Goal: Task Accomplishment & Management: Manage account settings

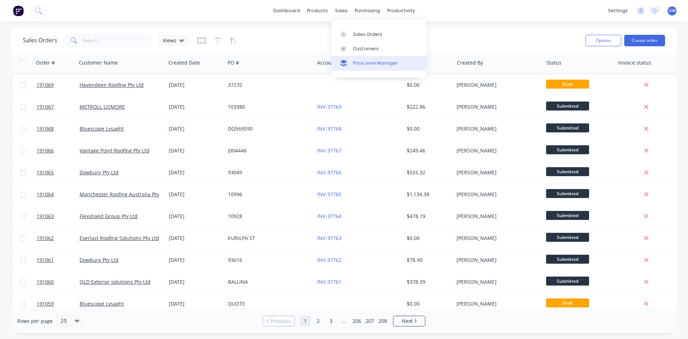
click at [354, 62] on div "Price Level Manager" at bounding box center [375, 63] width 45 height 6
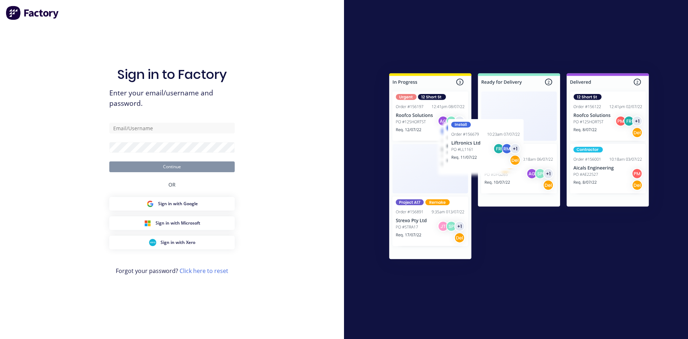
click at [163, 122] on div "Sign in to Factory Enter your email/username and password. Continue OR Sign in …" at bounding box center [171, 176] width 125 height 313
click at [161, 127] on input "text" at bounding box center [171, 128] width 125 height 11
click at [182, 141] on form "[EMAIL_ADDRESS][DOMAIN_NAME] Continue" at bounding box center [171, 147] width 125 height 49
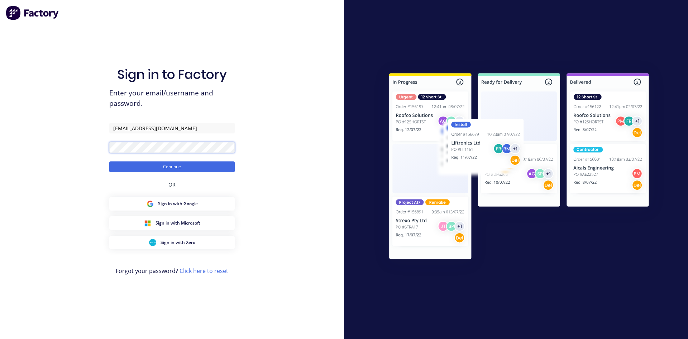
click at [109, 161] on button "Continue" at bounding box center [171, 166] width 125 height 11
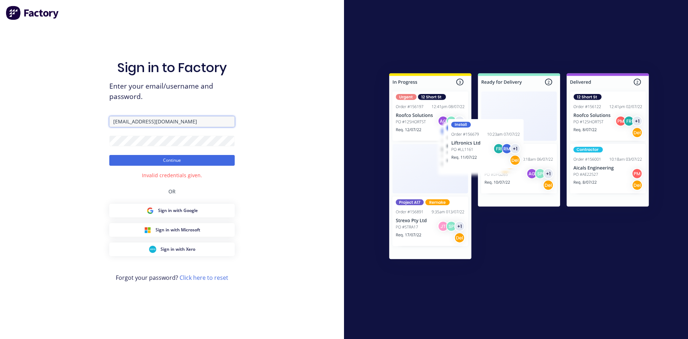
click at [130, 120] on input "[EMAIL_ADDRESS][DOMAIN_NAME]" at bounding box center [171, 121] width 125 height 11
click at [139, 161] on button "Continue" at bounding box center [171, 160] width 125 height 11
drag, startPoint x: 205, startPoint y: 119, endPoint x: 57, endPoint y: 118, distance: 148.4
click at [57, 118] on div "Sign in to Factory Enter your email/username and password. [EMAIL_ADDRESS][DOMA…" at bounding box center [172, 169] width 344 height 339
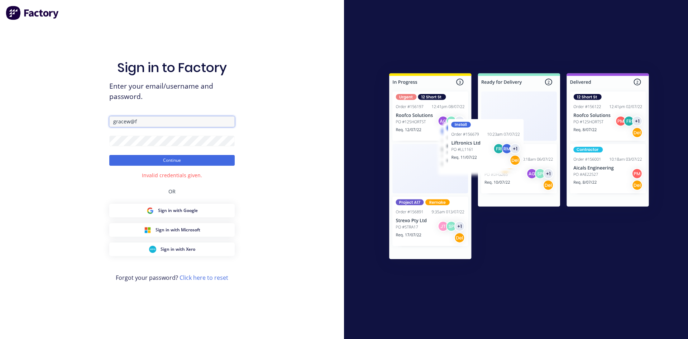
type input "[EMAIL_ADDRESS][DOMAIN_NAME]"
click at [55, 153] on div "Sign in to Factory Enter your email/username and password. [EMAIL_ADDRESS][DOMA…" at bounding box center [172, 169] width 344 height 339
click at [109, 155] on button "Continue" at bounding box center [171, 160] width 125 height 11
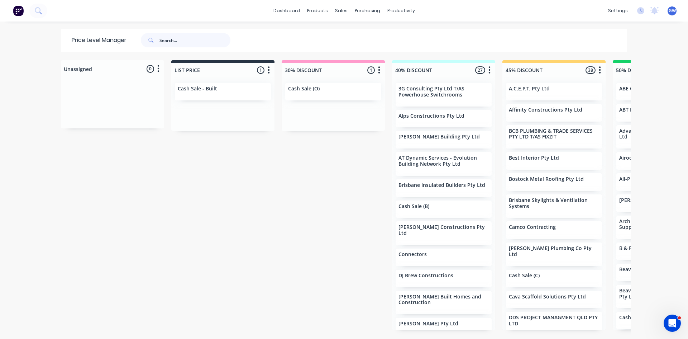
click at [185, 39] on input "text" at bounding box center [194, 40] width 71 height 14
type input "rapid roof"
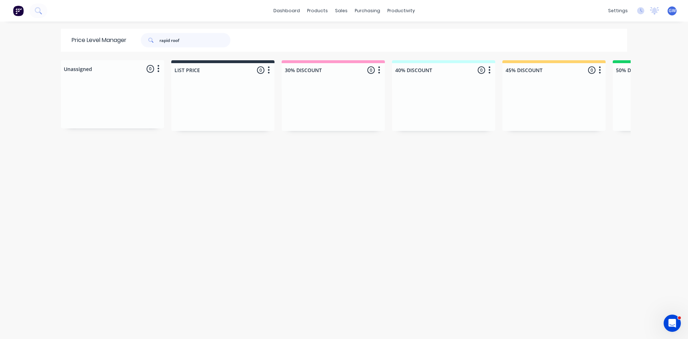
drag, startPoint x: 185, startPoint y: 39, endPoint x: 116, endPoint y: 51, distance: 69.5
click at [116, 51] on div "Price Level Manager rapid roof" at bounding box center [154, 40] width 187 height 23
type input "b & f"
drag, startPoint x: 205, startPoint y: 43, endPoint x: 113, endPoint y: 34, distance: 92.2
click at [113, 34] on div "Price Level Manager b & f" at bounding box center [154, 40] width 187 height 23
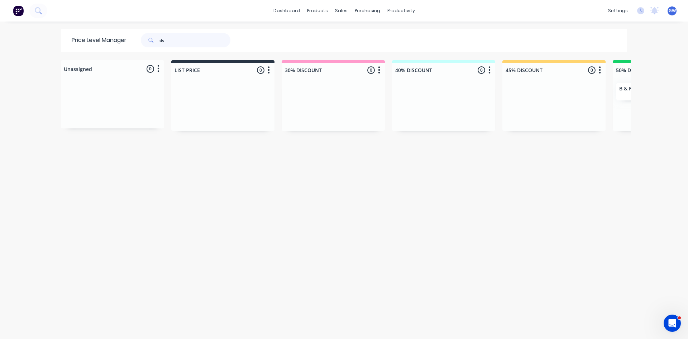
type input "ds"
drag, startPoint x: 187, startPoint y: 41, endPoint x: 69, endPoint y: 20, distance: 120.1
click at [69, 20] on div "dashboard products sales purchasing productivity dashboard products Product Cat…" at bounding box center [344, 169] width 688 height 339
type input "insite"
drag, startPoint x: 199, startPoint y: 35, endPoint x: 89, endPoint y: 26, distance: 111.2
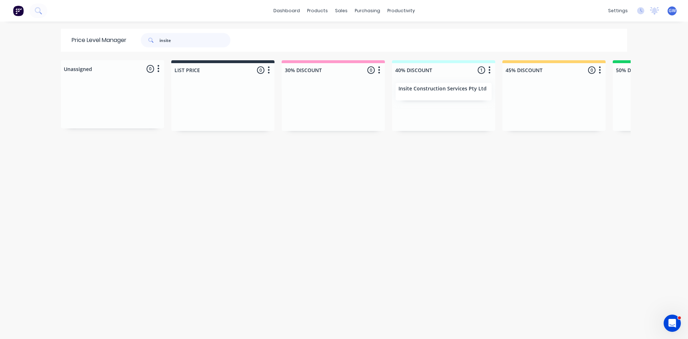
click at [89, 26] on div "dashboard products sales purchasing productivity dashboard products Product Cat…" at bounding box center [344, 169] width 688 height 339
type input "rmb"
drag, startPoint x: 181, startPoint y: 40, endPoint x: 97, endPoint y: 31, distance: 83.7
click at [97, 31] on div "Price Level Manager rmb" at bounding box center [154, 40] width 187 height 23
type input "superior"
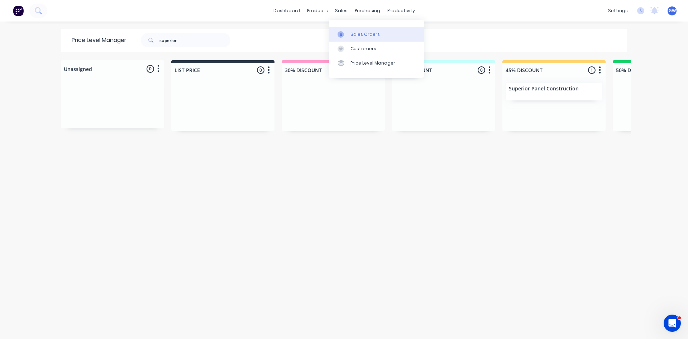
click at [352, 34] on div "Sales Orders" at bounding box center [364, 34] width 29 height 6
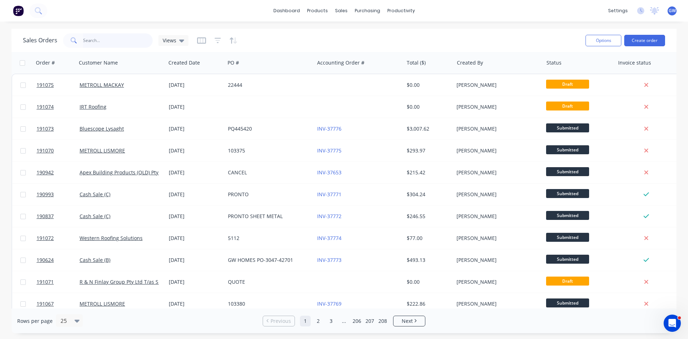
click at [137, 39] on input "text" at bounding box center [118, 40] width 70 height 14
type input "190716"
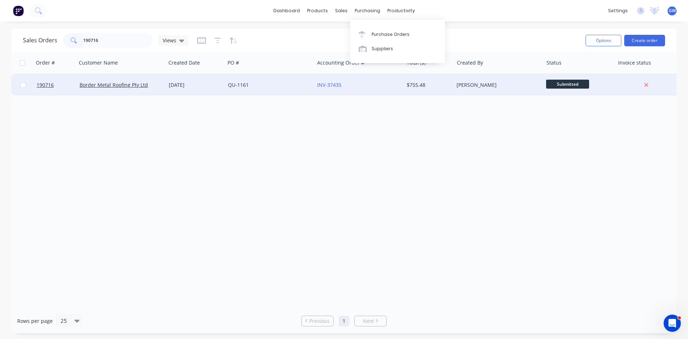
click at [402, 81] on div "INV-37435" at bounding box center [358, 85] width 89 height 22
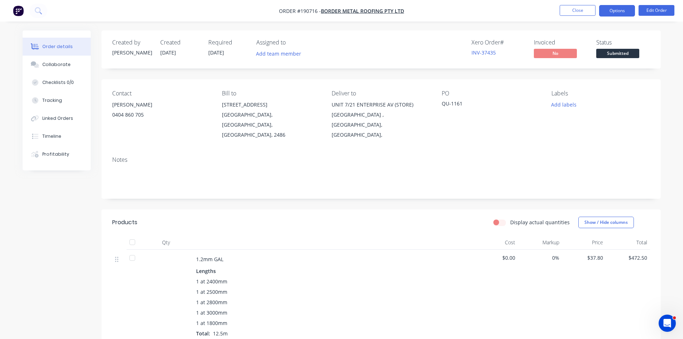
click at [625, 15] on button "Options" at bounding box center [617, 10] width 36 height 11
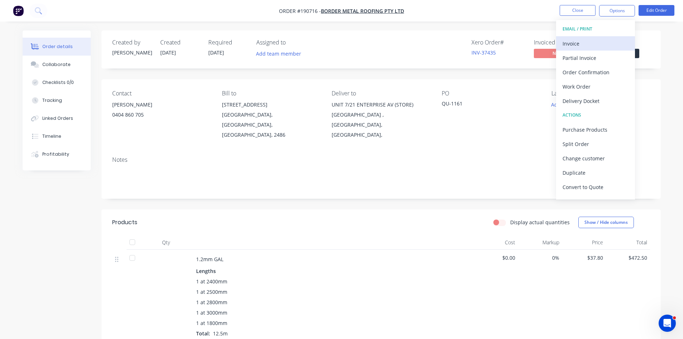
click at [601, 40] on div "Invoice" at bounding box center [595, 43] width 66 height 10
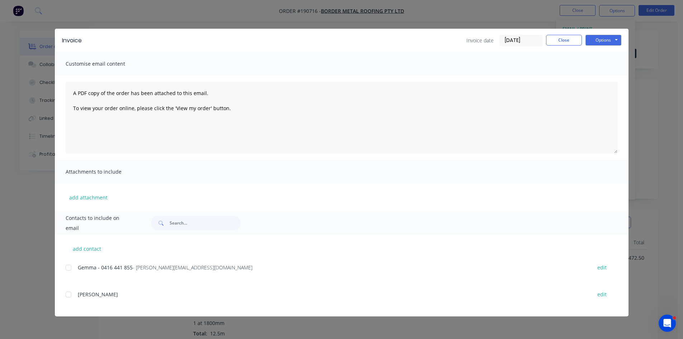
drag, startPoint x: 72, startPoint y: 270, endPoint x: 135, endPoint y: 241, distance: 69.3
click at [72, 270] on div at bounding box center [68, 267] width 14 height 14
click at [601, 43] on button "Options" at bounding box center [603, 40] width 36 height 11
click at [609, 76] on button "Email" at bounding box center [608, 77] width 46 height 12
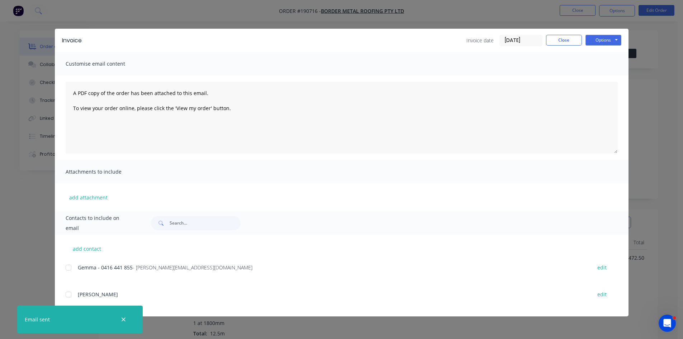
click at [567, 46] on div "Invoice date 28/08/25 Close Options Preview Print Email" at bounding box center [543, 40] width 155 height 11
click at [569, 36] on button "Close" at bounding box center [564, 40] width 36 height 11
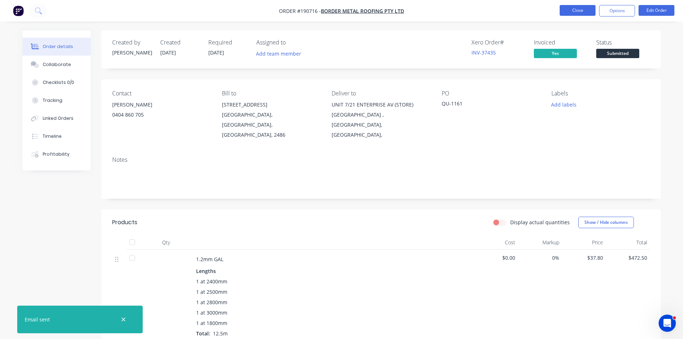
click at [581, 9] on button "Close" at bounding box center [577, 10] width 36 height 11
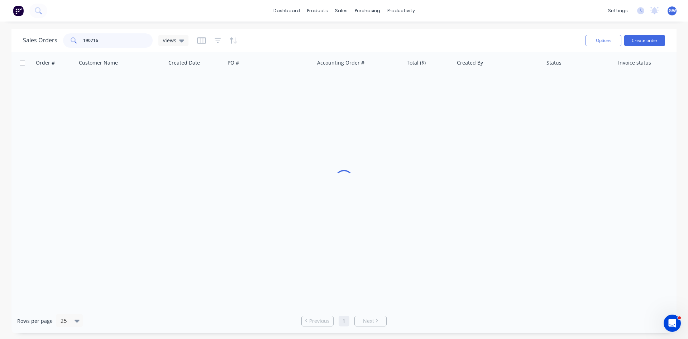
drag, startPoint x: 105, startPoint y: 40, endPoint x: 24, endPoint y: 40, distance: 80.3
click at [24, 40] on div "Sales Orders 190716 Views" at bounding box center [106, 40] width 166 height 14
type input "190460"
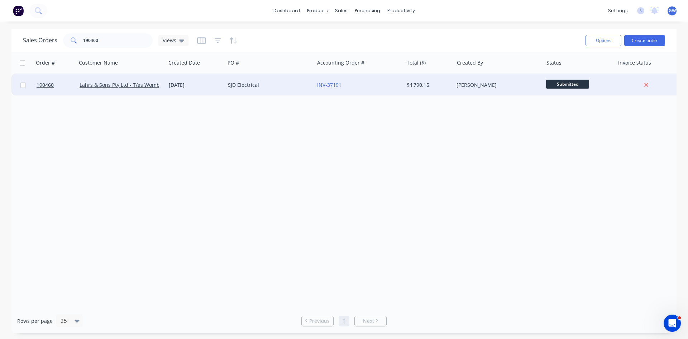
click at [372, 82] on div "INV-37191" at bounding box center [357, 84] width 80 height 7
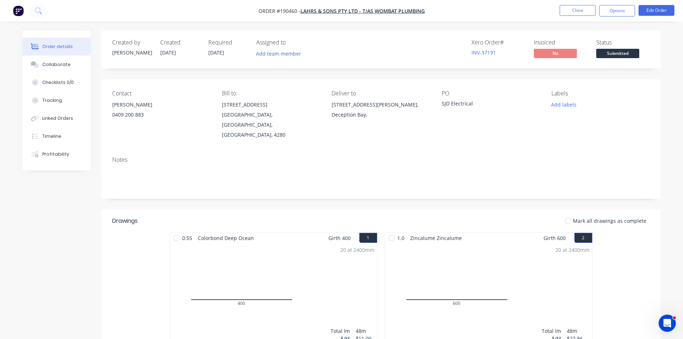
drag, startPoint x: 609, startPoint y: 8, endPoint x: 605, endPoint y: 17, distance: 10.1
click at [609, 8] on button "Options" at bounding box center [617, 10] width 36 height 11
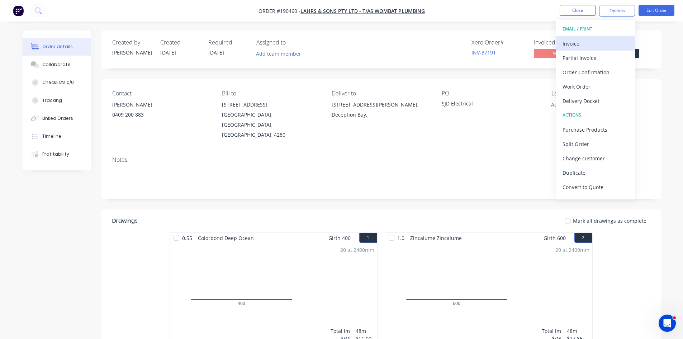
click at [587, 42] on div "Invoice" at bounding box center [595, 43] width 66 height 10
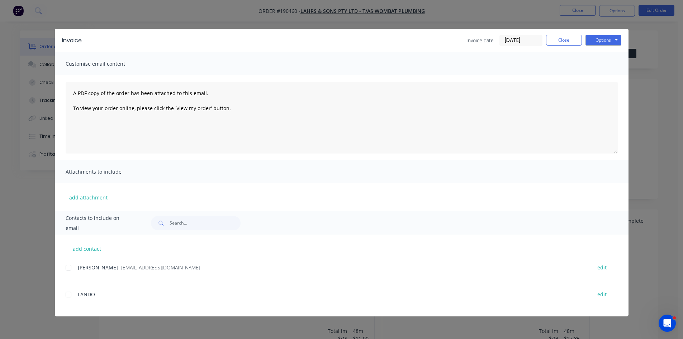
click at [74, 267] on div at bounding box center [68, 267] width 14 height 14
click at [609, 40] on button "Options" at bounding box center [603, 40] width 36 height 11
click at [609, 80] on button "Email" at bounding box center [608, 77] width 46 height 12
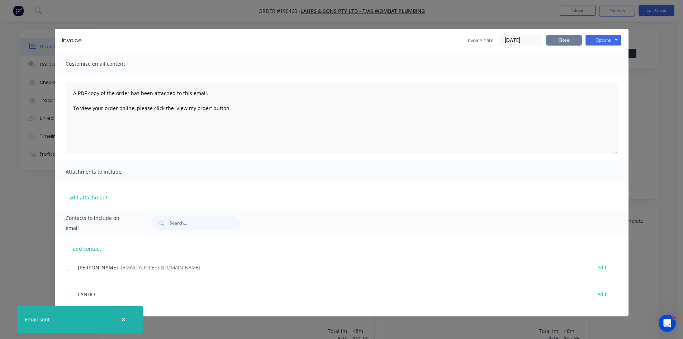
click at [558, 37] on button "Close" at bounding box center [564, 40] width 36 height 11
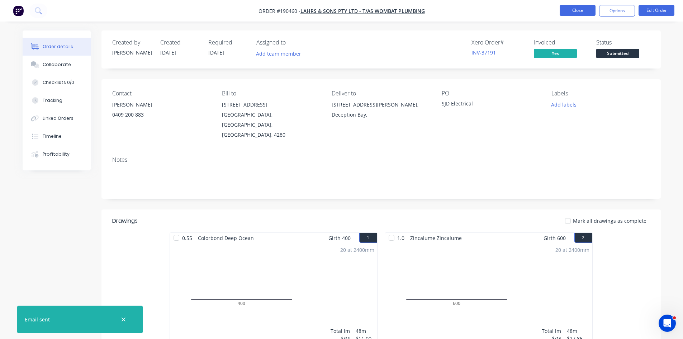
click at [585, 8] on button "Close" at bounding box center [577, 10] width 36 height 11
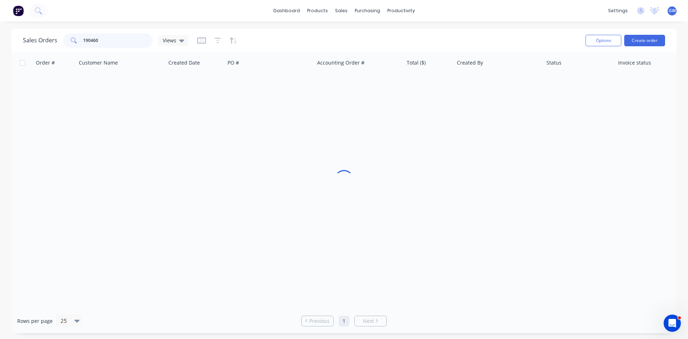
drag, startPoint x: 111, startPoint y: 38, endPoint x: 33, endPoint y: 38, distance: 78.5
click at [33, 38] on div "Sales Orders 190460 Views" at bounding box center [106, 40] width 166 height 14
drag, startPoint x: 114, startPoint y: 42, endPoint x: 36, endPoint y: 38, distance: 77.9
click at [36, 38] on div "Sales Orders 198968 Views" at bounding box center [106, 40] width 166 height 14
type input "189868"
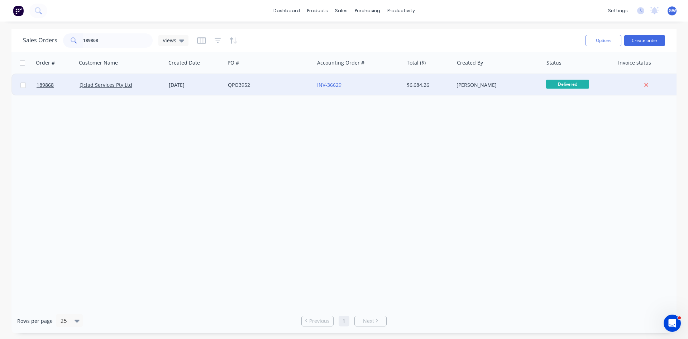
click at [482, 86] on div "John Tanos" at bounding box center [497, 84] width 80 height 7
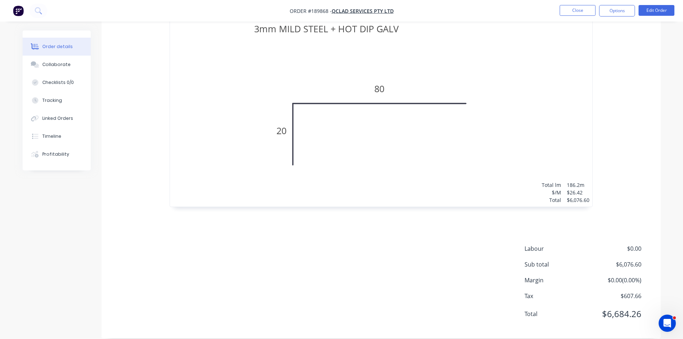
scroll to position [76, 0]
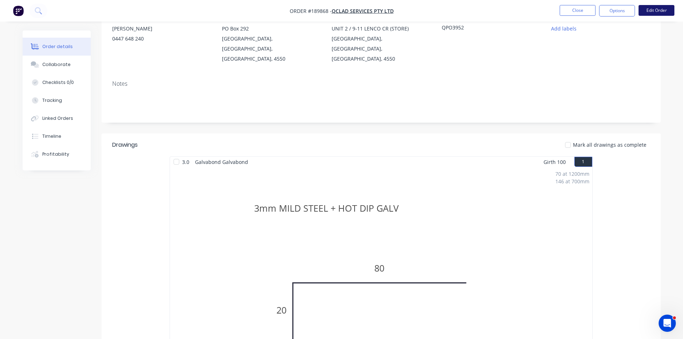
click at [652, 9] on button "Edit Order" at bounding box center [656, 10] width 36 height 11
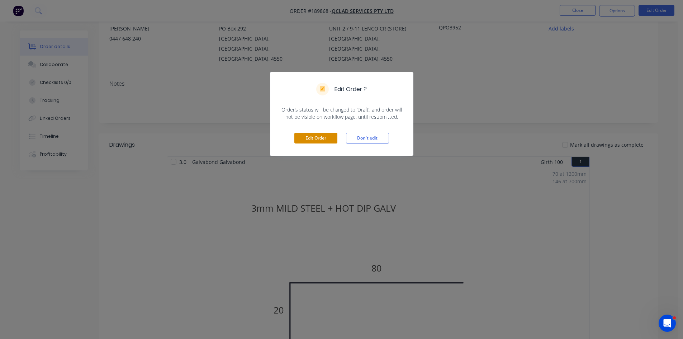
click at [313, 139] on button "Edit Order" at bounding box center [315, 138] width 43 height 11
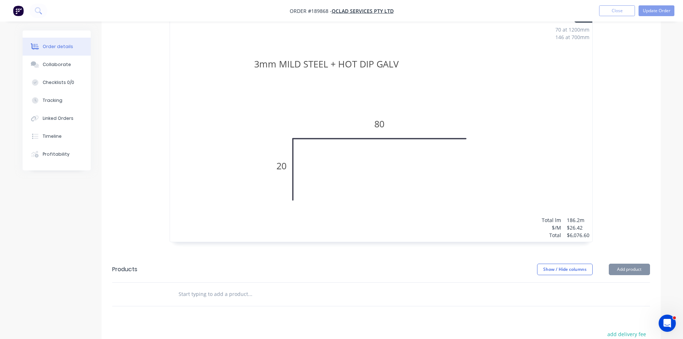
scroll to position [251, 0]
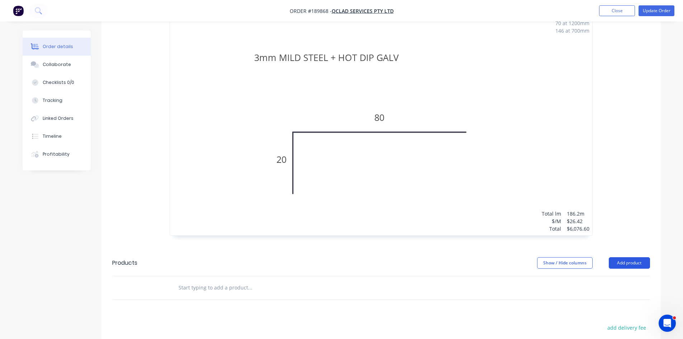
click at [629, 257] on button "Add product" at bounding box center [629, 262] width 41 height 11
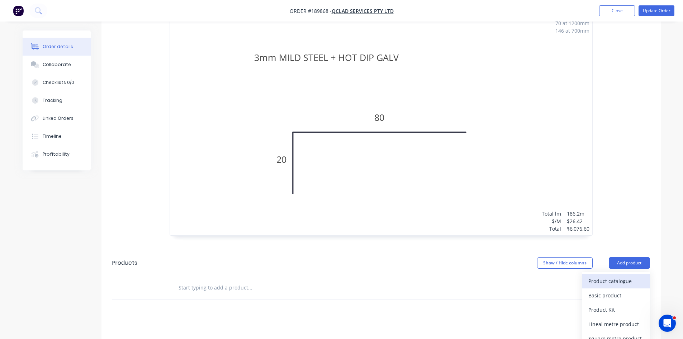
click at [627, 277] on button "Product catalogue" at bounding box center [616, 281] width 68 height 14
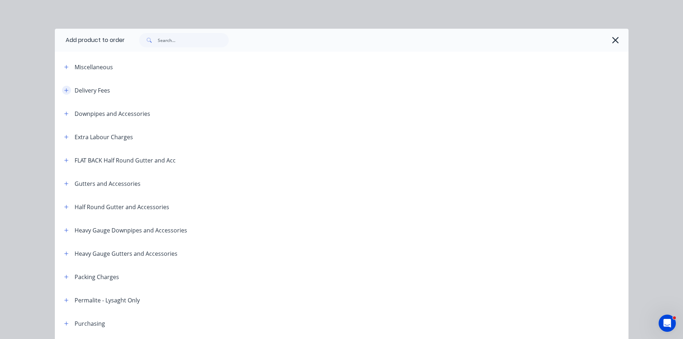
click at [65, 91] on icon "button" at bounding box center [66, 90] width 4 height 5
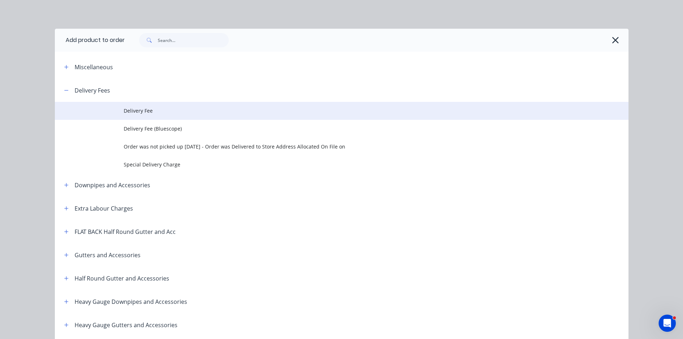
click at [132, 114] on span "Delivery Fee" at bounding box center [326, 111] width 404 height 8
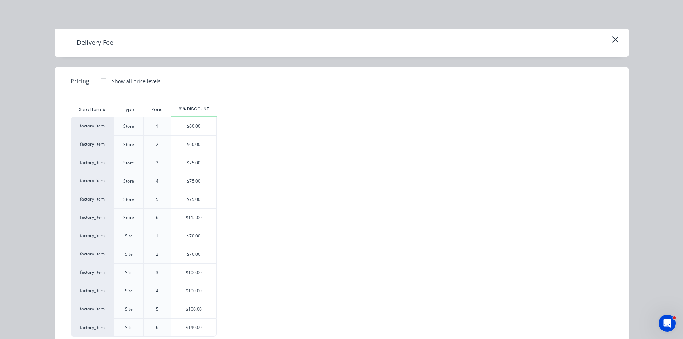
click at [188, 165] on div "$75.00" at bounding box center [193, 163] width 45 height 18
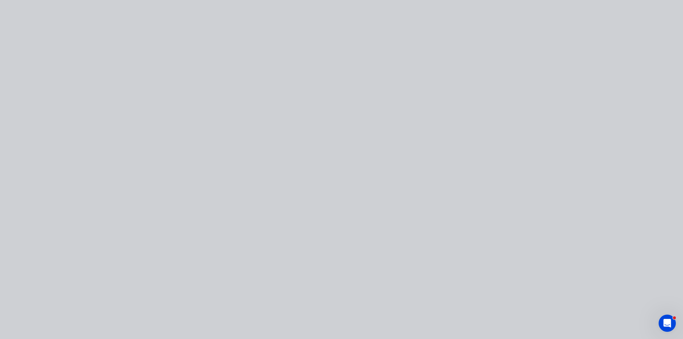
type input "$75.00"
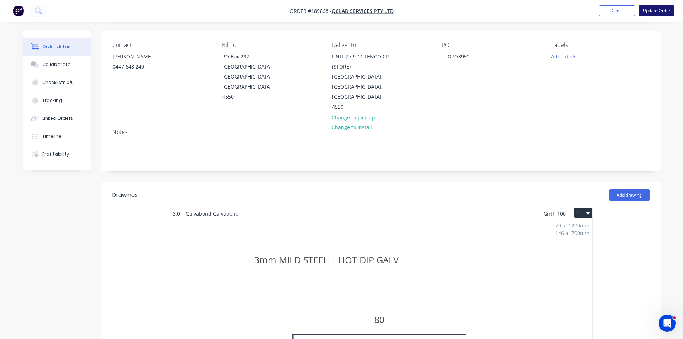
scroll to position [36, 0]
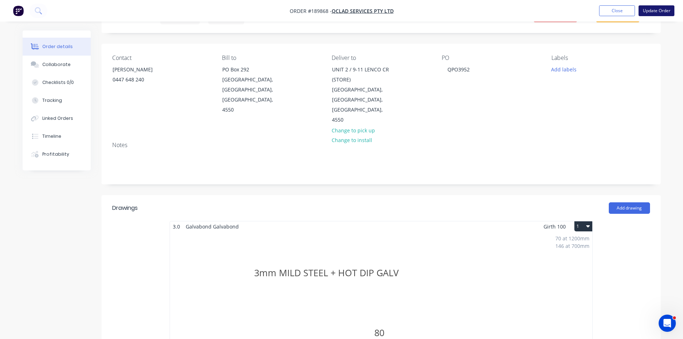
click at [648, 11] on button "Update Order" at bounding box center [656, 10] width 36 height 11
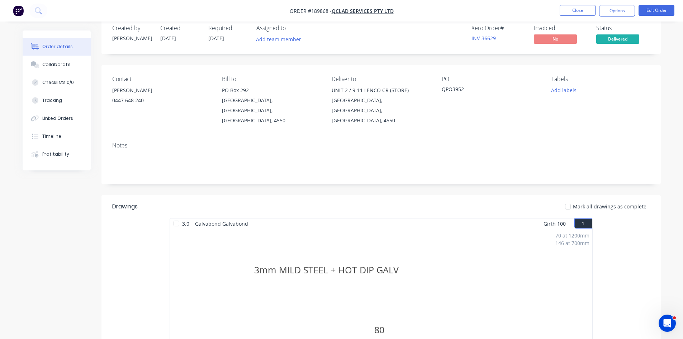
scroll to position [0, 0]
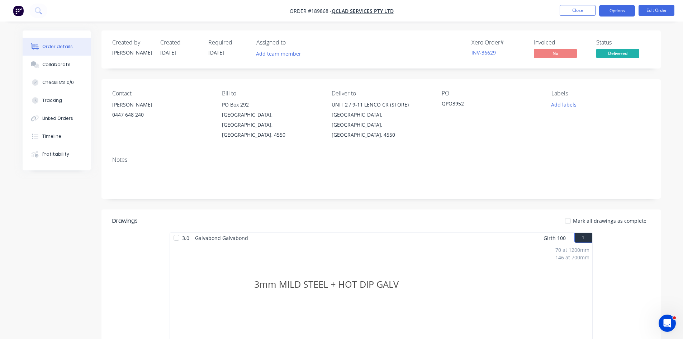
click at [622, 11] on button "Options" at bounding box center [617, 10] width 36 height 11
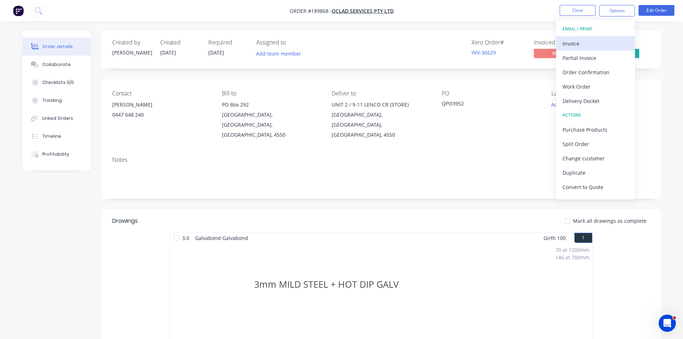
click at [598, 38] on div "Invoice" at bounding box center [595, 43] width 66 height 10
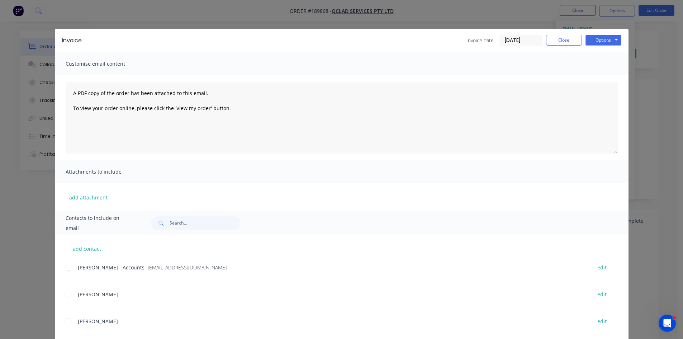
click at [70, 266] on div at bounding box center [68, 267] width 14 height 14
click at [621, 32] on div "Invoice Invoice date 28/08/25 Close Options Preview Print Email" at bounding box center [341, 40] width 573 height 23
click at [612, 39] on button "Options" at bounding box center [603, 40] width 36 height 11
click at [604, 75] on button "Email" at bounding box center [608, 77] width 46 height 12
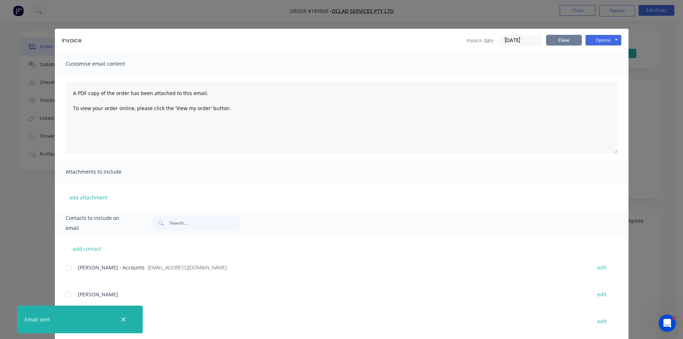
click at [564, 35] on button "Close" at bounding box center [564, 40] width 36 height 11
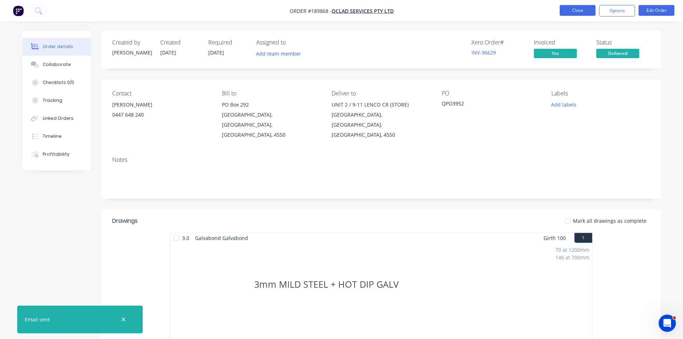
click at [578, 14] on button "Close" at bounding box center [577, 10] width 36 height 11
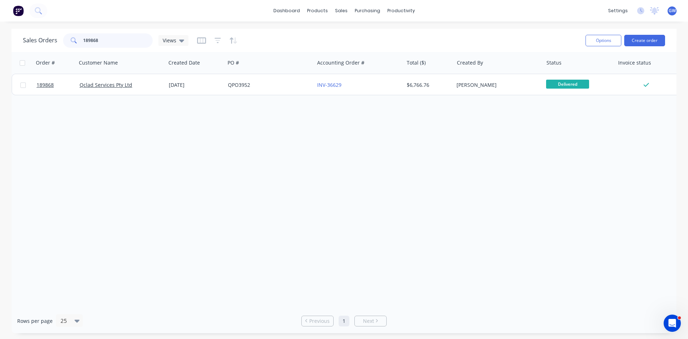
drag, startPoint x: 105, startPoint y: 37, endPoint x: 26, endPoint y: 32, distance: 79.3
click at [26, 33] on div "Sales Orders 189868 Views" at bounding box center [301, 41] width 557 height 18
type input "190844"
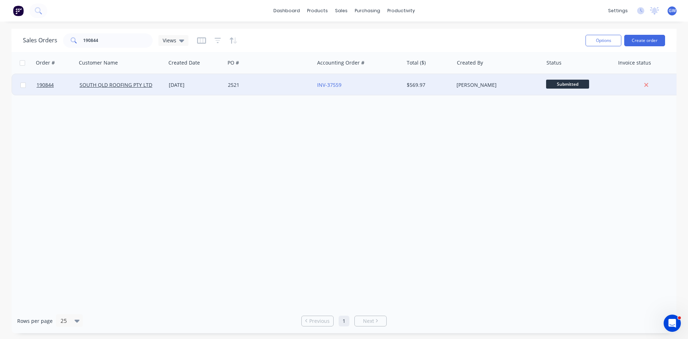
click at [450, 85] on div "$569.97" at bounding box center [429, 84] width 44 height 7
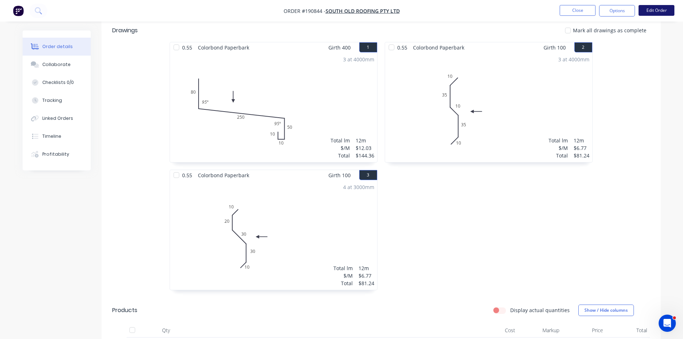
scroll to position [190, 0]
click at [618, 14] on button "Options" at bounding box center [617, 10] width 36 height 11
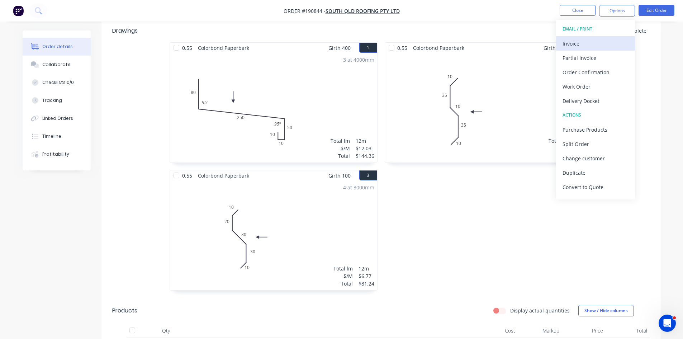
click at [593, 36] on button "Invoice" at bounding box center [595, 43] width 79 height 14
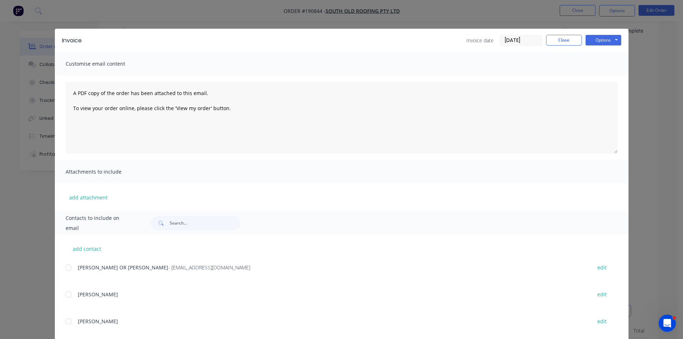
click at [71, 267] on div at bounding box center [68, 267] width 14 height 14
click at [599, 42] on button "Options" at bounding box center [603, 40] width 36 height 11
click at [596, 78] on button "Email" at bounding box center [608, 77] width 46 height 12
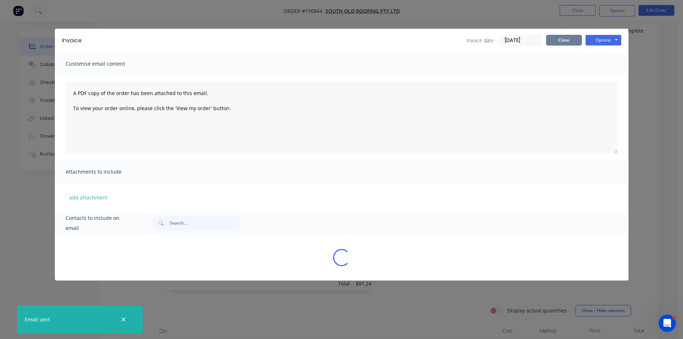
click at [563, 43] on button "Close" at bounding box center [564, 40] width 36 height 11
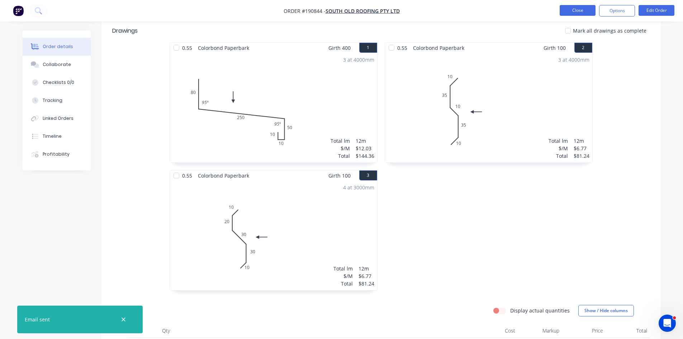
click at [576, 5] on button "Close" at bounding box center [577, 10] width 36 height 11
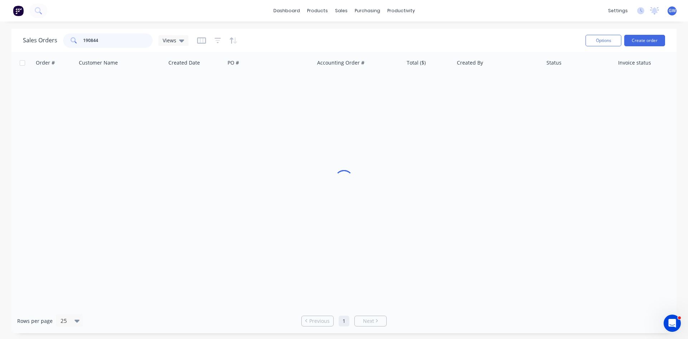
drag, startPoint x: 115, startPoint y: 44, endPoint x: 40, endPoint y: 42, distance: 75.3
click at [40, 42] on div "Sales Orders 190844 Views" at bounding box center [106, 40] width 166 height 14
type input "189387"
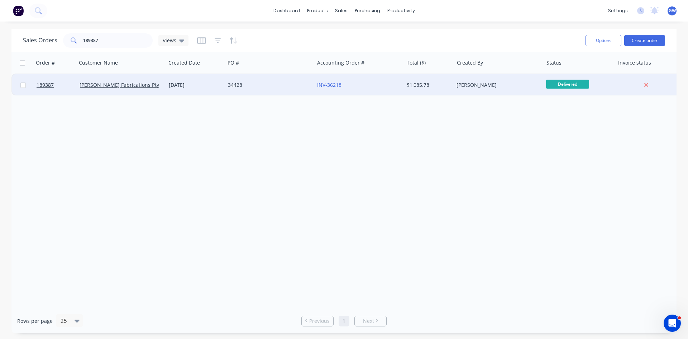
click at [439, 91] on div "$1,085.78" at bounding box center [429, 85] width 50 height 22
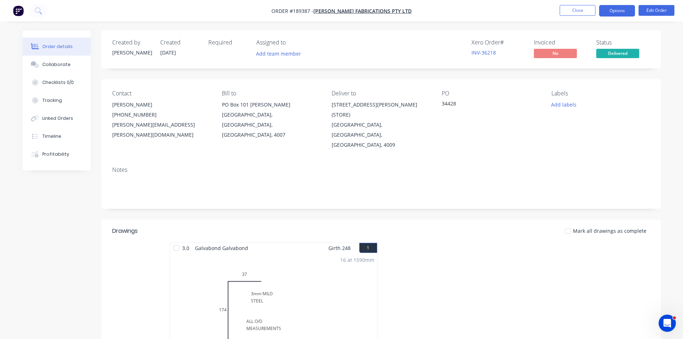
click at [615, 10] on button "Options" at bounding box center [617, 10] width 36 height 11
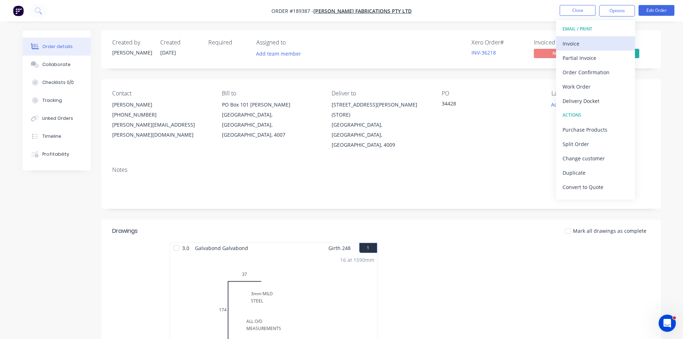
click at [587, 41] on div "Invoice" at bounding box center [595, 43] width 66 height 10
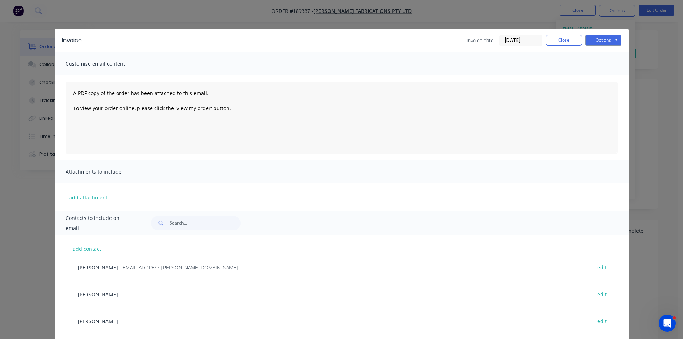
click at [63, 267] on div at bounding box center [68, 267] width 14 height 14
click at [610, 40] on button "Options" at bounding box center [603, 40] width 36 height 11
click at [607, 77] on button "Email" at bounding box center [608, 77] width 46 height 12
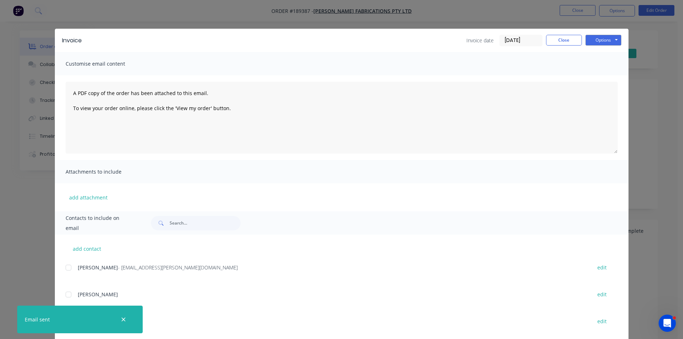
click at [561, 34] on div "Invoice Invoice date 28/08/25 Close Options Preview Print Email" at bounding box center [341, 40] width 573 height 23
click at [560, 40] on button "Close" at bounding box center [564, 40] width 36 height 11
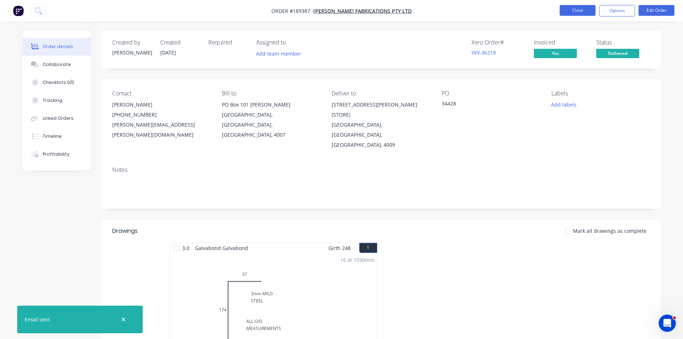
click at [580, 14] on button "Close" at bounding box center [577, 10] width 36 height 11
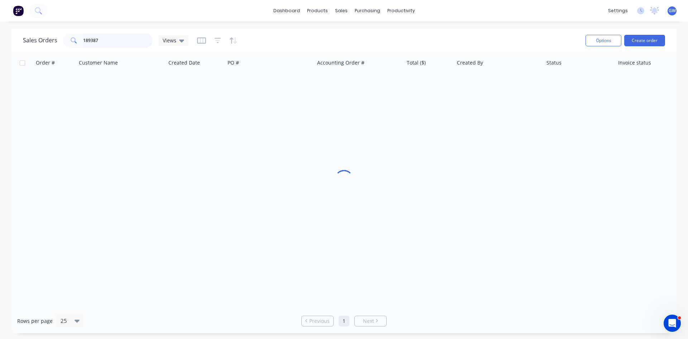
click at [115, 38] on input "189387" at bounding box center [118, 40] width 70 height 14
type input "190292"
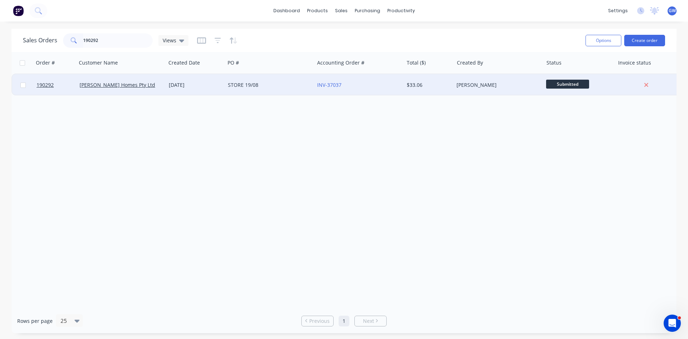
click at [464, 86] on div "[PERSON_NAME]" at bounding box center [497, 84] width 80 height 7
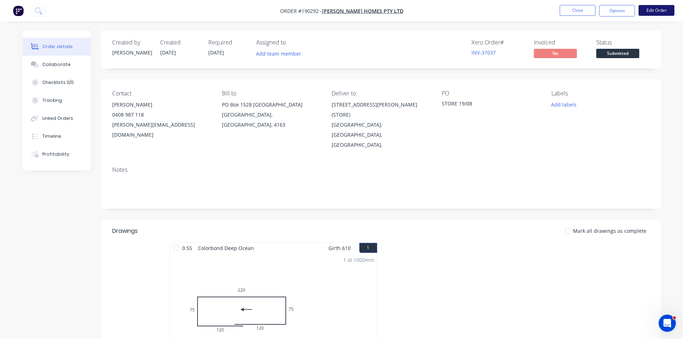
click at [665, 8] on button "Edit Order" at bounding box center [656, 10] width 36 height 11
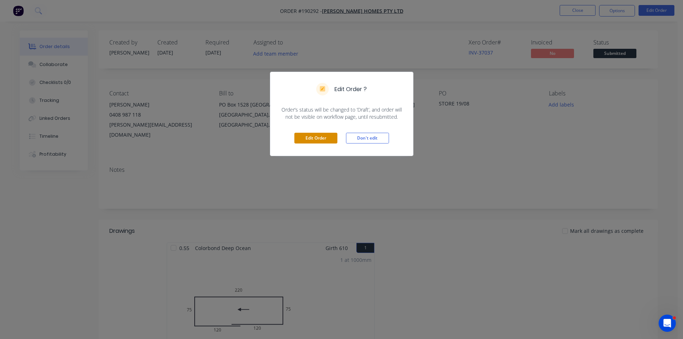
click at [319, 142] on button "Edit Order" at bounding box center [315, 138] width 43 height 11
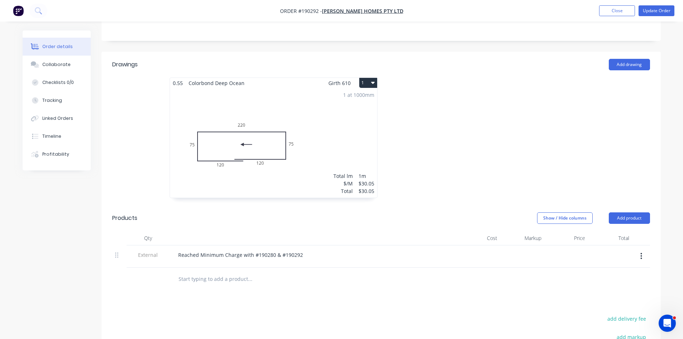
scroll to position [36, 0]
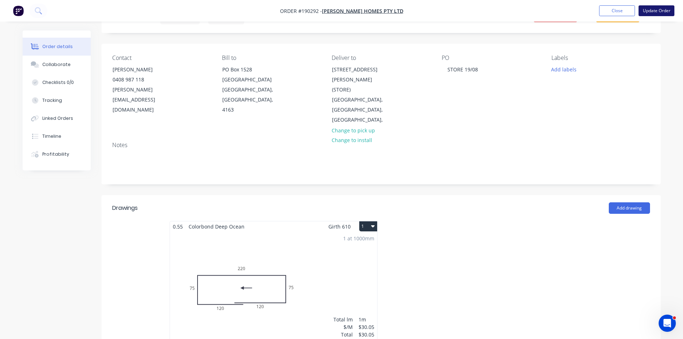
click at [656, 10] on button "Update Order" at bounding box center [656, 10] width 36 height 11
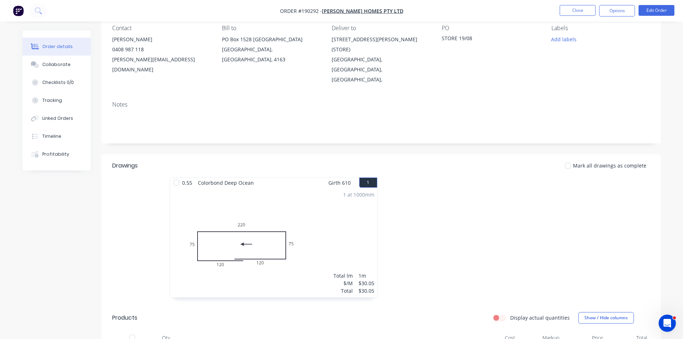
scroll to position [0, 0]
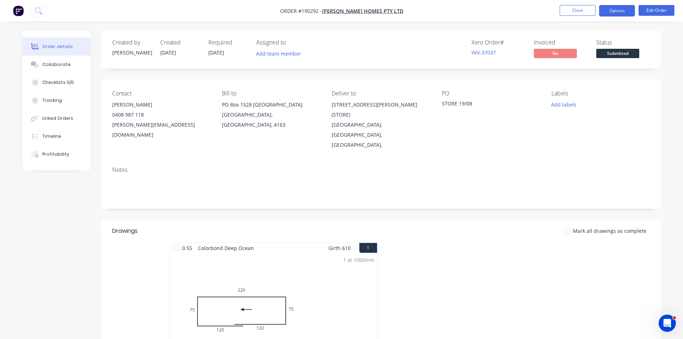
click at [614, 14] on button "Options" at bounding box center [617, 10] width 36 height 11
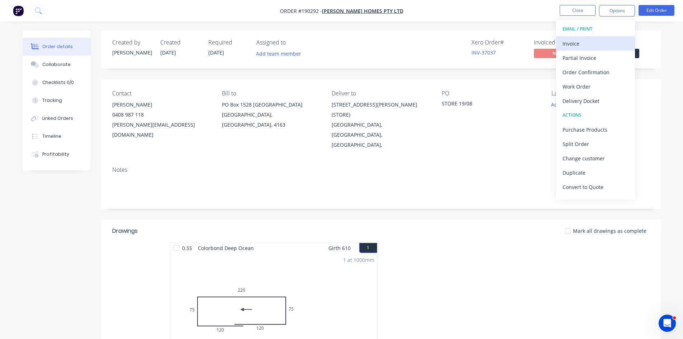
click at [601, 43] on div "Invoice" at bounding box center [595, 43] width 66 height 10
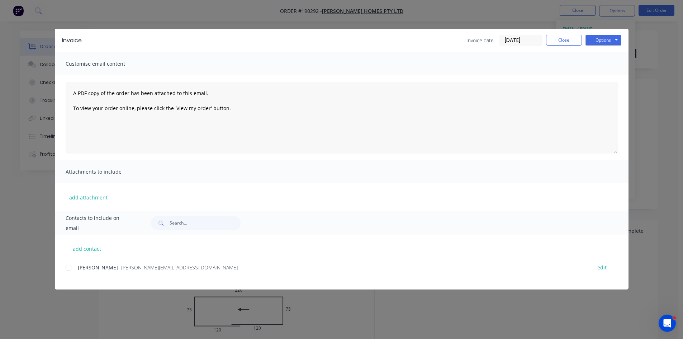
click at [68, 265] on div at bounding box center [68, 267] width 14 height 14
drag, startPoint x: 599, startPoint y: 37, endPoint x: 603, endPoint y: 44, distance: 7.7
click at [600, 37] on button "Options" at bounding box center [603, 40] width 36 height 11
click at [607, 75] on button "Email" at bounding box center [608, 77] width 46 height 12
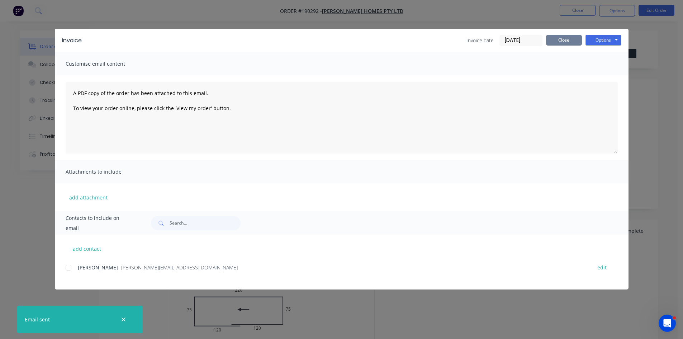
click at [573, 38] on button "Close" at bounding box center [564, 40] width 36 height 11
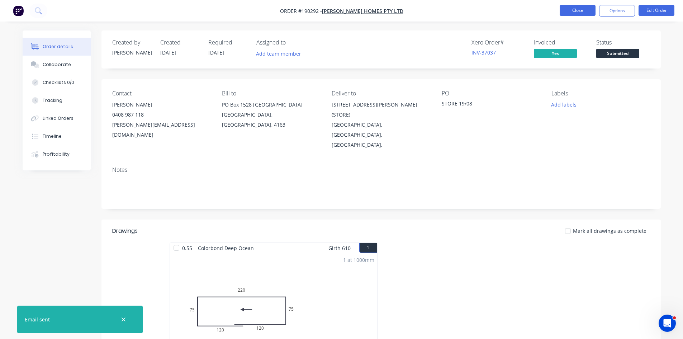
click at [586, 13] on button "Close" at bounding box center [577, 10] width 36 height 11
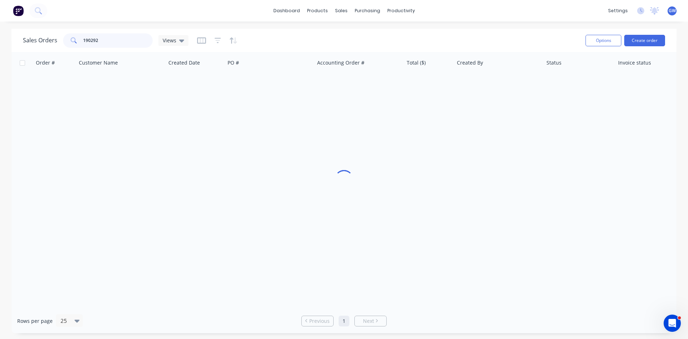
click at [107, 40] on input "190292" at bounding box center [118, 40] width 70 height 14
type input "190011"
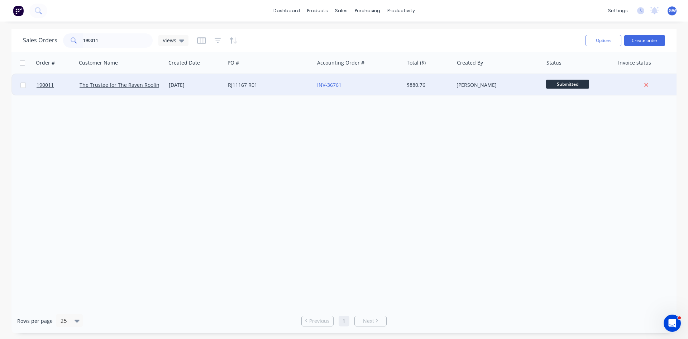
click at [399, 81] on div "INV-36761" at bounding box center [358, 85] width 89 height 22
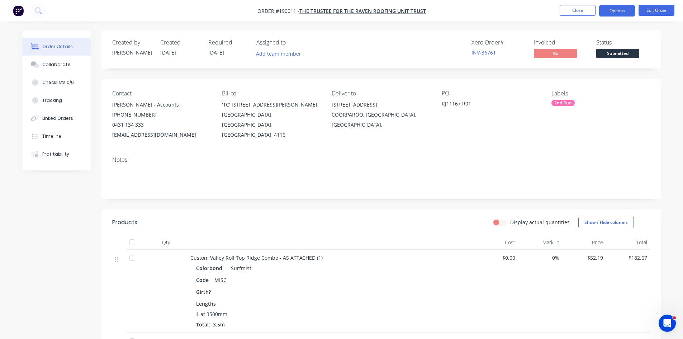
click at [630, 12] on button "Options" at bounding box center [617, 10] width 36 height 11
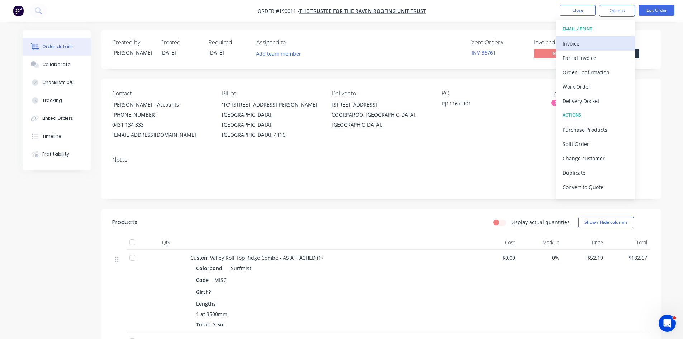
click at [605, 39] on div "Invoice" at bounding box center [595, 43] width 66 height 10
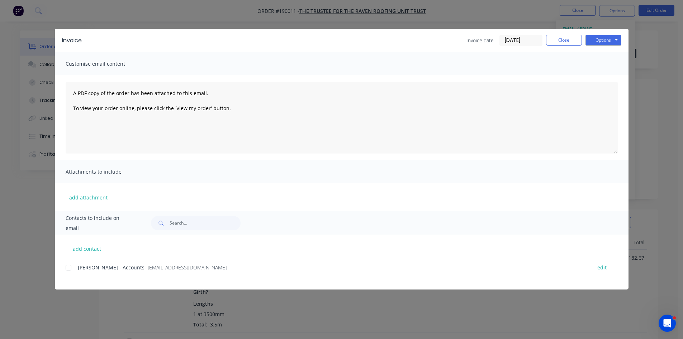
click at [72, 267] on div at bounding box center [68, 267] width 14 height 14
click at [600, 43] on button "Options" at bounding box center [603, 40] width 36 height 11
click at [606, 73] on button "Email" at bounding box center [608, 77] width 46 height 12
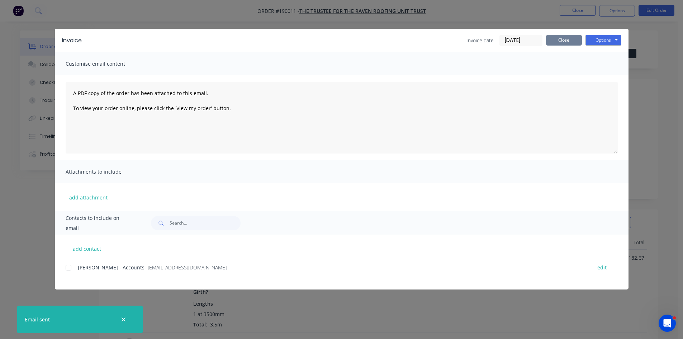
drag, startPoint x: 564, startPoint y: 47, endPoint x: 566, endPoint y: 42, distance: 5.3
click at [564, 47] on div "Invoice Invoice date 28/08/25 Close Options Preview Print Email" at bounding box center [341, 40] width 573 height 23
click at [568, 40] on button "Close" at bounding box center [564, 40] width 36 height 11
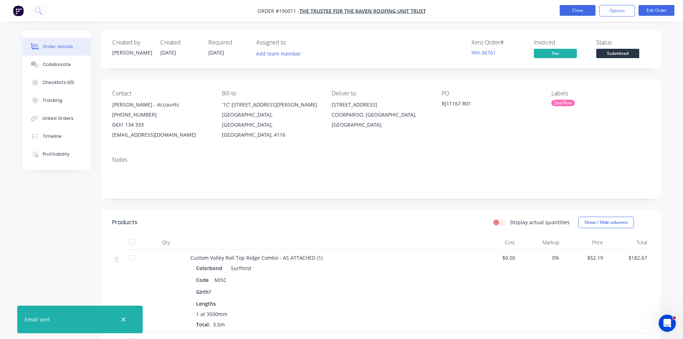
click at [576, 12] on button "Close" at bounding box center [577, 10] width 36 height 11
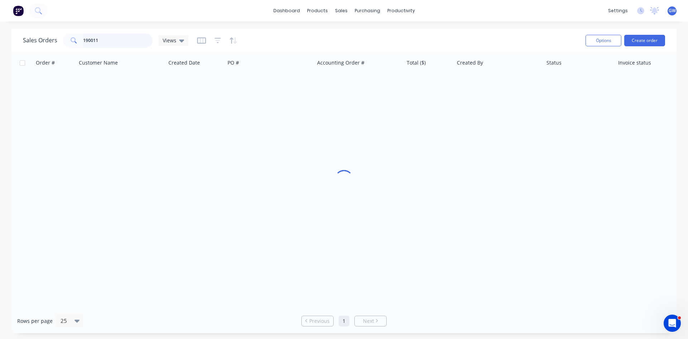
drag, startPoint x: 109, startPoint y: 40, endPoint x: 17, endPoint y: 42, distance: 92.5
click at [17, 42] on div "Sales Orders 190011 Views Options Create order" at bounding box center [343, 40] width 665 height 23
type input "189531"
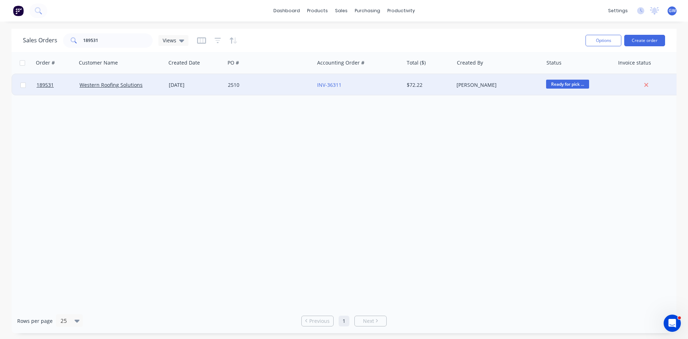
click at [482, 90] on div "[PERSON_NAME]" at bounding box center [498, 85] width 89 height 22
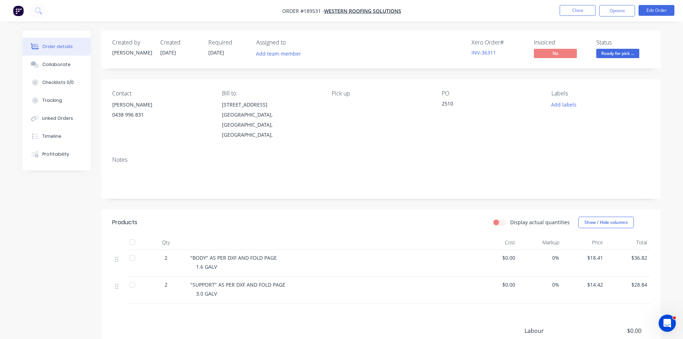
click at [616, 16] on nav "Order #189531 - Western Roofing Solutions Close Options Edit Order" at bounding box center [341, 11] width 683 height 22
click at [620, 12] on button "Options" at bounding box center [617, 10] width 36 height 11
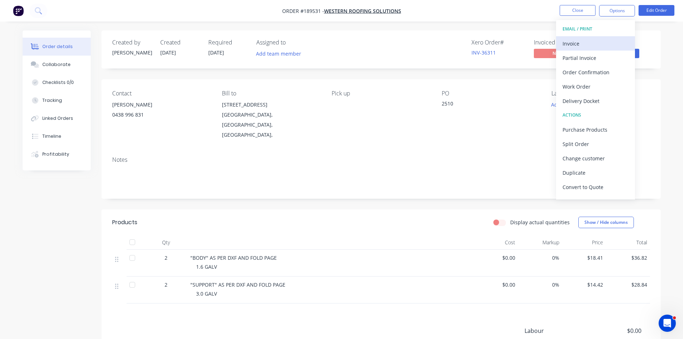
click at [573, 42] on div "Invoice" at bounding box center [595, 43] width 66 height 10
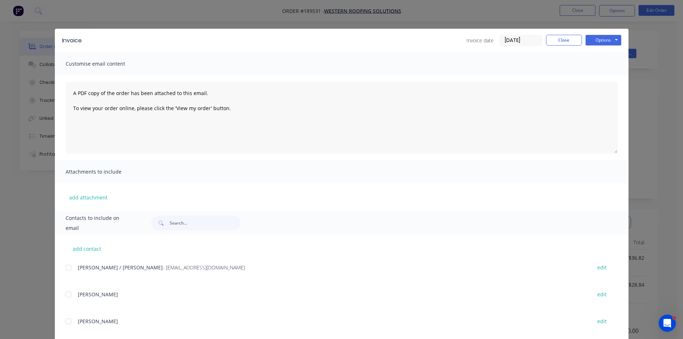
drag, startPoint x: 65, startPoint y: 268, endPoint x: 100, endPoint y: 247, distance: 40.8
click at [65, 268] on div at bounding box center [68, 267] width 14 height 14
click at [602, 43] on button "Options" at bounding box center [603, 40] width 36 height 11
click at [605, 77] on button "Email" at bounding box center [608, 77] width 46 height 12
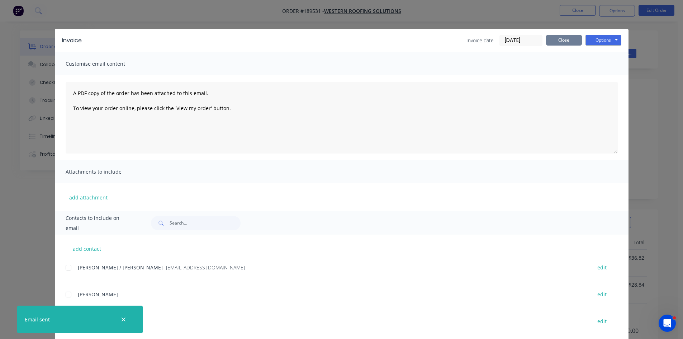
click at [562, 44] on button "Close" at bounding box center [564, 40] width 36 height 11
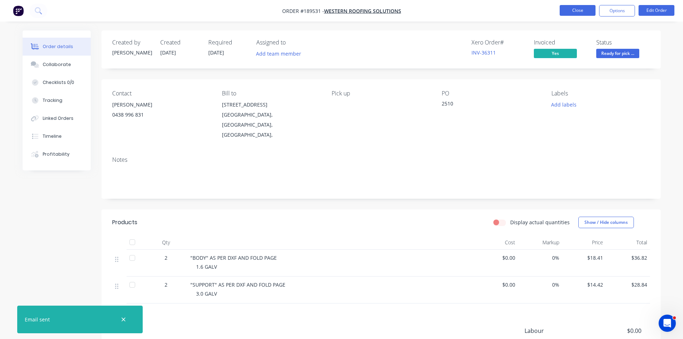
click at [585, 11] on button "Close" at bounding box center [577, 10] width 36 height 11
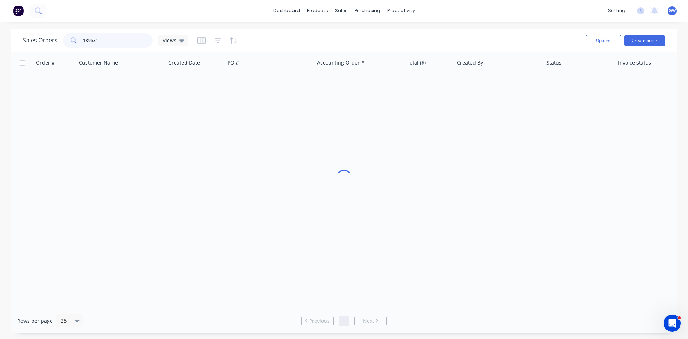
drag, startPoint x: 113, startPoint y: 46, endPoint x: 40, endPoint y: 40, distance: 73.3
click at [40, 40] on div "Sales Orders 189531 Views" at bounding box center [106, 40] width 166 height 14
type input "188882"
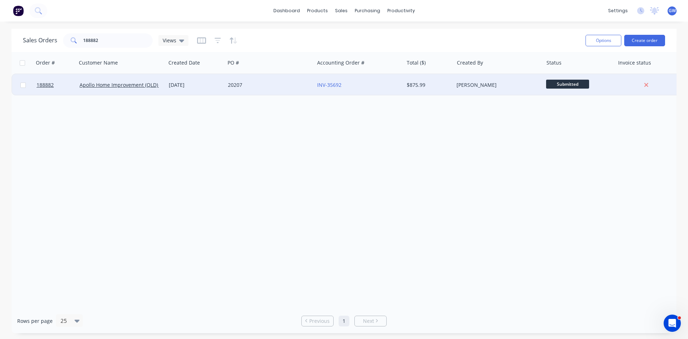
click at [468, 82] on div "[PERSON_NAME]" at bounding box center [497, 84] width 80 height 7
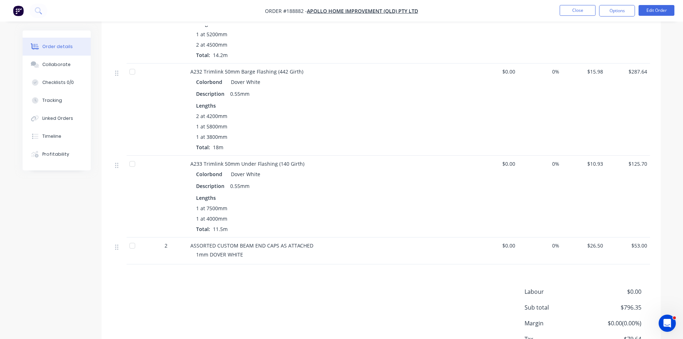
scroll to position [461, 0]
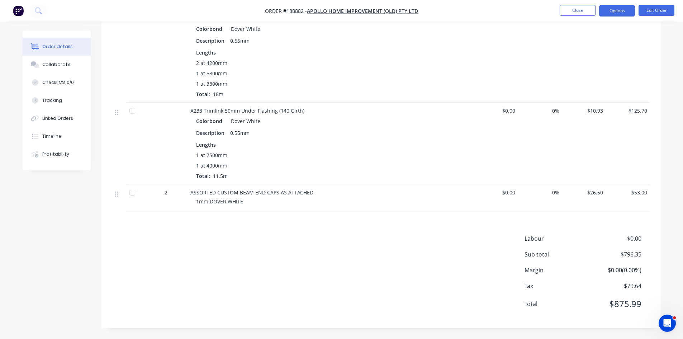
click at [605, 11] on button "Options" at bounding box center [617, 10] width 36 height 11
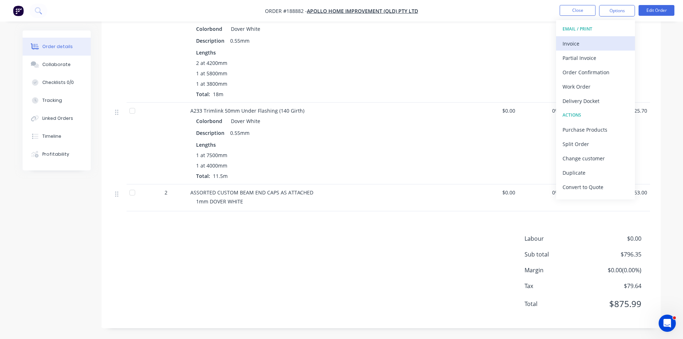
click at [587, 43] on div "Invoice" at bounding box center [595, 43] width 66 height 10
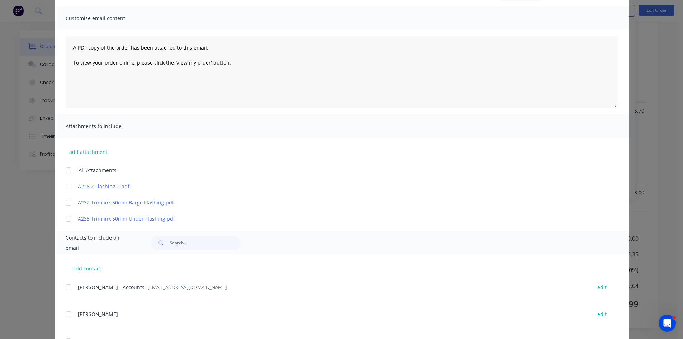
scroll to position [106, 0]
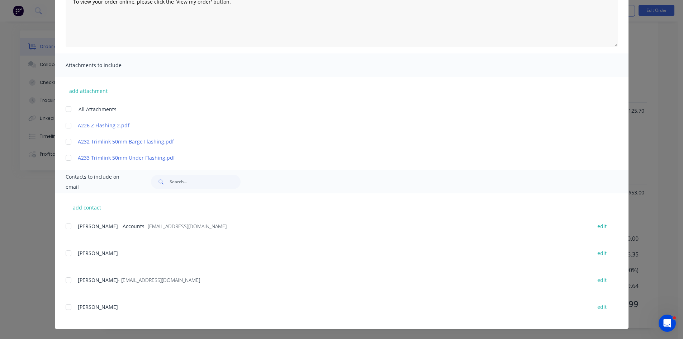
click at [70, 228] on div at bounding box center [68, 226] width 14 height 14
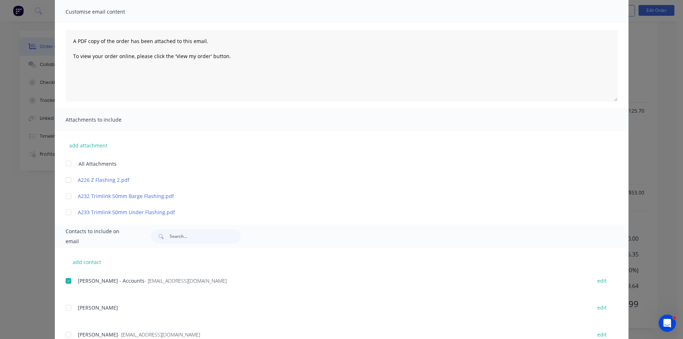
scroll to position [0, 0]
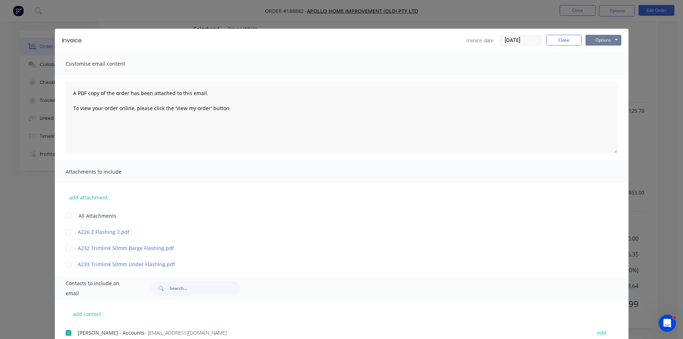
click at [600, 43] on button "Options" at bounding box center [603, 40] width 36 height 11
click at [600, 76] on button "Email" at bounding box center [608, 77] width 46 height 12
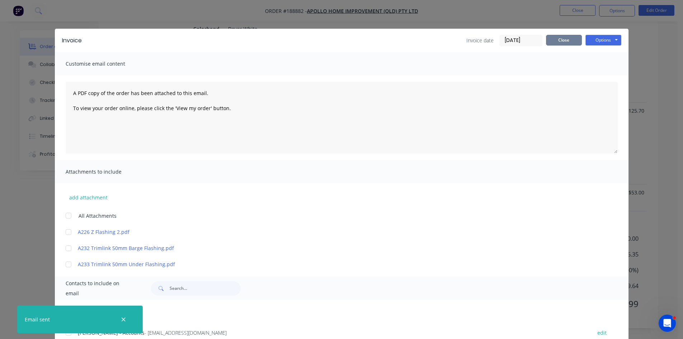
click at [559, 41] on button "Close" at bounding box center [564, 40] width 36 height 11
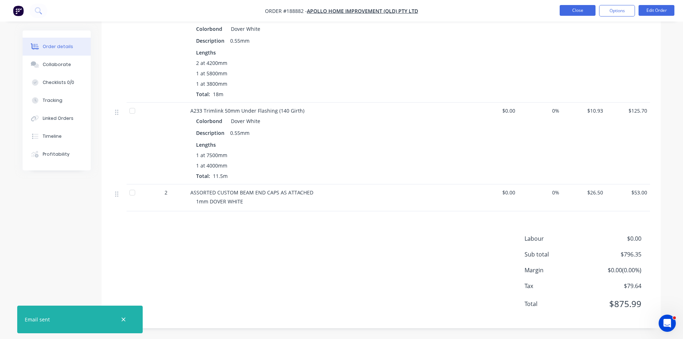
click at [586, 14] on button "Close" at bounding box center [577, 10] width 36 height 11
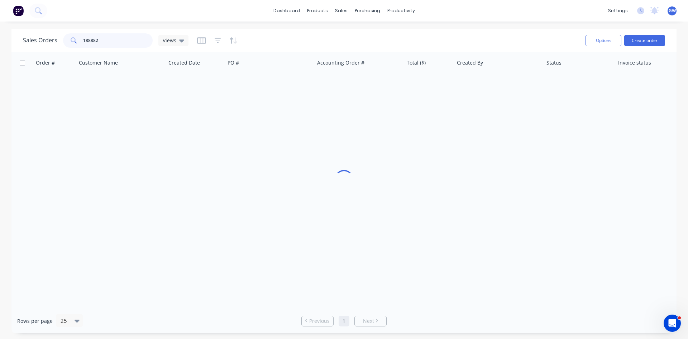
drag, startPoint x: 121, startPoint y: 40, endPoint x: 65, endPoint y: 37, distance: 56.0
click at [65, 37] on div "188882" at bounding box center [108, 40] width 90 height 14
type input "190643"
click at [483, 95] on div "190643 Dowbury Pty Ltd 25 Aug 2025 98784 INV-37365 $1,504.26 Hayden Craven Deli…" at bounding box center [346, 84] width 670 height 22
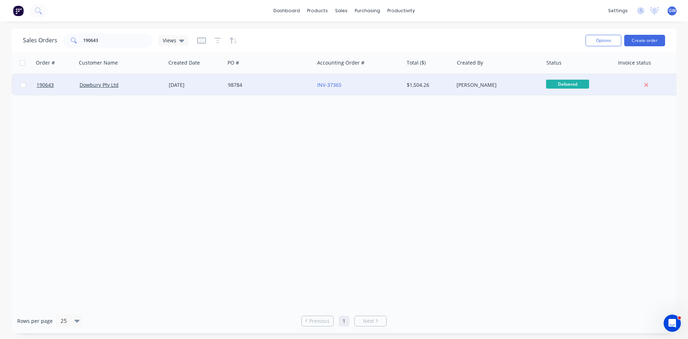
click at [493, 89] on div "[PERSON_NAME]" at bounding box center [498, 85] width 89 height 22
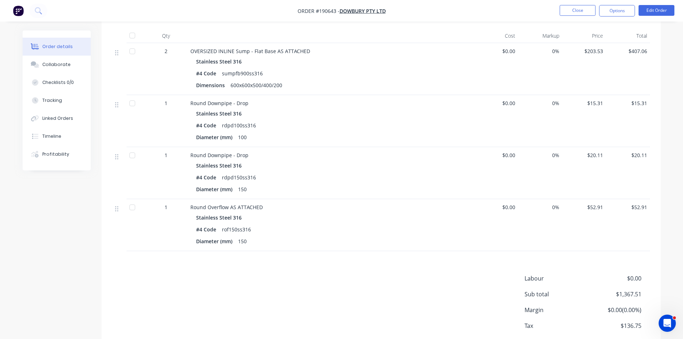
scroll to position [358, 0]
click at [612, 14] on button "Options" at bounding box center [617, 10] width 36 height 11
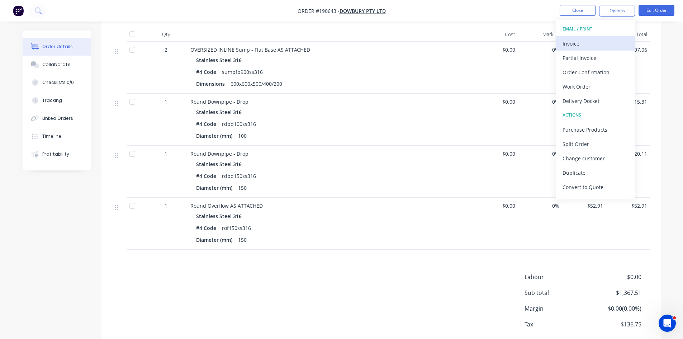
click at [597, 42] on div "Invoice" at bounding box center [595, 43] width 66 height 10
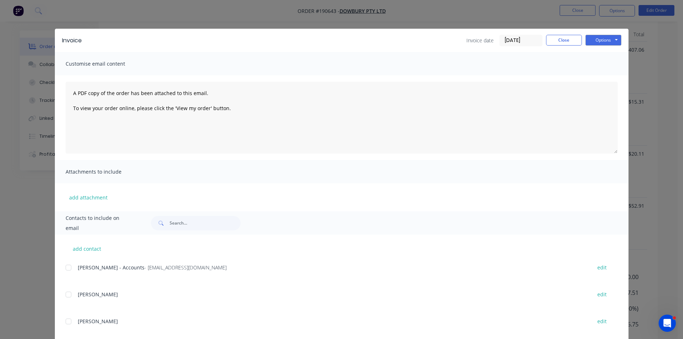
click at [63, 265] on div at bounding box center [68, 267] width 14 height 14
click at [606, 35] on button "Options" at bounding box center [603, 40] width 36 height 11
click at [597, 78] on button "Email" at bounding box center [608, 77] width 46 height 12
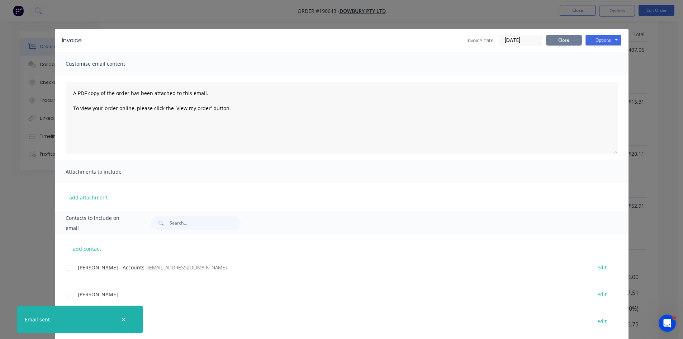
click at [558, 41] on button "Close" at bounding box center [564, 40] width 36 height 11
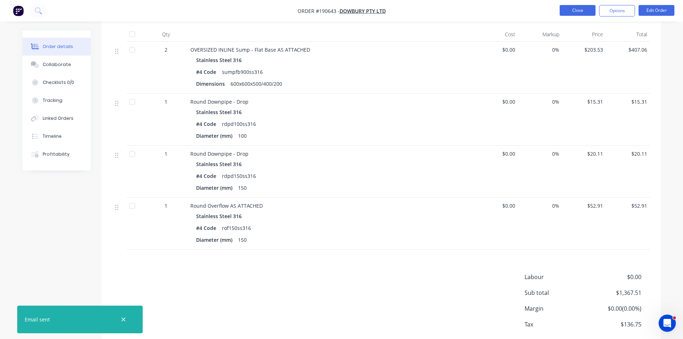
click at [585, 8] on button "Close" at bounding box center [577, 10] width 36 height 11
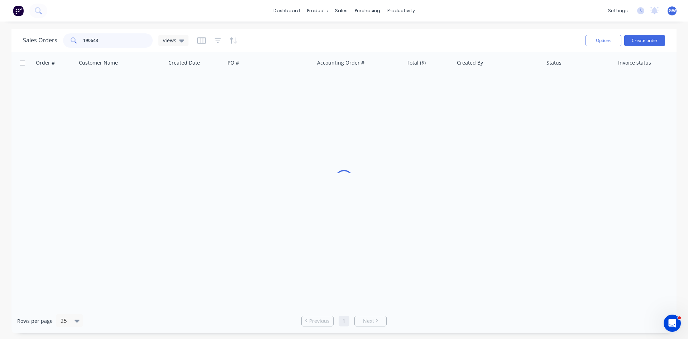
drag, startPoint x: 141, startPoint y: 42, endPoint x: 68, endPoint y: 38, distance: 72.9
click at [68, 38] on div "190643" at bounding box center [108, 40] width 90 height 14
type input "190671"
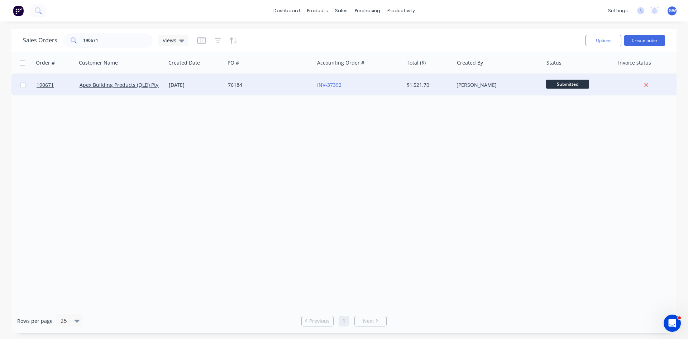
click at [386, 85] on div "INV-37392" at bounding box center [357, 84] width 80 height 7
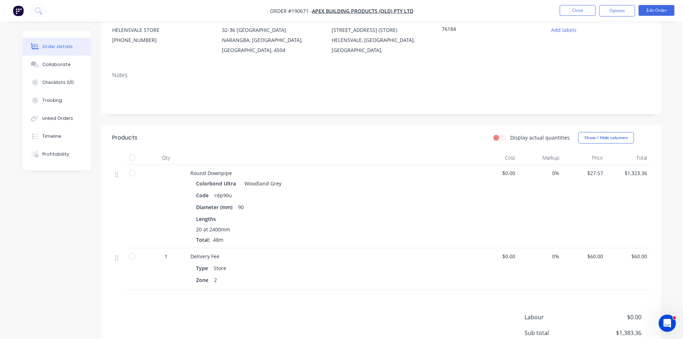
scroll to position [74, 0]
click at [605, 7] on button "Options" at bounding box center [617, 10] width 36 height 11
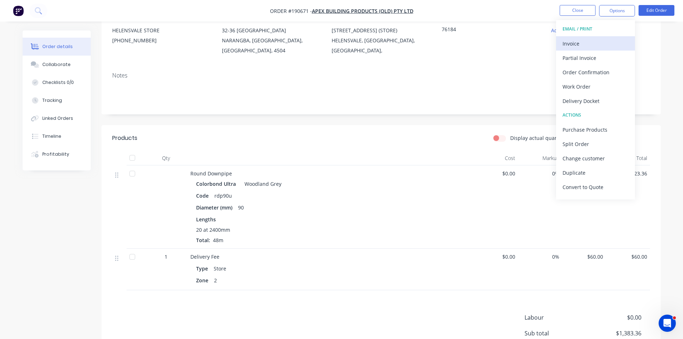
click at [581, 44] on div "Invoice" at bounding box center [595, 43] width 66 height 10
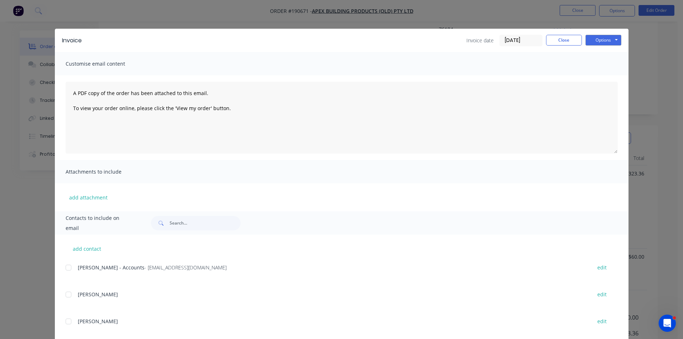
click at [68, 269] on div at bounding box center [68, 267] width 14 height 14
click at [601, 41] on button "Options" at bounding box center [603, 40] width 36 height 11
click at [604, 77] on button "Email" at bounding box center [608, 77] width 46 height 12
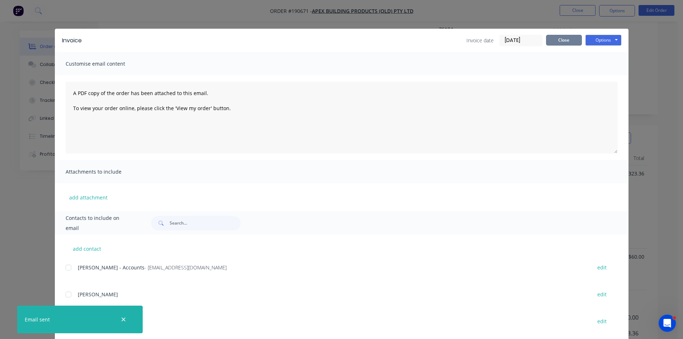
click at [569, 42] on button "Close" at bounding box center [564, 40] width 36 height 11
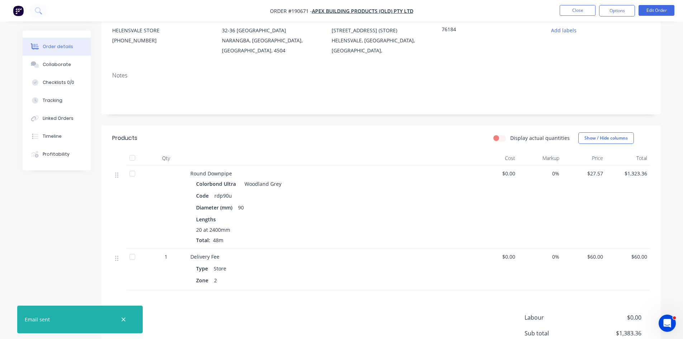
drag, startPoint x: 585, startPoint y: 3, endPoint x: 579, endPoint y: 4, distance: 6.0
click at [585, 3] on nav "Order #190671 - Apex Building Products (QLD) Pty Ltd Close Options Edit Order" at bounding box center [341, 11] width 683 height 22
click at [566, 12] on button "Close" at bounding box center [577, 10] width 36 height 11
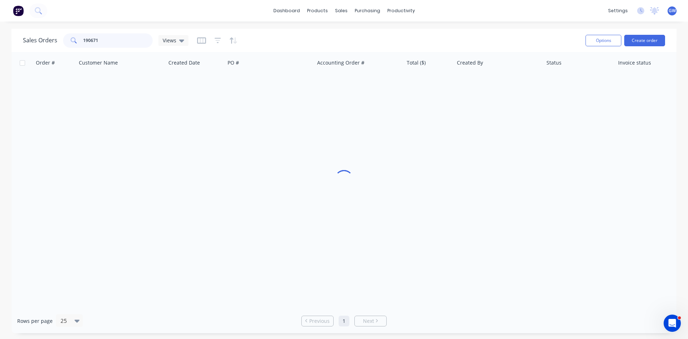
drag, startPoint x: 127, startPoint y: 38, endPoint x: 44, endPoint y: 38, distance: 83.1
click at [44, 38] on div "Sales Orders 190671 Views" at bounding box center [106, 40] width 166 height 14
type input "190631"
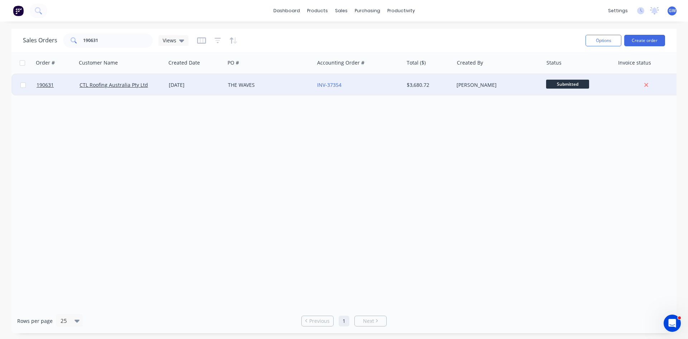
click at [499, 82] on div "[PERSON_NAME]" at bounding box center [497, 84] width 80 height 7
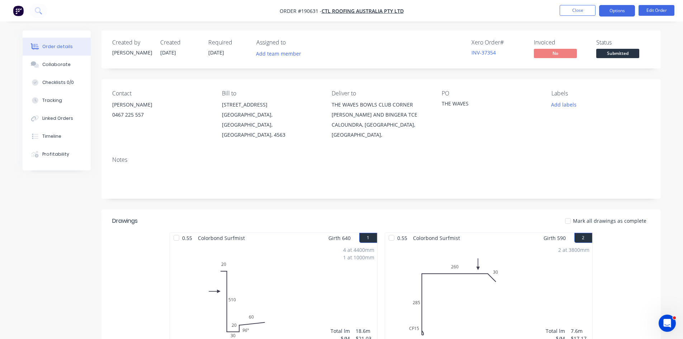
click at [624, 14] on button "Options" at bounding box center [617, 10] width 36 height 11
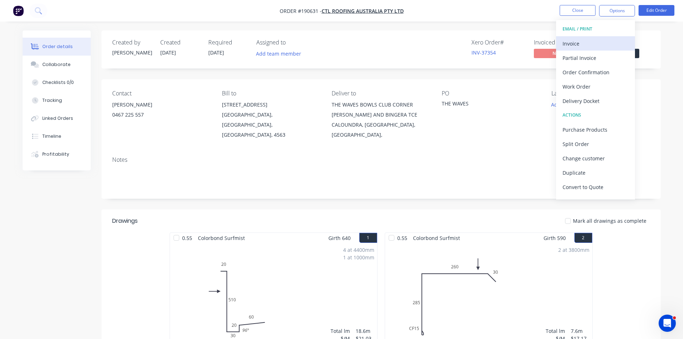
click at [593, 38] on button "Invoice" at bounding box center [595, 43] width 79 height 14
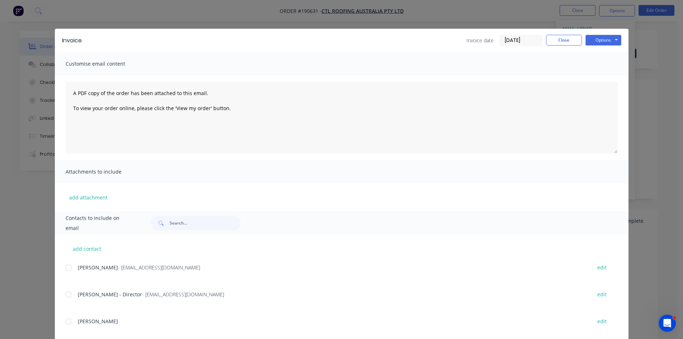
click at [70, 269] on div at bounding box center [68, 267] width 14 height 14
click at [604, 42] on button "Options" at bounding box center [603, 40] width 36 height 11
click at [608, 79] on button "Email" at bounding box center [608, 77] width 46 height 12
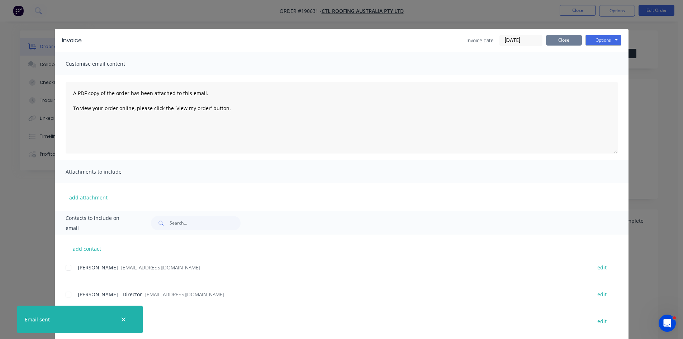
click at [569, 37] on button "Close" at bounding box center [564, 40] width 36 height 11
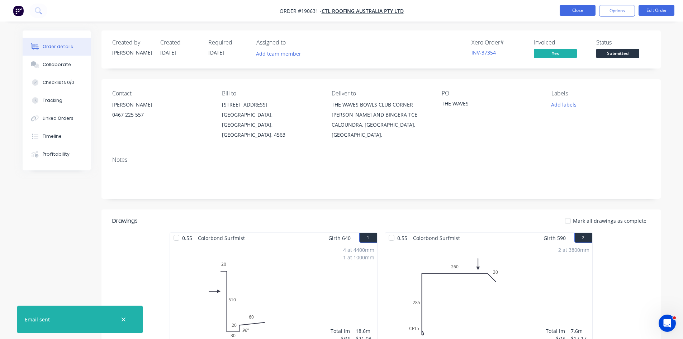
click at [584, 12] on button "Close" at bounding box center [577, 10] width 36 height 11
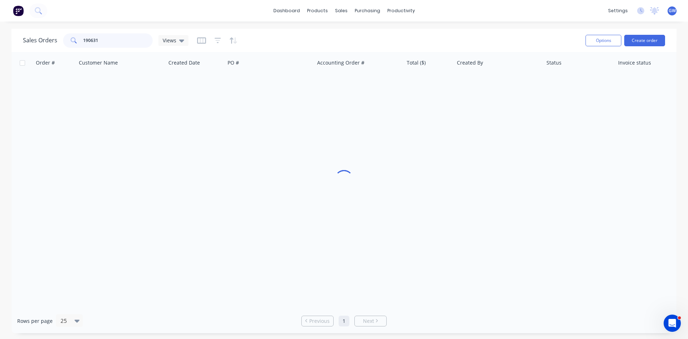
drag, startPoint x: 110, startPoint y: 41, endPoint x: 69, endPoint y: 35, distance: 41.3
click at [69, 35] on div "190631" at bounding box center [108, 40] width 90 height 14
type input "190886"
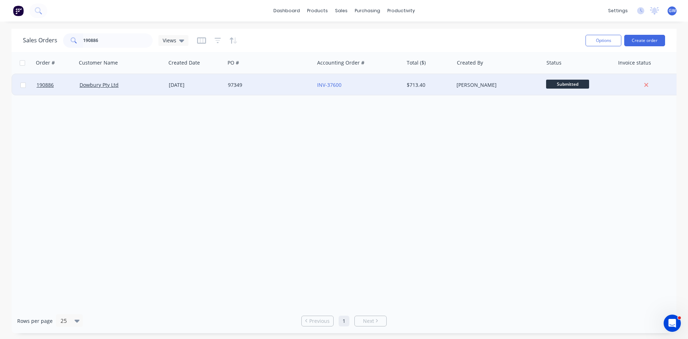
click at [401, 77] on div "INV-37600" at bounding box center [358, 85] width 89 height 22
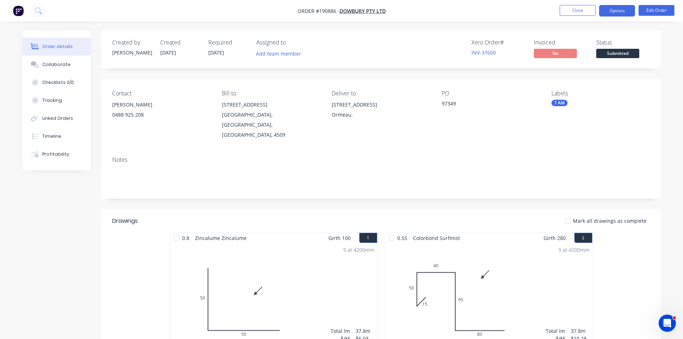
click at [621, 11] on button "Options" at bounding box center [617, 10] width 36 height 11
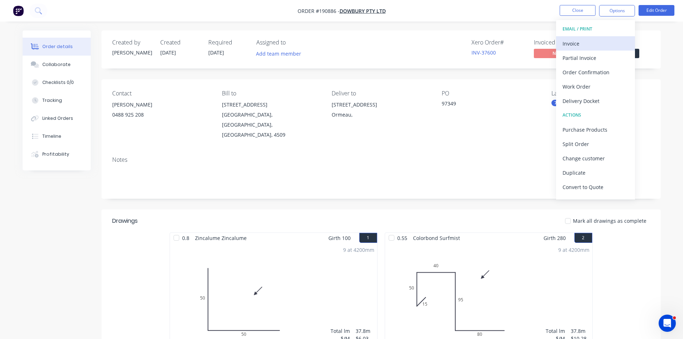
click at [590, 43] on div "Invoice" at bounding box center [595, 43] width 66 height 10
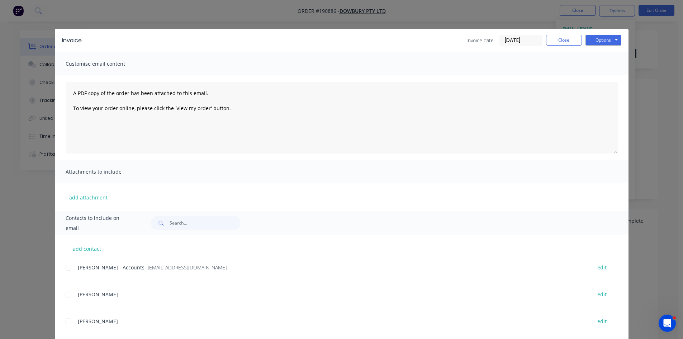
click at [69, 269] on div at bounding box center [68, 267] width 14 height 14
click at [586, 39] on button "Options" at bounding box center [603, 40] width 36 height 11
click at [590, 79] on button "Email" at bounding box center [608, 77] width 46 height 12
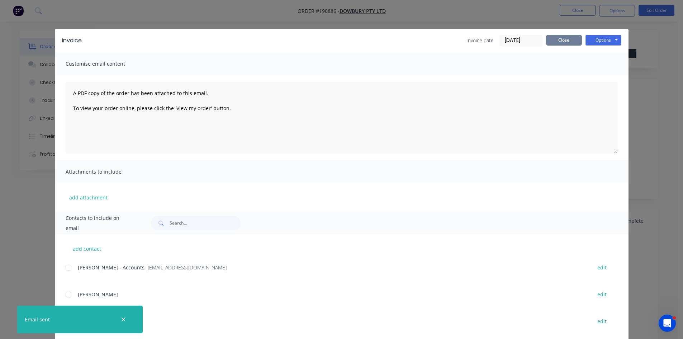
click at [567, 39] on button "Close" at bounding box center [564, 40] width 36 height 11
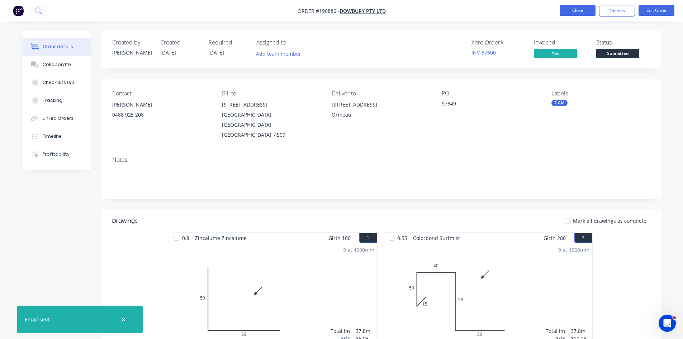
click at [574, 5] on button "Close" at bounding box center [577, 10] width 36 height 11
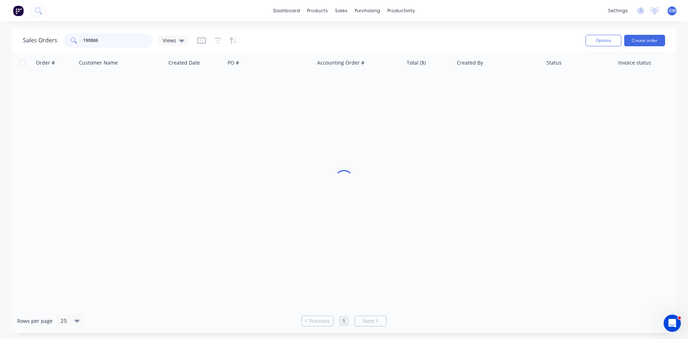
drag, startPoint x: 114, startPoint y: 35, endPoint x: 63, endPoint y: 43, distance: 51.5
click at [63, 43] on div "190886" at bounding box center [108, 40] width 90 height 14
type input "190667"
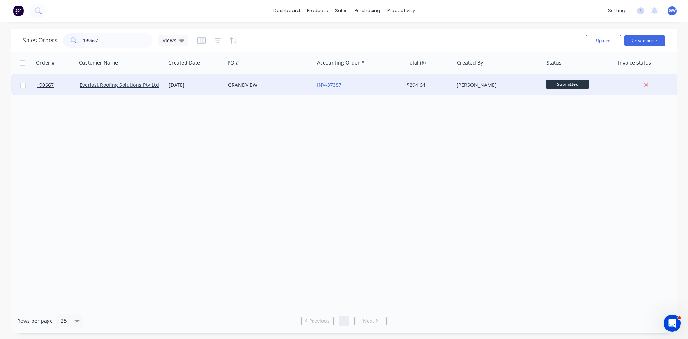
click at [386, 94] on div "INV-37387" at bounding box center [358, 85] width 89 height 22
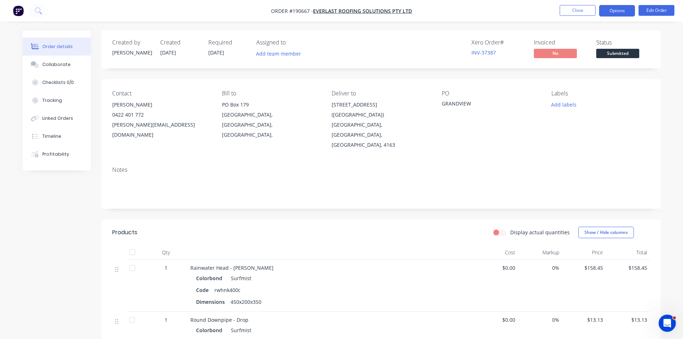
click at [616, 9] on button "Options" at bounding box center [617, 10] width 36 height 11
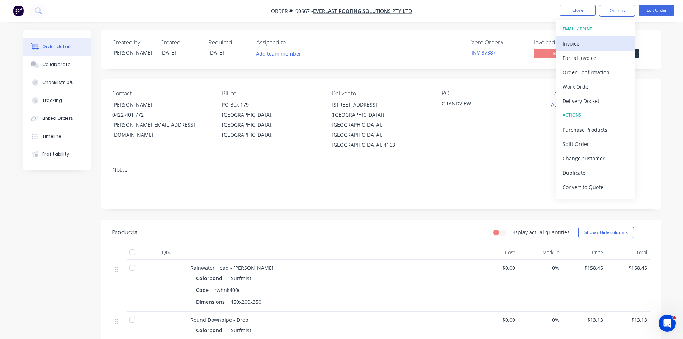
click at [598, 43] on div "Invoice" at bounding box center [595, 43] width 66 height 10
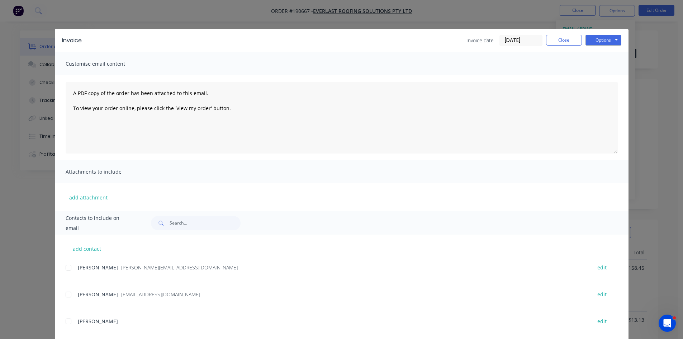
click at [68, 266] on div at bounding box center [68, 267] width 14 height 14
click at [63, 293] on div at bounding box center [68, 294] width 14 height 14
click at [593, 41] on button "Options" at bounding box center [603, 40] width 36 height 11
click at [596, 75] on button "Email" at bounding box center [608, 77] width 46 height 12
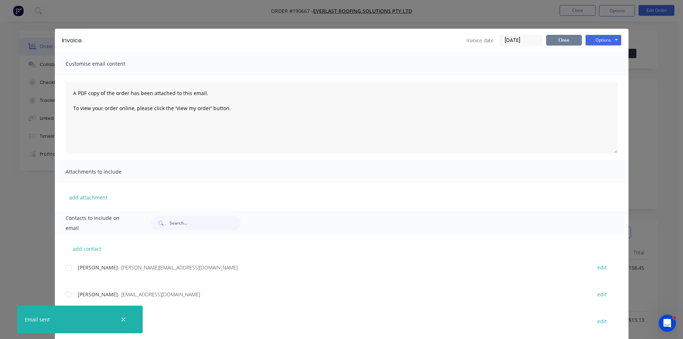
click at [568, 40] on button "Close" at bounding box center [564, 40] width 36 height 11
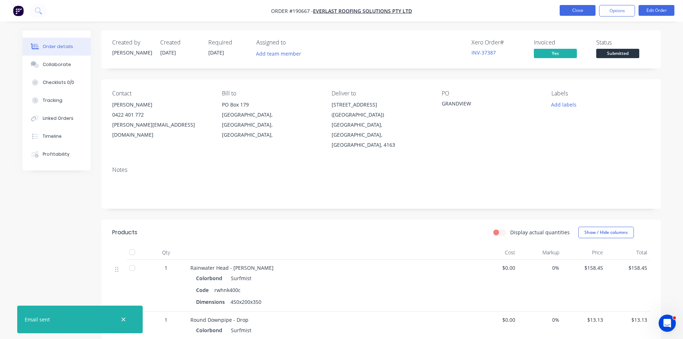
click at [577, 10] on button "Close" at bounding box center [577, 10] width 36 height 11
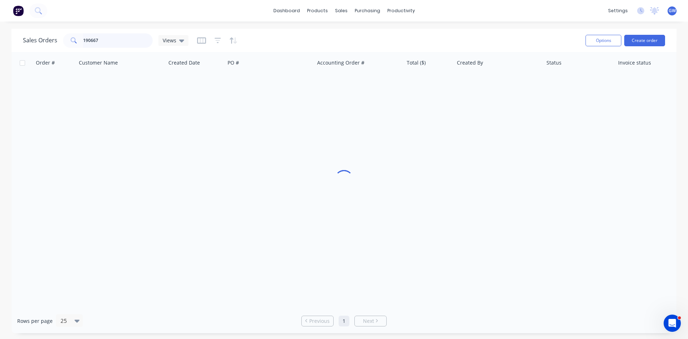
click at [102, 37] on input "190667" at bounding box center [118, 40] width 70 height 14
type input "190724"
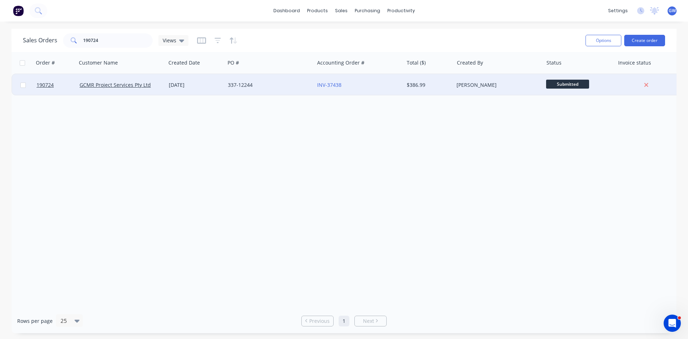
click at [409, 88] on div "$386.99" at bounding box center [428, 84] width 42 height 7
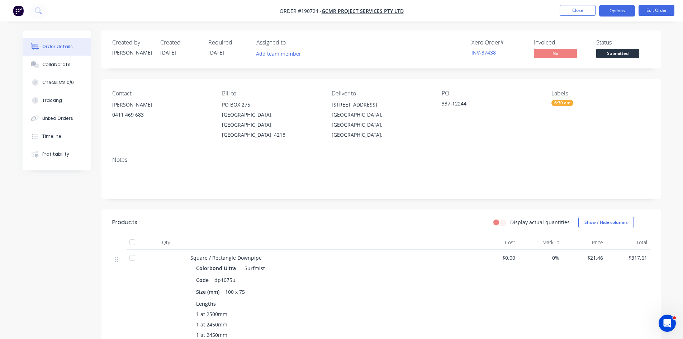
click at [622, 13] on button "Options" at bounding box center [617, 10] width 36 height 11
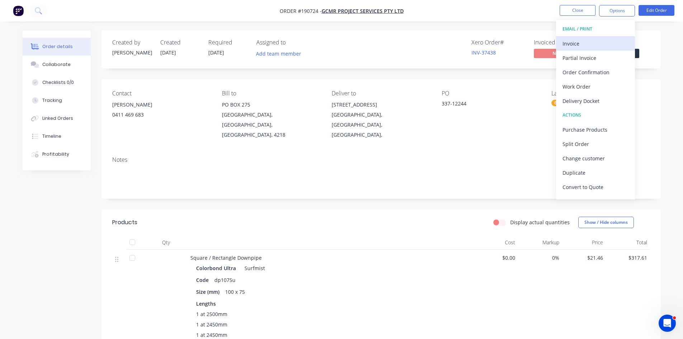
click at [592, 47] on div "Invoice" at bounding box center [595, 43] width 66 height 10
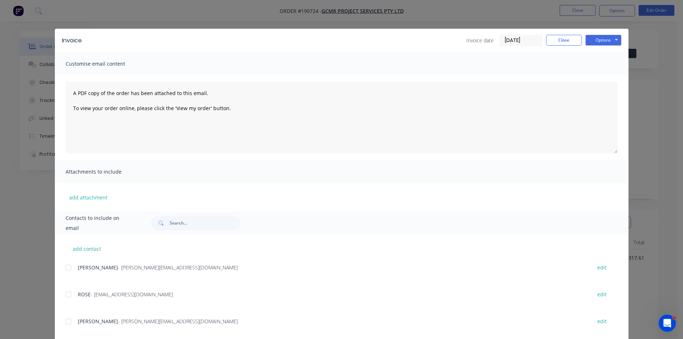
drag, startPoint x: 63, startPoint y: 268, endPoint x: 60, endPoint y: 288, distance: 19.6
click at [63, 269] on div at bounding box center [68, 267] width 14 height 14
click at [65, 296] on div at bounding box center [68, 294] width 14 height 14
click at [585, 42] on button "Options" at bounding box center [603, 40] width 36 height 11
click at [610, 78] on button "Email" at bounding box center [608, 77] width 46 height 12
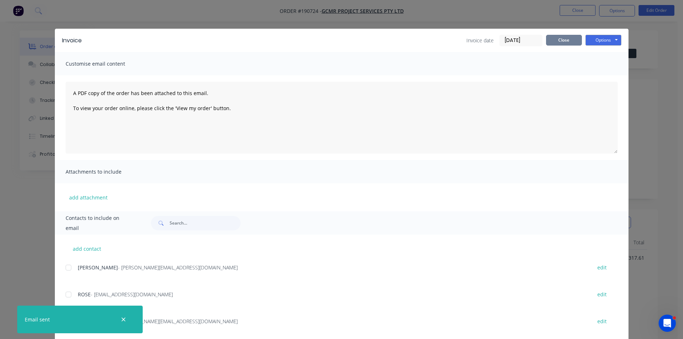
click at [573, 39] on button "Close" at bounding box center [564, 40] width 36 height 11
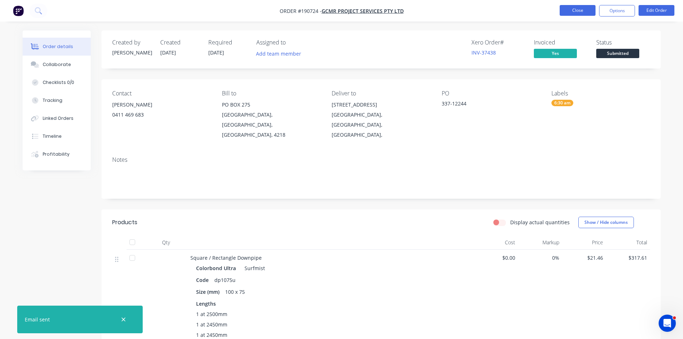
click at [583, 14] on button "Close" at bounding box center [577, 10] width 36 height 11
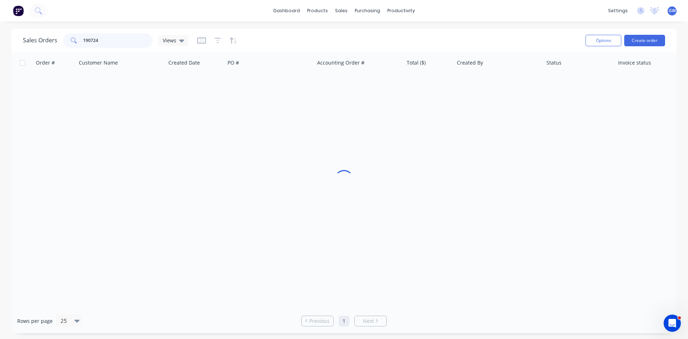
click at [124, 42] on input "190724" at bounding box center [118, 40] width 70 height 14
type input "190706"
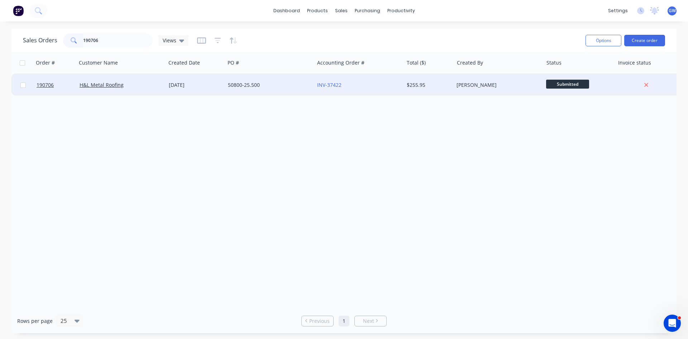
click at [508, 85] on div "[PERSON_NAME]" at bounding box center [497, 84] width 80 height 7
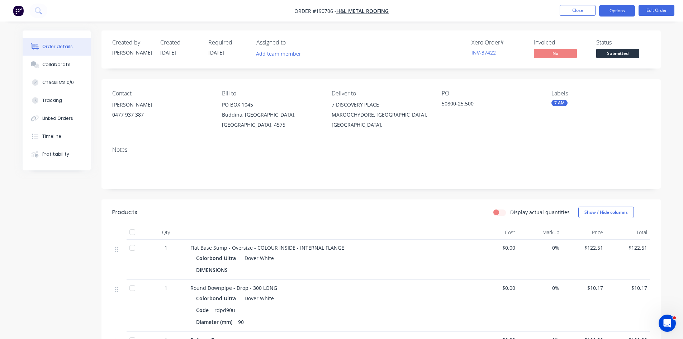
click at [617, 14] on button "Options" at bounding box center [617, 10] width 36 height 11
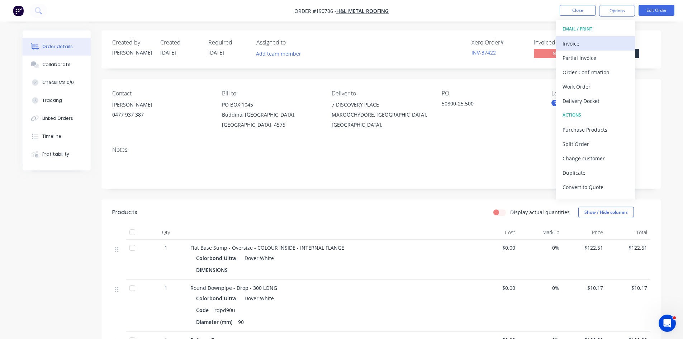
click at [602, 39] on div "Invoice" at bounding box center [595, 43] width 66 height 10
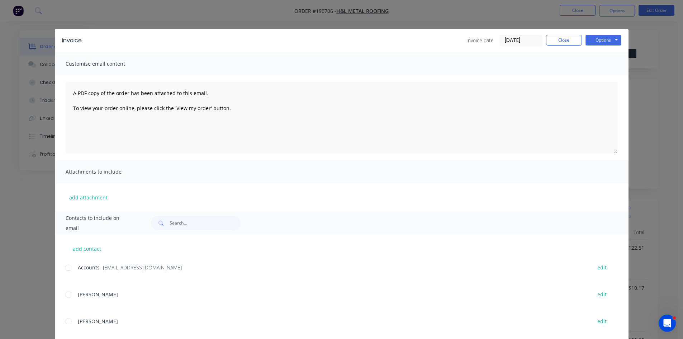
click at [69, 266] on div at bounding box center [68, 267] width 14 height 14
click at [598, 44] on button "Options" at bounding box center [603, 40] width 36 height 11
click at [609, 81] on button "Email" at bounding box center [608, 77] width 46 height 12
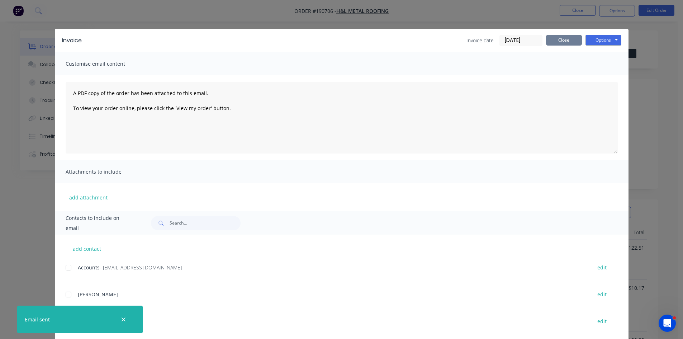
click at [550, 39] on button "Close" at bounding box center [564, 40] width 36 height 11
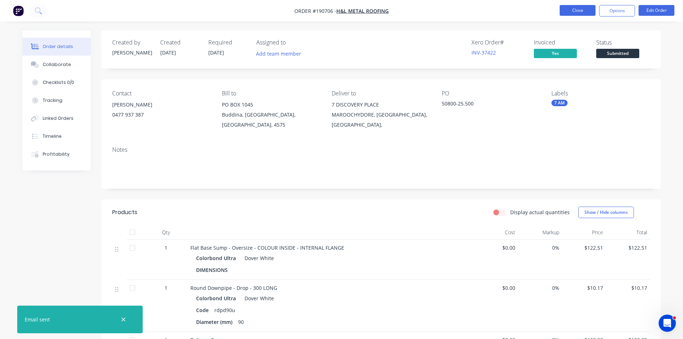
click at [580, 9] on button "Close" at bounding box center [577, 10] width 36 height 11
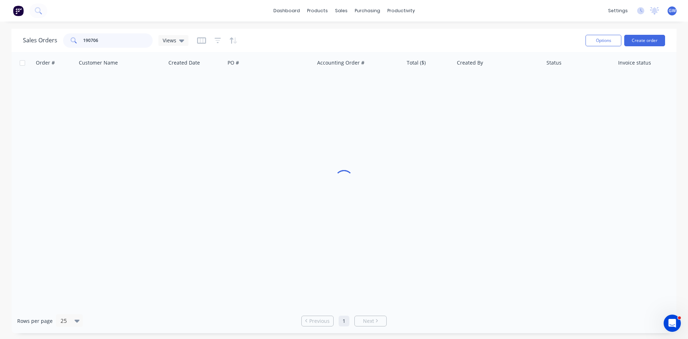
drag, startPoint x: 132, startPoint y: 40, endPoint x: 25, endPoint y: 39, distance: 107.2
click at [25, 39] on div "Sales Orders 190706 Views" at bounding box center [106, 40] width 166 height 14
type input "190703"
click at [430, 84] on div "$71.71" at bounding box center [428, 84] width 42 height 7
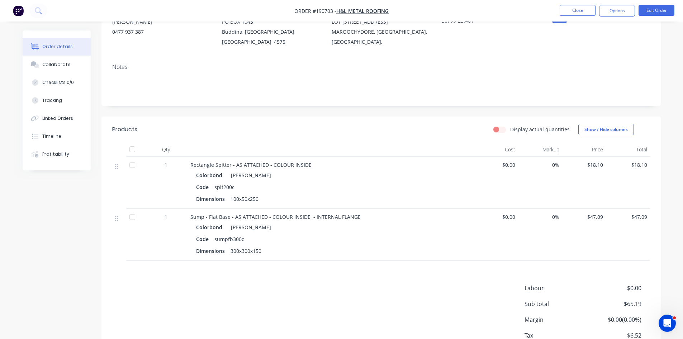
scroll to position [108, 0]
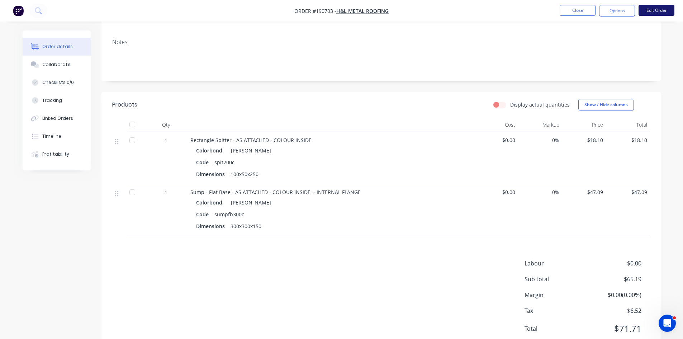
click at [658, 7] on button "Edit Order" at bounding box center [656, 10] width 36 height 11
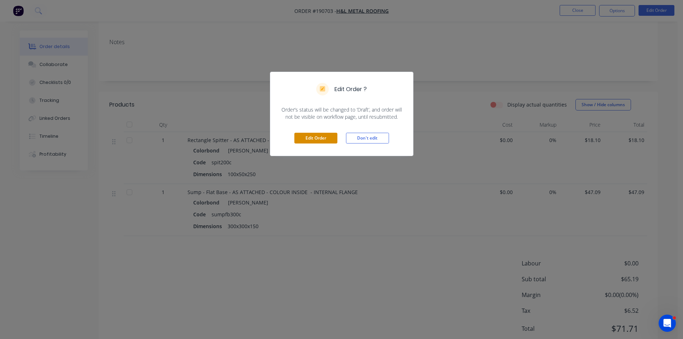
click at [314, 135] on button "Edit Order" at bounding box center [315, 138] width 43 height 11
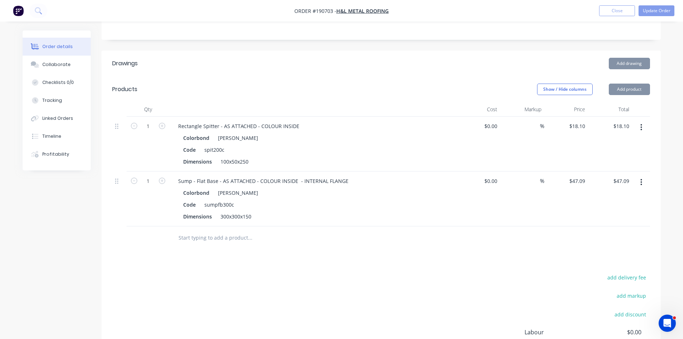
scroll to position [215, 0]
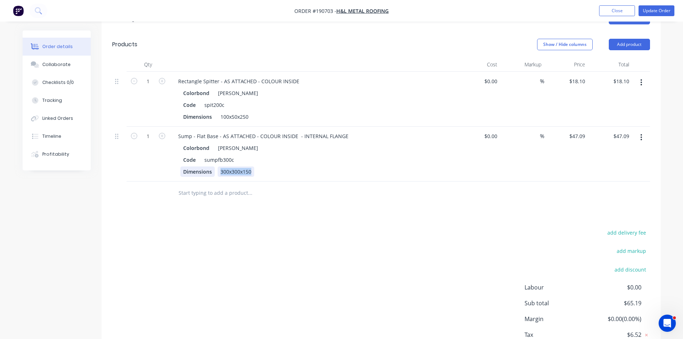
drag, startPoint x: 251, startPoint y: 158, endPoint x: 194, endPoint y: 165, distance: 57.8
click at [194, 166] on div "Dimensions 300x300x150" at bounding box center [311, 171] width 262 height 10
drag, startPoint x: 360, startPoint y: 198, endPoint x: 361, endPoint y: 202, distance: 4.0
click at [361, 202] on div "Drawings Add drawing Products Show / Hide columns Add product Qty Cost Markup P…" at bounding box center [380, 191] width 559 height 371
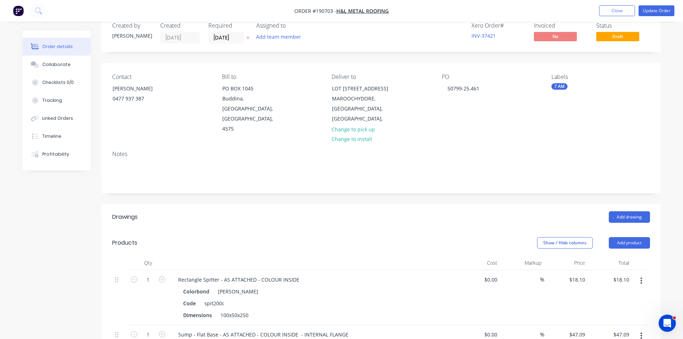
scroll to position [0, 0]
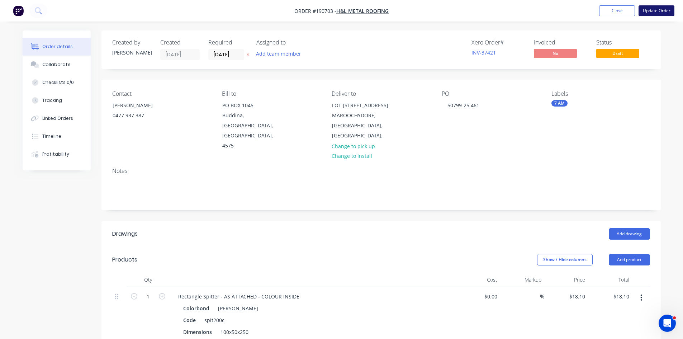
click at [665, 10] on button "Update Order" at bounding box center [656, 10] width 36 height 11
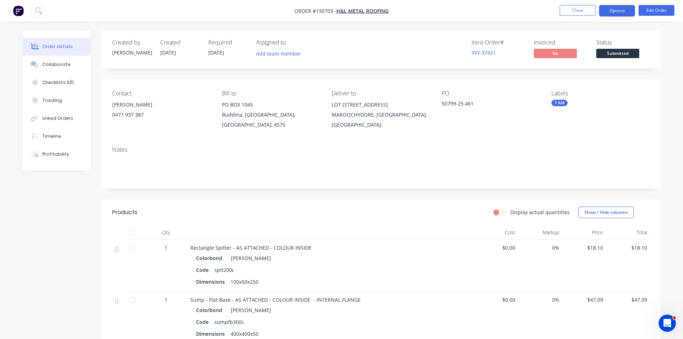
click at [614, 13] on button "Options" at bounding box center [617, 10] width 36 height 11
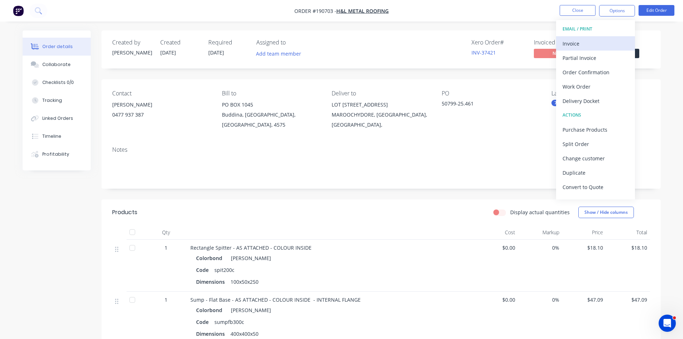
click at [584, 42] on div "Invoice" at bounding box center [595, 43] width 66 height 10
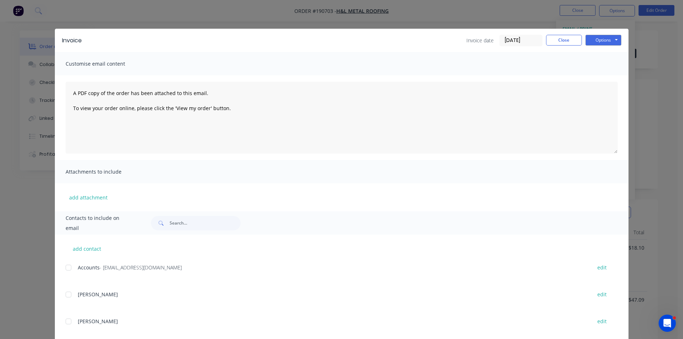
click at [65, 271] on div at bounding box center [68, 267] width 14 height 14
click at [609, 38] on button "Options" at bounding box center [603, 40] width 36 height 11
click at [607, 79] on button "Email" at bounding box center [608, 77] width 46 height 12
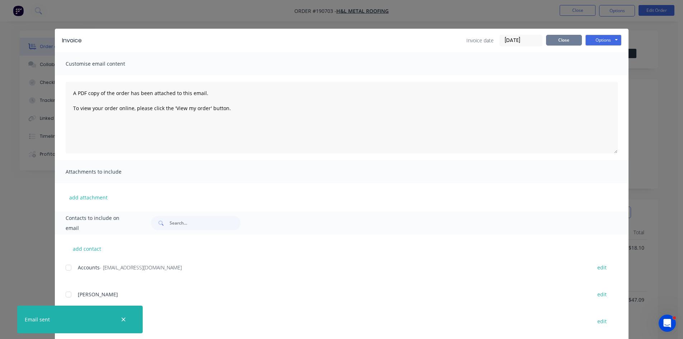
click at [573, 39] on button "Close" at bounding box center [564, 40] width 36 height 11
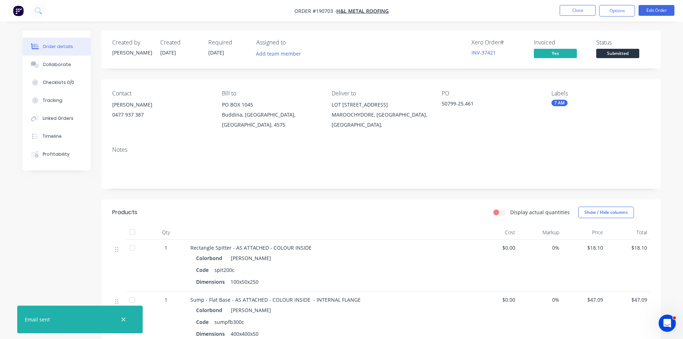
click at [585, 16] on li "Close" at bounding box center [577, 10] width 36 height 11
click at [588, 9] on button "Close" at bounding box center [577, 10] width 36 height 11
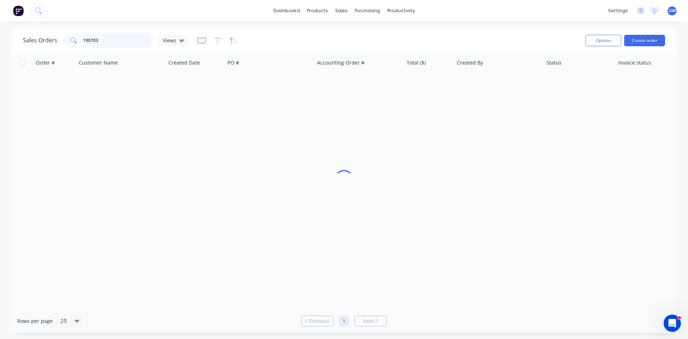
click at [118, 44] on input "190703" at bounding box center [118, 40] width 70 height 14
type input "190688"
click at [500, 86] on div "[PERSON_NAME]" at bounding box center [497, 84] width 80 height 7
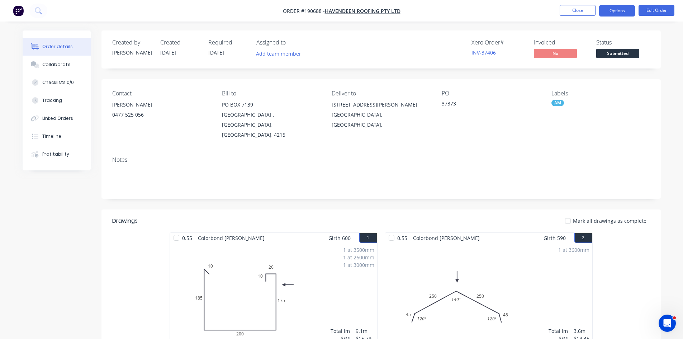
drag, startPoint x: 621, startPoint y: 6, endPoint x: 617, endPoint y: 16, distance: 10.4
click at [621, 7] on button "Options" at bounding box center [617, 10] width 36 height 11
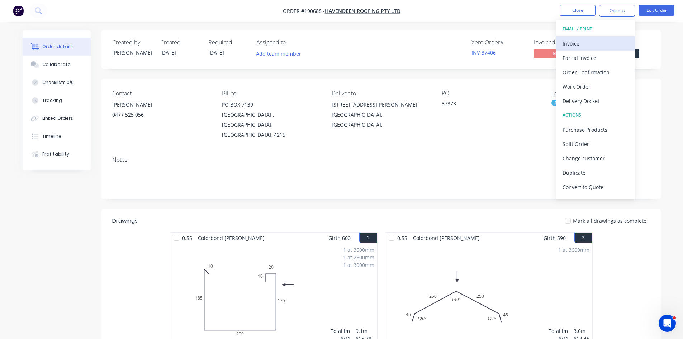
click at [592, 39] on div "Invoice" at bounding box center [595, 43] width 66 height 10
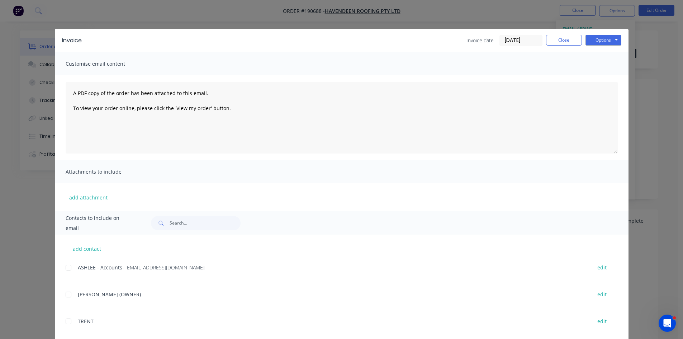
click at [67, 270] on div at bounding box center [68, 267] width 14 height 14
click at [600, 39] on button "Options" at bounding box center [603, 40] width 36 height 11
click at [600, 78] on button "Email" at bounding box center [608, 77] width 46 height 12
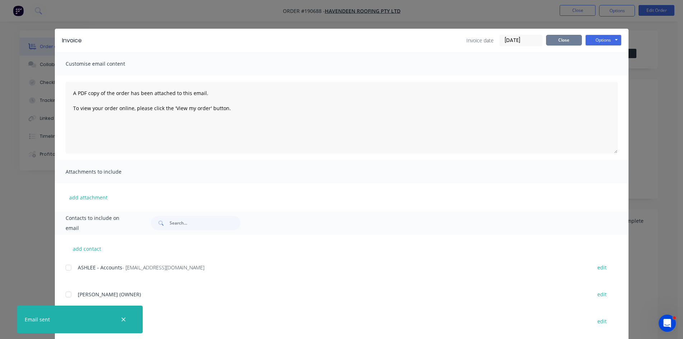
click at [547, 37] on button "Close" at bounding box center [564, 40] width 36 height 11
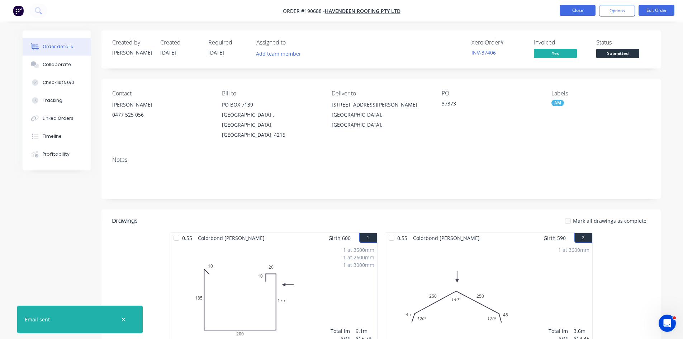
click at [581, 10] on button "Close" at bounding box center [577, 10] width 36 height 11
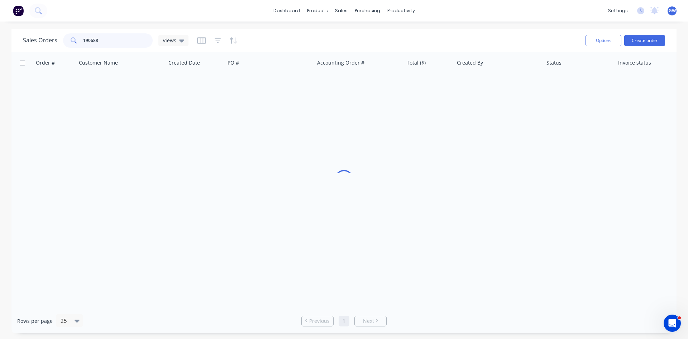
drag, startPoint x: 112, startPoint y: 41, endPoint x: 39, endPoint y: 37, distance: 73.2
click at [39, 37] on div "Sales Orders 190688 Views" at bounding box center [106, 40] width 166 height 14
type input "190736"
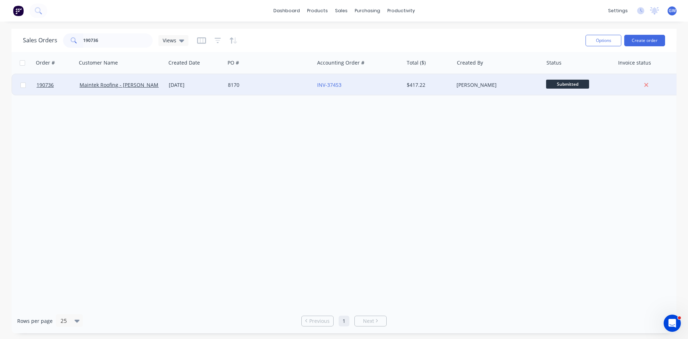
click at [417, 84] on div "$417.22" at bounding box center [428, 84] width 42 height 7
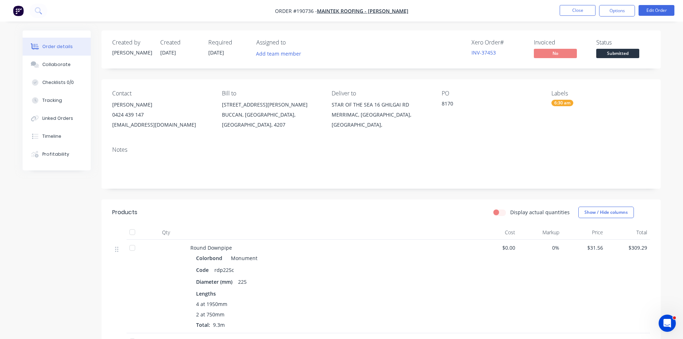
scroll to position [163, 0]
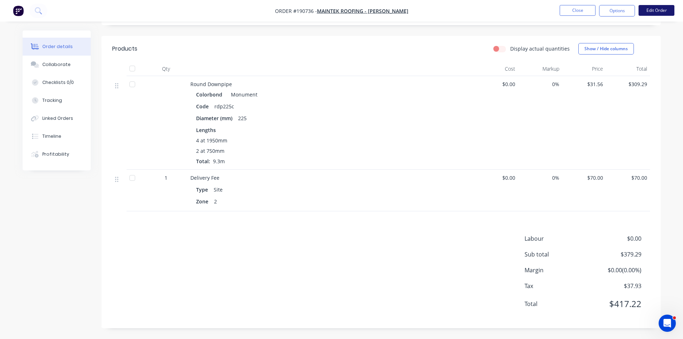
click at [663, 13] on button "Edit Order" at bounding box center [656, 10] width 36 height 11
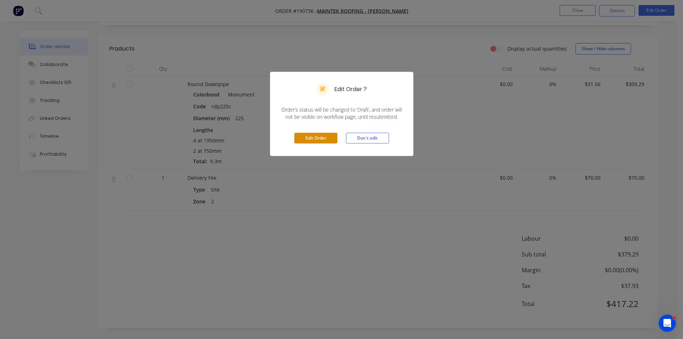
click at [307, 138] on button "Edit Order" at bounding box center [315, 138] width 43 height 11
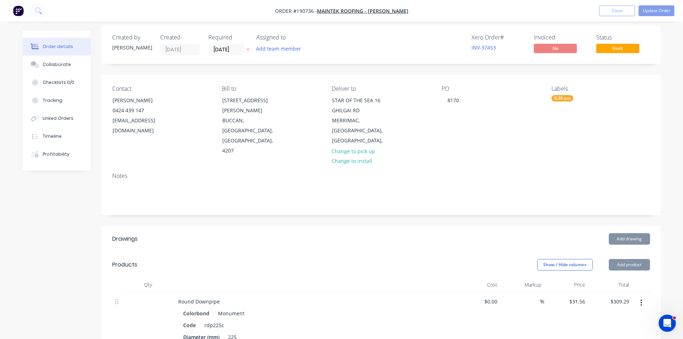
scroll to position [215, 0]
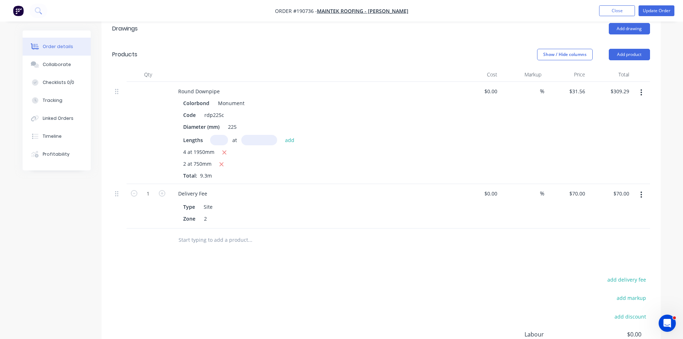
click at [637, 188] on button "button" at bounding box center [641, 194] width 17 height 13
click at [615, 251] on div "Delete" at bounding box center [615, 256] width 55 height 10
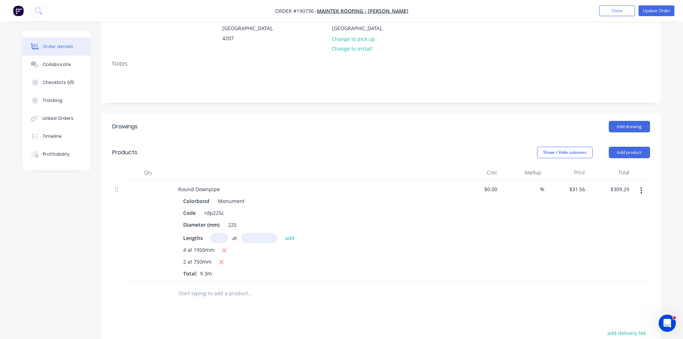
scroll to position [0, 0]
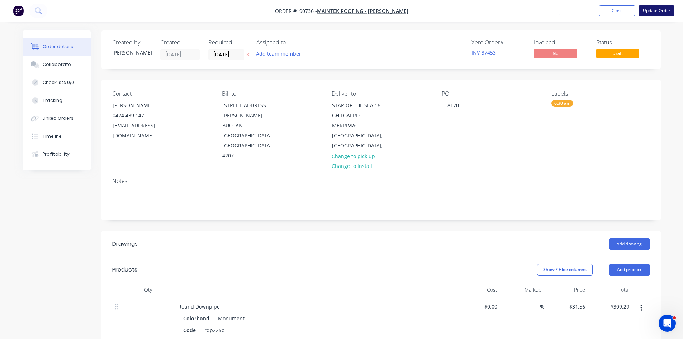
click at [656, 10] on button "Update Order" at bounding box center [656, 10] width 36 height 11
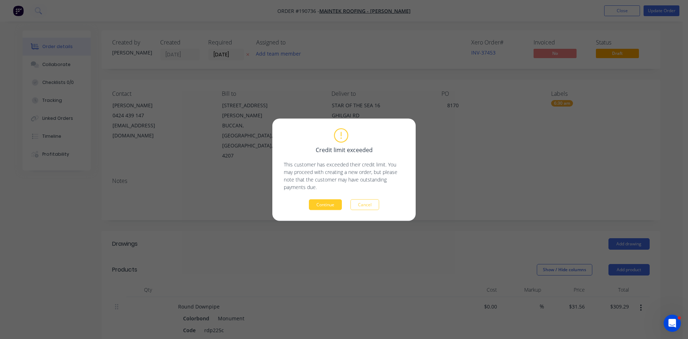
click at [336, 207] on button "Continue" at bounding box center [325, 204] width 33 height 11
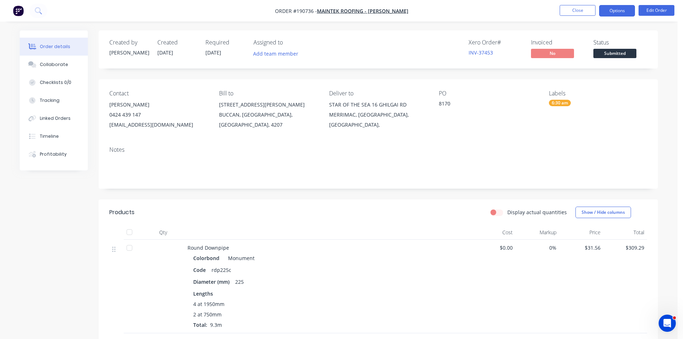
click at [608, 11] on button "Options" at bounding box center [617, 10] width 36 height 11
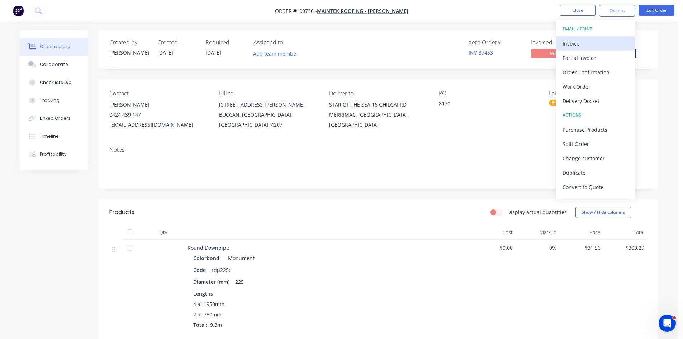
click at [588, 47] on div "Invoice" at bounding box center [595, 43] width 66 height 10
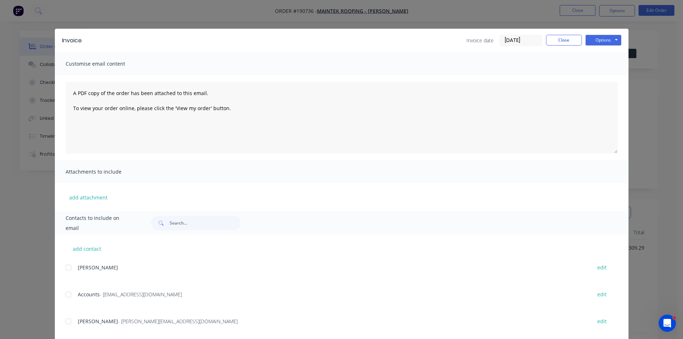
drag, startPoint x: 66, startPoint y: 297, endPoint x: 61, endPoint y: 321, distance: 24.8
click at [66, 298] on div at bounding box center [68, 294] width 14 height 14
drag, startPoint x: 61, startPoint y: 321, endPoint x: 207, endPoint y: 254, distance: 160.8
click at [62, 321] on div "add contact JUSTIN edit Accounts - accounts@maintekroofing.com.au edit SHAUN - …" at bounding box center [341, 332] width 573 height 197
click at [66, 321] on div at bounding box center [68, 321] width 14 height 14
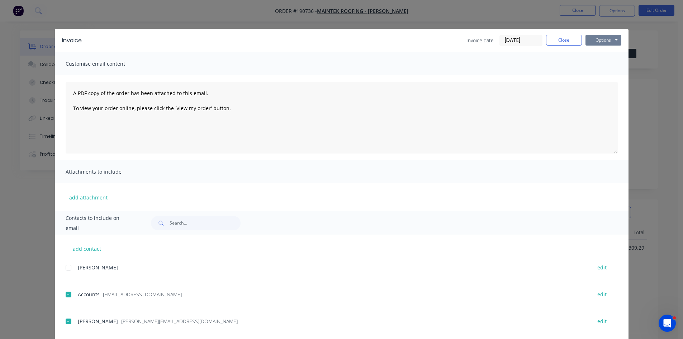
click at [593, 41] on button "Options" at bounding box center [603, 40] width 36 height 11
click at [603, 80] on button "Email" at bounding box center [608, 77] width 46 height 12
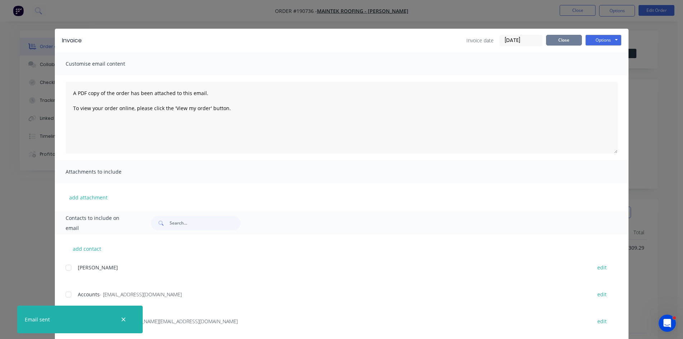
click at [549, 43] on button "Close" at bounding box center [564, 40] width 36 height 11
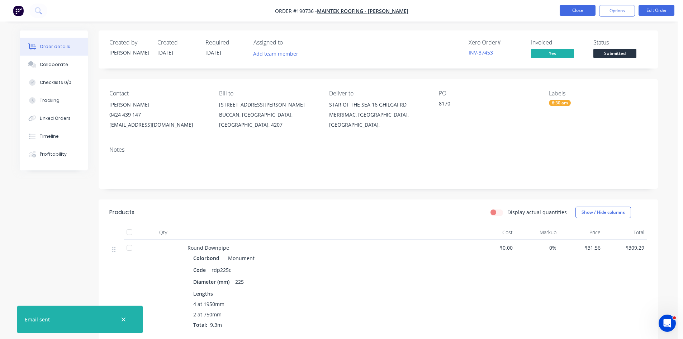
click at [590, 13] on button "Close" at bounding box center [577, 10] width 36 height 11
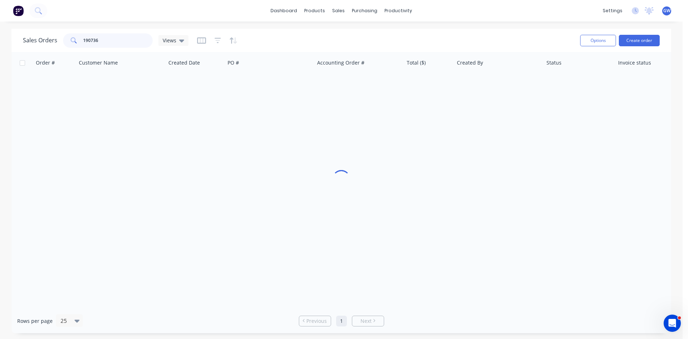
drag, startPoint x: 109, startPoint y: 40, endPoint x: 20, endPoint y: 38, distance: 88.6
click at [20, 38] on div "Sales Orders 190736 Views Options Create order" at bounding box center [341, 40] width 660 height 23
type input "190835"
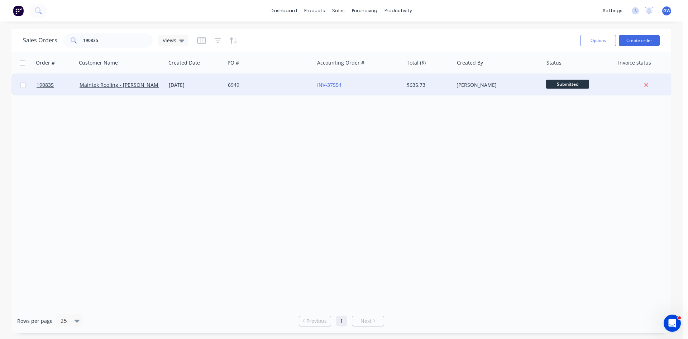
click at [476, 89] on div "[PERSON_NAME]" at bounding box center [498, 85] width 89 height 22
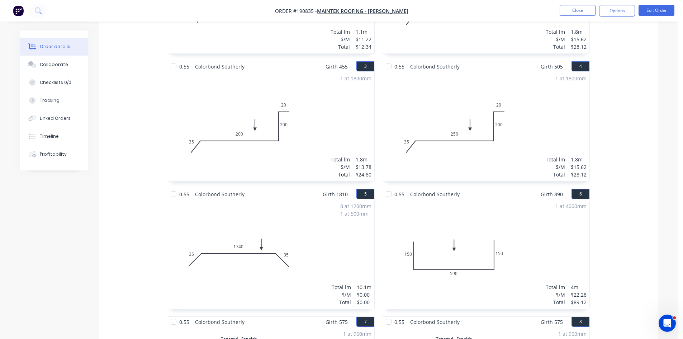
scroll to position [323, 0]
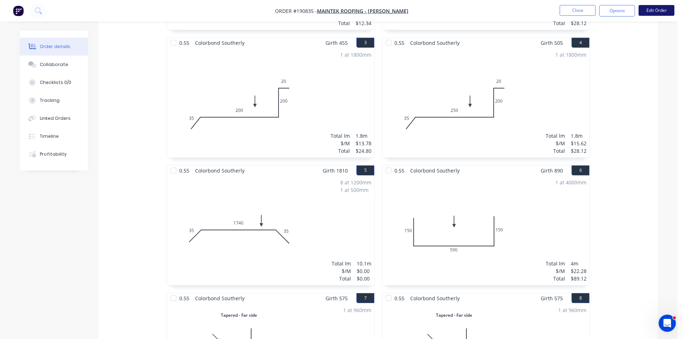
click at [655, 10] on button "Edit Order" at bounding box center [656, 10] width 36 height 11
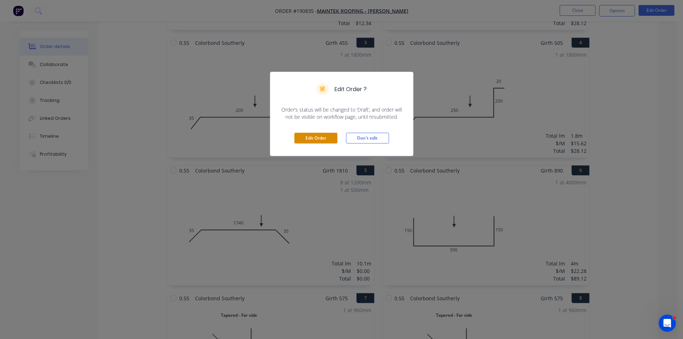
click at [302, 139] on button "Edit Order" at bounding box center [315, 138] width 43 height 11
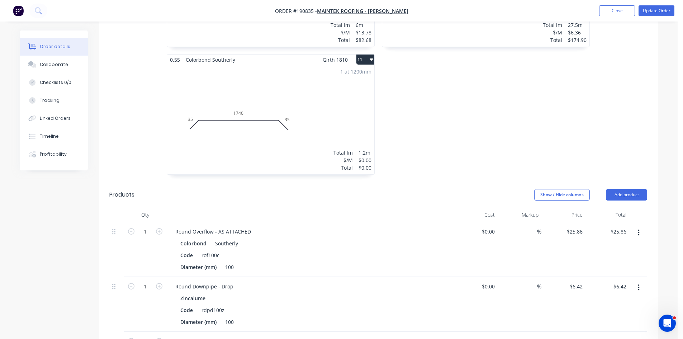
scroll to position [968, 0]
click at [306, 100] on div "1 at 1200mm Total lm $/M Total 1.2m $0.00 $0.00" at bounding box center [270, 119] width 207 height 109
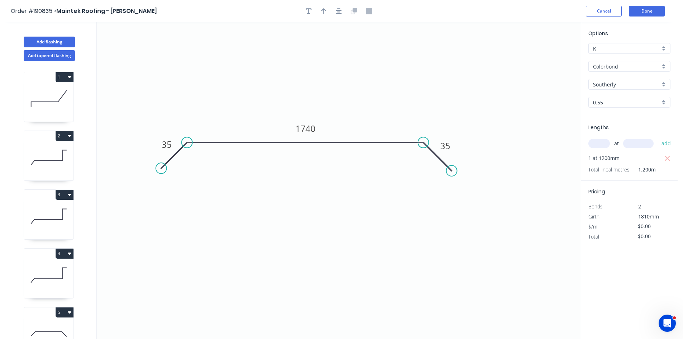
click at [602, 144] on input "text" at bounding box center [599, 143] width 22 height 9
type input "1"
type input "1810"
click at [658, 137] on button "add" at bounding box center [666, 143] width 17 height 12
click at [308, 130] on tspan "1740" at bounding box center [305, 129] width 20 height 12
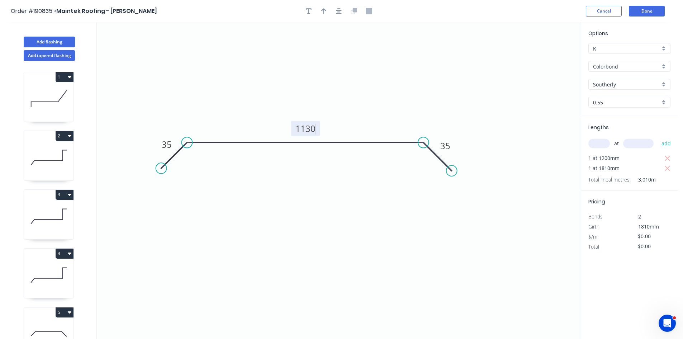
type input "$25.97"
click at [670, 156] on icon "button" at bounding box center [667, 158] width 6 height 9
type input "$47.01"
click at [310, 12] on icon "button" at bounding box center [309, 11] width 6 height 6
drag, startPoint x: 153, startPoint y: 45, endPoint x: 163, endPoint y: 50, distance: 11.2
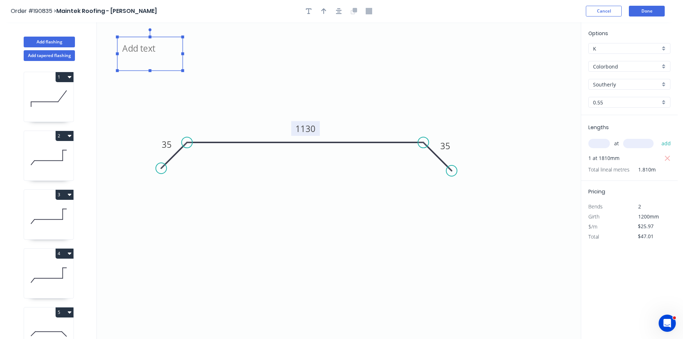
click at [163, 50] on textarea at bounding box center [150, 53] width 58 height 27
click at [389, 269] on icon "Changed for pricing 35 1130 35" at bounding box center [339, 180] width 484 height 316
type textarea "Changed for pricing"
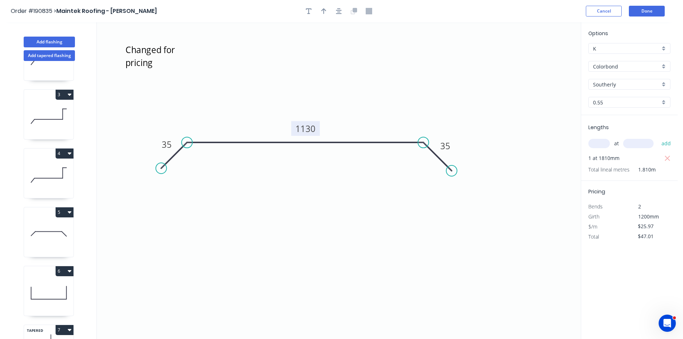
scroll to position [108, 0]
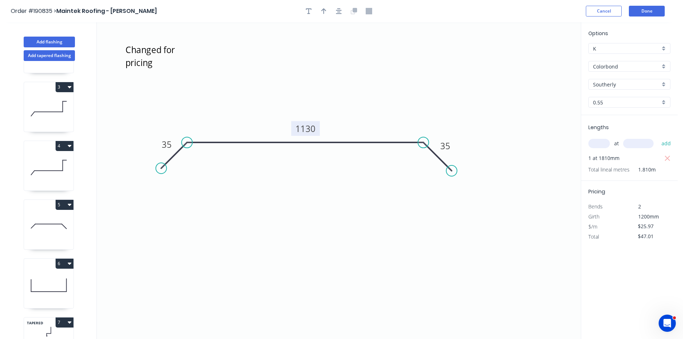
click at [61, 237] on icon at bounding box center [48, 226] width 49 height 46
type input "$0.00"
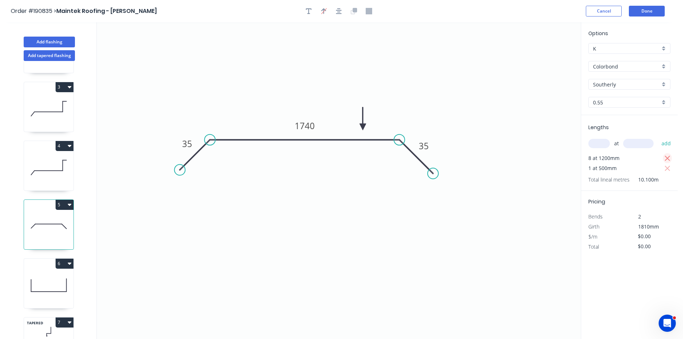
click at [664, 156] on icon "button" at bounding box center [667, 158] width 6 height 9
click at [602, 142] on input "text" at bounding box center [599, 143] width 22 height 9
type input "8"
type input "1810"
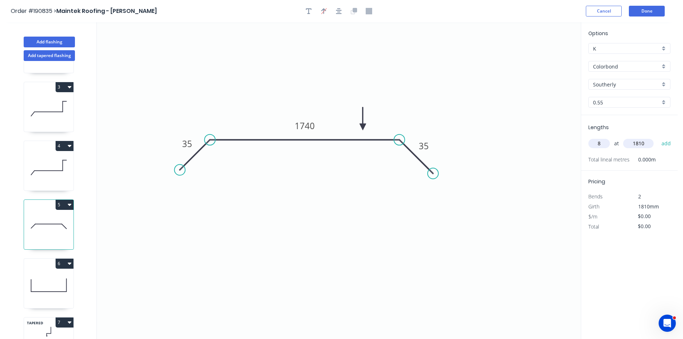
click at [658, 137] on button "add" at bounding box center [666, 143] width 17 height 12
click at [298, 121] on tspan "1740" at bounding box center [305, 126] width 20 height 12
type input "$25.97"
type input "$376.05"
click at [306, 11] on icon "button" at bounding box center [309, 11] width 6 height 6
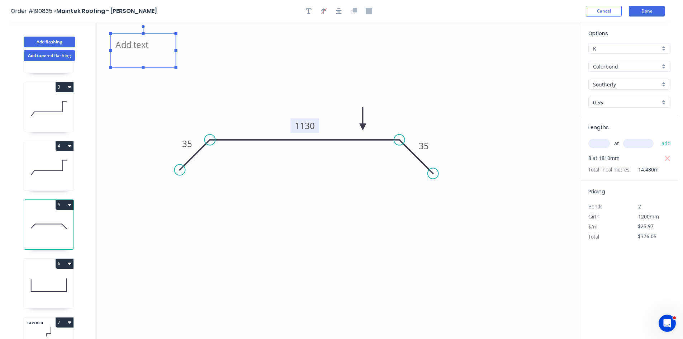
click at [149, 56] on textarea at bounding box center [143, 50] width 58 height 27
click at [296, 235] on icon "Changed for pricing 35 1130 35" at bounding box center [339, 180] width 484 height 316
type textarea "Changed for pricing"
click at [66, 207] on button "5" at bounding box center [65, 205] width 18 height 10
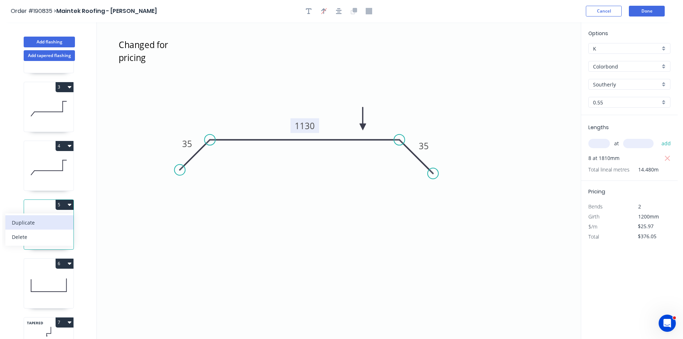
click at [54, 219] on div "Duplicate" at bounding box center [39, 222] width 55 height 10
type input "$0.00"
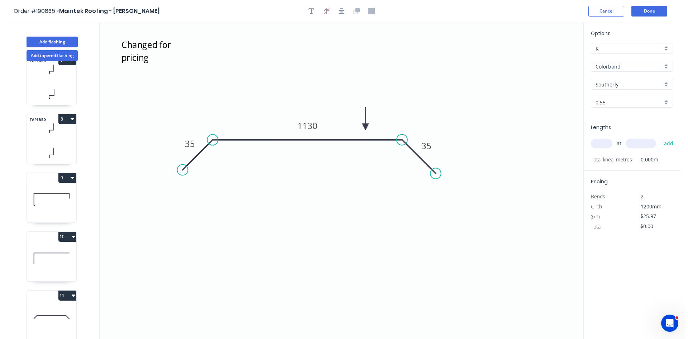
scroll to position [430, 0]
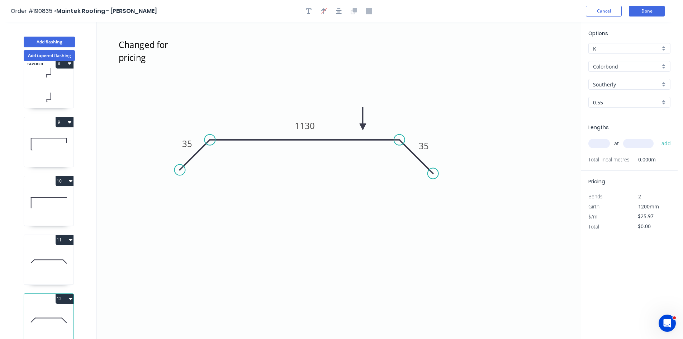
click at [593, 144] on input "text" at bounding box center [599, 143] width 22 height 9
type input "1"
type input "1810"
click at [658, 137] on button "add" at bounding box center [666, 143] width 17 height 12
type input "$47.01"
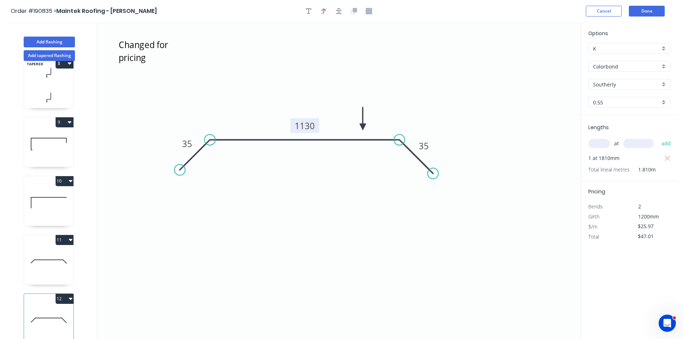
click at [310, 122] on tspan "1130" at bounding box center [305, 126] width 20 height 12
type input "$13.06"
type input "$23.64"
click at [658, 12] on button "Done" at bounding box center [647, 11] width 36 height 11
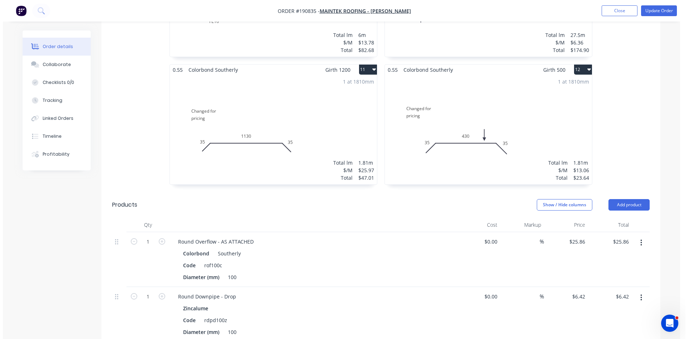
scroll to position [1039, 0]
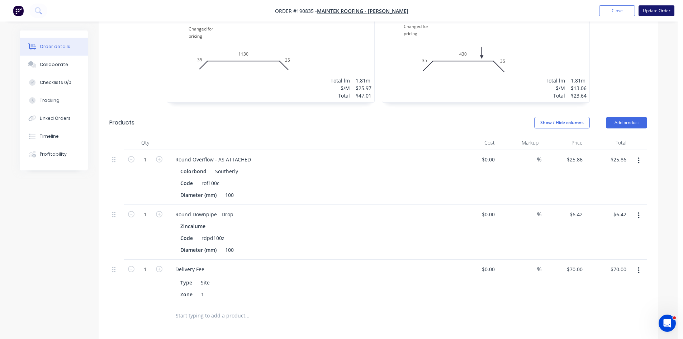
click at [673, 11] on button "Update Order" at bounding box center [656, 10] width 36 height 11
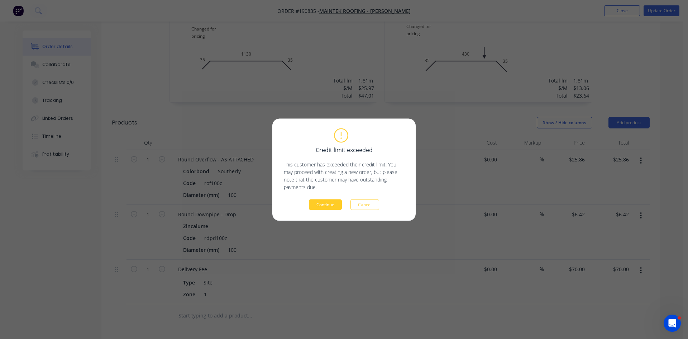
click at [334, 203] on button "Continue" at bounding box center [325, 204] width 33 height 11
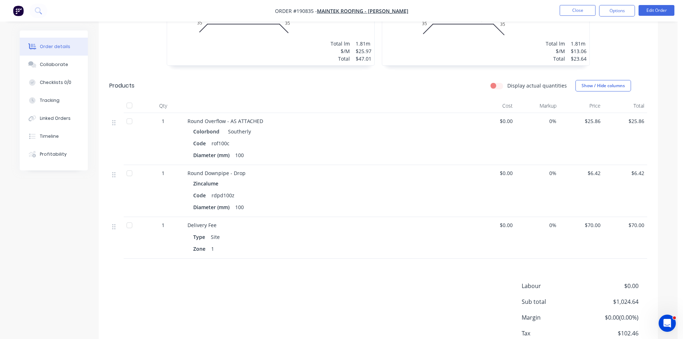
scroll to position [1082, 0]
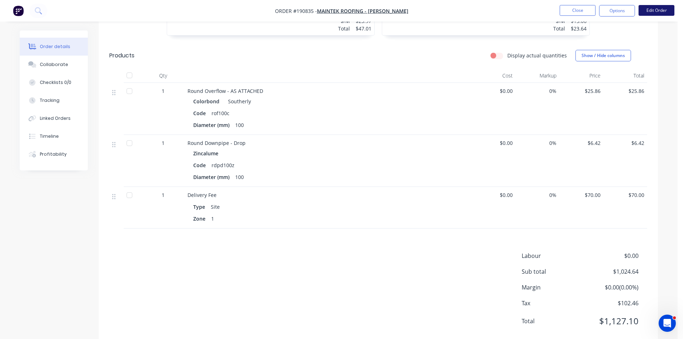
click at [654, 11] on button "Edit Order" at bounding box center [656, 10] width 36 height 11
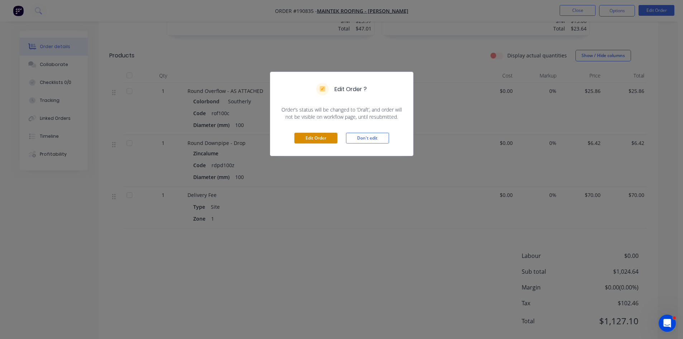
click at [309, 140] on button "Edit Order" at bounding box center [315, 138] width 43 height 11
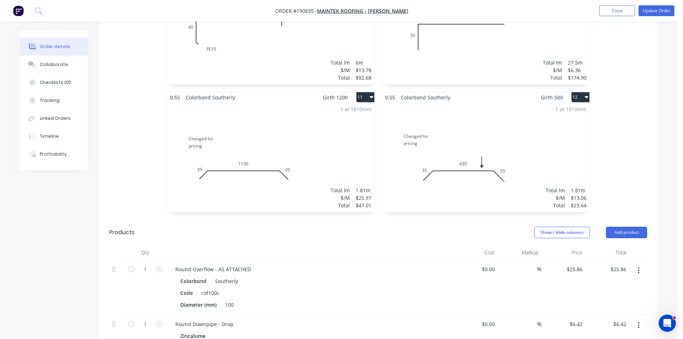
scroll to position [1039, 0]
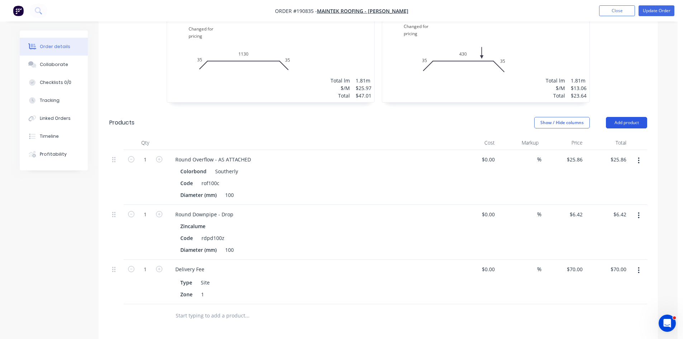
click at [640, 117] on button "Add product" at bounding box center [626, 122] width 41 height 11
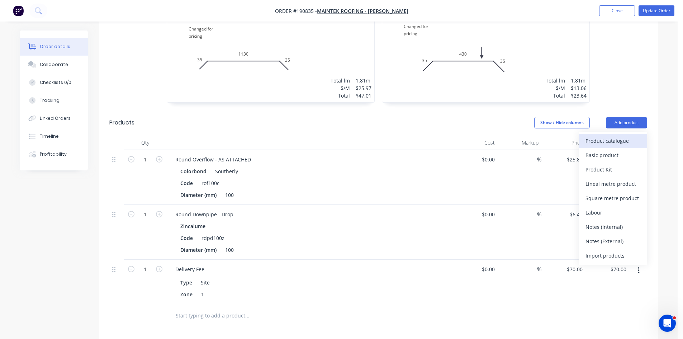
click at [619, 135] on div "Product catalogue" at bounding box center [612, 140] width 55 height 10
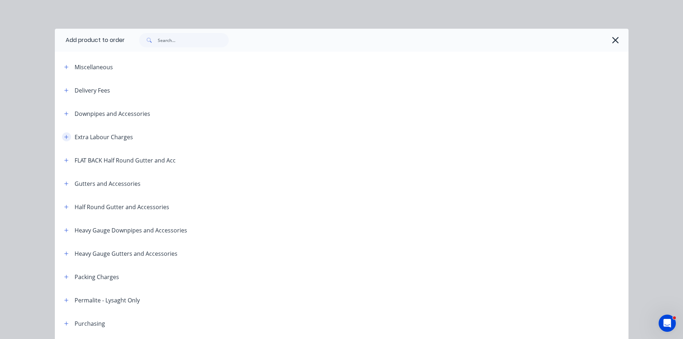
drag, startPoint x: 59, startPoint y: 133, endPoint x: 64, endPoint y: 140, distance: 8.2
click at [62, 133] on span at bounding box center [66, 136] width 9 height 9
click at [64, 140] on button "button" at bounding box center [66, 136] width 9 height 9
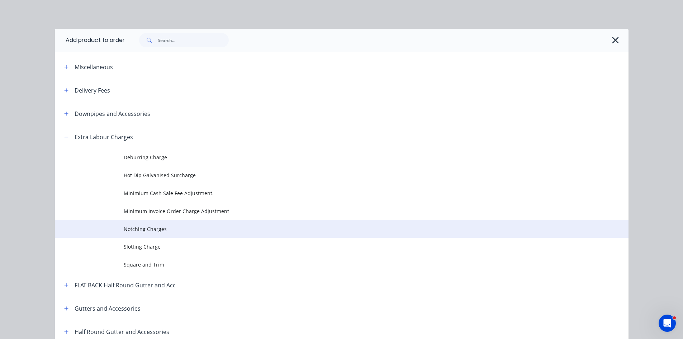
click at [146, 225] on span "Notching Charges" at bounding box center [326, 229] width 404 height 8
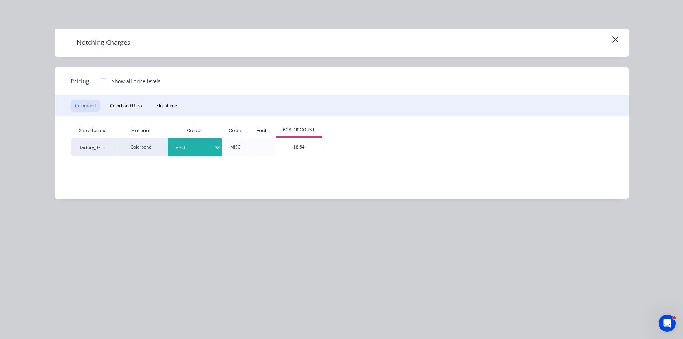
click at [187, 146] on div at bounding box center [192, 147] width 38 height 8
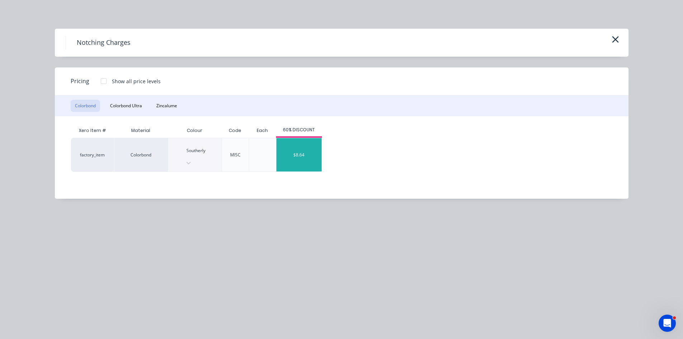
click at [294, 153] on div "$8.64" at bounding box center [298, 154] width 45 height 33
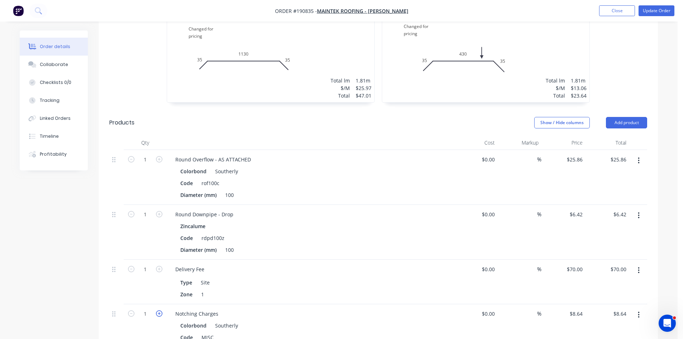
click at [161, 310] on icon "button" at bounding box center [159, 313] width 6 height 6
type input "2"
type input "$17.28"
drag, startPoint x: 111, startPoint y: 240, endPoint x: 113, endPoint y: 296, distance: 55.2
click at [113, 296] on div "1 Round Overflow - AS ATTACHED Colorbond Southerly Code rof100c Diameter (mm) 1…" at bounding box center [378, 254] width 538 height 209
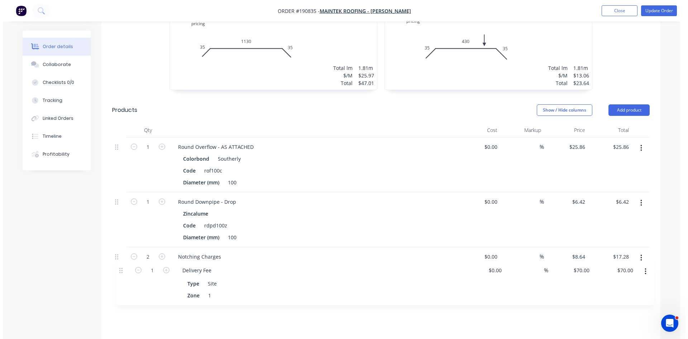
scroll to position [1099, 0]
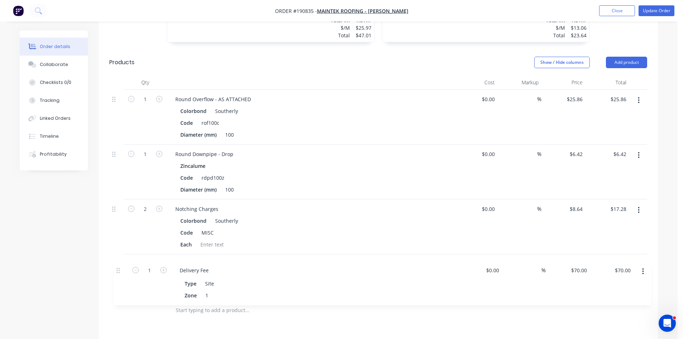
drag, startPoint x: 113, startPoint y: 237, endPoint x: 119, endPoint y: 291, distance: 54.4
click at [119, 291] on div "Qty Cost Markup Price Total 1 Round Overflow - AS ATTACHED Colorbond Southerly …" at bounding box center [378, 198] width 559 height 247
drag, startPoint x: 114, startPoint y: 179, endPoint x: 115, endPoint y: 225, distance: 45.9
click at [115, 225] on div "1 Round Overflow - AS ATTACHED Colorbond Southerly Code rof100c Diameter (mm) 1…" at bounding box center [378, 194] width 538 height 209
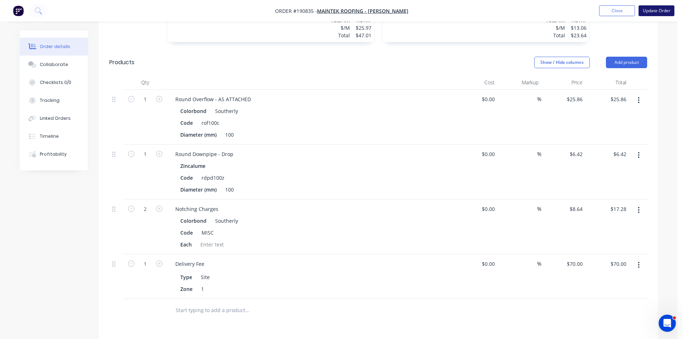
click at [648, 15] on button "Update Order" at bounding box center [656, 10] width 36 height 11
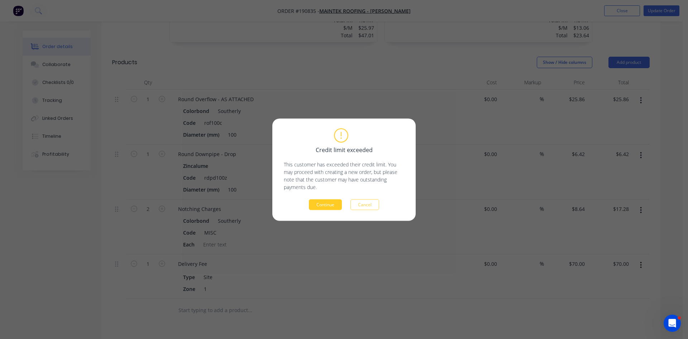
click at [322, 205] on button "Continue" at bounding box center [325, 204] width 33 height 11
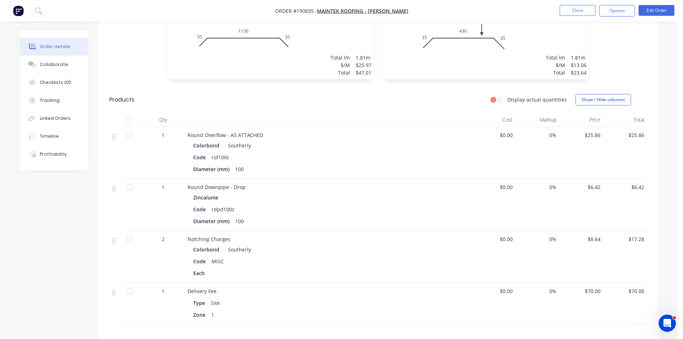
scroll to position [945, 0]
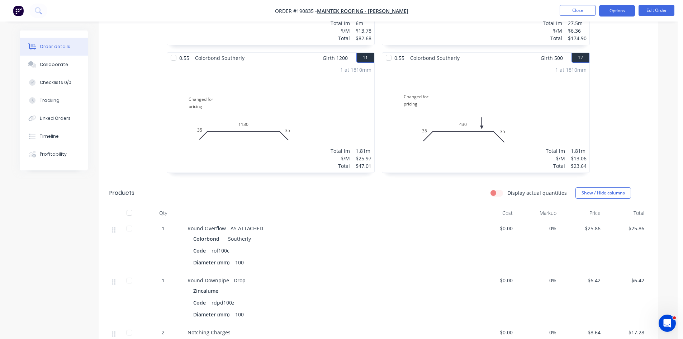
click at [622, 9] on button "Options" at bounding box center [617, 10] width 36 height 11
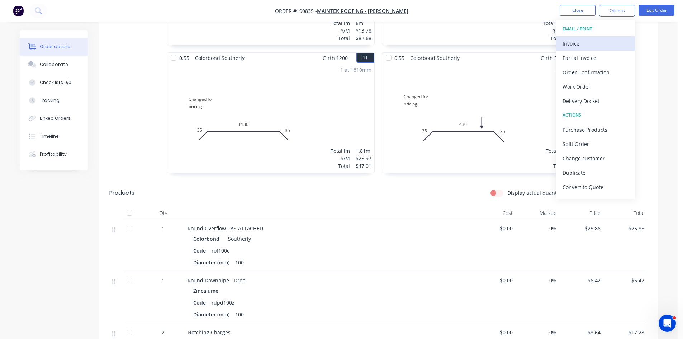
click at [590, 42] on div "Invoice" at bounding box center [595, 43] width 66 height 10
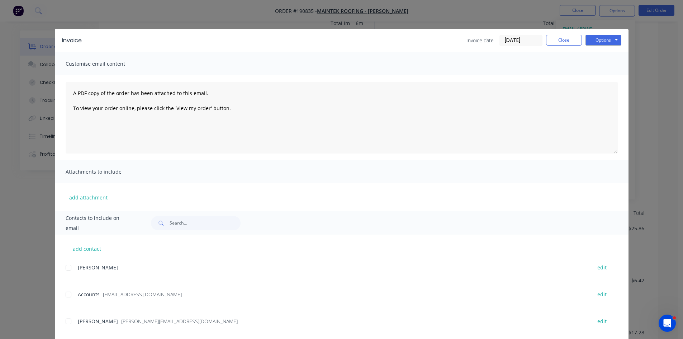
click at [69, 297] on div at bounding box center [68, 294] width 14 height 14
click at [67, 320] on div at bounding box center [68, 321] width 14 height 14
click at [610, 42] on button "Options" at bounding box center [603, 40] width 36 height 11
click at [608, 76] on button "Email" at bounding box center [608, 77] width 46 height 12
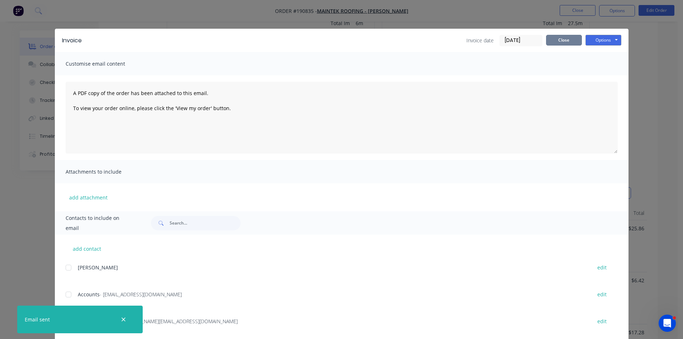
click at [554, 37] on button "Close" at bounding box center [564, 40] width 36 height 11
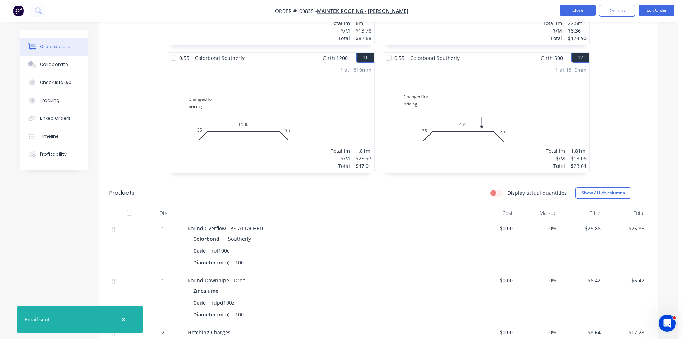
click at [586, 13] on button "Close" at bounding box center [577, 10] width 36 height 11
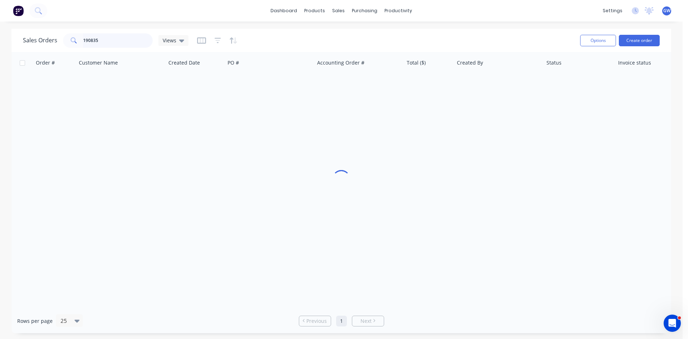
drag, startPoint x: 148, startPoint y: 39, endPoint x: 31, endPoint y: 40, distance: 116.5
click at [31, 40] on div "Sales Orders 190835 Views" at bounding box center [106, 40] width 166 height 14
type input "190260"
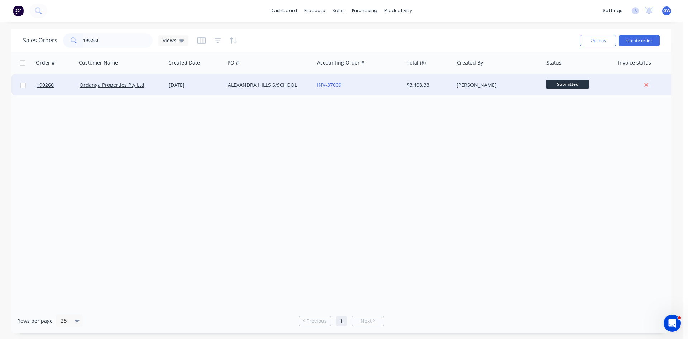
click at [403, 83] on div "INV-37009" at bounding box center [358, 85] width 89 height 22
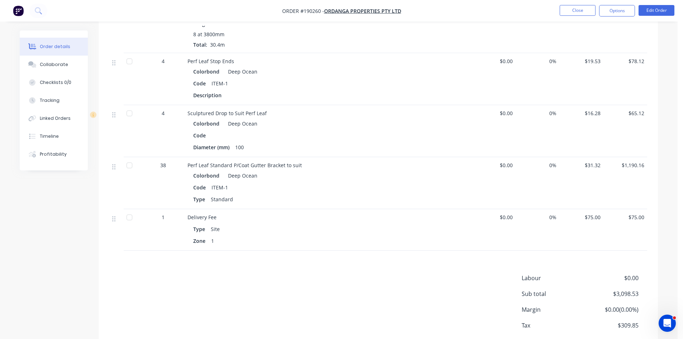
scroll to position [459, 0]
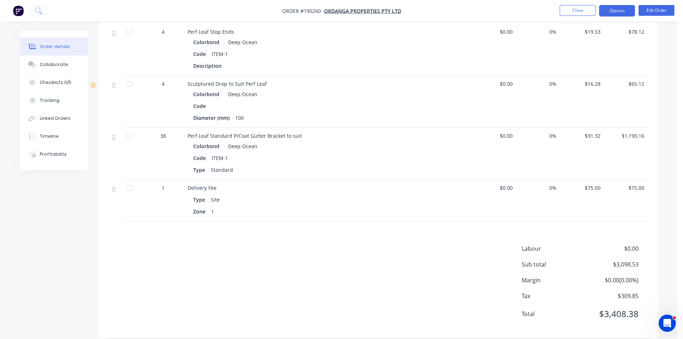
click at [622, 9] on button "Options" at bounding box center [617, 10] width 36 height 11
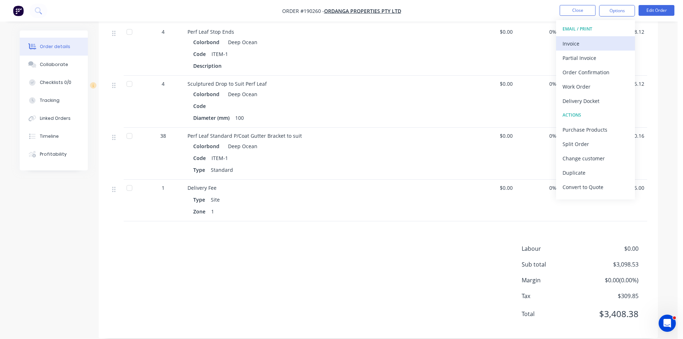
click at [599, 40] on div "Invoice" at bounding box center [595, 43] width 66 height 10
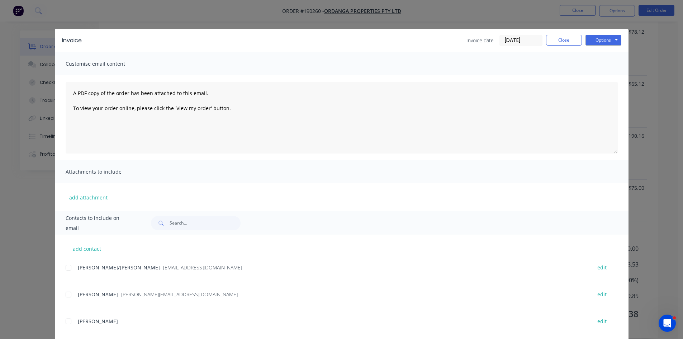
click at [67, 268] on div at bounding box center [68, 267] width 14 height 14
click at [62, 286] on div "add contact GERALDINE/MADONNA - admin@ordanga.com edit IAN BUCKLER - ianbuckler…" at bounding box center [341, 332] width 573 height 197
click at [601, 38] on button "Options" at bounding box center [603, 40] width 36 height 11
click at [608, 80] on button "Email" at bounding box center [608, 77] width 46 height 12
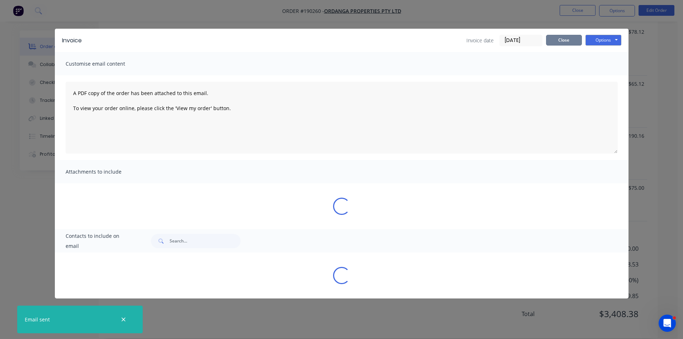
click at [566, 40] on button "Close" at bounding box center [564, 40] width 36 height 11
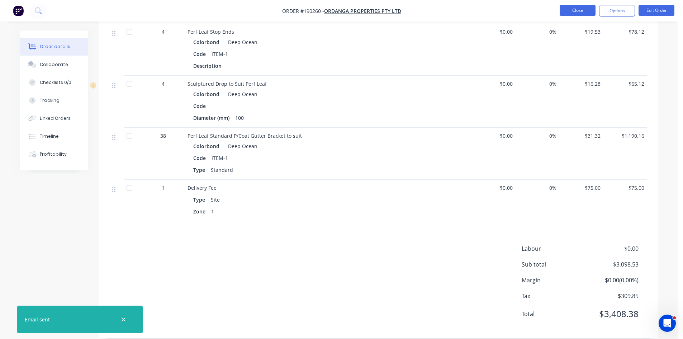
click at [583, 10] on button "Close" at bounding box center [577, 10] width 36 height 11
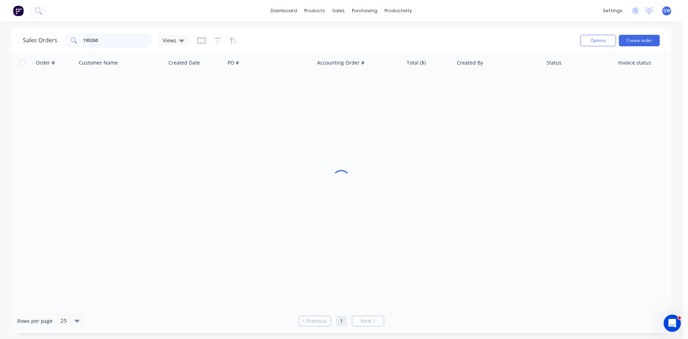
click at [142, 38] on input "190260" at bounding box center [118, 40] width 70 height 14
type input "190744"
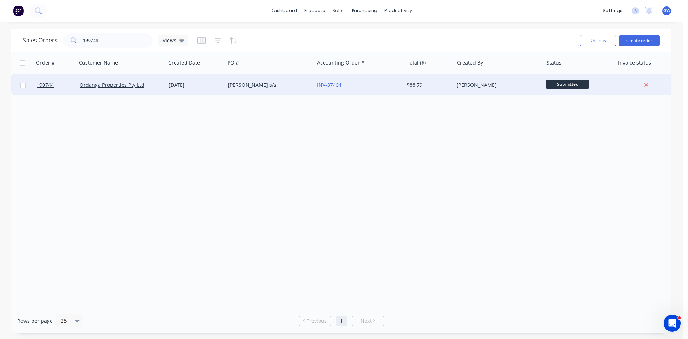
click at [441, 87] on div "$88.79" at bounding box center [428, 84] width 42 height 7
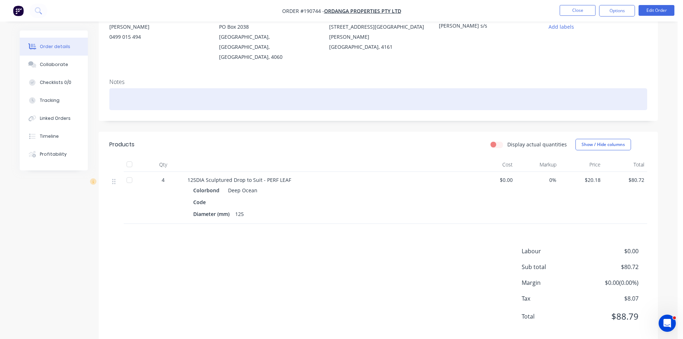
scroll to position [80, 0]
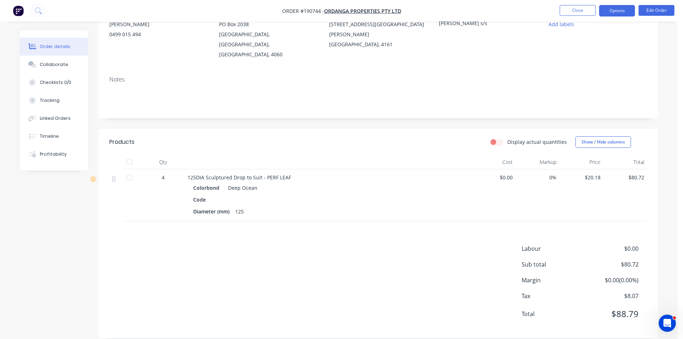
click at [623, 11] on button "Options" at bounding box center [617, 10] width 36 height 11
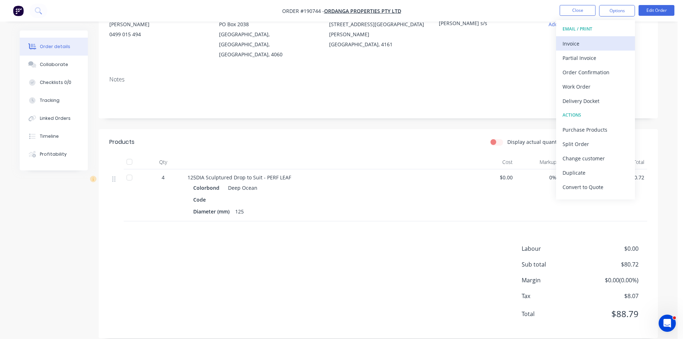
click at [594, 46] on div "Invoice" at bounding box center [595, 43] width 66 height 10
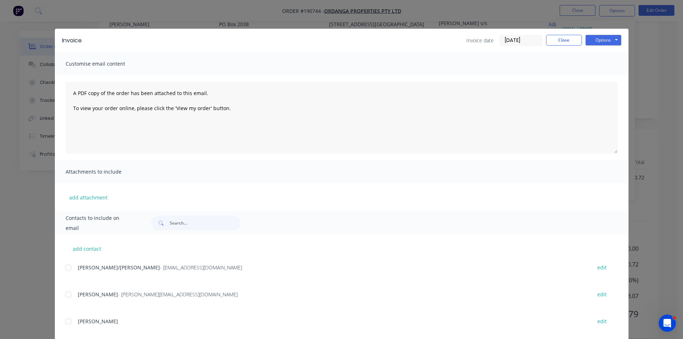
click at [66, 264] on div at bounding box center [68, 267] width 14 height 14
click at [603, 41] on button "Options" at bounding box center [603, 40] width 36 height 11
click at [600, 76] on button "Email" at bounding box center [608, 77] width 46 height 12
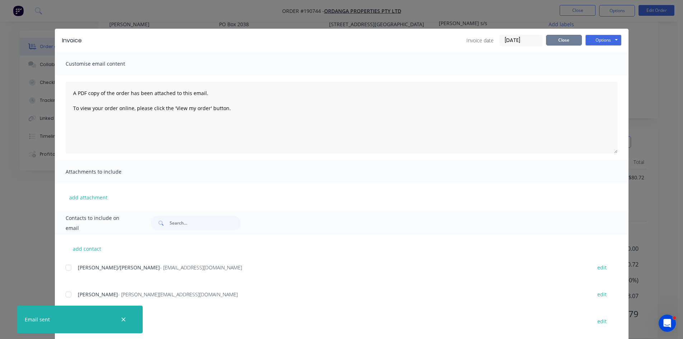
click at [557, 38] on button "Close" at bounding box center [564, 40] width 36 height 11
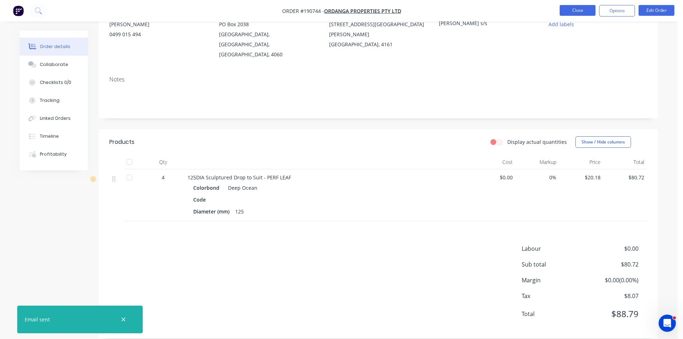
click at [567, 12] on button "Close" at bounding box center [577, 10] width 36 height 11
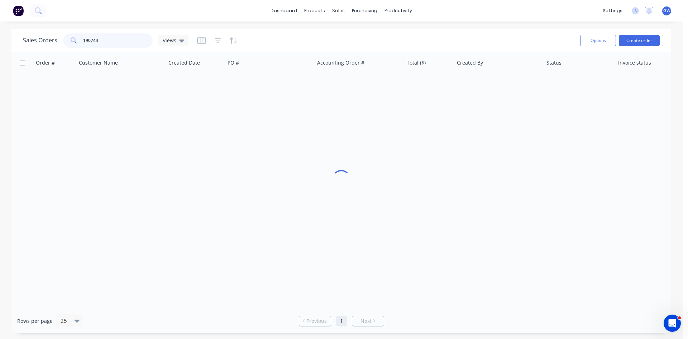
drag, startPoint x: 48, startPoint y: 44, endPoint x: 0, endPoint y: 44, distance: 48.4
click at [0, 44] on div "Sales Orders 190744 Views Options Create order Order # Customer Name Created Da…" at bounding box center [341, 181] width 683 height 304
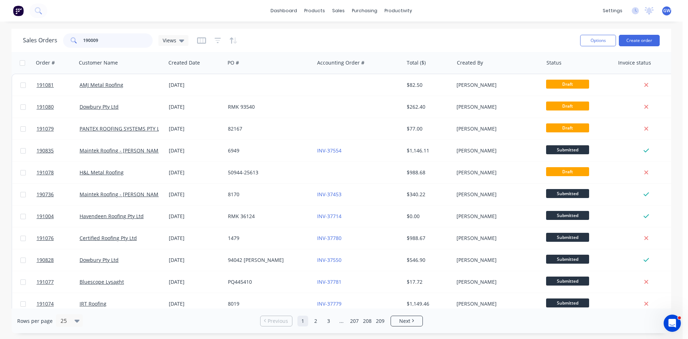
type input "190009"
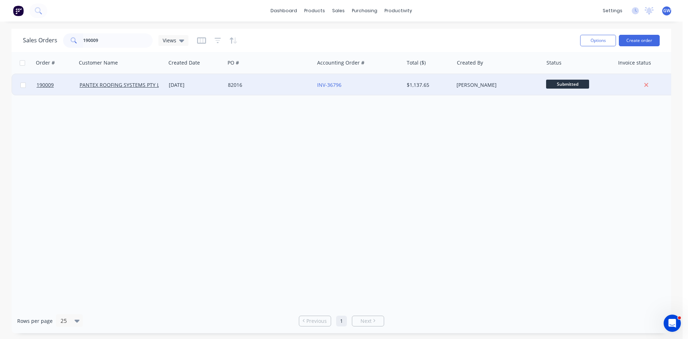
click at [521, 80] on div "Michael Himona" at bounding box center [498, 85] width 89 height 22
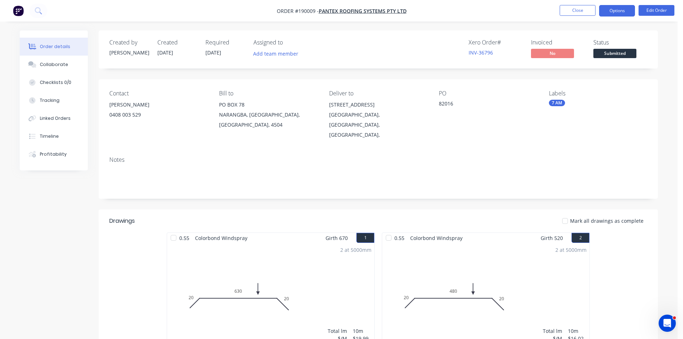
click at [614, 9] on button "Options" at bounding box center [617, 10] width 36 height 11
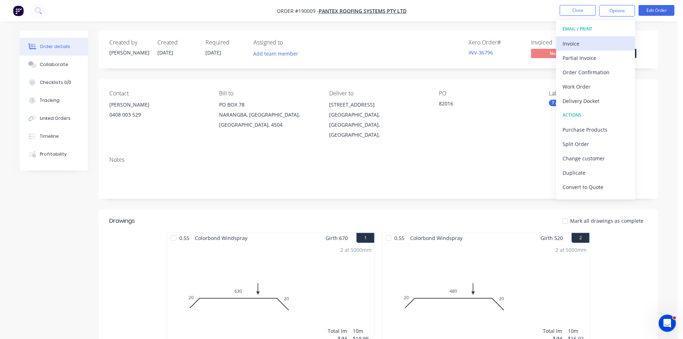
click at [595, 37] on button "Invoice" at bounding box center [595, 43] width 79 height 14
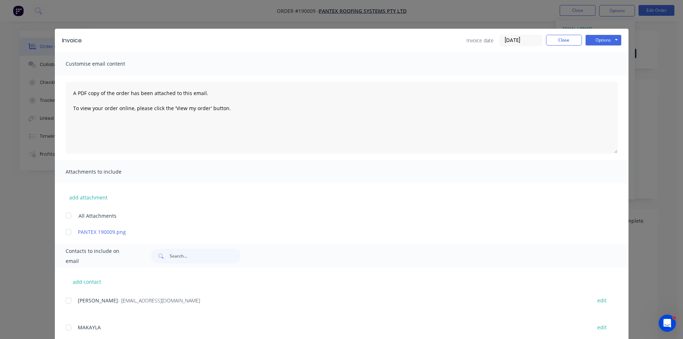
click at [64, 298] on div at bounding box center [68, 300] width 14 height 14
click at [604, 35] on button "Options" at bounding box center [603, 40] width 36 height 11
click at [607, 77] on button "Email" at bounding box center [608, 77] width 46 height 12
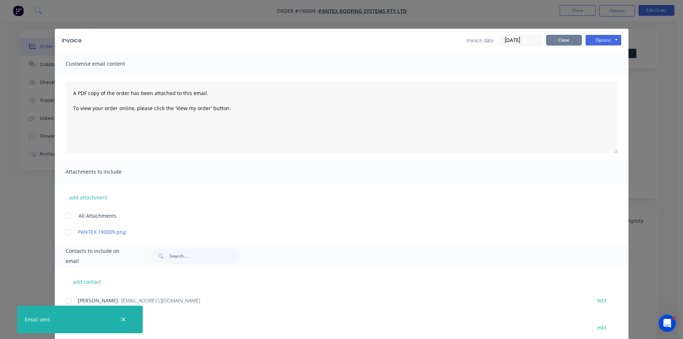
drag, startPoint x: 568, startPoint y: 39, endPoint x: 576, endPoint y: 30, distance: 11.4
click at [568, 39] on button "Close" at bounding box center [564, 40] width 36 height 11
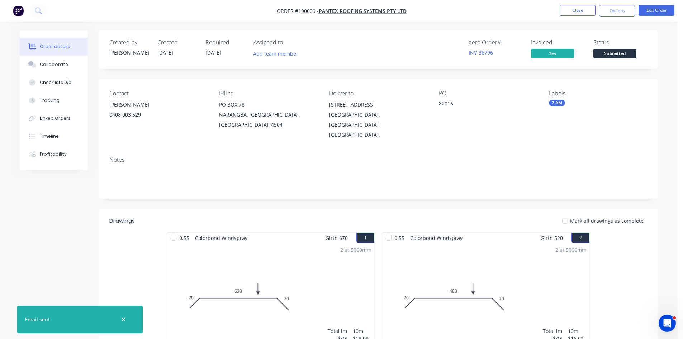
click at [579, 16] on nav "Order #190009 - PANTEX ROOFING SYSTEMS PTY LTD Close Options Edit Order" at bounding box center [341, 11] width 683 height 22
click at [583, 11] on button "Close" at bounding box center [577, 10] width 36 height 11
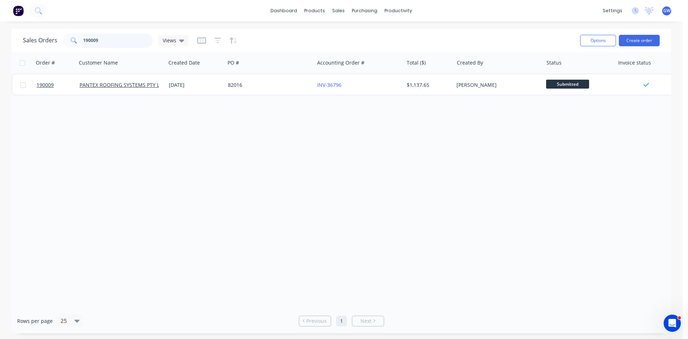
drag, startPoint x: 119, startPoint y: 41, endPoint x: 53, endPoint y: 42, distance: 65.2
click at [53, 42] on div "Sales Orders 190009 Views" at bounding box center [106, 40] width 166 height 14
type input "190672"
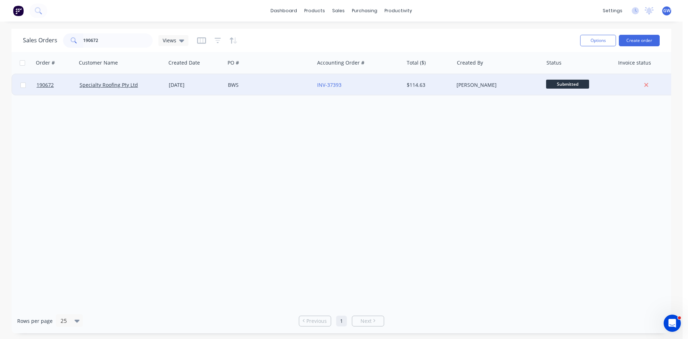
click at [458, 85] on div "[PERSON_NAME]" at bounding box center [497, 84] width 80 height 7
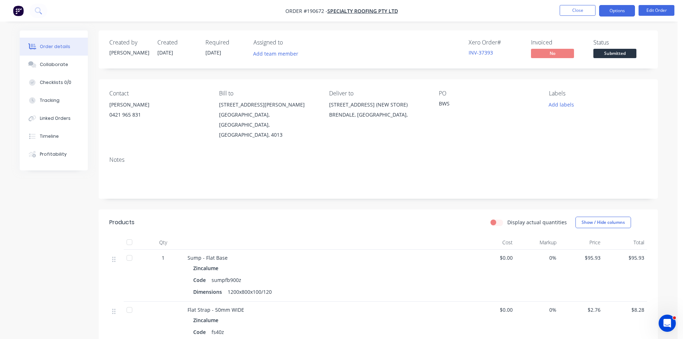
click at [619, 10] on button "Options" at bounding box center [617, 10] width 36 height 11
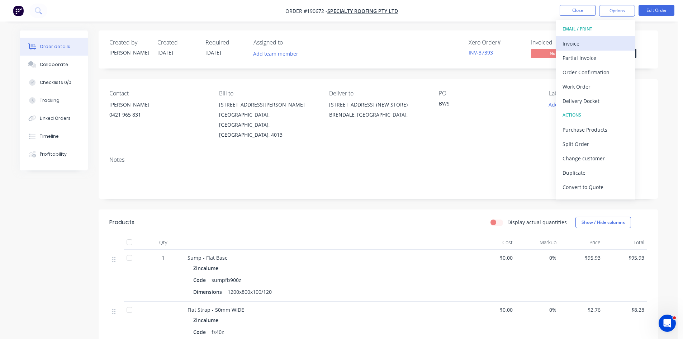
click at [575, 44] on div "Invoice" at bounding box center [595, 43] width 66 height 10
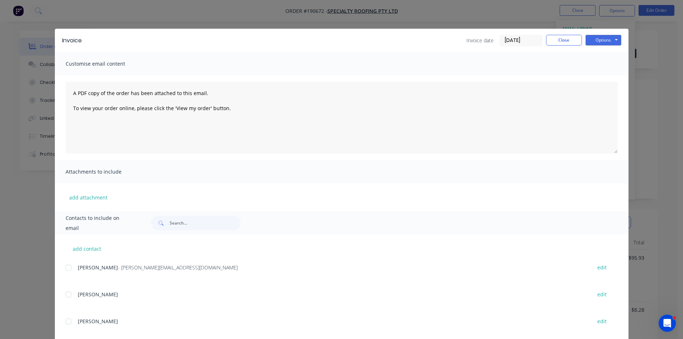
click at [63, 268] on div at bounding box center [68, 267] width 14 height 14
drag, startPoint x: 610, startPoint y: 40, endPoint x: 609, endPoint y: 44, distance: 4.5
click at [610, 40] on button "Options" at bounding box center [603, 40] width 36 height 11
click at [605, 77] on button "Email" at bounding box center [608, 77] width 46 height 12
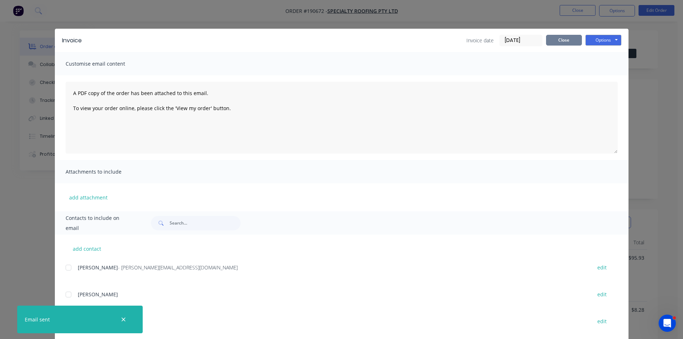
click at [572, 43] on button "Close" at bounding box center [564, 40] width 36 height 11
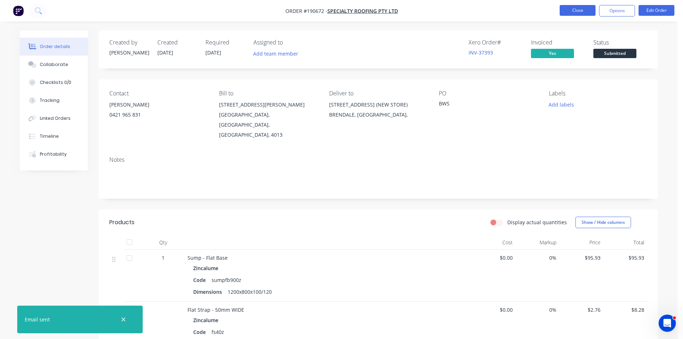
click at [579, 13] on button "Close" at bounding box center [577, 10] width 36 height 11
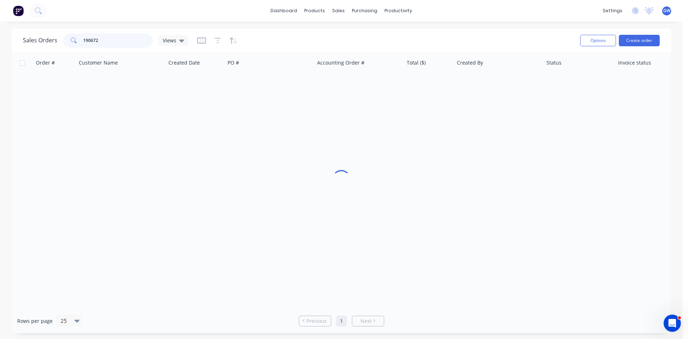
drag, startPoint x: 98, startPoint y: 45, endPoint x: 79, endPoint y: 47, distance: 19.1
click at [79, 47] on div "190672" at bounding box center [108, 40] width 90 height 14
type input "190666"
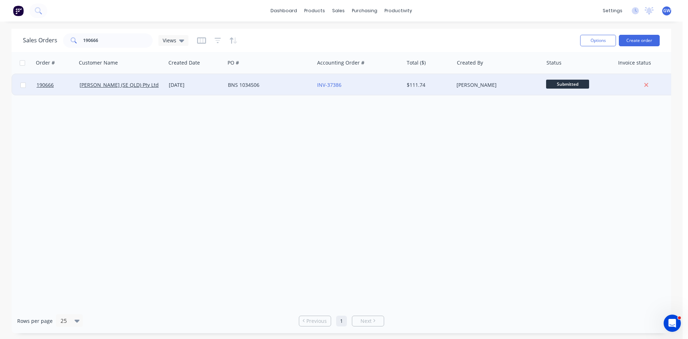
click at [420, 89] on div "$111.74" at bounding box center [429, 85] width 50 height 22
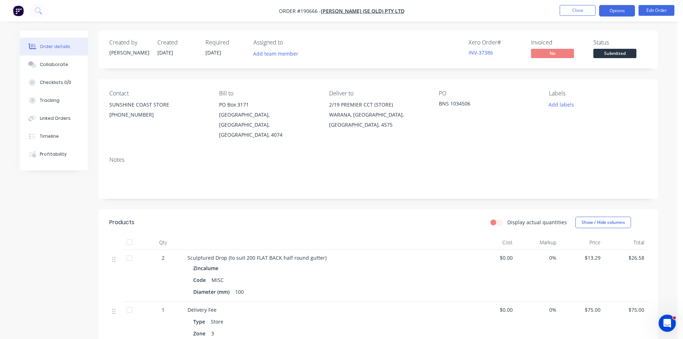
click at [615, 13] on button "Options" at bounding box center [617, 10] width 36 height 11
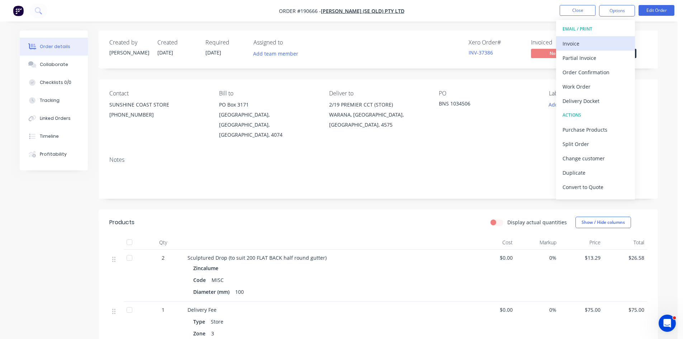
click at [598, 44] on div "Invoice" at bounding box center [595, 43] width 66 height 10
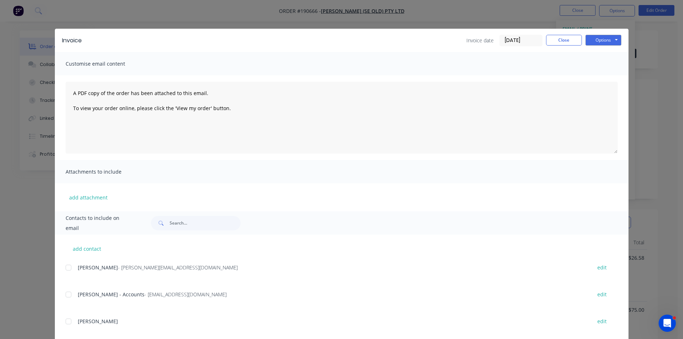
click at [69, 275] on div "Peter Flourentzou - Peter.Flourentzou@stoddarts.com.au edit" at bounding box center [347, 271] width 563 height 18
click at [66, 292] on div at bounding box center [68, 294] width 14 height 14
click at [66, 265] on div at bounding box center [68, 267] width 14 height 14
click at [615, 21] on div "Invoice Invoice date 28/08/25 Close Options Preview Print Email Customise email…" at bounding box center [341, 169] width 683 height 339
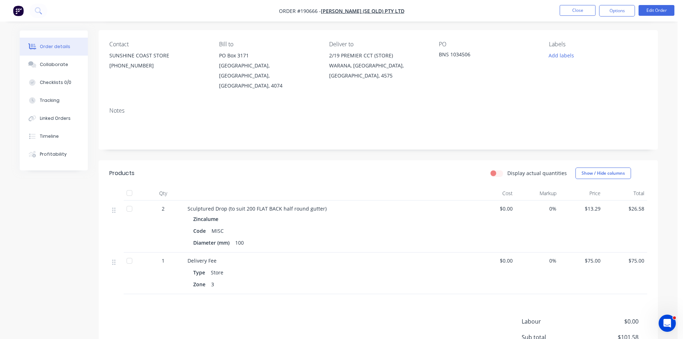
scroll to position [122, 0]
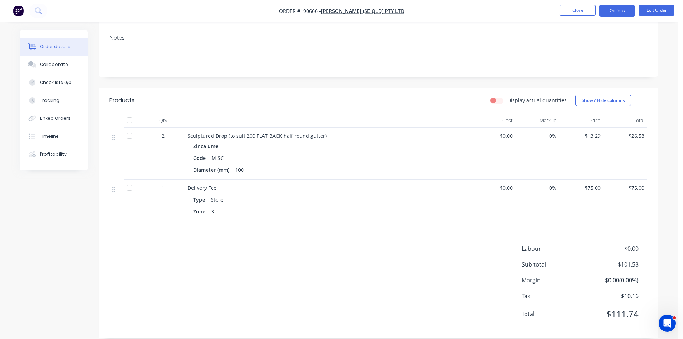
click at [610, 11] on button "Options" at bounding box center [617, 10] width 36 height 11
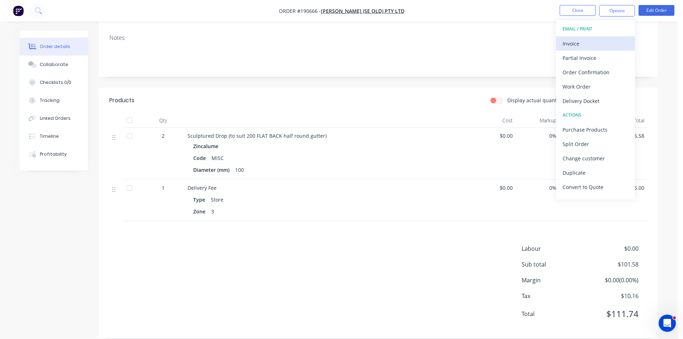
click at [590, 42] on div "Invoice" at bounding box center [595, 43] width 66 height 10
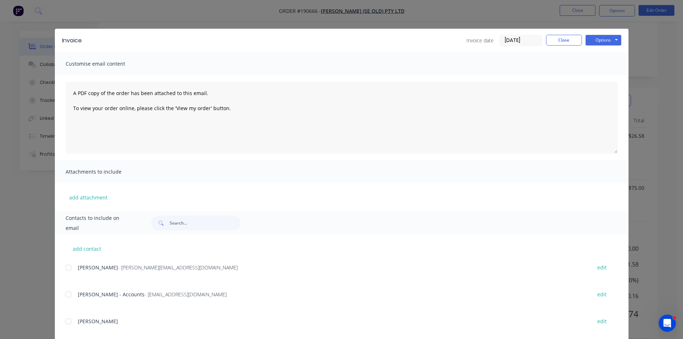
drag, startPoint x: 68, startPoint y: 268, endPoint x: 66, endPoint y: 283, distance: 15.5
click at [67, 268] on div at bounding box center [68, 267] width 14 height 14
click at [68, 292] on div at bounding box center [68, 294] width 14 height 14
click at [594, 39] on button "Options" at bounding box center [603, 40] width 36 height 11
click at [600, 80] on button "Email" at bounding box center [608, 77] width 46 height 12
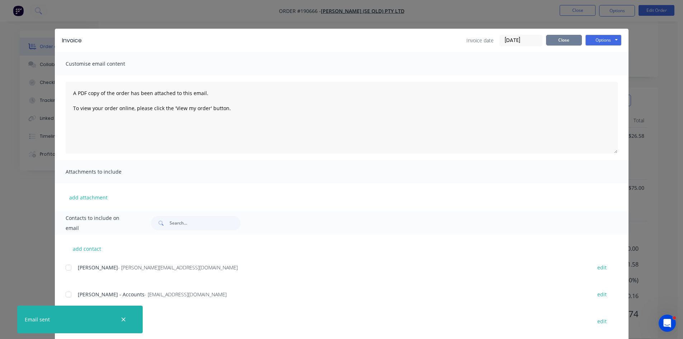
click at [566, 35] on button "Close" at bounding box center [564, 40] width 36 height 11
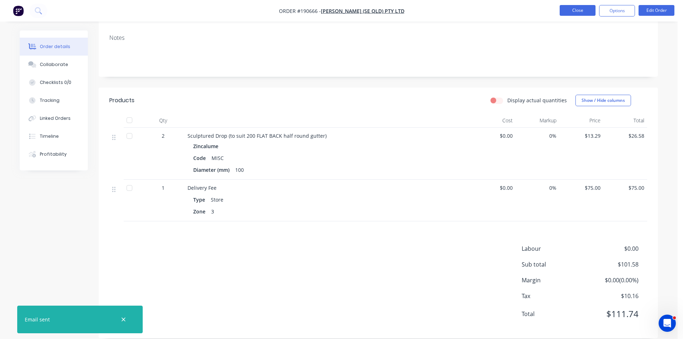
click at [575, 6] on button "Close" at bounding box center [577, 10] width 36 height 11
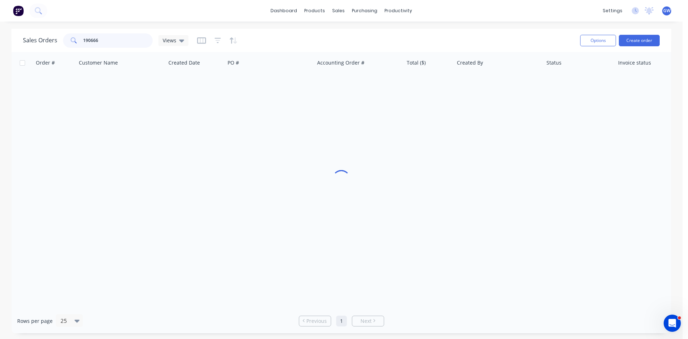
drag, startPoint x: 76, startPoint y: 35, endPoint x: 41, endPoint y: 33, distance: 34.8
click at [41, 33] on div "Sales Orders 190666 Views" at bounding box center [106, 40] width 166 height 14
type input "190134"
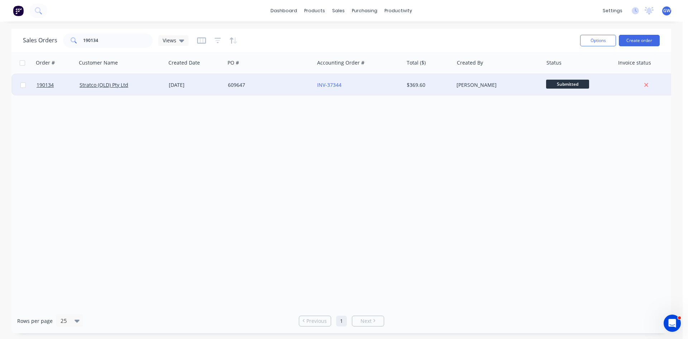
click at [504, 86] on div "Michael Himona" at bounding box center [497, 84] width 80 height 7
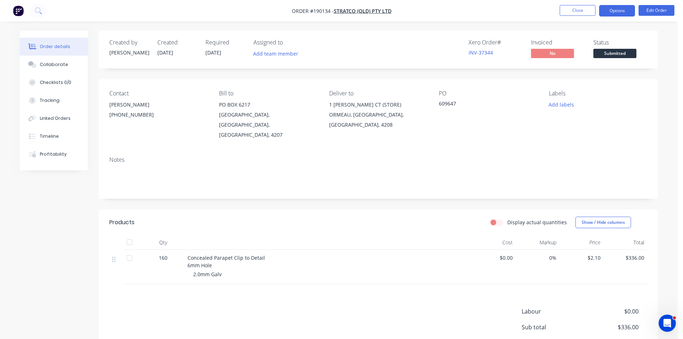
click at [609, 6] on button "Options" at bounding box center [617, 10] width 36 height 11
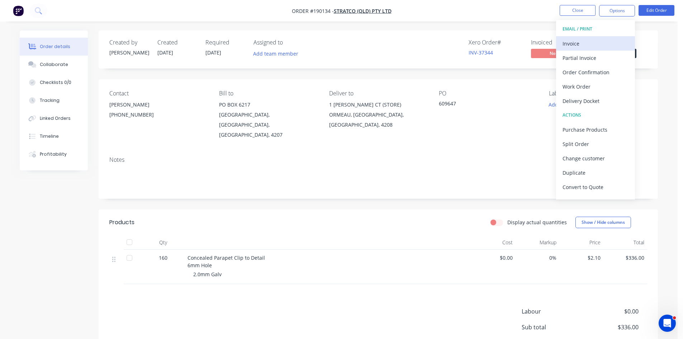
click at [589, 45] on div "Invoice" at bounding box center [595, 43] width 66 height 10
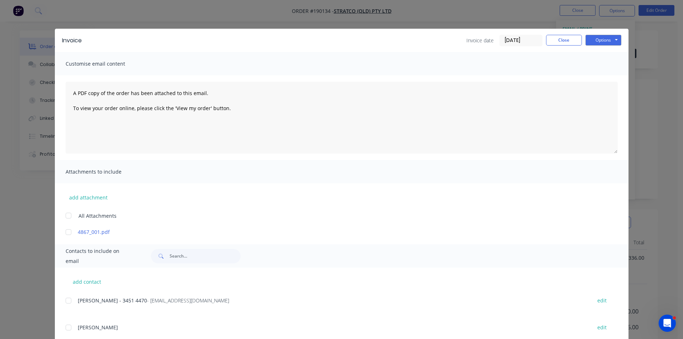
click at [71, 303] on div at bounding box center [68, 300] width 14 height 14
click at [611, 39] on button "Options" at bounding box center [603, 40] width 36 height 11
click at [602, 77] on button "Email" at bounding box center [608, 77] width 46 height 12
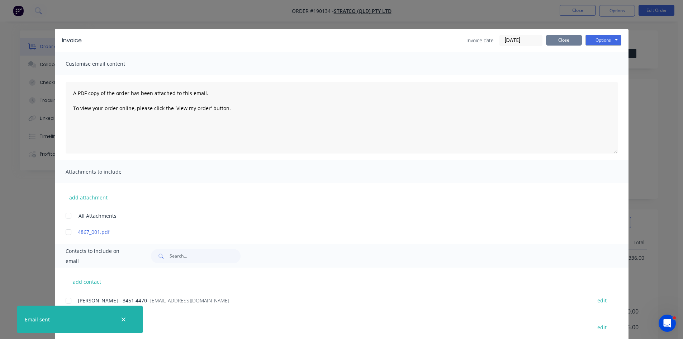
click at [565, 39] on button "Close" at bounding box center [564, 40] width 36 height 11
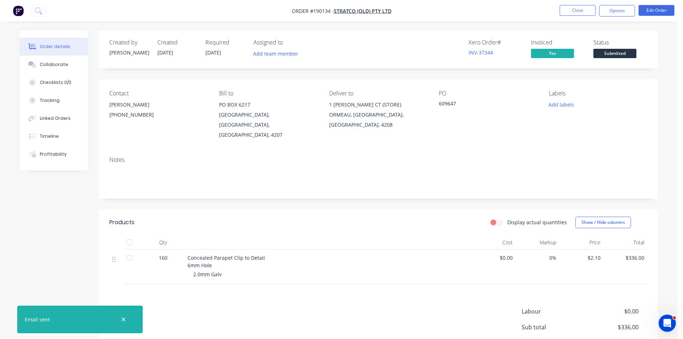
click at [571, 17] on nav "Order #190134 - Stratco (QLD) Pty Ltd Close Options Edit Order" at bounding box center [341, 11] width 683 height 22
click at [586, 10] on button "Close" at bounding box center [577, 10] width 36 height 11
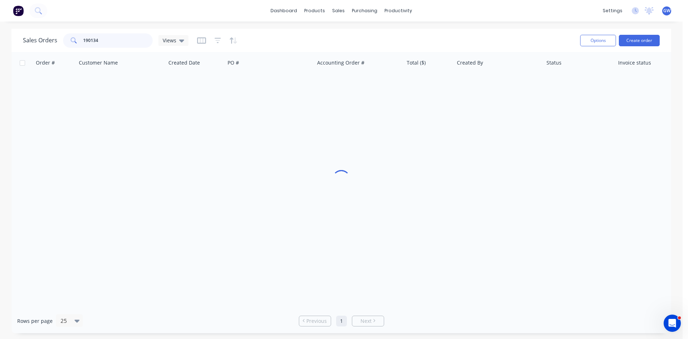
drag, startPoint x: 106, startPoint y: 34, endPoint x: 36, endPoint y: 29, distance: 70.1
click at [36, 29] on div "Sales Orders 190134 Views Options Create order" at bounding box center [341, 40] width 660 height 23
type input "190301"
click at [495, 96] on div "Order # Customer Name Created Date PO # Accounting Order # Total ($) Created By…" at bounding box center [341, 180] width 660 height 256
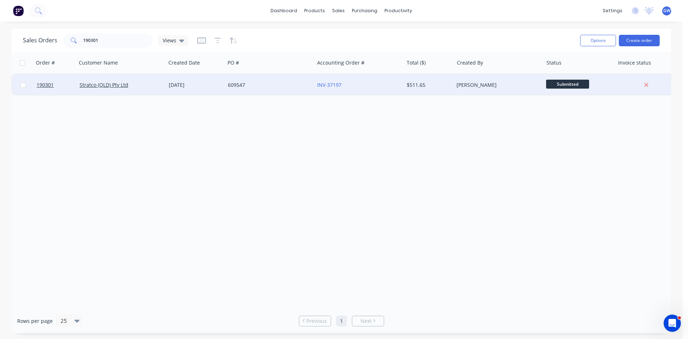
click at [493, 89] on div "Michael Himona" at bounding box center [498, 85] width 89 height 22
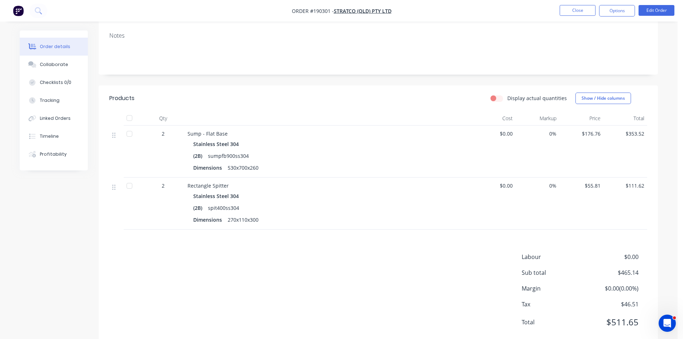
scroll to position [125, 0]
click at [614, 17] on nav "Order #190301 - Stratco (QLD) Pty Ltd Close Options Edit Order" at bounding box center [341, 11] width 683 height 22
click at [620, 12] on button "Options" at bounding box center [617, 10] width 36 height 11
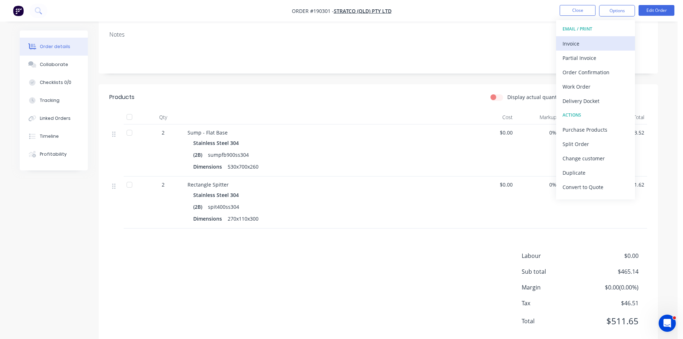
click at [596, 42] on div "Invoice" at bounding box center [595, 43] width 66 height 10
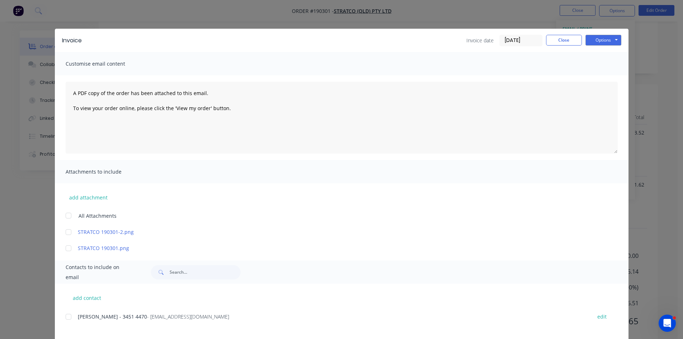
click at [70, 313] on div at bounding box center [68, 316] width 14 height 14
click at [591, 41] on button "Options" at bounding box center [603, 40] width 36 height 11
click at [613, 76] on button "Email" at bounding box center [608, 77] width 46 height 12
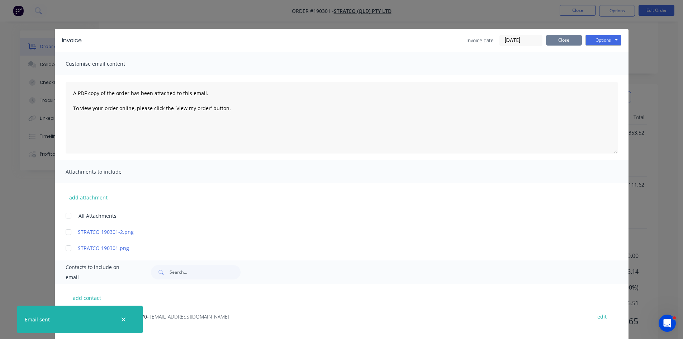
click at [556, 38] on button "Close" at bounding box center [564, 40] width 36 height 11
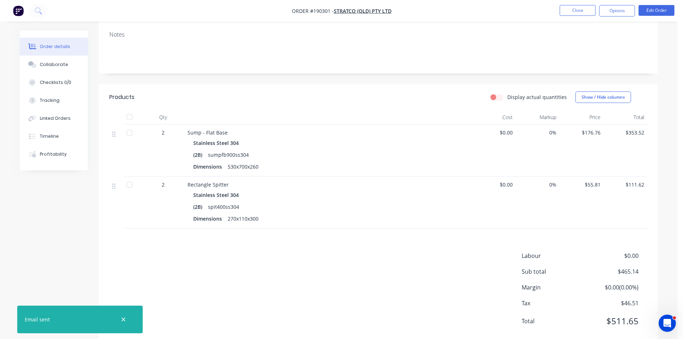
click at [580, 16] on nav "Order #190301 - Stratco (QLD) Pty Ltd Close Options Edit Order" at bounding box center [341, 11] width 683 height 22
click at [583, 11] on button "Close" at bounding box center [577, 10] width 36 height 11
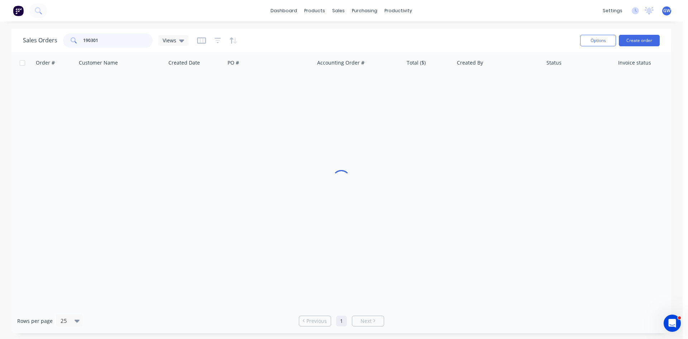
drag, startPoint x: 112, startPoint y: 42, endPoint x: 59, endPoint y: 36, distance: 53.3
click at [59, 36] on div "Sales Orders 190301 Views" at bounding box center [106, 40] width 166 height 14
type input "190446"
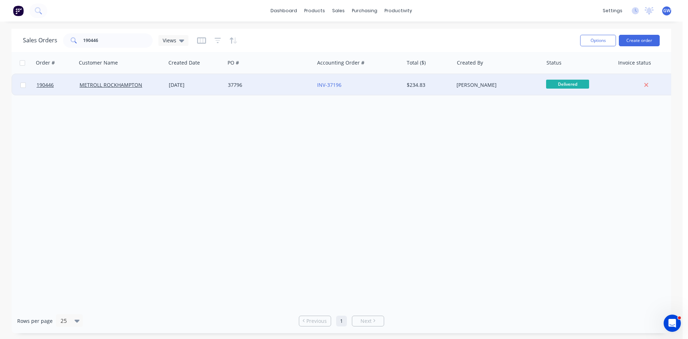
click at [411, 90] on div "$234.83" at bounding box center [429, 85] width 50 height 22
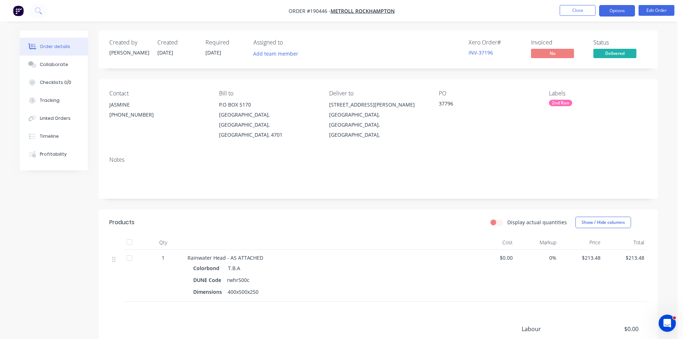
click at [629, 9] on button "Options" at bounding box center [617, 10] width 36 height 11
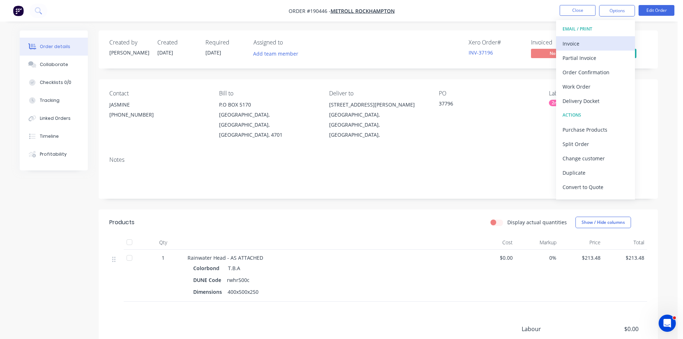
click at [590, 46] on div "Invoice" at bounding box center [595, 43] width 66 height 10
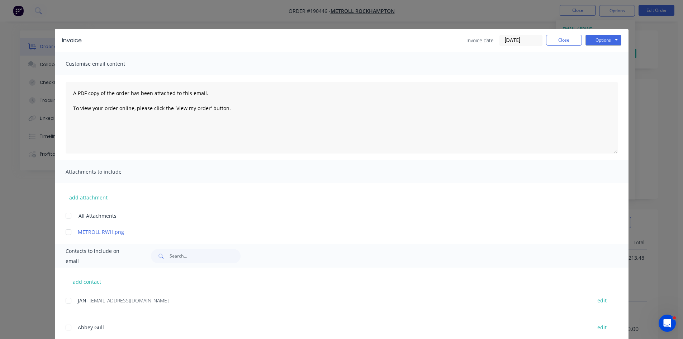
click at [65, 300] on div at bounding box center [68, 300] width 14 height 14
click at [605, 38] on button "Options" at bounding box center [603, 40] width 36 height 11
click at [610, 76] on button "Email" at bounding box center [608, 77] width 46 height 12
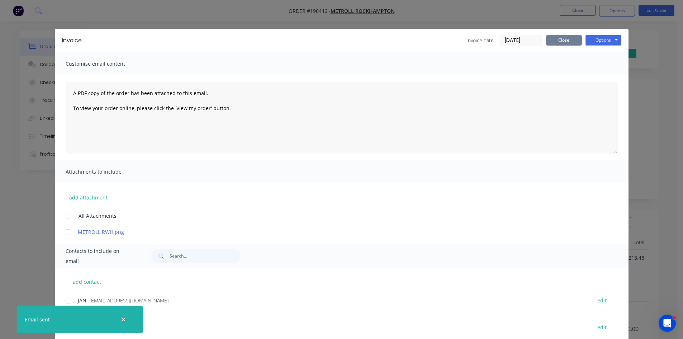
click at [560, 38] on button "Close" at bounding box center [564, 40] width 36 height 11
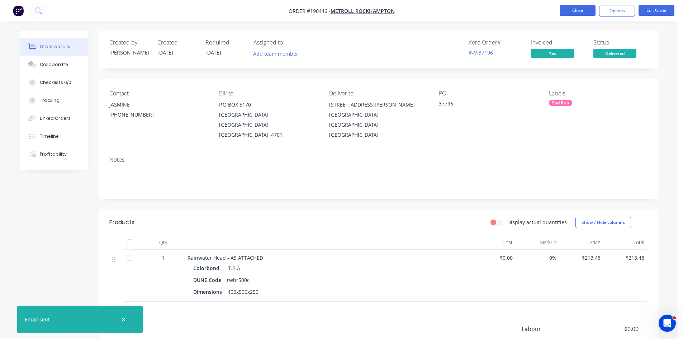
click at [572, 15] on button "Close" at bounding box center [577, 10] width 36 height 11
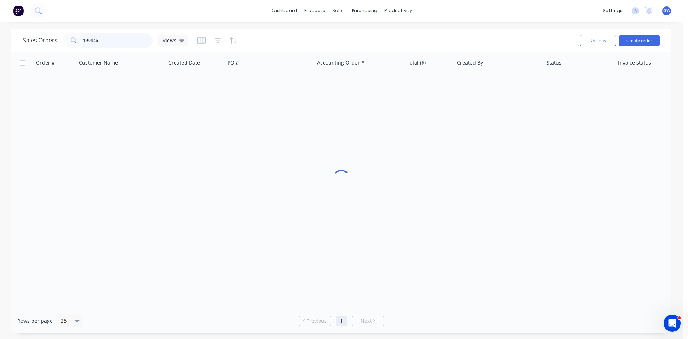
click at [102, 43] on input "190446" at bounding box center [118, 40] width 70 height 14
type input "190745"
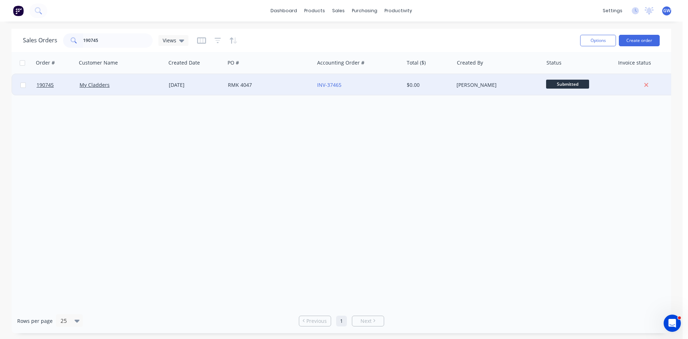
click at [473, 92] on div "[PERSON_NAME]" at bounding box center [498, 85] width 89 height 22
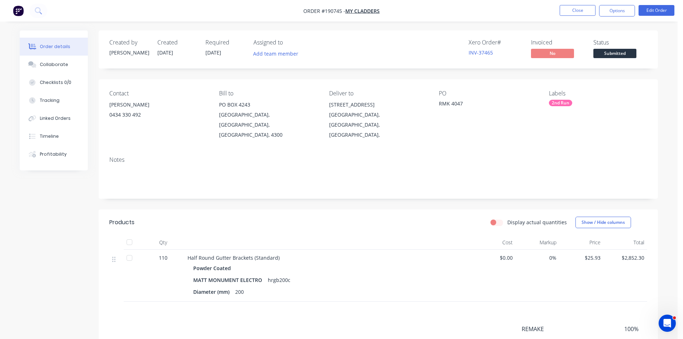
scroll to position [96, 0]
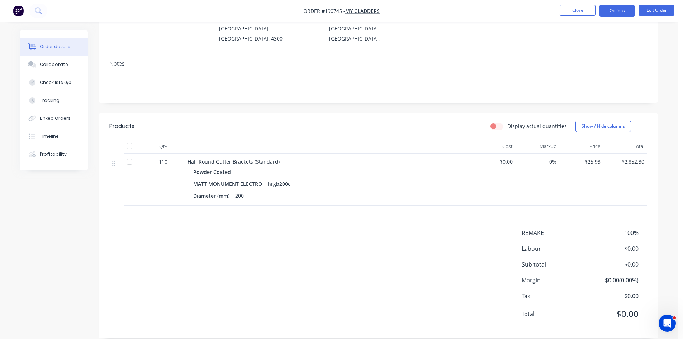
click at [622, 15] on button "Options" at bounding box center [617, 10] width 36 height 11
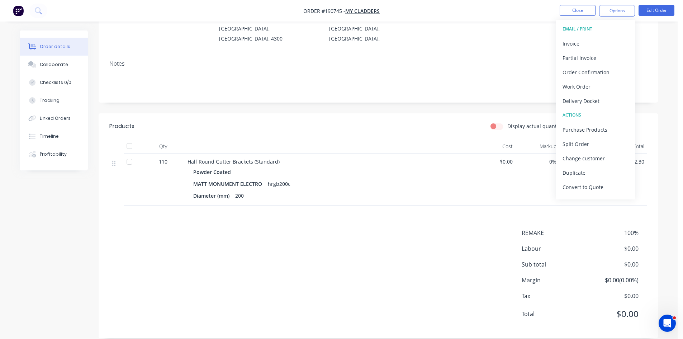
click at [596, 39] on div "Invoice" at bounding box center [595, 43] width 66 height 10
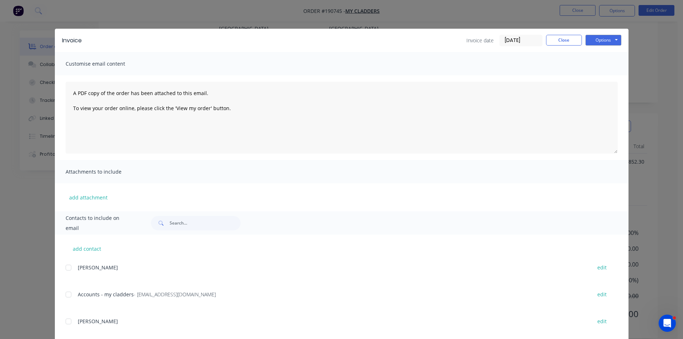
click at [598, 40] on button "Options" at bounding box center [603, 40] width 36 height 11
click at [600, 63] on button "Print" at bounding box center [608, 65] width 46 height 12
click at [554, 37] on button "Close" at bounding box center [564, 40] width 36 height 11
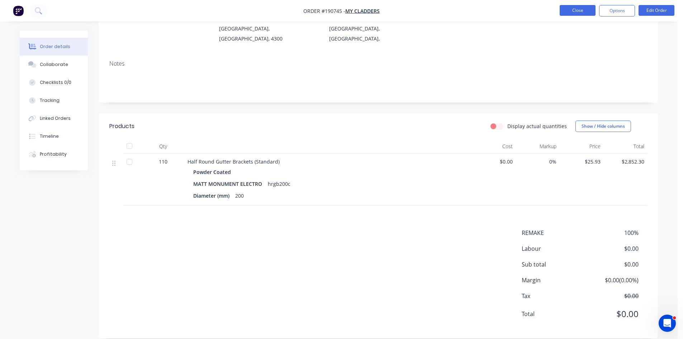
click at [583, 11] on button "Close" at bounding box center [577, 10] width 36 height 11
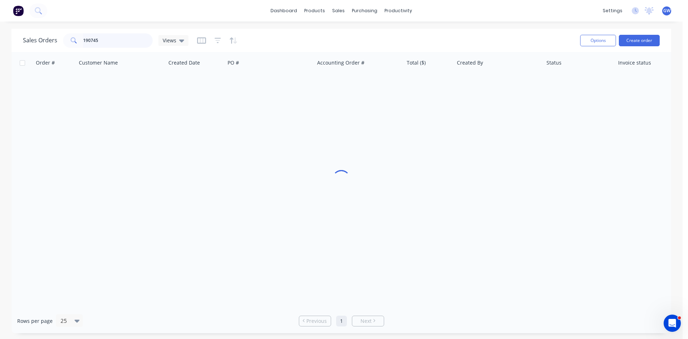
click at [123, 35] on input "190745" at bounding box center [118, 40] width 70 height 14
type input "190815"
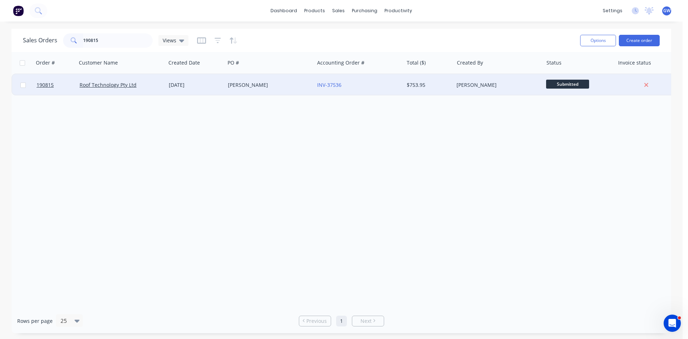
click at [457, 89] on div "[PERSON_NAME]" at bounding box center [498, 85] width 89 height 22
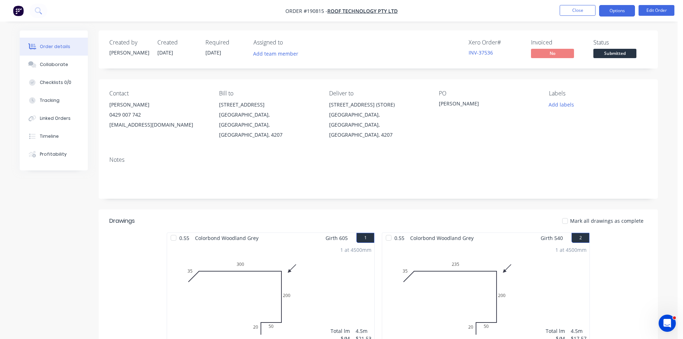
click at [618, 6] on button "Options" at bounding box center [617, 10] width 36 height 11
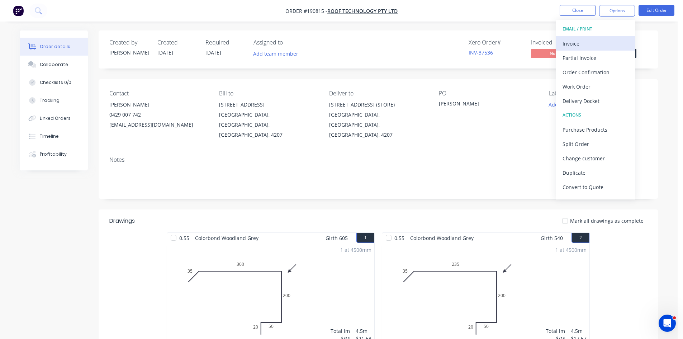
click at [598, 37] on button "Invoice" at bounding box center [595, 43] width 79 height 14
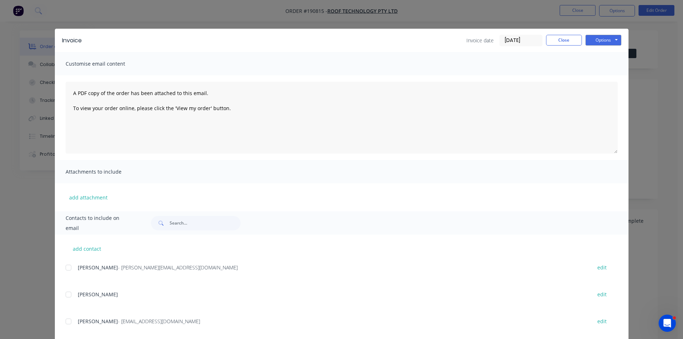
click at [70, 271] on div at bounding box center [68, 267] width 14 height 14
click at [605, 40] on button "Options" at bounding box center [603, 40] width 36 height 11
click at [600, 74] on button "Email" at bounding box center [608, 77] width 46 height 12
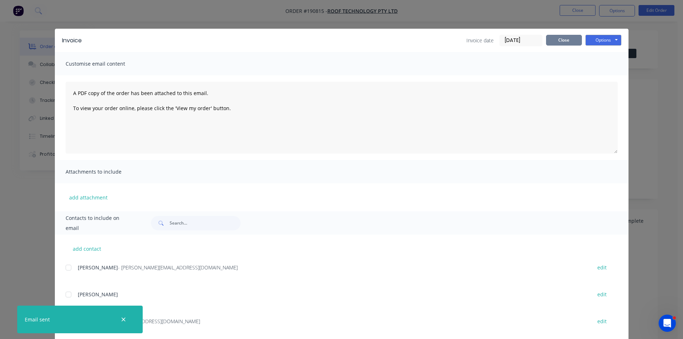
click at [573, 43] on button "Close" at bounding box center [564, 40] width 36 height 11
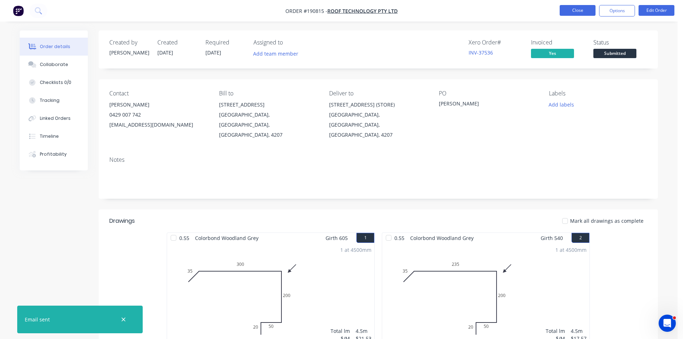
click at [577, 15] on li "Close" at bounding box center [577, 10] width 36 height 11
click at [580, 8] on button "Close" at bounding box center [577, 10] width 36 height 11
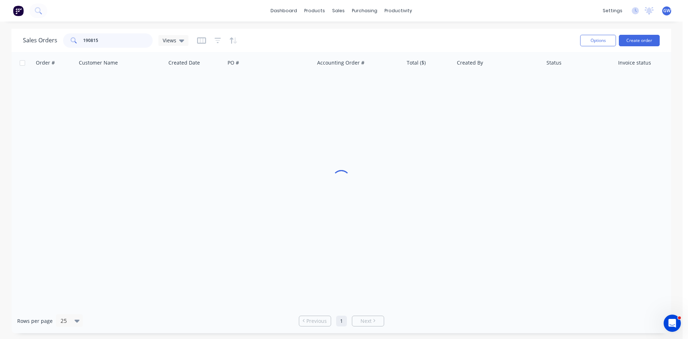
drag, startPoint x: 103, startPoint y: 39, endPoint x: 49, endPoint y: 37, distance: 54.2
click at [49, 37] on div "Sales Orders 190815 Views" at bounding box center [106, 40] width 166 height 14
type input "190757"
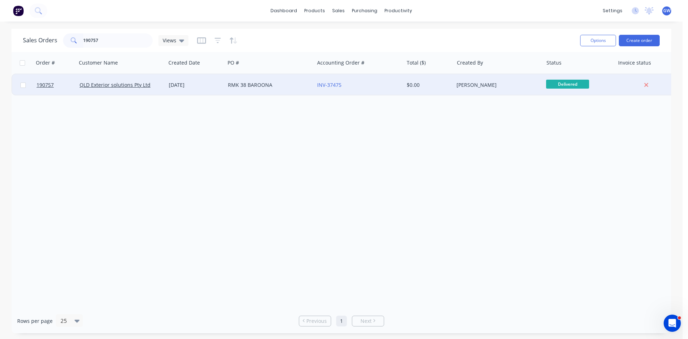
click at [387, 89] on div "INV-37475" at bounding box center [358, 85] width 89 height 22
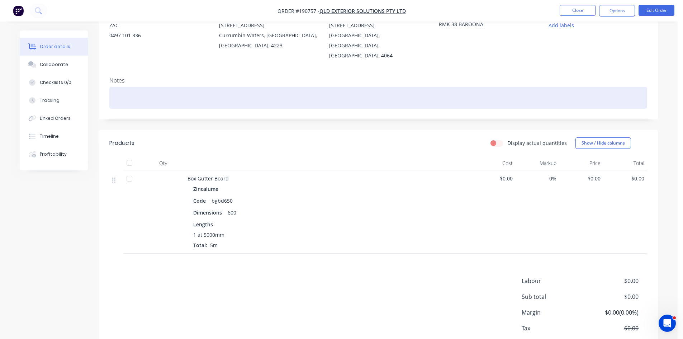
scroll to position [111, 0]
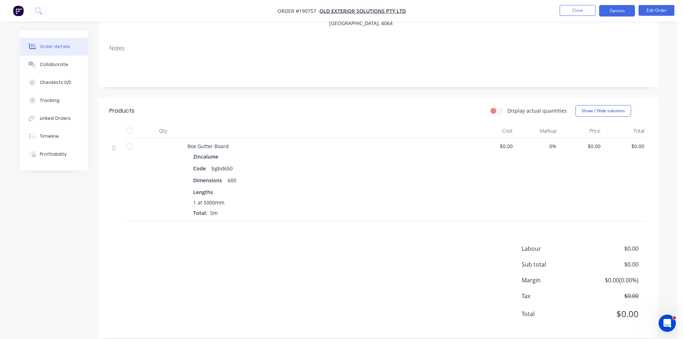
click at [612, 12] on button "Options" at bounding box center [617, 10] width 36 height 11
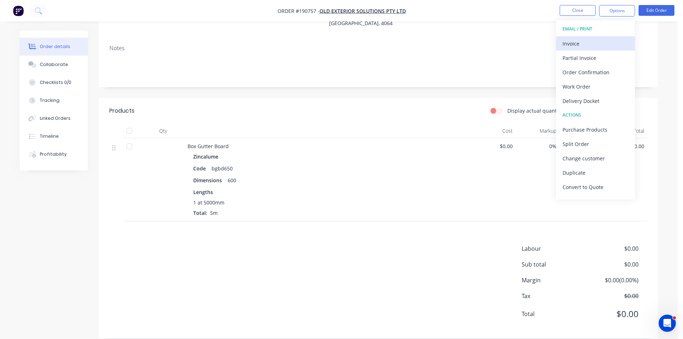
click at [592, 37] on button "Invoice" at bounding box center [595, 43] width 79 height 14
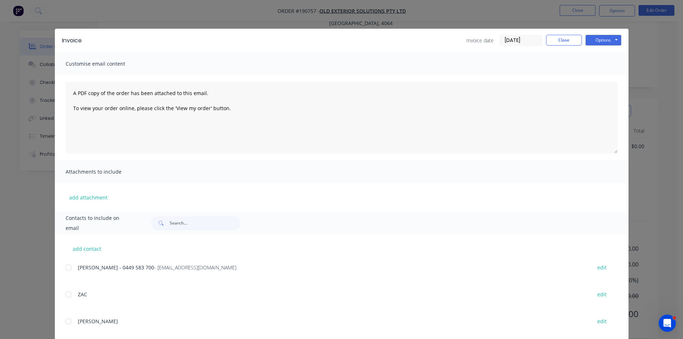
click at [593, 38] on button "Options" at bounding box center [603, 40] width 36 height 11
click at [595, 61] on button "Print" at bounding box center [608, 65] width 46 height 12
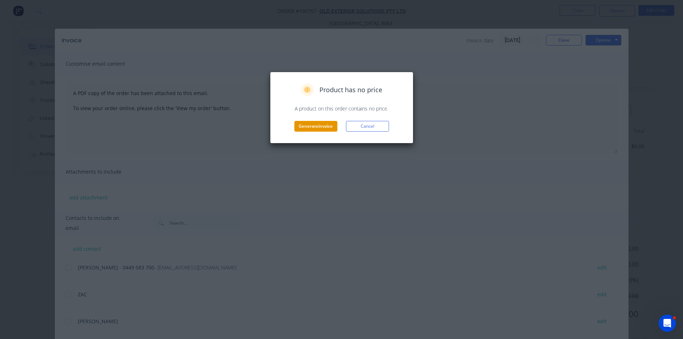
click at [299, 130] on button "Generate invoice" at bounding box center [315, 126] width 43 height 11
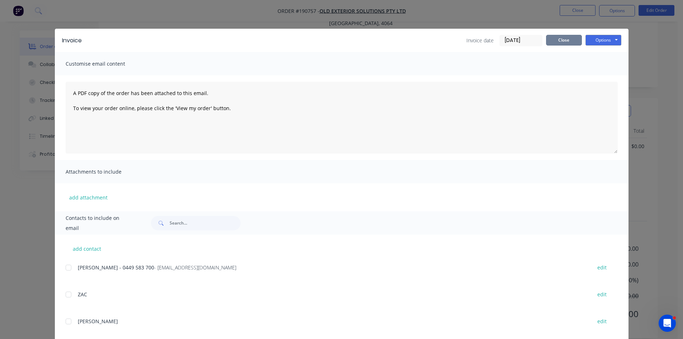
click at [557, 36] on button "Close" at bounding box center [564, 40] width 36 height 11
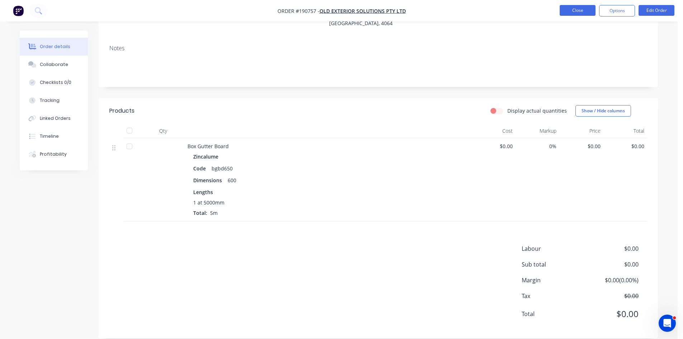
click at [577, 11] on button "Close" at bounding box center [577, 10] width 36 height 11
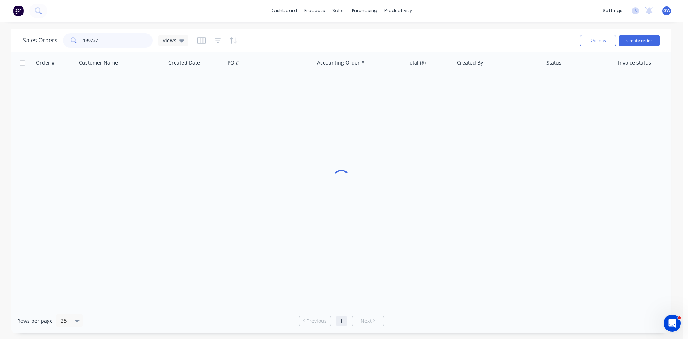
drag, startPoint x: 129, startPoint y: 39, endPoint x: 52, endPoint y: 34, distance: 78.0
click at [52, 34] on div "Sales Orders 190757 Views" at bounding box center [106, 40] width 166 height 14
type input "190692"
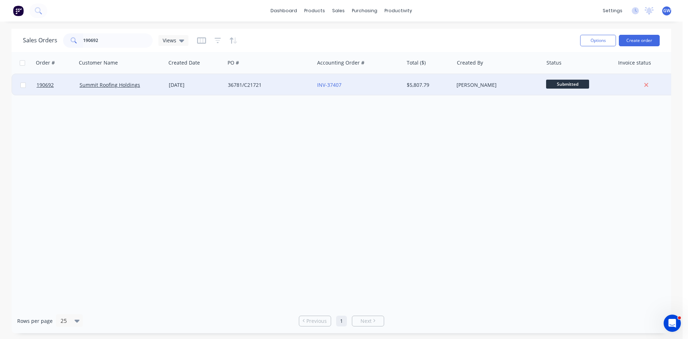
click at [512, 81] on div "[PERSON_NAME]" at bounding box center [498, 85] width 89 height 22
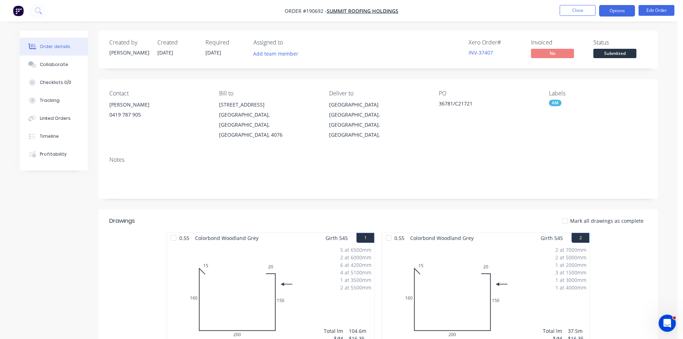
click at [621, 12] on button "Options" at bounding box center [617, 10] width 36 height 11
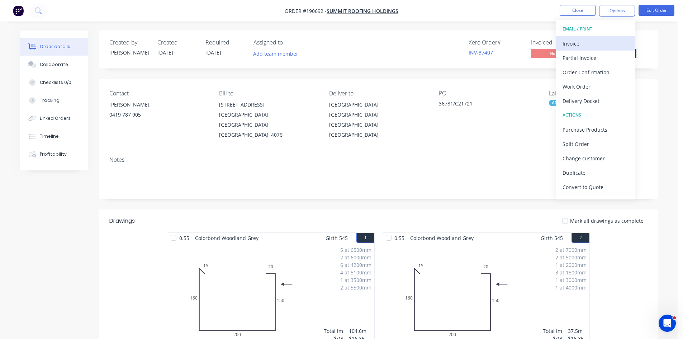
click at [593, 46] on div "Invoice" at bounding box center [595, 43] width 66 height 10
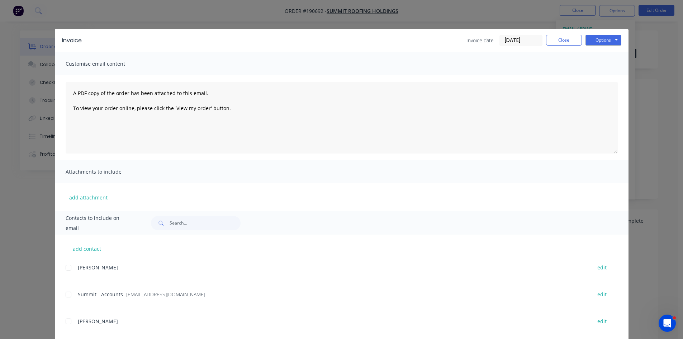
click at [66, 295] on div at bounding box center [68, 294] width 14 height 14
click at [597, 39] on button "Options" at bounding box center [603, 40] width 36 height 11
click at [611, 79] on button "Email" at bounding box center [608, 77] width 46 height 12
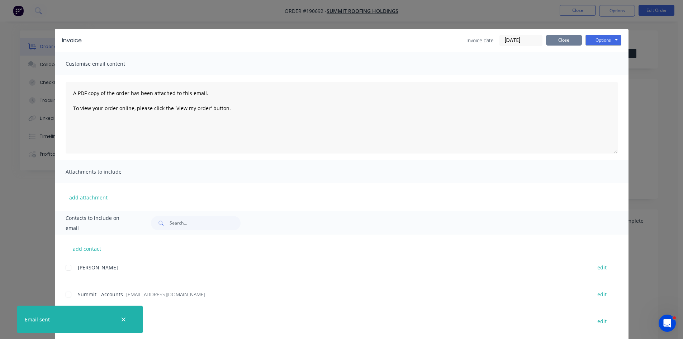
click at [556, 37] on button "Close" at bounding box center [564, 40] width 36 height 11
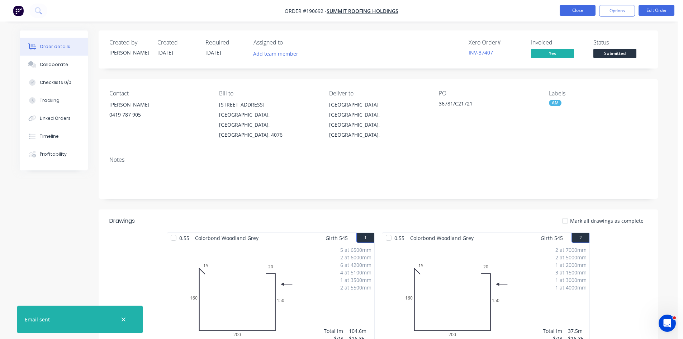
click at [572, 15] on button "Close" at bounding box center [577, 10] width 36 height 11
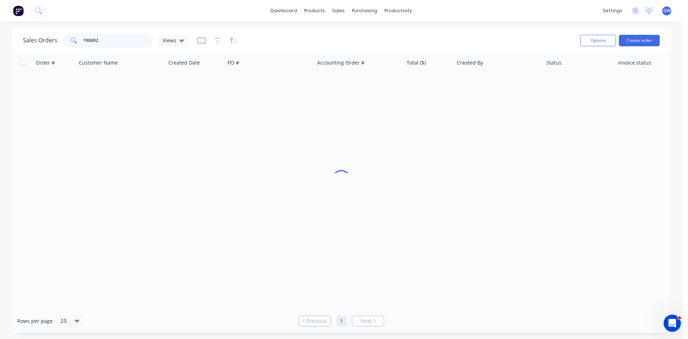
drag, startPoint x: 119, startPoint y: 37, endPoint x: 44, endPoint y: 38, distance: 74.6
click at [44, 38] on div "Sales Orders 190692 Views" at bounding box center [106, 40] width 166 height 14
type input "187790"
click at [441, 89] on div "$595.34" at bounding box center [429, 85] width 50 height 22
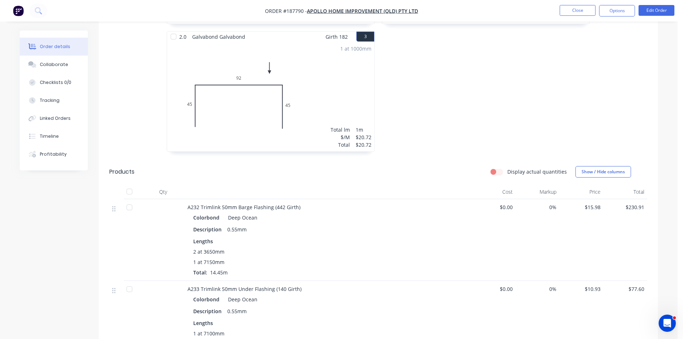
scroll to position [323, 0]
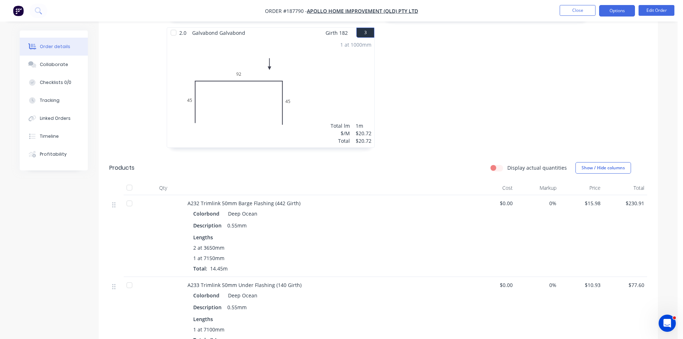
click at [626, 7] on button "Options" at bounding box center [617, 10] width 36 height 11
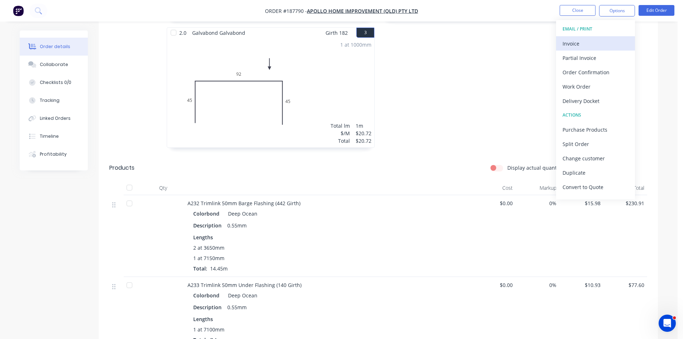
click at [577, 45] on div "Invoice" at bounding box center [595, 43] width 66 height 10
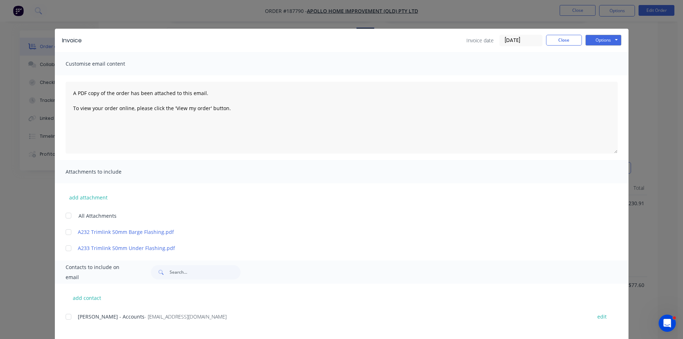
click at [71, 318] on div at bounding box center [68, 316] width 14 height 14
click at [605, 43] on button "Options" at bounding box center [603, 40] width 36 height 11
click at [606, 77] on button "Email" at bounding box center [608, 77] width 46 height 12
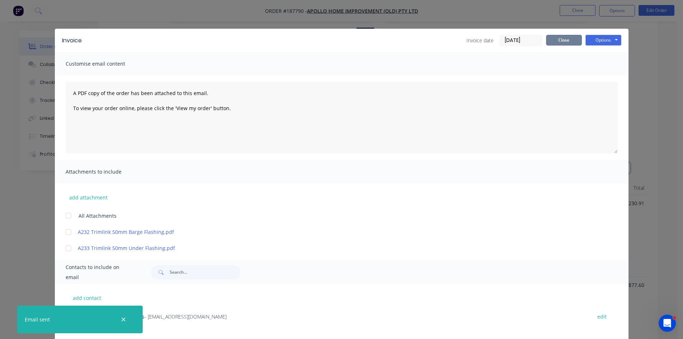
click at [548, 44] on button "Close" at bounding box center [564, 40] width 36 height 11
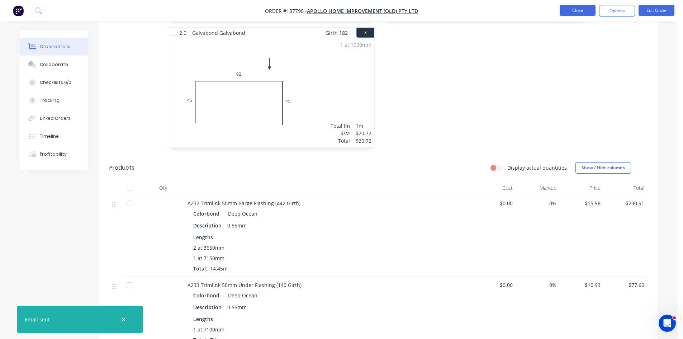
click at [580, 12] on button "Close" at bounding box center [577, 10] width 36 height 11
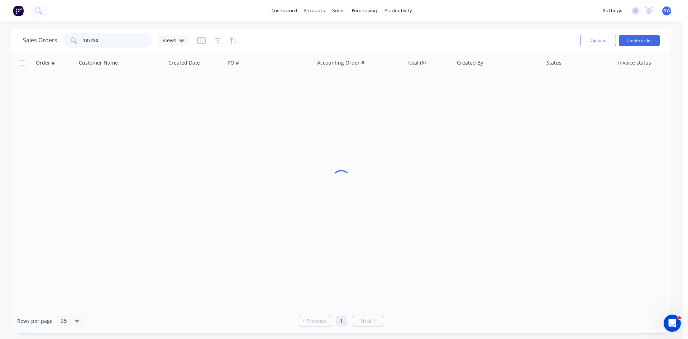
drag, startPoint x: 115, startPoint y: 44, endPoint x: 19, endPoint y: 38, distance: 96.3
click at [19, 38] on div "Sales Orders 187790 Views Options Create order" at bounding box center [341, 40] width 660 height 23
type input "189232"
click at [414, 86] on div "$42,909.18" at bounding box center [428, 84] width 42 height 7
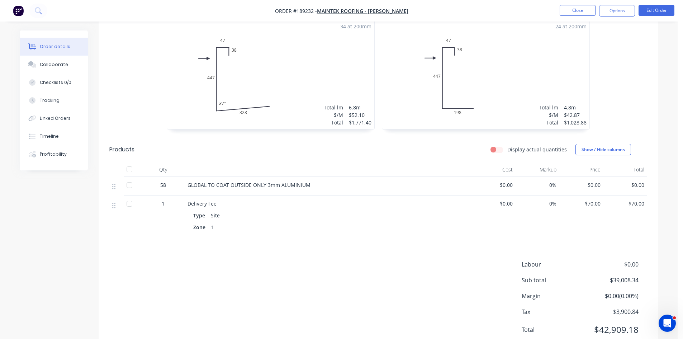
scroll to position [358, 0]
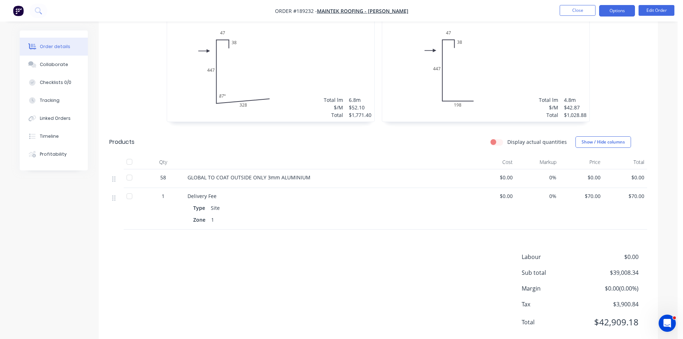
click at [625, 12] on button "Options" at bounding box center [617, 10] width 36 height 11
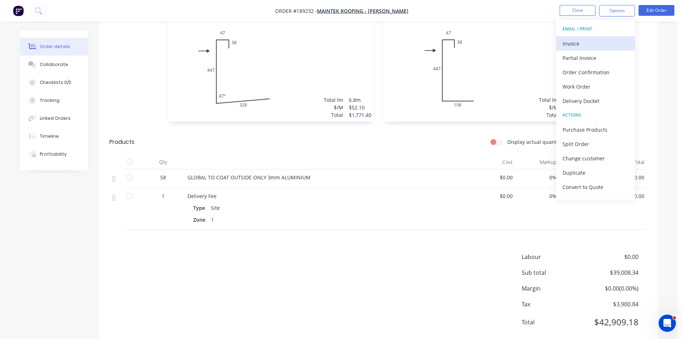
click at [589, 39] on div "Invoice" at bounding box center [595, 43] width 66 height 10
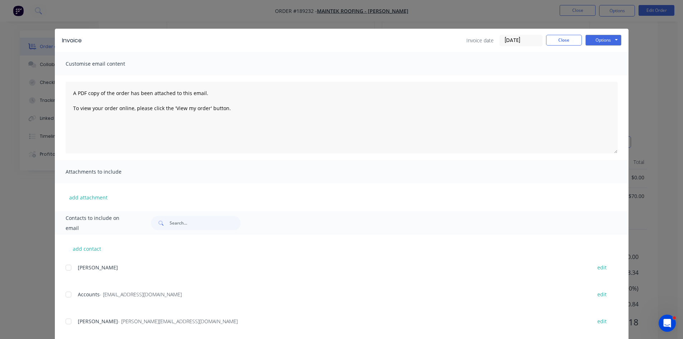
click at [66, 296] on div at bounding box center [68, 294] width 14 height 14
click at [65, 323] on div at bounding box center [68, 321] width 14 height 14
click at [65, 321] on div at bounding box center [68, 321] width 14 height 14
click at [613, 40] on button "Options" at bounding box center [603, 40] width 36 height 11
click at [597, 81] on button "Email" at bounding box center [608, 77] width 46 height 12
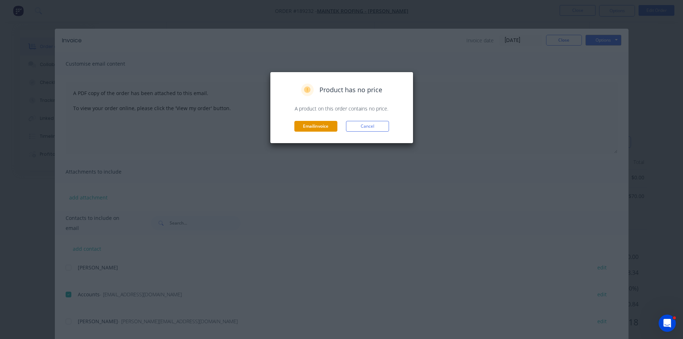
click at [320, 125] on button "Email invoice" at bounding box center [315, 126] width 43 height 11
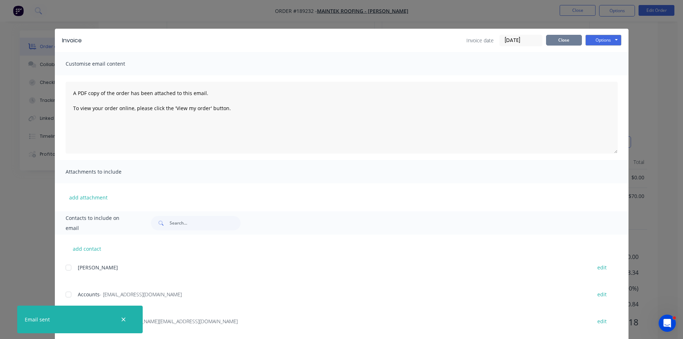
click at [550, 42] on button "Close" at bounding box center [564, 40] width 36 height 11
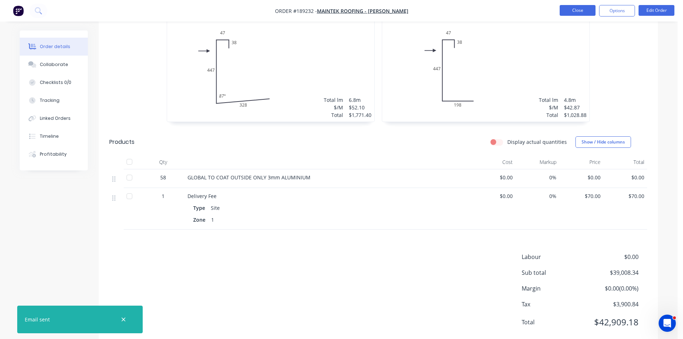
click at [581, 13] on button "Close" at bounding box center [577, 10] width 36 height 11
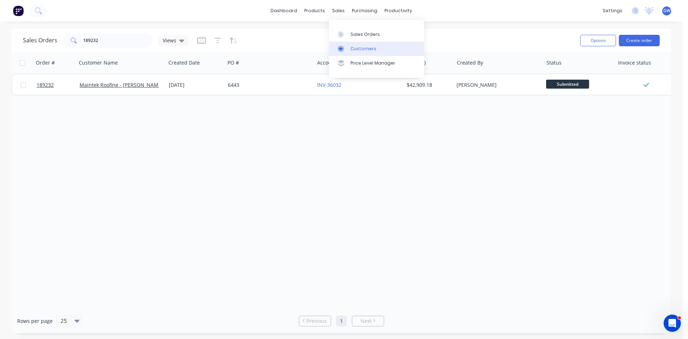
click at [365, 53] on link "Customers" at bounding box center [376, 49] width 95 height 14
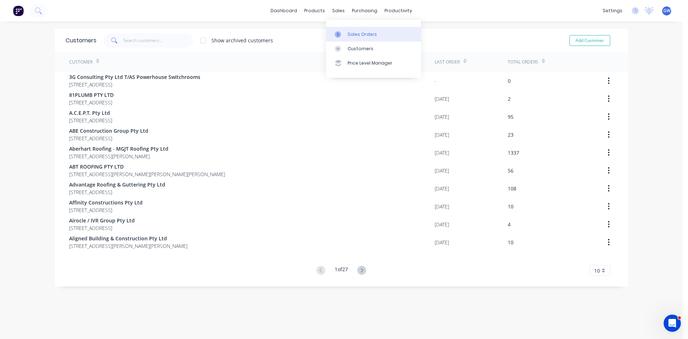
click at [341, 35] on div at bounding box center [340, 34] width 11 height 6
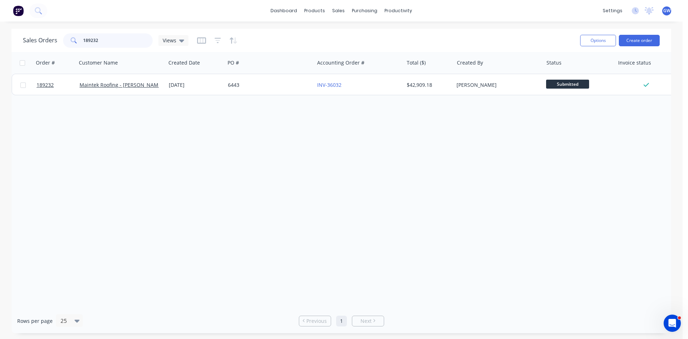
drag, startPoint x: 127, startPoint y: 38, endPoint x: 0, endPoint y: 36, distance: 126.5
click at [0, 36] on div "Sales Orders 189232 Views Options Create order Order # Customer Name Created Da…" at bounding box center [341, 181] width 683 height 304
paste input "306/1260"
type input "306/12602"
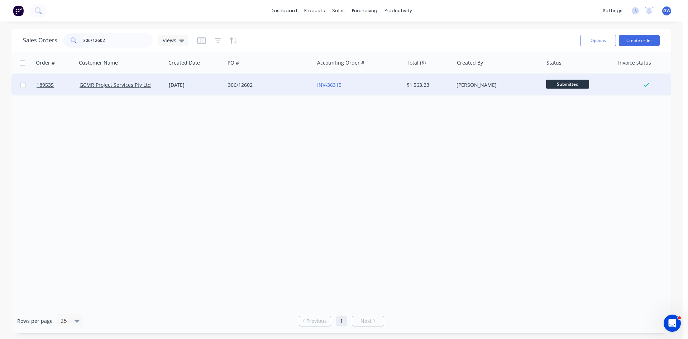
click at [271, 83] on div "306/12602" at bounding box center [268, 84] width 80 height 7
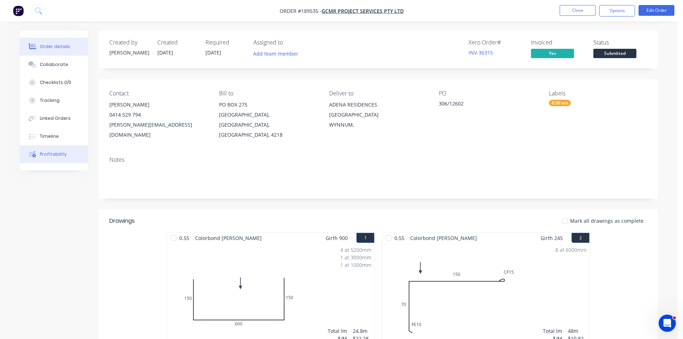
click at [68, 161] on button "Profitability" at bounding box center [54, 154] width 68 height 18
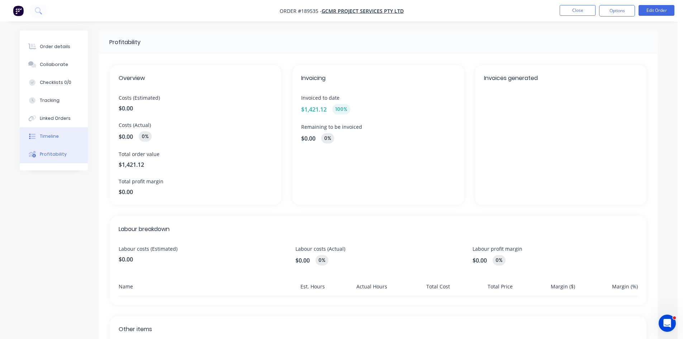
click at [60, 129] on button "Timeline" at bounding box center [54, 136] width 68 height 18
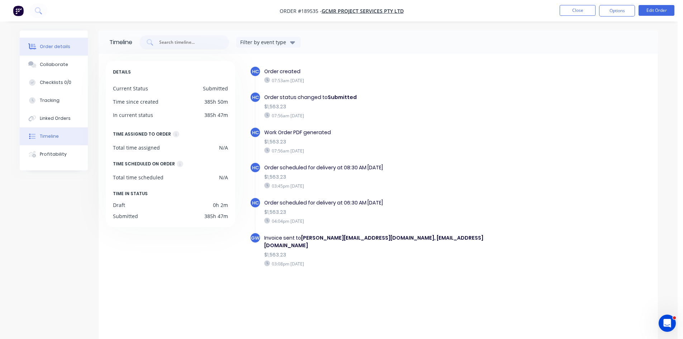
click at [69, 47] on button "Order details" at bounding box center [54, 47] width 68 height 18
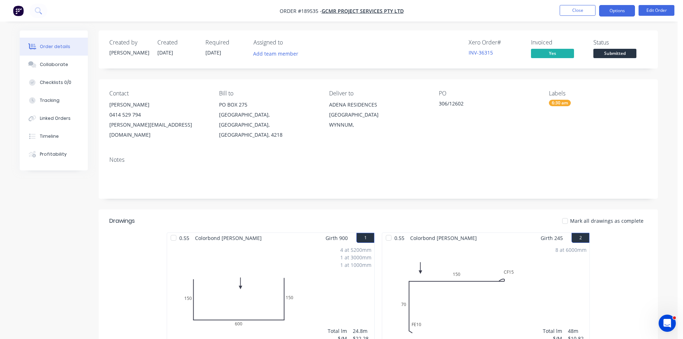
click at [601, 11] on button "Options" at bounding box center [617, 10] width 36 height 11
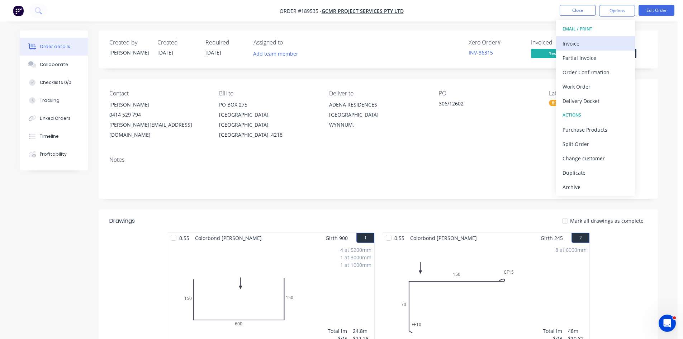
click at [595, 38] on div "Invoice" at bounding box center [595, 43] width 66 height 10
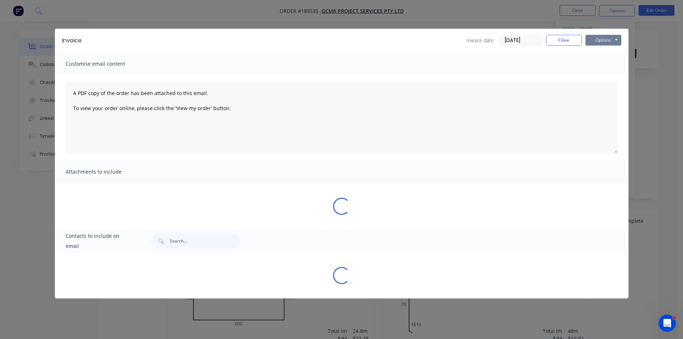
click at [601, 38] on button "Options" at bounding box center [603, 40] width 36 height 11
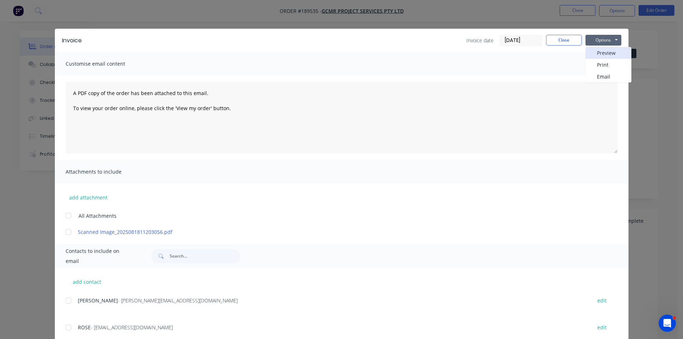
click at [601, 48] on button "Preview" at bounding box center [608, 53] width 46 height 12
click at [565, 36] on button "Close" at bounding box center [564, 40] width 36 height 11
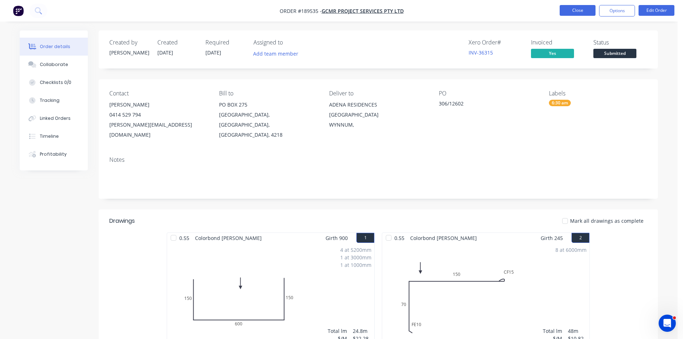
click at [574, 12] on button "Close" at bounding box center [577, 10] width 36 height 11
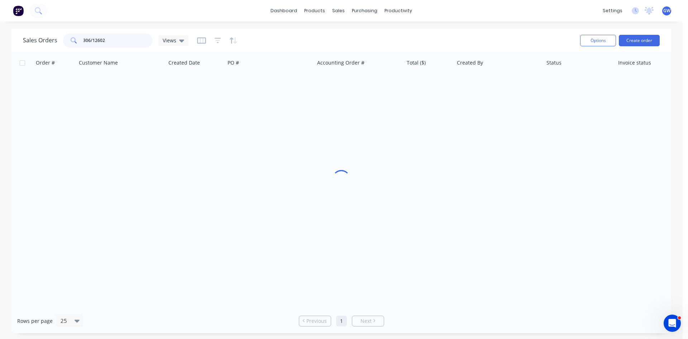
drag, startPoint x: 126, startPoint y: 47, endPoint x: 0, endPoint y: 38, distance: 126.5
click at [0, 38] on div "Sales Orders 306/12602 Views Options Create order Order # Customer Name Created…" at bounding box center [341, 181] width 683 height 304
paste input "306/12614"
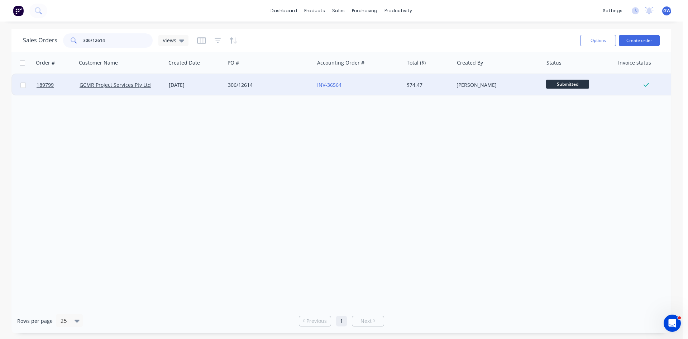
type input "306/12614"
click at [421, 81] on div "$74.47" at bounding box center [429, 85] width 50 height 22
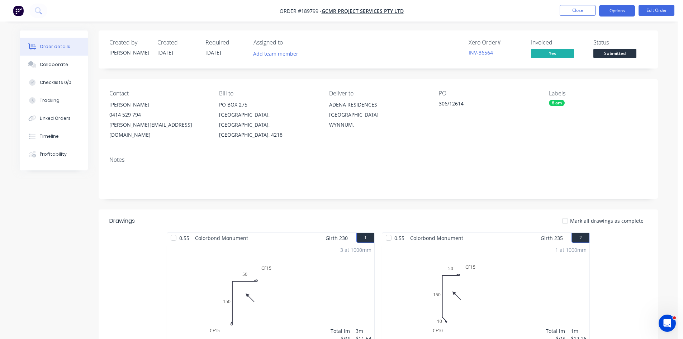
click at [611, 8] on button "Options" at bounding box center [617, 10] width 36 height 11
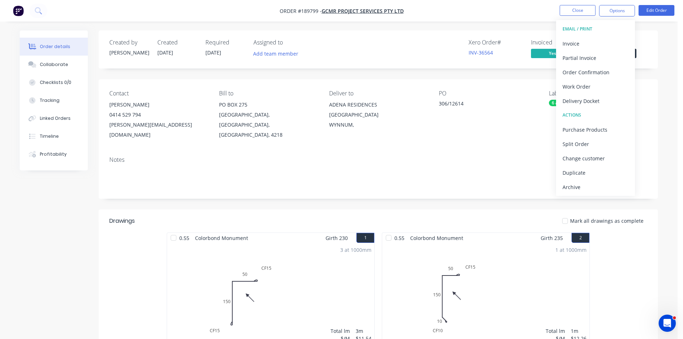
click at [596, 35] on button "EMAIL / PRINT" at bounding box center [595, 29] width 79 height 14
click at [595, 43] on div "Invoice" at bounding box center [595, 43] width 66 height 10
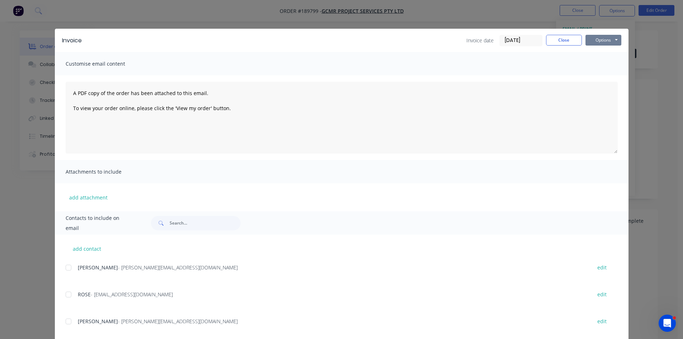
click at [601, 43] on button "Options" at bounding box center [603, 40] width 36 height 11
click at [596, 63] on button "Print" at bounding box center [608, 65] width 46 height 12
click at [568, 40] on button "Close" at bounding box center [564, 40] width 36 height 11
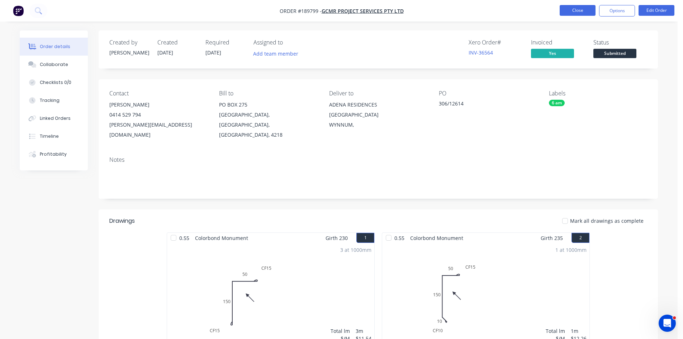
click at [585, 5] on button "Close" at bounding box center [577, 10] width 36 height 11
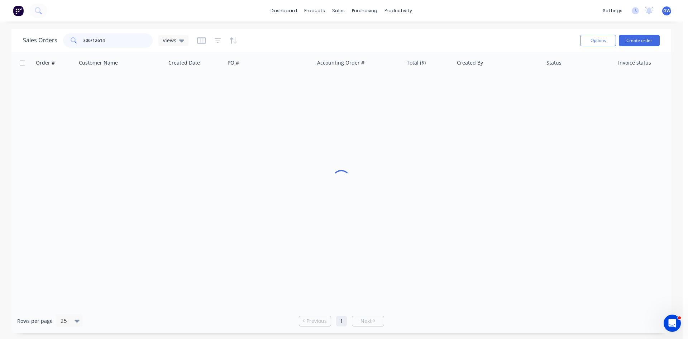
drag, startPoint x: 135, startPoint y: 40, endPoint x: 0, endPoint y: 40, distance: 135.5
click at [0, 40] on div "Sales Orders 306/12614 Views Options Create order Order # Customer Name Created…" at bounding box center [341, 181] width 683 height 304
paste input "306/12630"
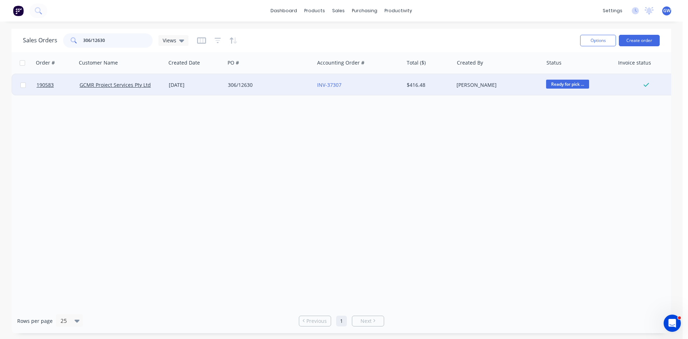
type input "306/12630"
click at [400, 86] on div "INV-37307" at bounding box center [359, 84] width 84 height 7
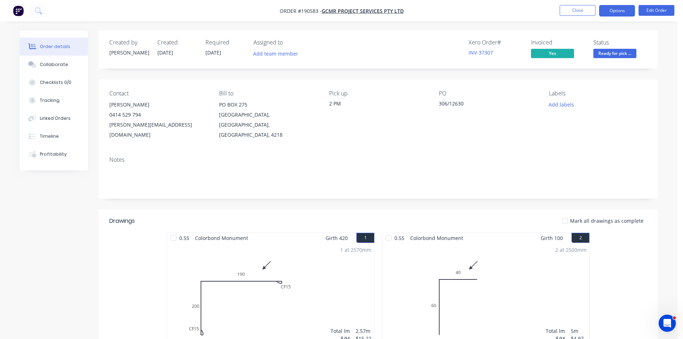
click at [612, 13] on button "Options" at bounding box center [617, 10] width 36 height 11
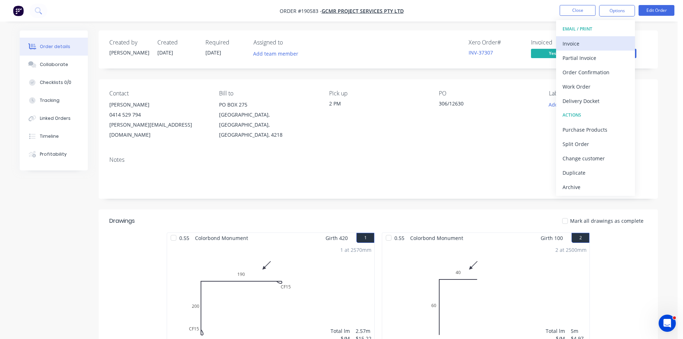
click at [589, 48] on div "Invoice" at bounding box center [595, 43] width 66 height 10
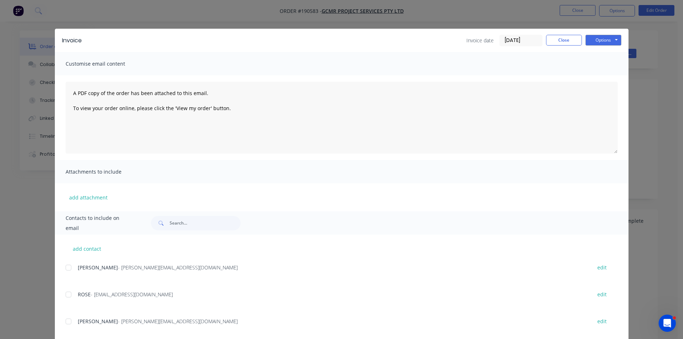
click at [604, 41] on button "Options" at bounding box center [603, 40] width 36 height 11
click at [608, 54] on button "Preview" at bounding box center [608, 53] width 46 height 12
click at [566, 37] on button "Close" at bounding box center [564, 40] width 36 height 11
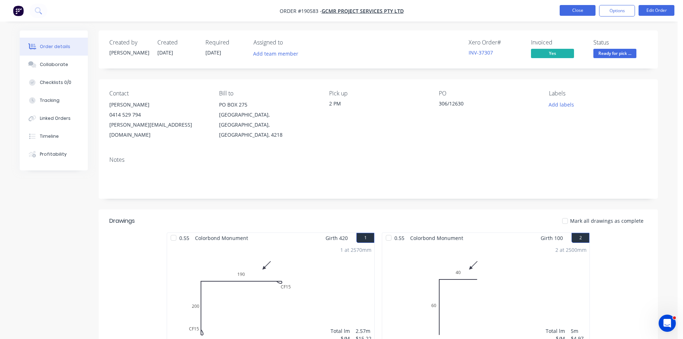
click at [565, 8] on button "Close" at bounding box center [577, 10] width 36 height 11
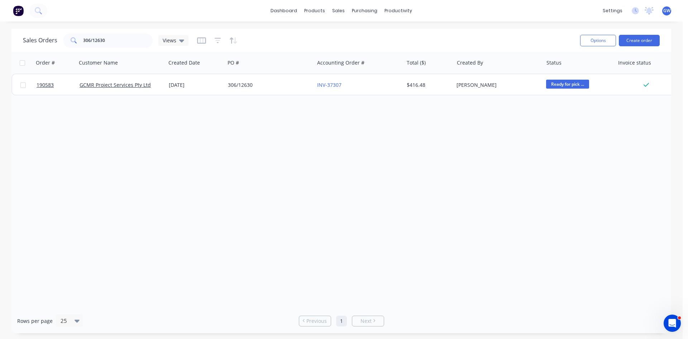
drag, startPoint x: 260, startPoint y: 145, endPoint x: 151, endPoint y: 49, distance: 145.0
click at [260, 145] on div "Order # Customer Name Created Date PO # Accounting Order # Total ($) Created By…" at bounding box center [341, 180] width 660 height 256
drag, startPoint x: 143, startPoint y: 41, endPoint x: 46, endPoint y: 27, distance: 97.4
click at [46, 27] on div "dashboard products sales purchasing productivity dashboard products Product Cat…" at bounding box center [341, 169] width 683 height 339
type input "190248"
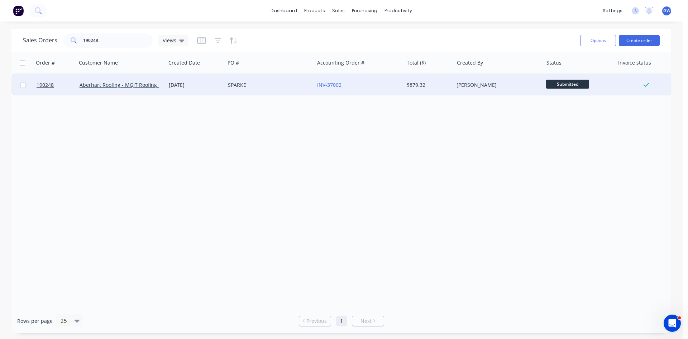
click at [411, 89] on div "$879.32" at bounding box center [429, 85] width 50 height 22
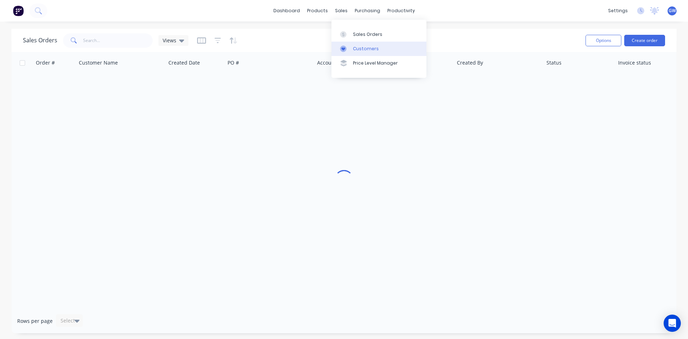
click at [355, 53] on link "Customers" at bounding box center [378, 49] width 95 height 14
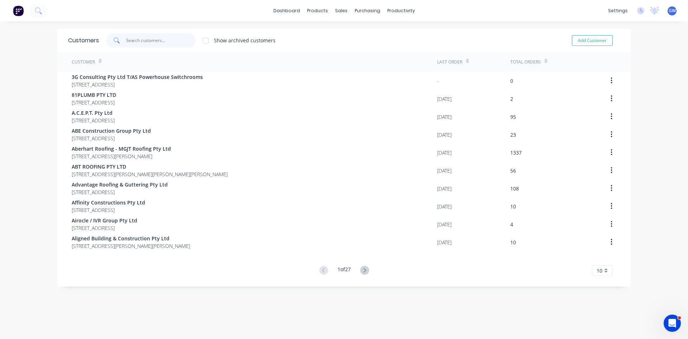
click at [128, 39] on input "text" at bounding box center [161, 40] width 70 height 14
click at [364, 34] on div at bounding box center [361, 34] width 11 height 6
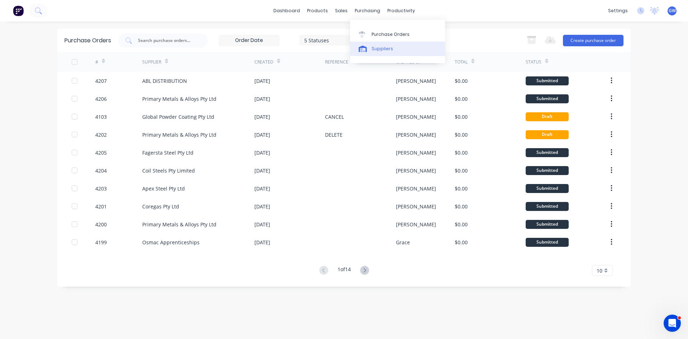
click at [381, 46] on div "Suppliers" at bounding box center [383, 49] width 22 height 6
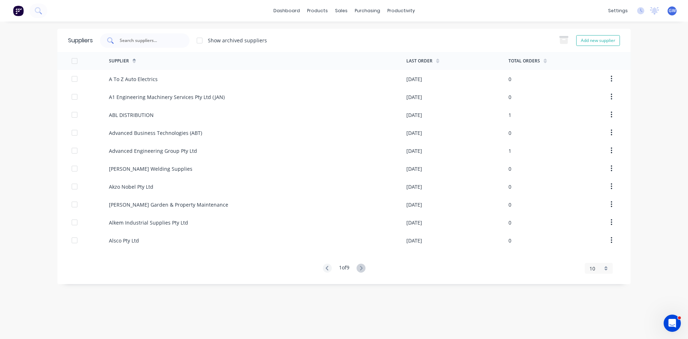
click at [162, 38] on input "text" at bounding box center [148, 40] width 59 height 7
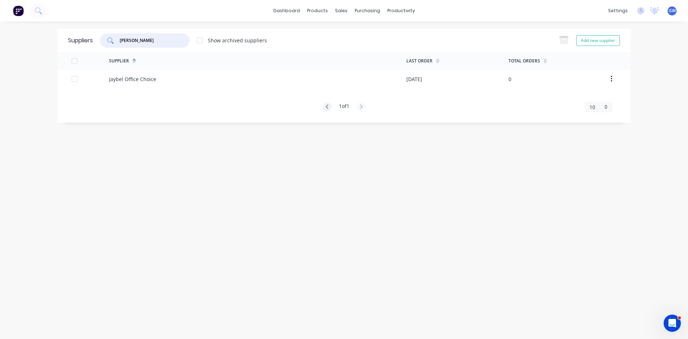
type input "jay"
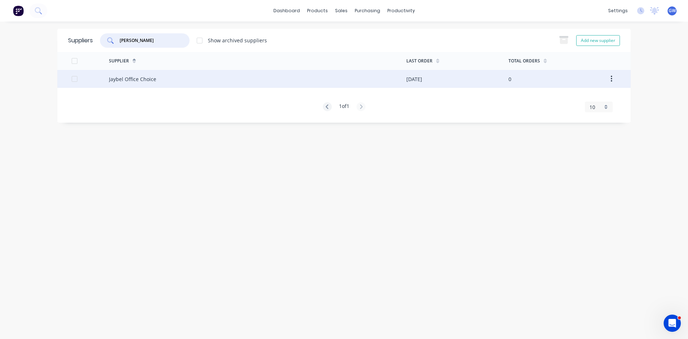
click at [175, 80] on div "Jaybel Office Choice" at bounding box center [257, 79] width 297 height 18
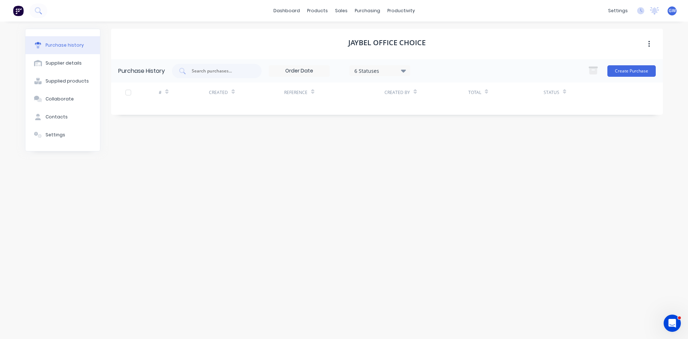
click at [384, 73] on div "6 Statuses" at bounding box center [379, 71] width 51 height 8
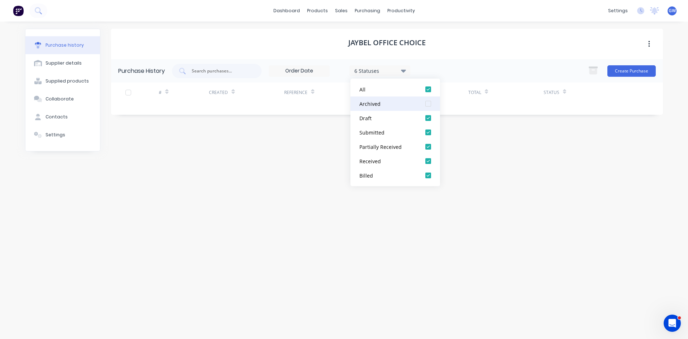
click at [429, 106] on div at bounding box center [428, 103] width 14 height 14
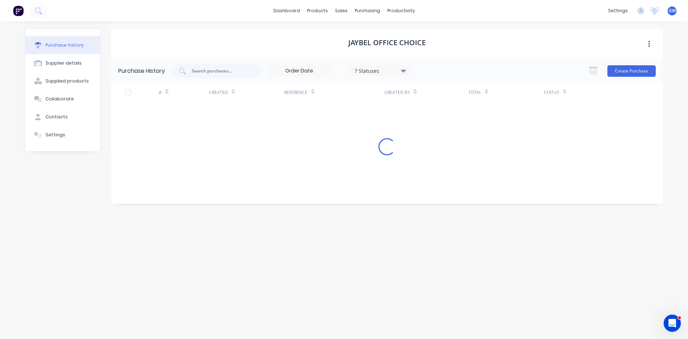
click at [497, 48] on div "Jaybel Office Choice" at bounding box center [387, 44] width 552 height 30
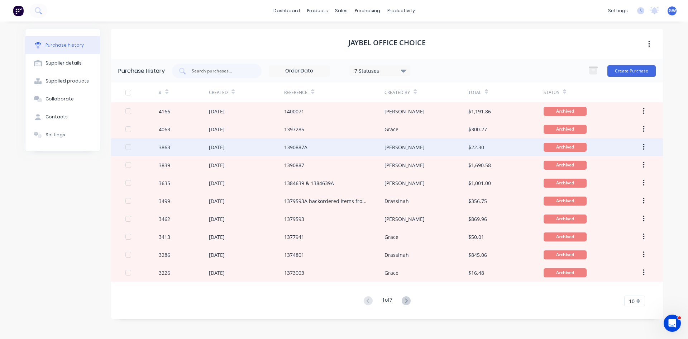
click at [331, 148] on div "1390887A" at bounding box center [334, 147] width 100 height 18
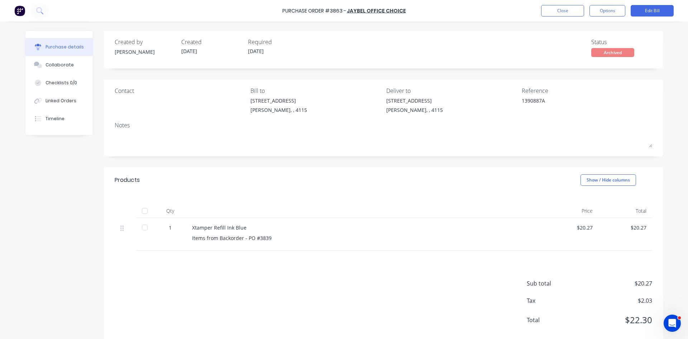
drag, startPoint x: 257, startPoint y: 192, endPoint x: 212, endPoint y: 166, distance: 51.6
click at [257, 192] on div "Products Show / Hide columns" at bounding box center [383, 180] width 559 height 26
click at [538, 13] on div "Purchase Order #3863 - Jaybel Office Choice Close Options Edit Bill" at bounding box center [344, 11] width 688 height 22
click at [543, 19] on div "Purchase Order #3863 - Jaybel Office Choice Close Options Edit Bill" at bounding box center [344, 11] width 688 height 22
click at [559, 9] on button "Close" at bounding box center [562, 10] width 43 height 11
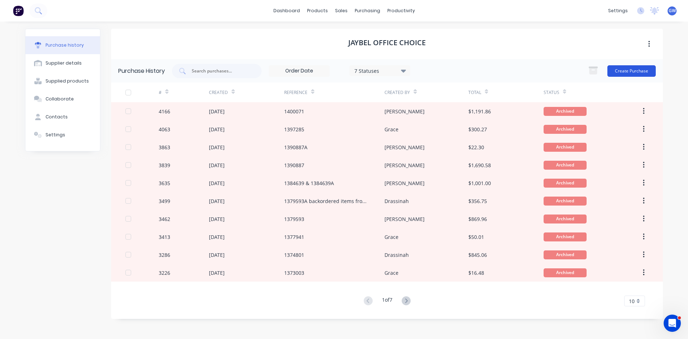
click at [635, 69] on button "Create Purchase" at bounding box center [631, 70] width 48 height 11
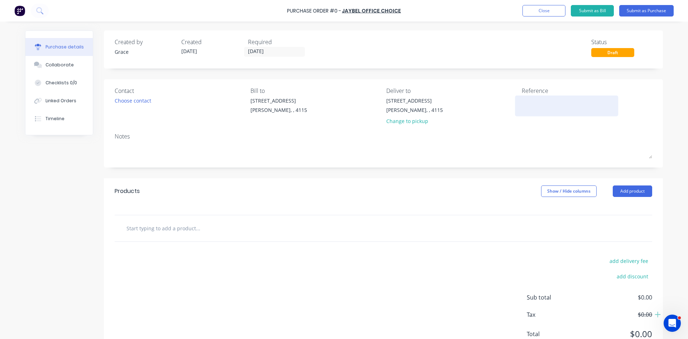
click at [550, 105] on textarea at bounding box center [567, 105] width 90 height 16
type textarea "Archi"
type textarea "x"
type textarea "Archiv"
type textarea "x"
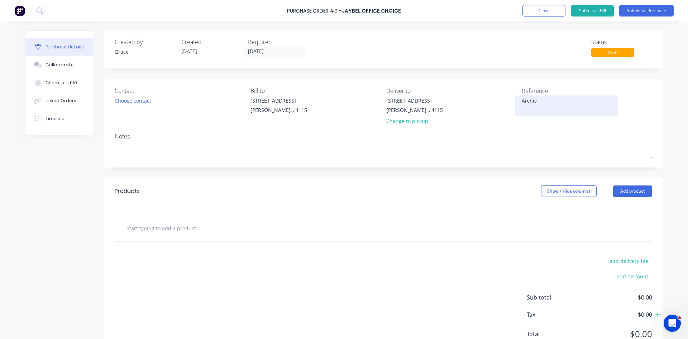
type textarea "Archive"
type textarea "x"
type textarea "Archive"
type textarea "x"
type textarea "Archive B"
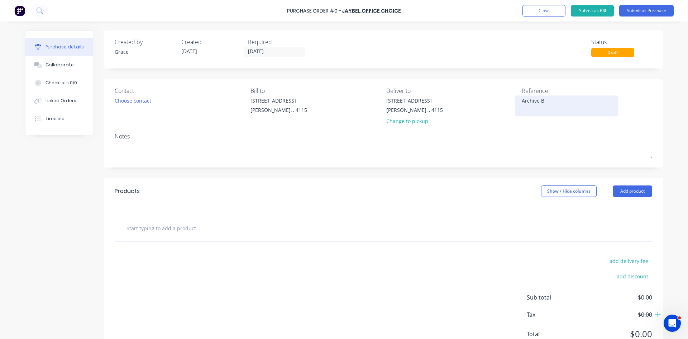
type textarea "x"
type textarea "Archive Bo"
type textarea "x"
type textarea "Archive Box"
type textarea "x"
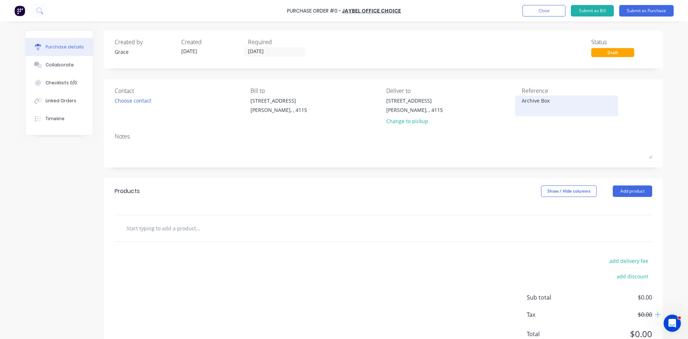
type textarea "Archive Boxe"
type textarea "x"
type textarea "Archive Boxes"
type textarea "x"
type textarea "Archive Boxes"
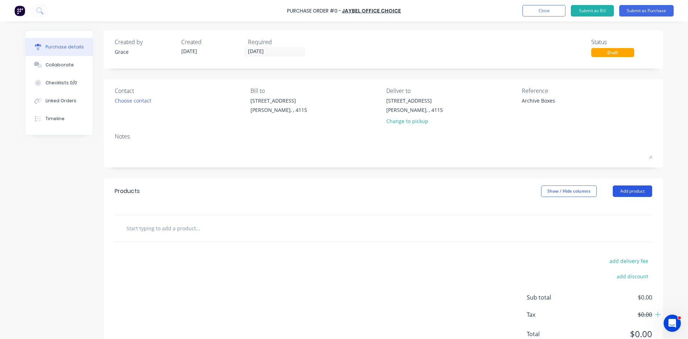
click at [637, 186] on button "Add product" at bounding box center [632, 190] width 39 height 11
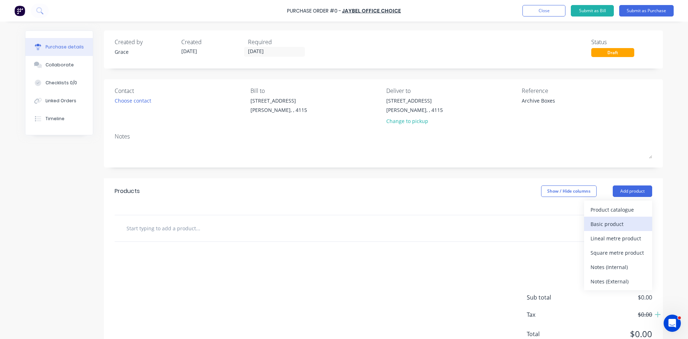
click at [608, 226] on div "Basic product" at bounding box center [618, 224] width 55 height 10
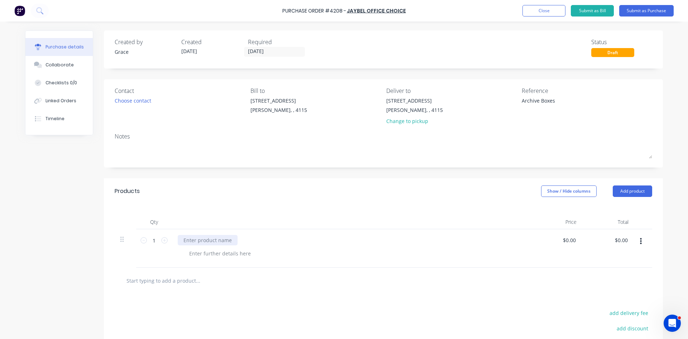
type textarea "x"
click at [220, 240] on div at bounding box center [208, 240] width 60 height 10
click at [450, 212] on div "Qty Price Total 1 1 Archive Boxes & Quickvue Files $0.00 $0.00 $0.00 $0.00" at bounding box center [383, 235] width 559 height 63
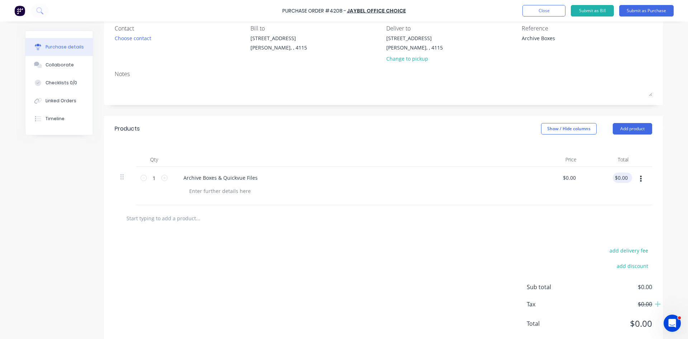
scroll to position [80, 0]
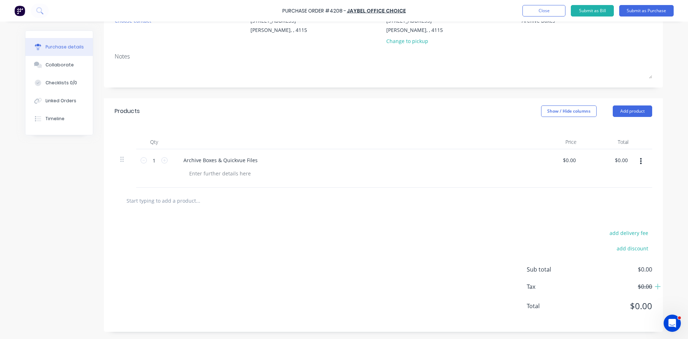
click at [578, 231] on div "add delivery fee" at bounding box center [589, 232] width 125 height 9
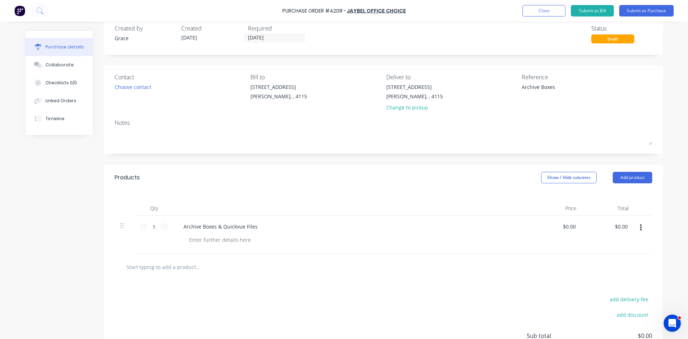
scroll to position [0, 0]
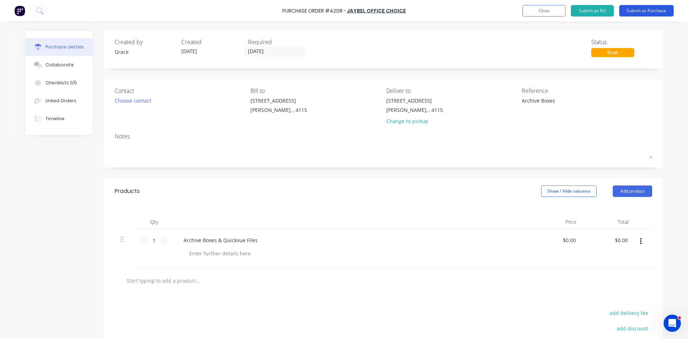
click at [640, 10] on button "Submit as Purchase" at bounding box center [646, 10] width 54 height 11
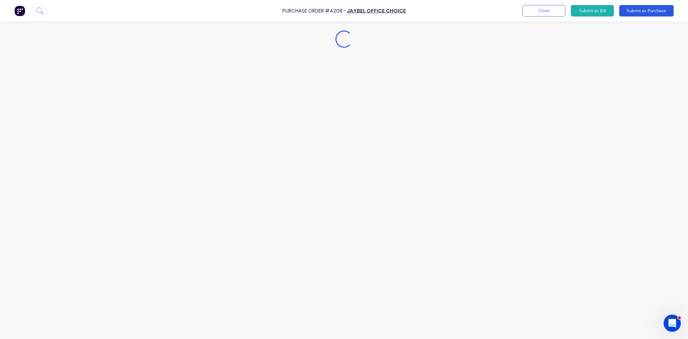
type textarea "x"
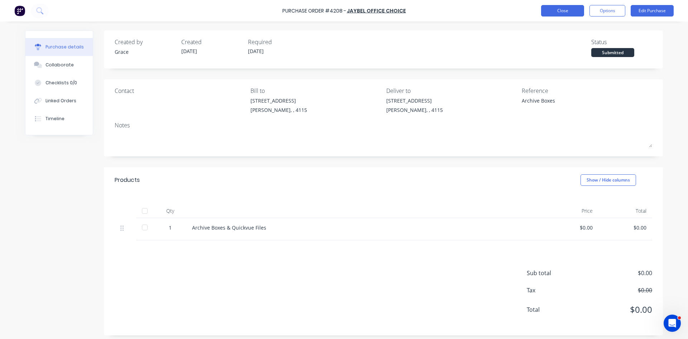
click at [549, 6] on button "Close" at bounding box center [562, 10] width 43 height 11
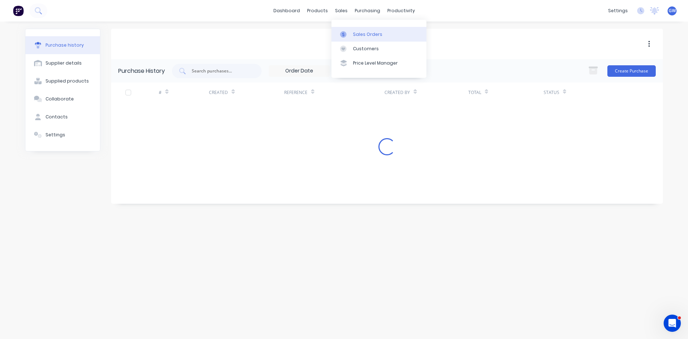
click at [361, 30] on link "Sales Orders" at bounding box center [378, 34] width 95 height 14
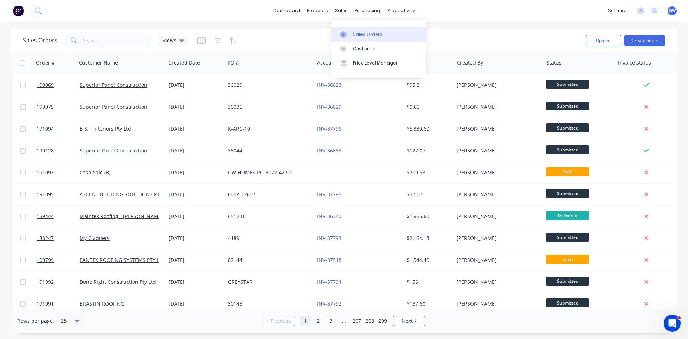
click at [354, 32] on div "Sales Orders" at bounding box center [367, 34] width 29 height 6
click at [363, 56] on link "Customers" at bounding box center [378, 49] width 95 height 14
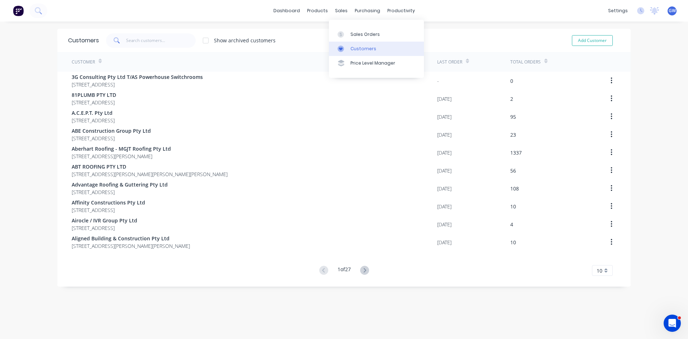
click at [358, 48] on div "Customers" at bounding box center [363, 49] width 26 height 6
click at [354, 63] on div "Price Level Manager" at bounding box center [372, 63] width 45 height 6
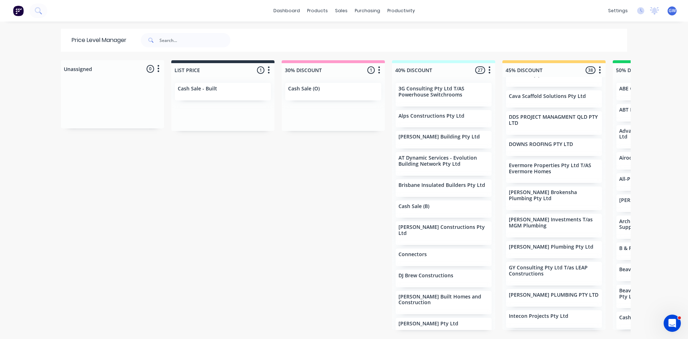
scroll to position [215, 0]
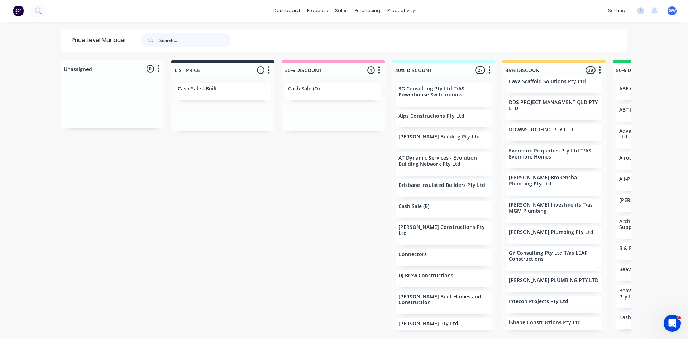
click at [199, 43] on input "text" at bounding box center [194, 40] width 71 height 14
type input "qflo"
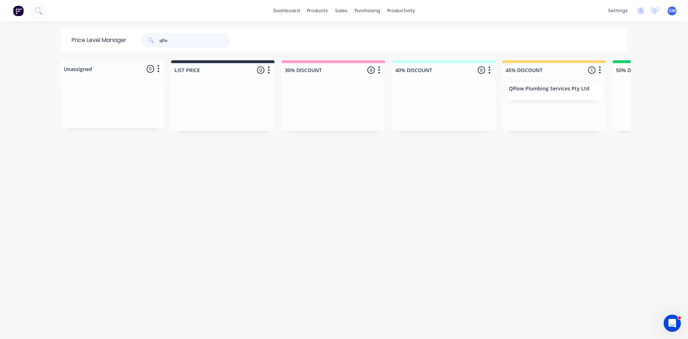
drag, startPoint x: 196, startPoint y: 40, endPoint x: 148, endPoint y: 46, distance: 48.4
click at [148, 46] on div "qflo" at bounding box center [186, 40] width 90 height 14
type input "timmer"
click at [372, 35] on div "Purchase Orders" at bounding box center [388, 34] width 38 height 6
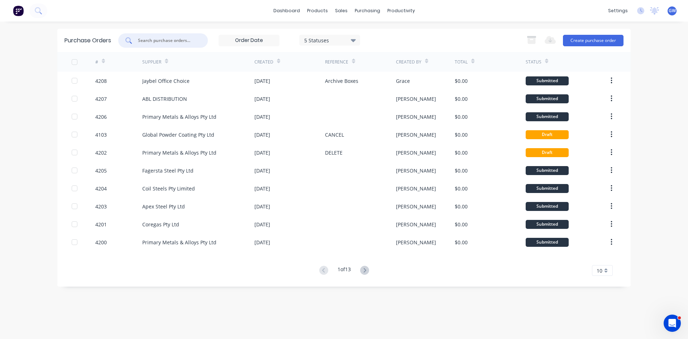
click at [173, 40] on input "text" at bounding box center [166, 40] width 59 height 7
type input "4076"
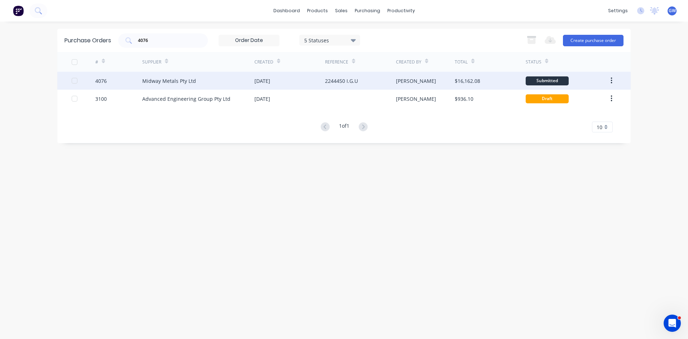
click at [402, 83] on div "[PERSON_NAME]" at bounding box center [416, 81] width 40 height 8
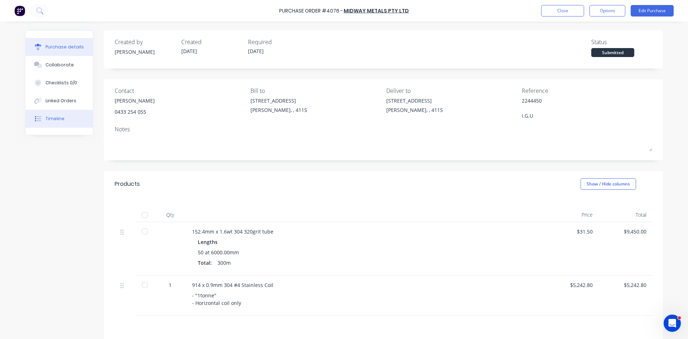
click at [62, 119] on button "Timeline" at bounding box center [58, 119] width 67 height 18
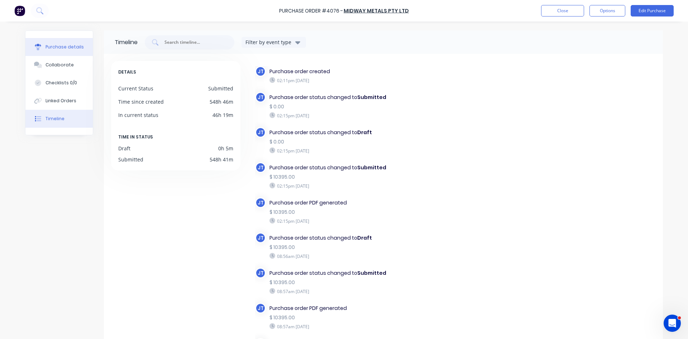
click at [70, 49] on div "Purchase details" at bounding box center [65, 47] width 38 height 6
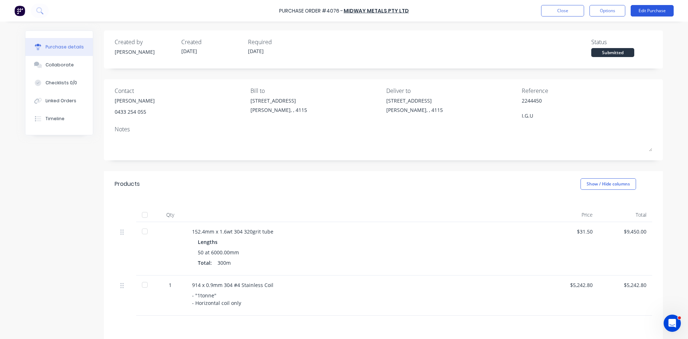
click at [658, 13] on button "Edit Purchase" at bounding box center [652, 10] width 43 height 11
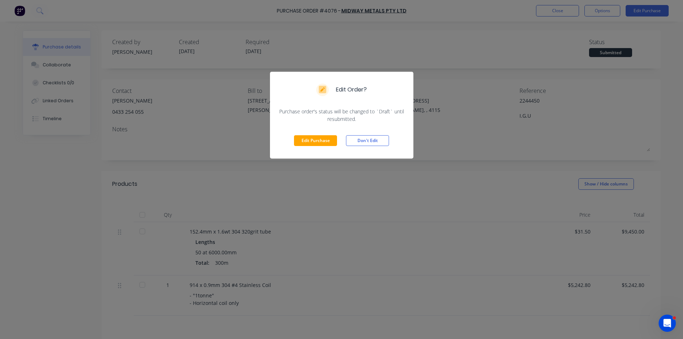
click at [313, 134] on div "Edit Purchase Don't Edit" at bounding box center [341, 141] width 143 height 36
click at [316, 141] on button "Edit Purchase" at bounding box center [315, 140] width 43 height 11
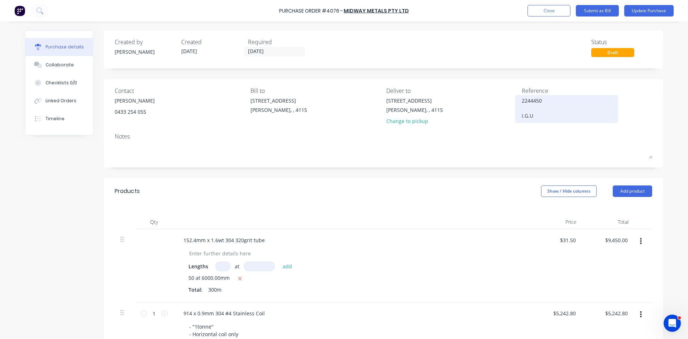
click at [553, 104] on textarea "2244450 I.G.U" at bounding box center [567, 108] width 90 height 23
type textarea "x"
click at [560, 100] on textarea "2244450 I.G.U" at bounding box center [567, 108] width 90 height 23
type textarea "2244450 & 2245093 I.G.U"
type textarea "x"
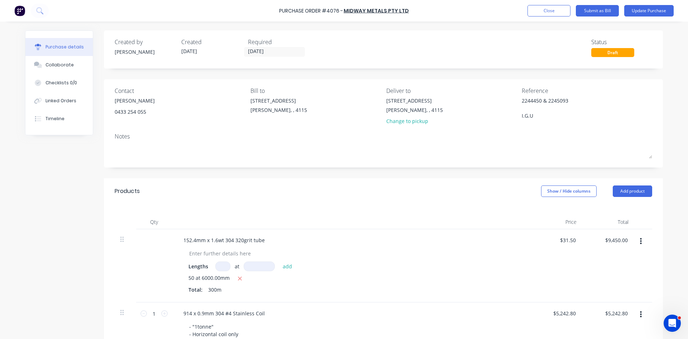
type textarea "2244450 & 2245093 I.G.U"
click at [414, 213] on div "Qty Price Total 152.4mm x 1.6wt 304 320grit tube Lengths at add 50 at 6000.00mm…" at bounding box center [383, 276] width 559 height 144
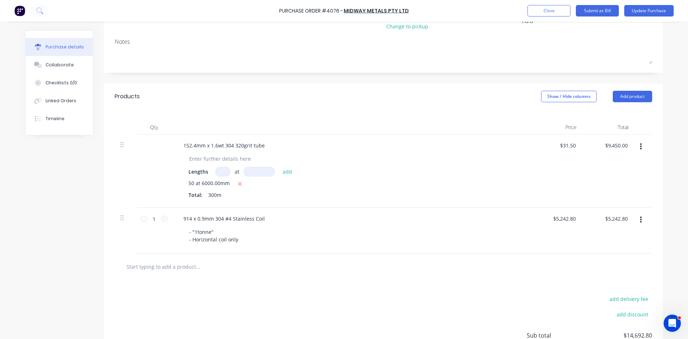
scroll to position [143, 0]
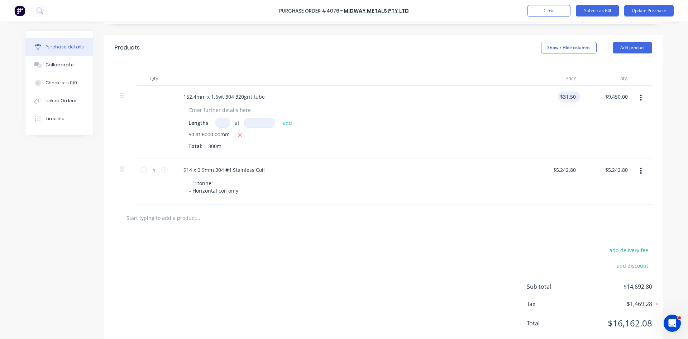
type textarea "x"
click at [569, 99] on input "31.5000" at bounding box center [567, 96] width 19 height 10
type input "3"
type input "46"
type textarea "x"
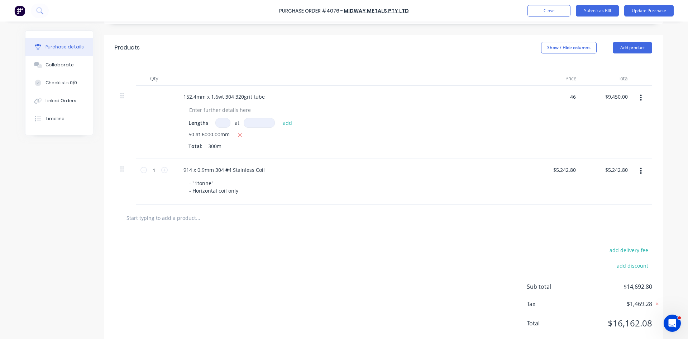
type input "$46.00"
type input "$13,800.00"
click at [552, 120] on div "$46.00 46" at bounding box center [556, 122] width 52 height 73
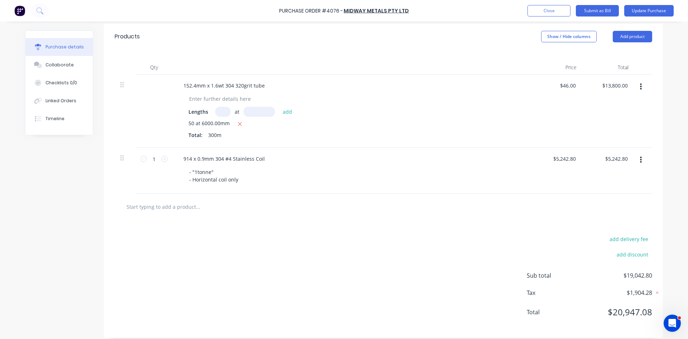
scroll to position [161, 0]
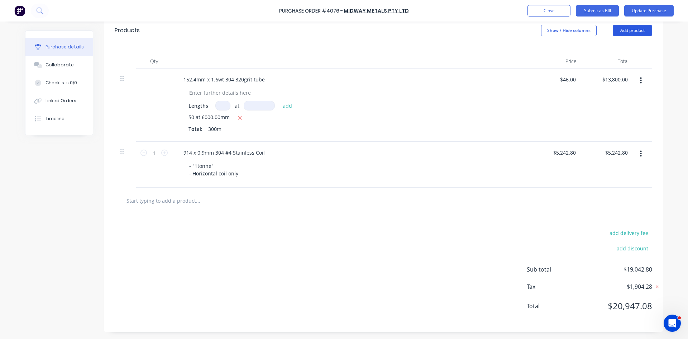
click at [633, 32] on button "Add product" at bounding box center [632, 30] width 39 height 11
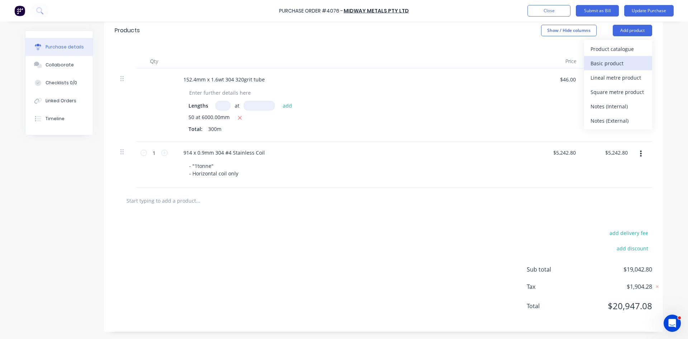
click at [620, 65] on div "Basic product" at bounding box center [618, 63] width 55 height 10
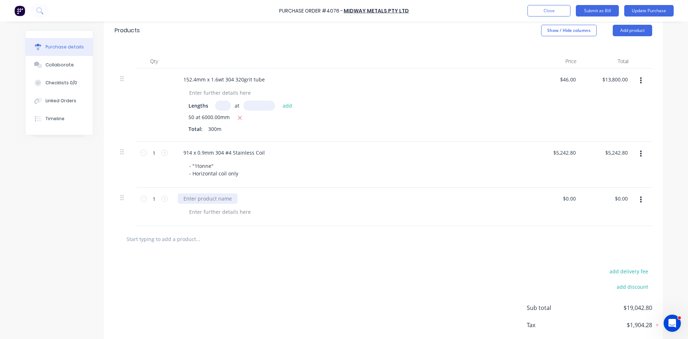
type textarea "x"
click at [208, 196] on div at bounding box center [208, 198] width 60 height 10
type textarea "x"
type input "0.00"
type textarea "x"
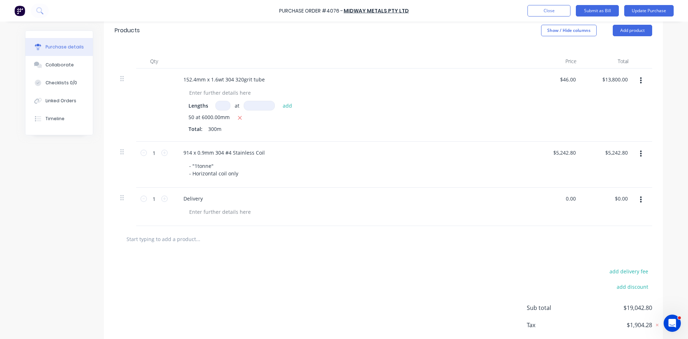
type input "$0.00"
type input "0"
type input "85"
type textarea "x"
type input "$85.00"
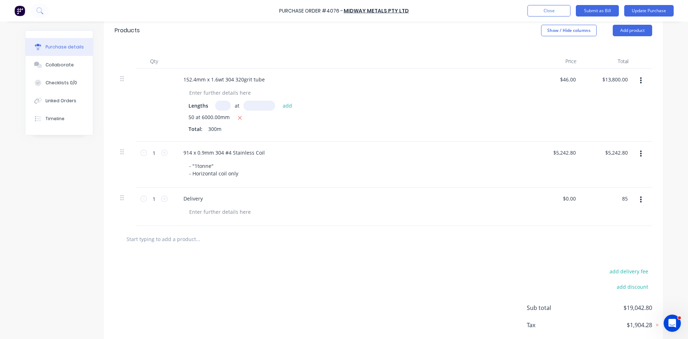
type input "$85.00"
click at [380, 251] on div at bounding box center [384, 239] width 538 height 26
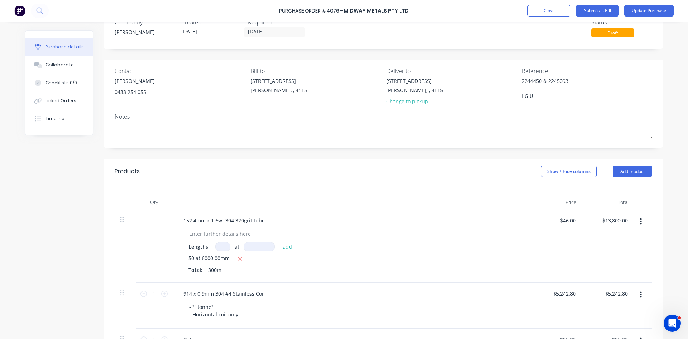
scroll to position [0, 0]
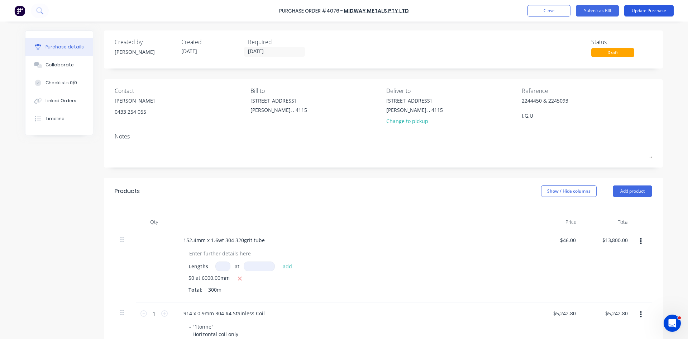
click at [659, 11] on button "Update Purchase" at bounding box center [648, 10] width 49 height 11
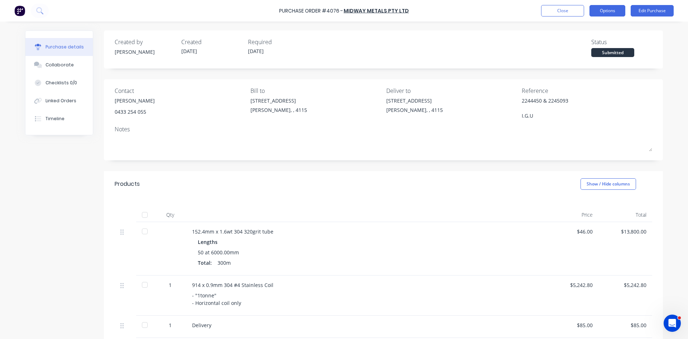
click at [609, 10] on button "Options" at bounding box center [608, 10] width 36 height 11
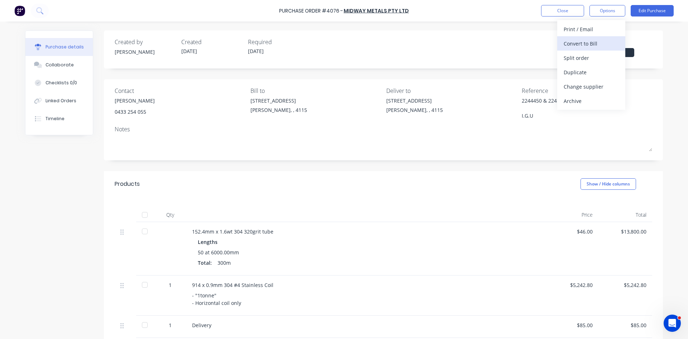
click at [601, 43] on div "Convert to Bill" at bounding box center [591, 43] width 55 height 10
type textarea "x"
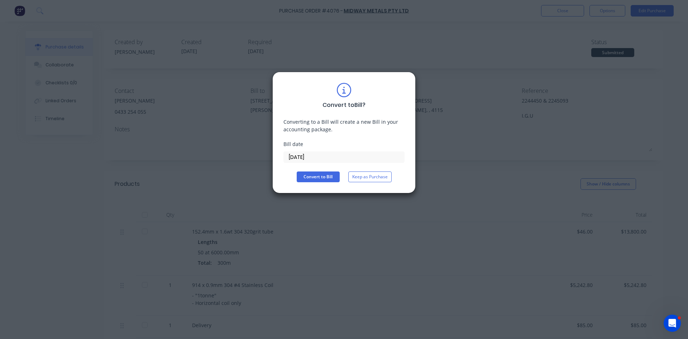
click at [319, 152] on input "[DATE]" at bounding box center [344, 157] width 120 height 11
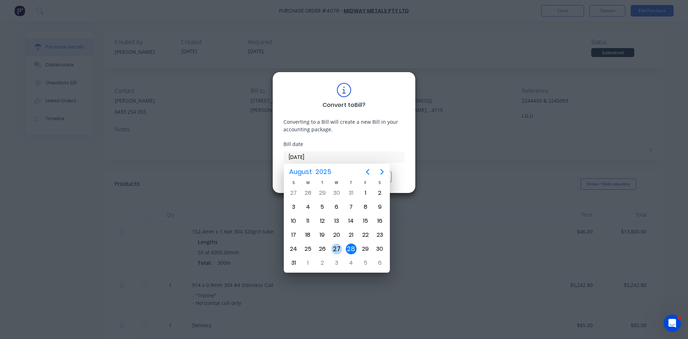
click at [339, 248] on div "27" at bounding box center [336, 248] width 11 height 11
type input "[DATE]"
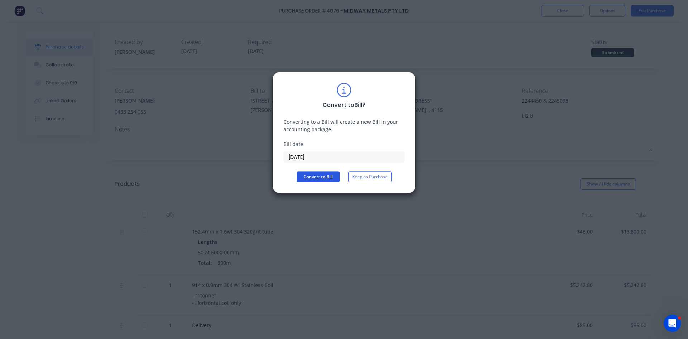
click at [312, 175] on button "Convert to Bill" at bounding box center [318, 176] width 43 height 11
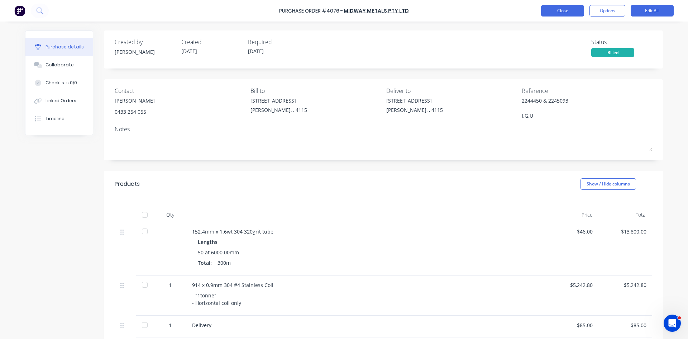
click at [566, 11] on button "Close" at bounding box center [562, 10] width 43 height 11
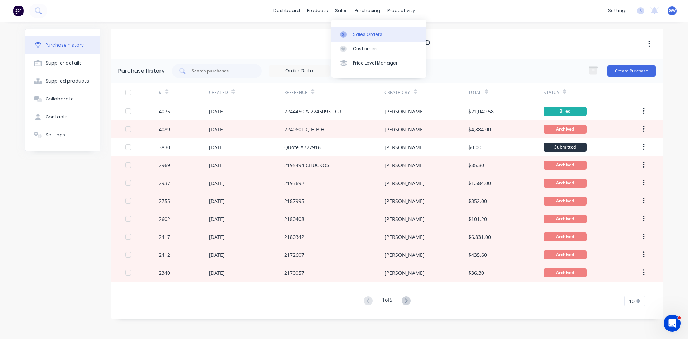
click at [346, 33] on icon at bounding box center [343, 34] width 6 height 6
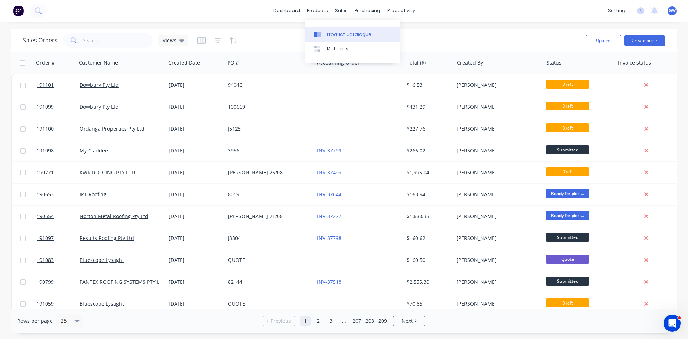
click at [320, 30] on link "Product Catalogue" at bounding box center [352, 34] width 95 height 14
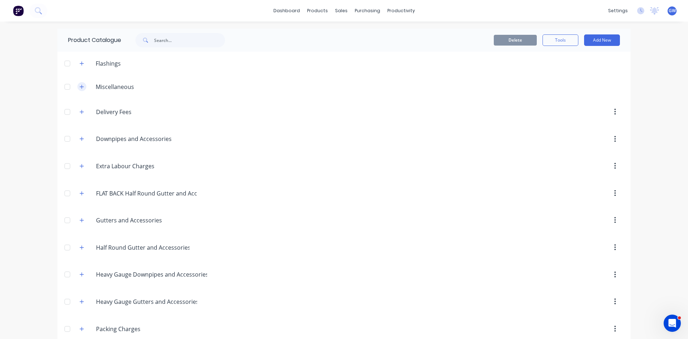
click at [82, 87] on button "button" at bounding box center [81, 86] width 9 height 9
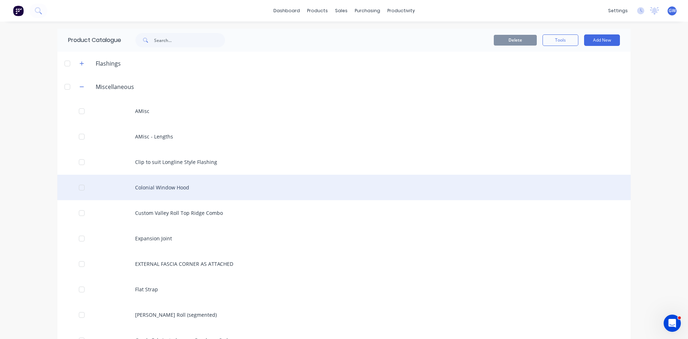
click at [226, 187] on div "Colonial Window Hood" at bounding box center [343, 187] width 573 height 25
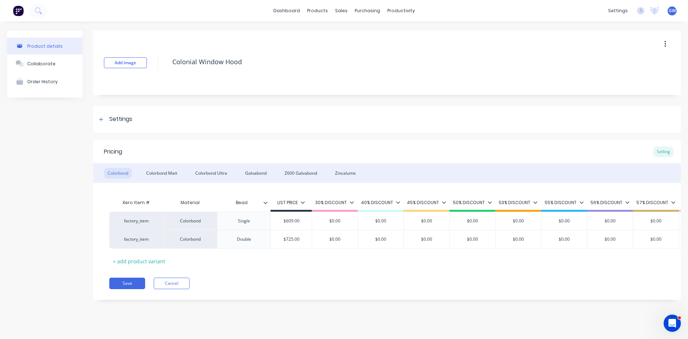
type textarea "x"
click at [101, 118] on icon at bounding box center [101, 119] width 4 height 5
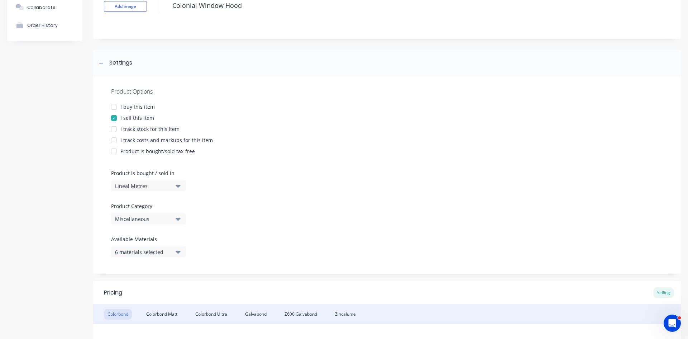
scroll to position [72, 0]
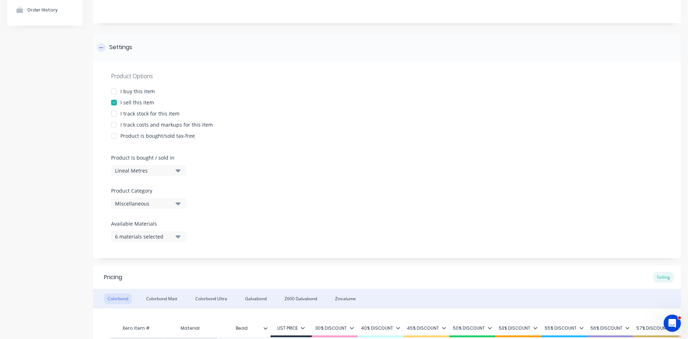
click at [103, 48] on icon at bounding box center [101, 47] width 4 height 5
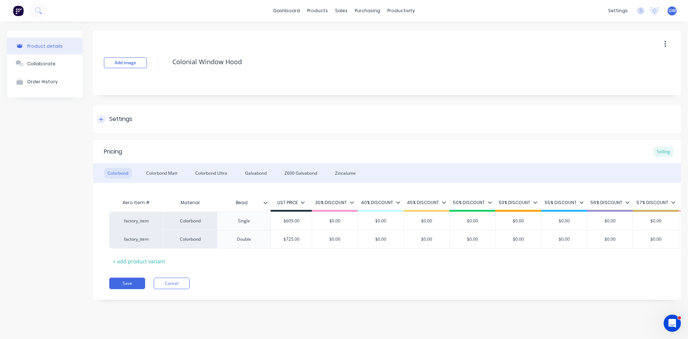
scroll to position [0, 0]
drag, startPoint x: 408, startPoint y: 121, endPoint x: 467, endPoint y: 129, distance: 59.3
click at [408, 121] on div "Settings" at bounding box center [387, 119] width 588 height 27
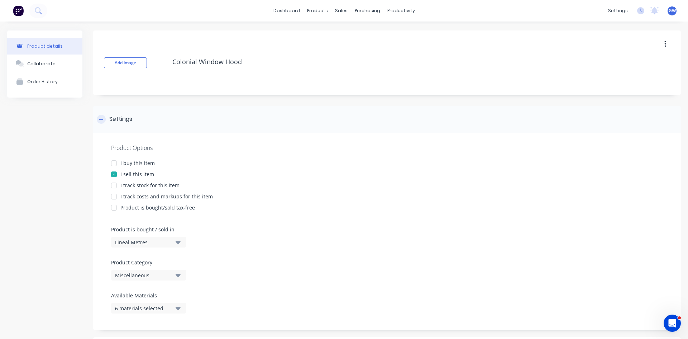
click at [99, 117] on div at bounding box center [101, 119] width 9 height 9
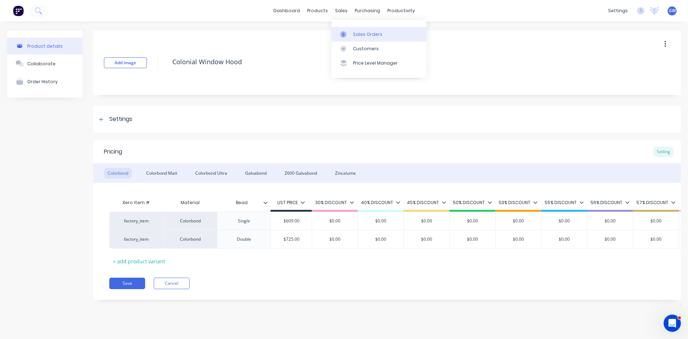
click at [369, 35] on div "Sales Orders" at bounding box center [367, 34] width 29 height 6
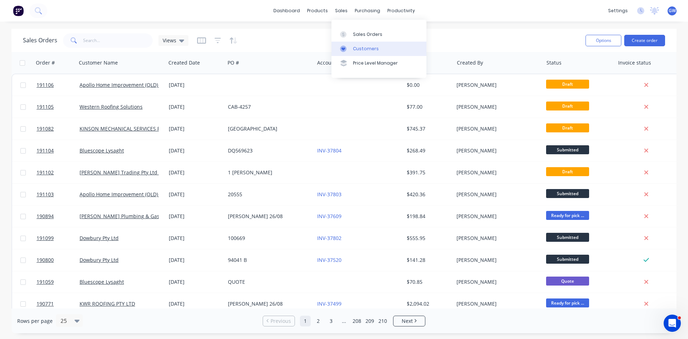
click at [358, 46] on div "Customers" at bounding box center [366, 49] width 26 height 6
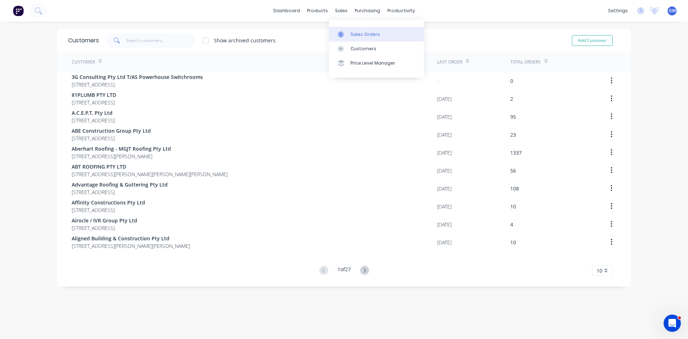
click at [352, 33] on div "Sales Orders" at bounding box center [364, 34] width 29 height 6
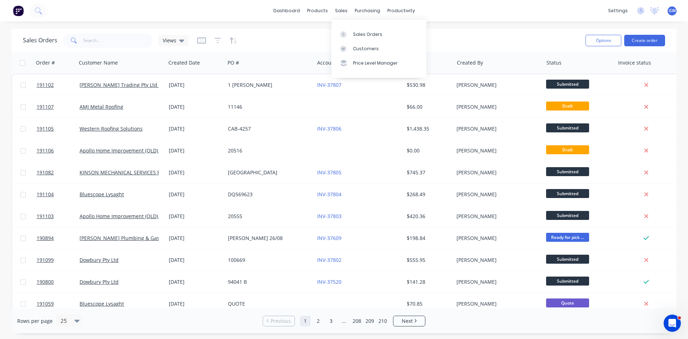
drag, startPoint x: 360, startPoint y: 29, endPoint x: 320, endPoint y: 32, distance: 40.2
click at [360, 29] on link "Sales Orders" at bounding box center [378, 34] width 95 height 14
click at [224, 29] on div "Sales Orders Views Options Create order" at bounding box center [343, 40] width 665 height 23
click at [206, 8] on div "dashboard products sales purchasing productivity dashboard products Product Cat…" at bounding box center [344, 11] width 688 height 22
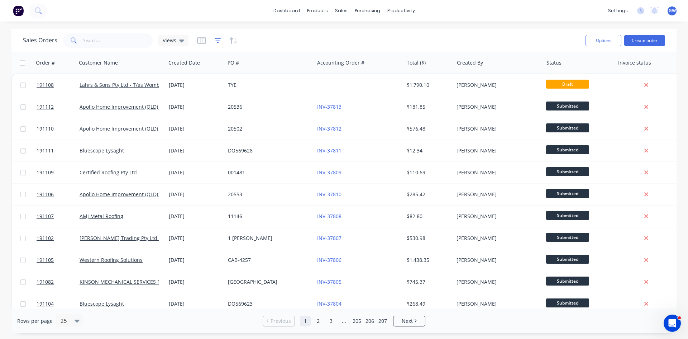
click at [217, 43] on icon "button" at bounding box center [218, 40] width 6 height 5
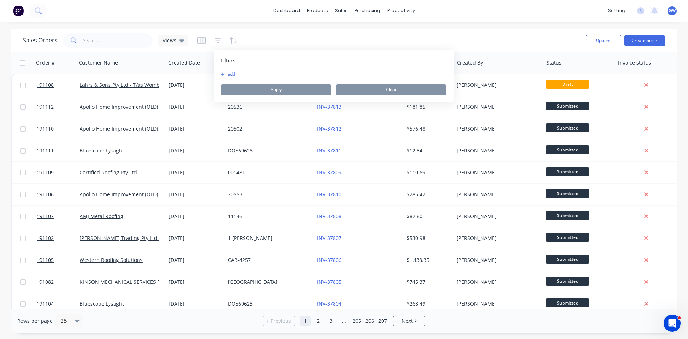
click at [237, 72] on button "add" at bounding box center [230, 74] width 18 height 6
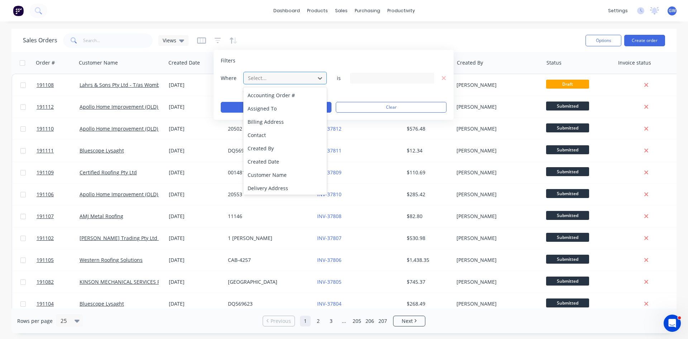
click at [269, 79] on div at bounding box center [279, 77] width 64 height 9
click at [286, 165] on div "Created Date" at bounding box center [285, 161] width 84 height 13
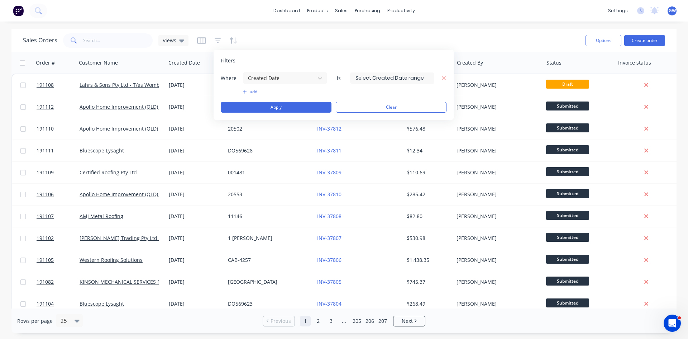
click at [404, 77] on input at bounding box center [392, 78] width 84 height 11
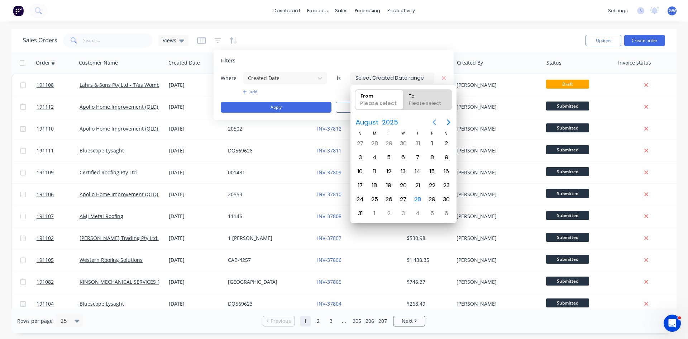
click at [436, 122] on icon "Previous page" at bounding box center [434, 122] width 9 height 9
click at [360, 141] on div "1" at bounding box center [360, 143] width 11 height 11
type input "01/06/25"
radio input "false"
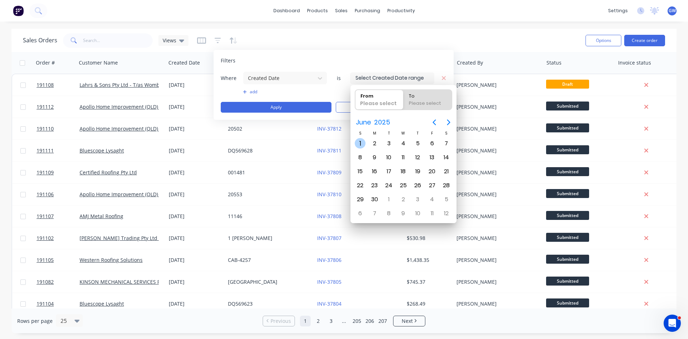
radio input "true"
click at [449, 120] on icon "Next page" at bounding box center [448, 122] width 3 height 6
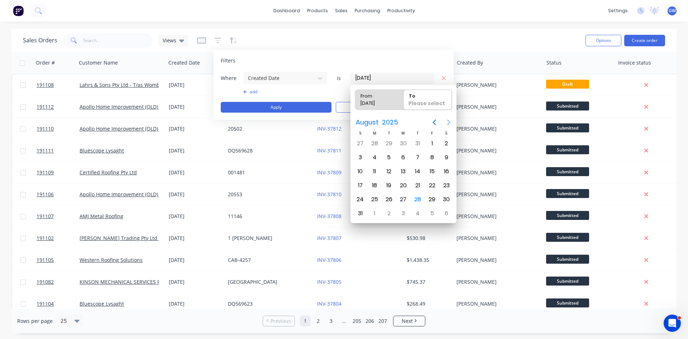
click at [449, 120] on icon "Next page" at bounding box center [448, 122] width 3 height 6
click at [365, 144] on div "31" at bounding box center [360, 143] width 11 height 11
type input "01/06/25 - 31/08/25"
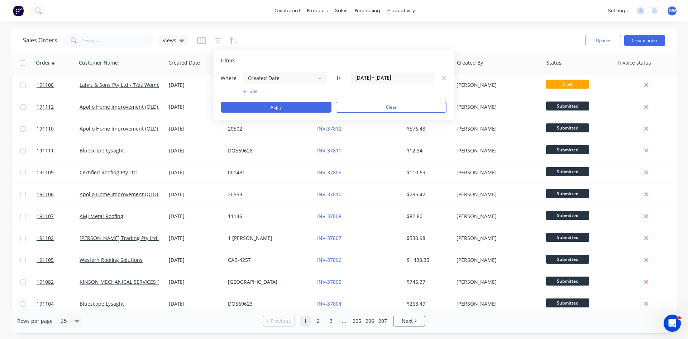
click at [252, 92] on button "add" at bounding box center [285, 92] width 84 height 6
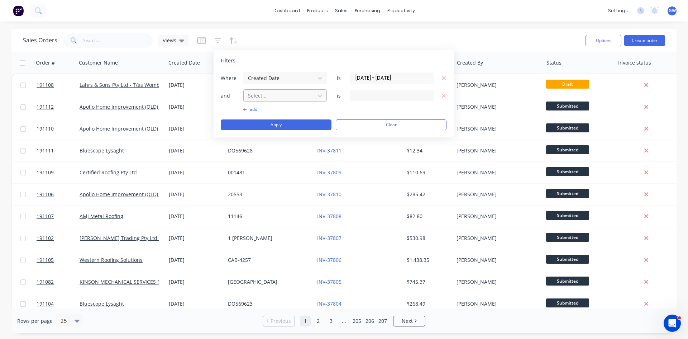
click at [287, 92] on div at bounding box center [279, 95] width 64 height 9
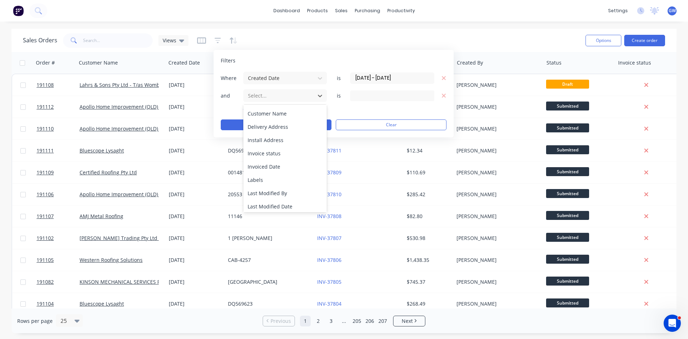
scroll to position [72, 0]
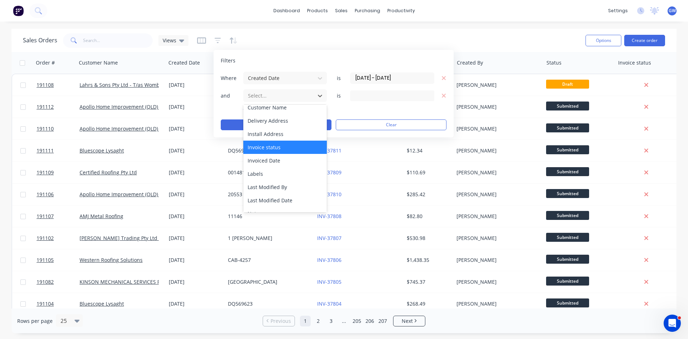
click at [286, 144] on div "Invoice status" at bounding box center [285, 146] width 84 height 13
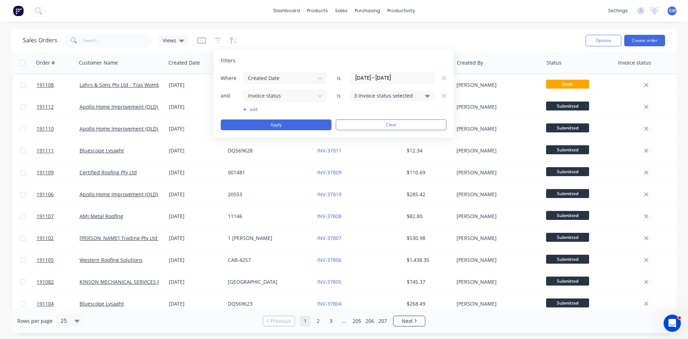
click at [409, 96] on div "3 Invoice status selected" at bounding box center [386, 96] width 65 height 8
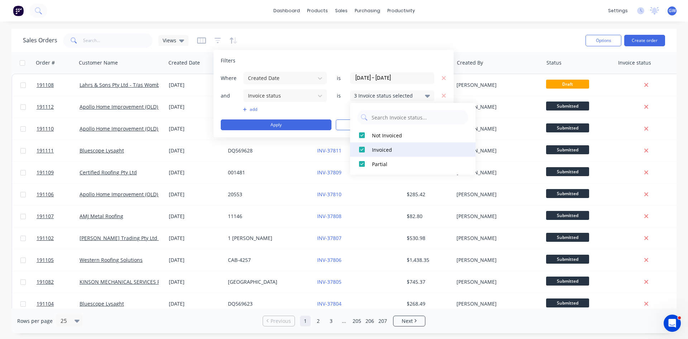
click at [381, 149] on div "Invoiced" at bounding box center [415, 150] width 86 height 8
click at [378, 165] on div "Partial" at bounding box center [415, 164] width 86 height 8
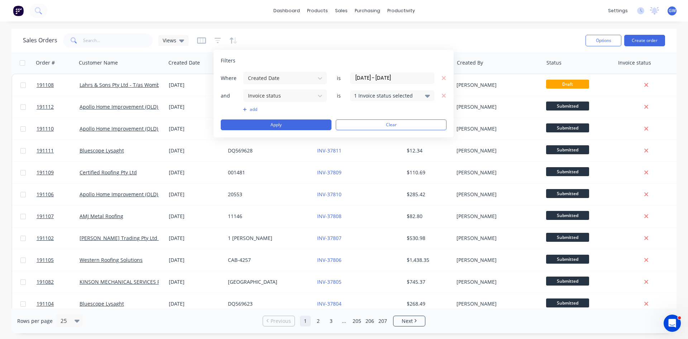
click at [321, 58] on div "Filters" at bounding box center [334, 60] width 226 height 7
click at [304, 125] on button "Apply" at bounding box center [276, 124] width 111 height 11
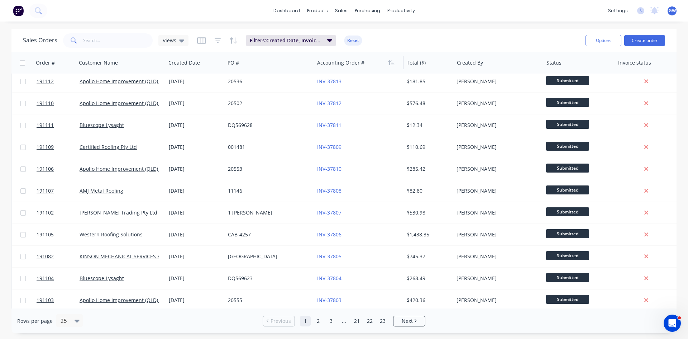
scroll to position [0, 0]
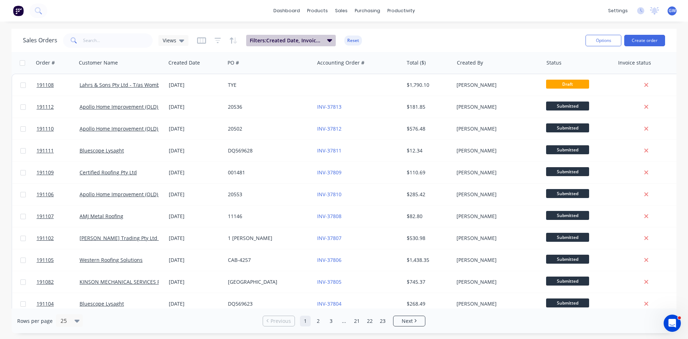
click at [318, 43] on span "Filters: Created Date, Invoice status" at bounding box center [286, 40] width 73 height 7
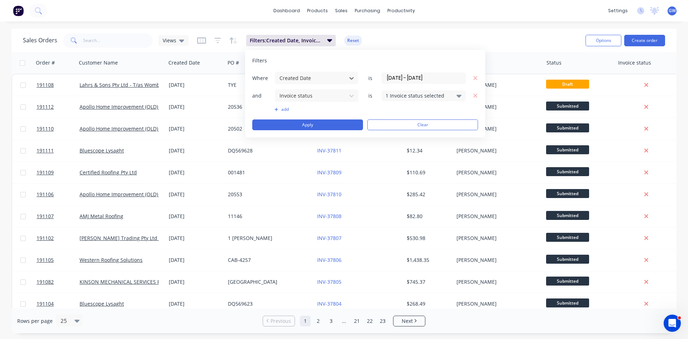
click at [279, 108] on button "add" at bounding box center [317, 109] width 84 height 6
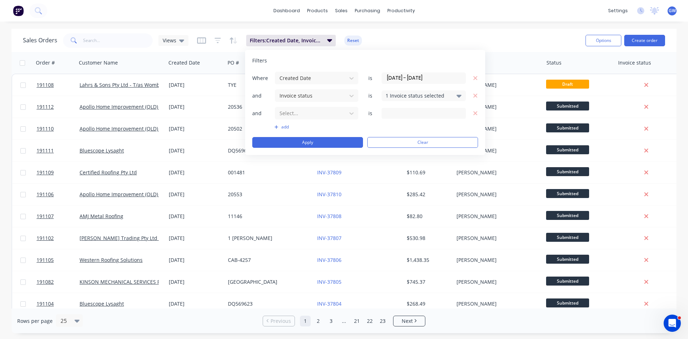
click at [302, 106] on div "Where Created Date is 01/06/25 - 31/08/25 and Invoice status is 1 Invoice statu…" at bounding box center [365, 109] width 226 height 76
click at [303, 114] on div at bounding box center [311, 113] width 64 height 9
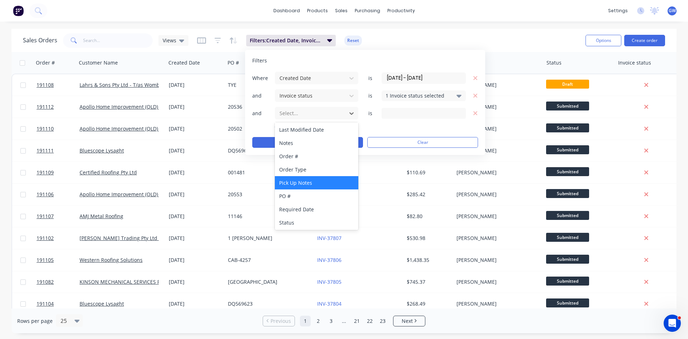
scroll to position [147, 0]
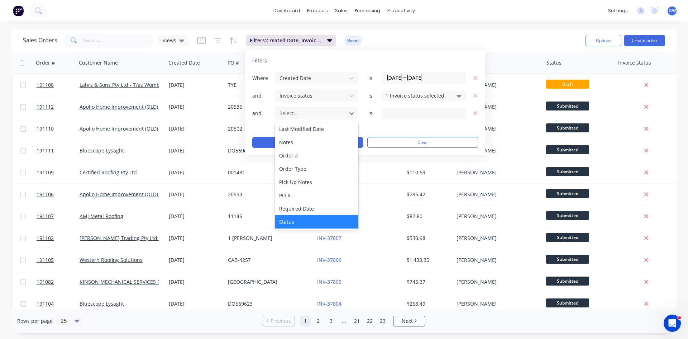
click at [316, 219] on div "Status" at bounding box center [317, 221] width 84 height 13
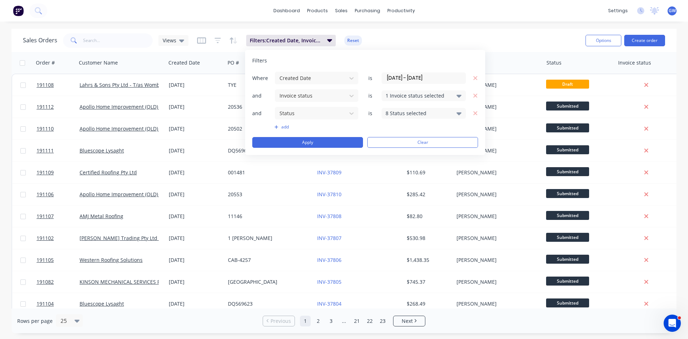
click at [409, 114] on div "8 Status selected" at bounding box center [418, 113] width 65 height 8
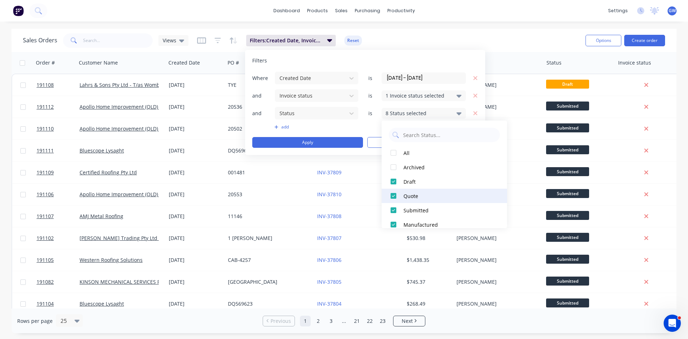
click at [410, 197] on div "Quote" at bounding box center [447, 196] width 86 height 8
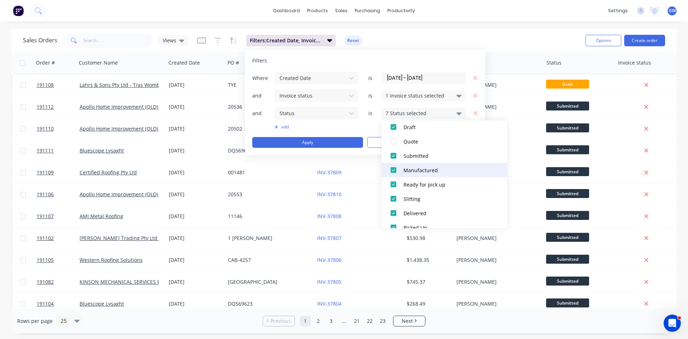
scroll to position [65, 0]
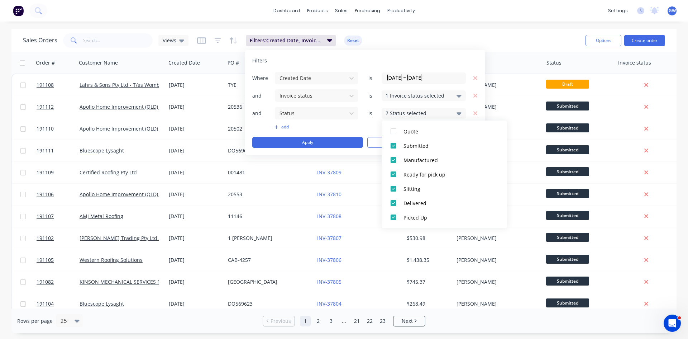
click at [372, 61] on div "Filters" at bounding box center [365, 60] width 226 height 7
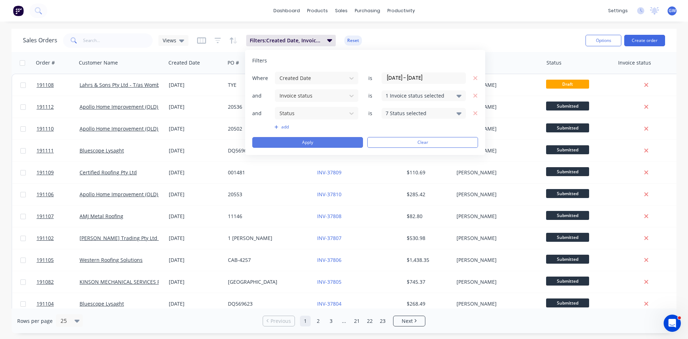
click at [342, 144] on button "Apply" at bounding box center [307, 142] width 111 height 11
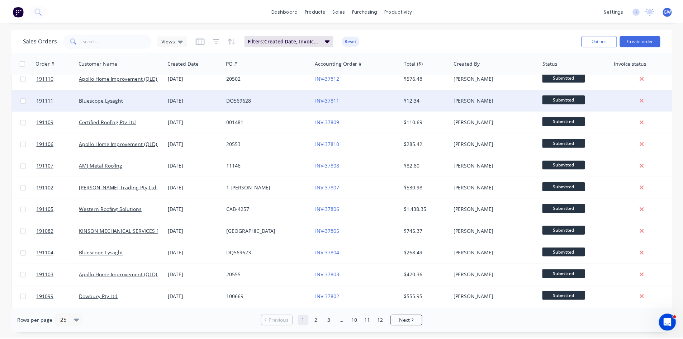
scroll to position [0, 0]
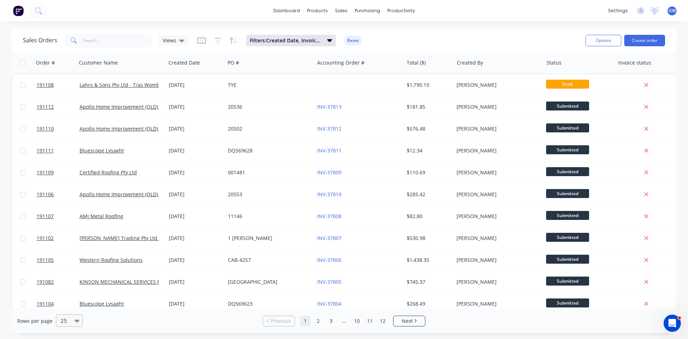
click at [77, 321] on icon at bounding box center [77, 320] width 5 height 3
click at [605, 37] on button "Options" at bounding box center [604, 40] width 36 height 11
click at [568, 89] on div "Export" at bounding box center [582, 87] width 66 height 10
click at [687, 160] on div "Sales Orders Views Filters: Created Date, Invoice status, Status Reset Options …" at bounding box center [344, 181] width 688 height 304
click at [119, 35] on input "text" at bounding box center [118, 40] width 70 height 14
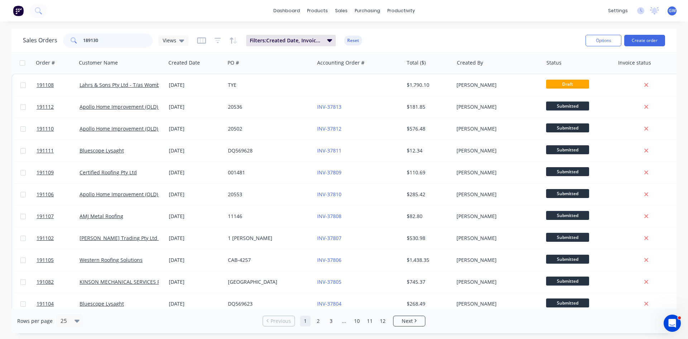
type input "189130"
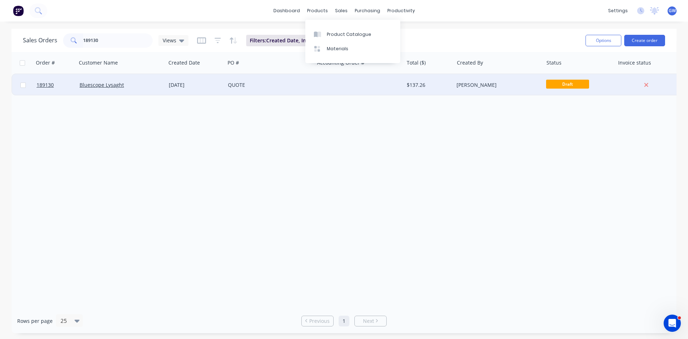
click at [345, 86] on div at bounding box center [358, 85] width 89 height 22
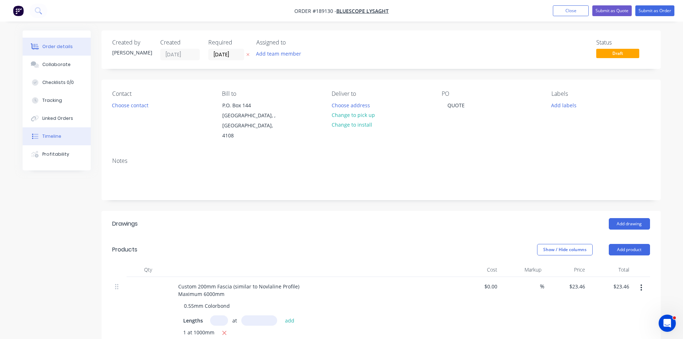
click at [50, 134] on div "Timeline" at bounding box center [51, 136] width 19 height 6
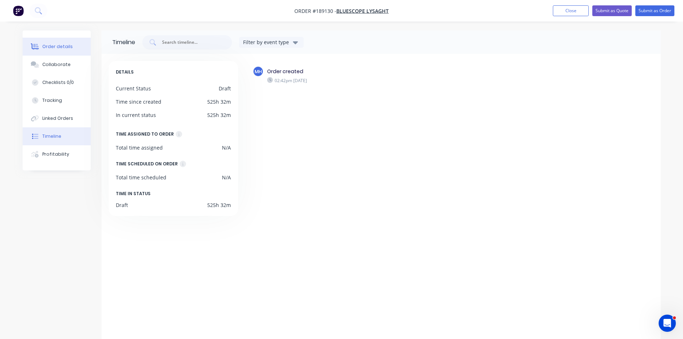
click at [49, 49] on div "Order details" at bounding box center [57, 46] width 30 height 6
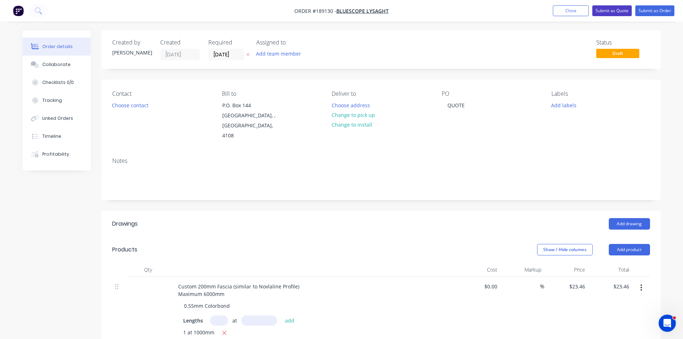
click at [628, 11] on button "Submit as Quote" at bounding box center [611, 10] width 39 height 11
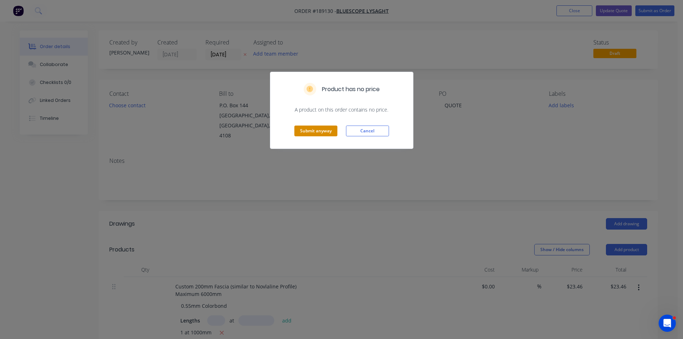
click at [303, 130] on button "Submit anyway" at bounding box center [315, 130] width 43 height 11
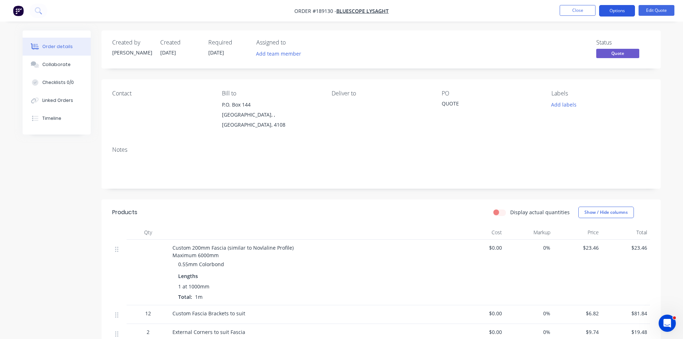
click at [617, 8] on button "Options" at bounding box center [617, 10] width 36 height 11
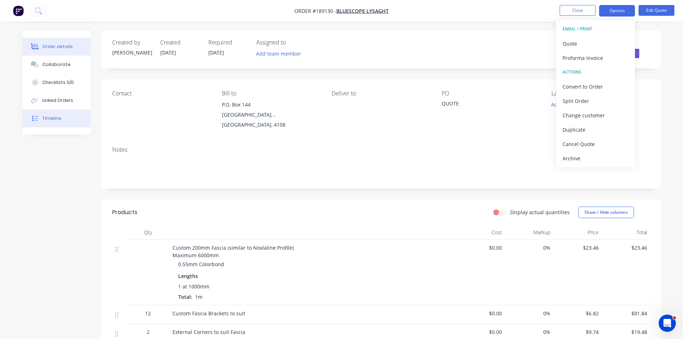
click at [76, 111] on button "Timeline" at bounding box center [57, 118] width 68 height 18
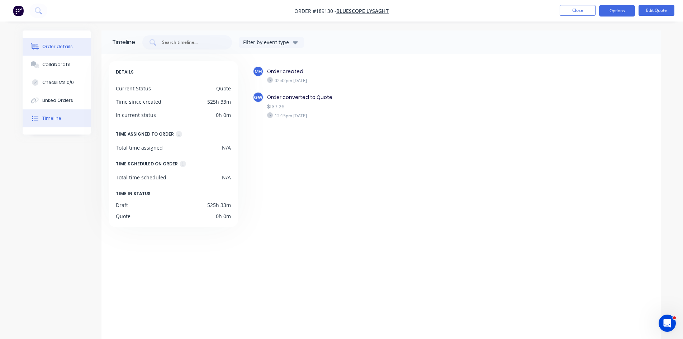
click at [63, 46] on div "Order details" at bounding box center [57, 46] width 30 height 6
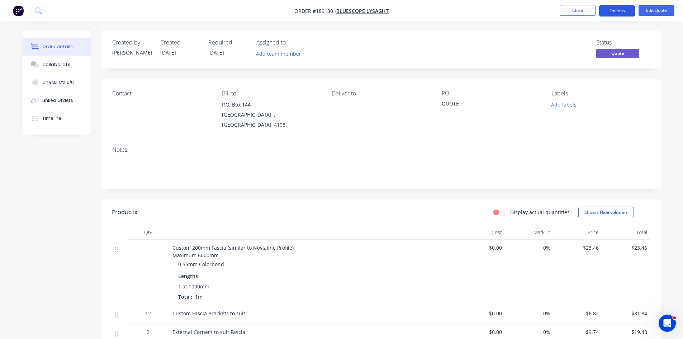
click at [624, 14] on button "Options" at bounding box center [617, 10] width 36 height 11
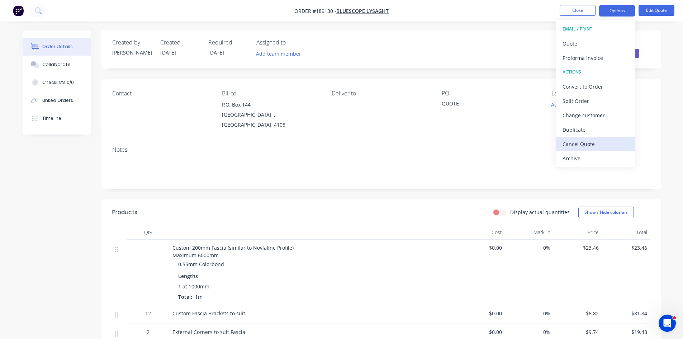
click at [579, 148] on div "Cancel Quote" at bounding box center [595, 144] width 66 height 10
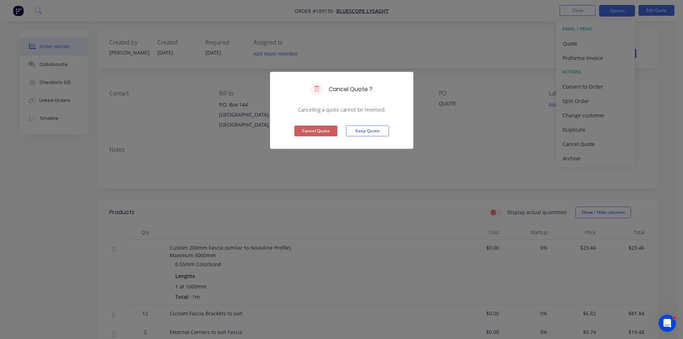
click at [310, 130] on button "Cancel Quote" at bounding box center [315, 130] width 43 height 11
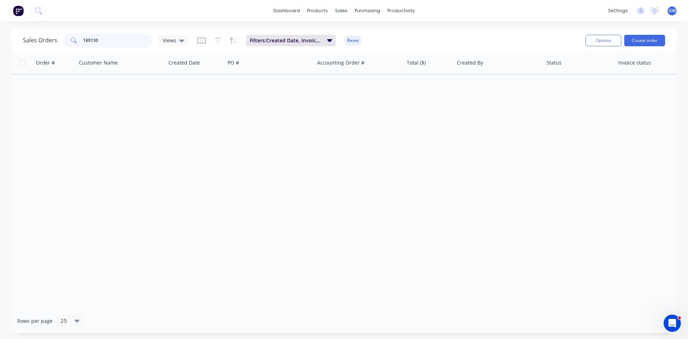
drag, startPoint x: 86, startPoint y: 39, endPoint x: 61, endPoint y: 38, distance: 25.2
click at [61, 38] on div "Sales Orders 189130 Views" at bounding box center [106, 40] width 166 height 14
type input "187818"
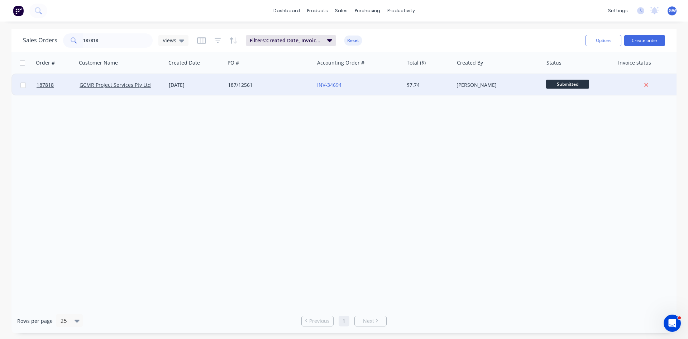
click at [435, 89] on div "$7.74" at bounding box center [429, 85] width 50 height 22
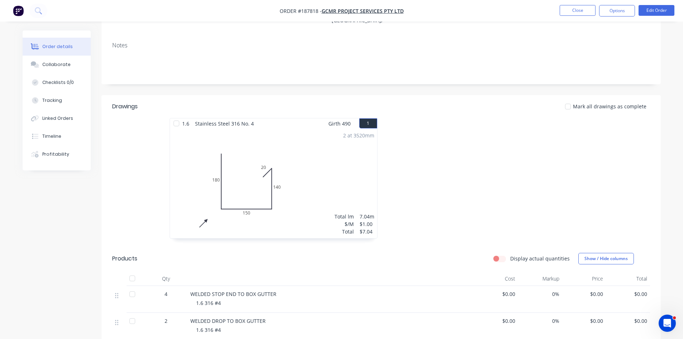
scroll to position [80, 0]
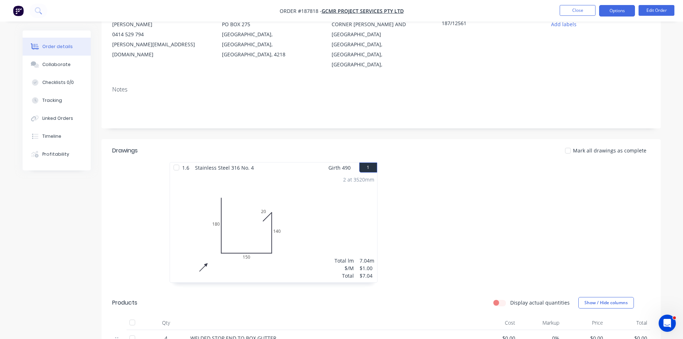
click at [616, 10] on button "Options" at bounding box center [617, 10] width 36 height 11
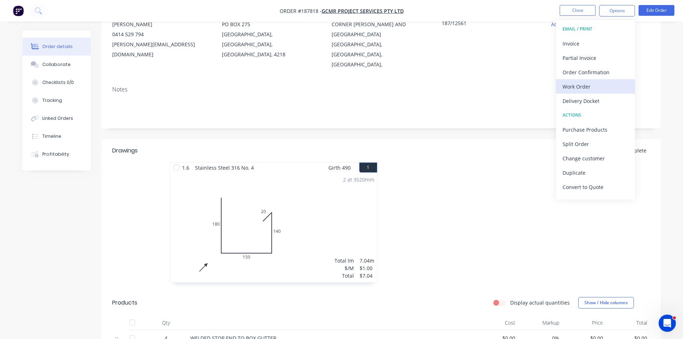
click at [583, 83] on div "Work Order" at bounding box center [595, 86] width 66 height 10
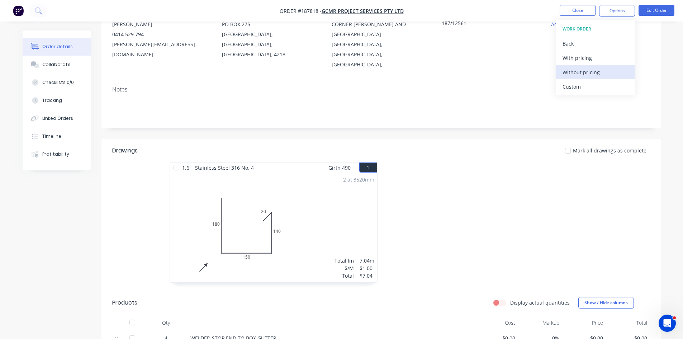
click at [591, 71] on div "Without pricing" at bounding box center [595, 72] width 66 height 10
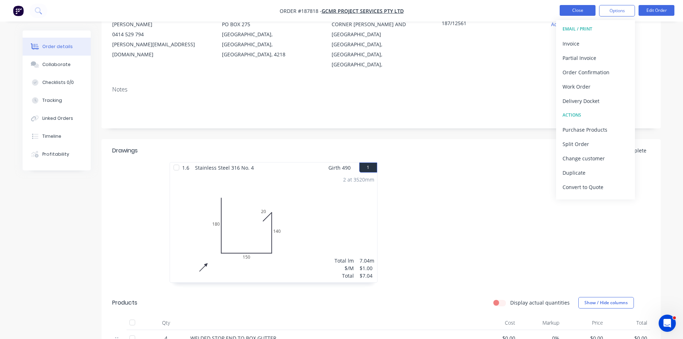
click at [578, 10] on button "Close" at bounding box center [577, 10] width 36 height 11
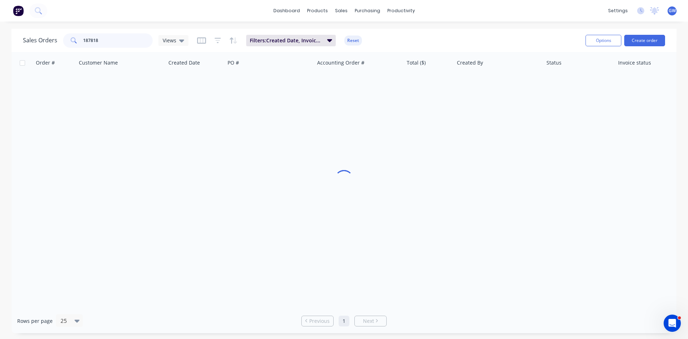
drag, startPoint x: 103, startPoint y: 38, endPoint x: 53, endPoint y: 37, distance: 50.6
click at [53, 37] on div "Sales Orders 187818 Views" at bounding box center [106, 40] width 166 height 14
click at [71, 40] on div "189130" at bounding box center [108, 40] width 90 height 14
type input "188559"
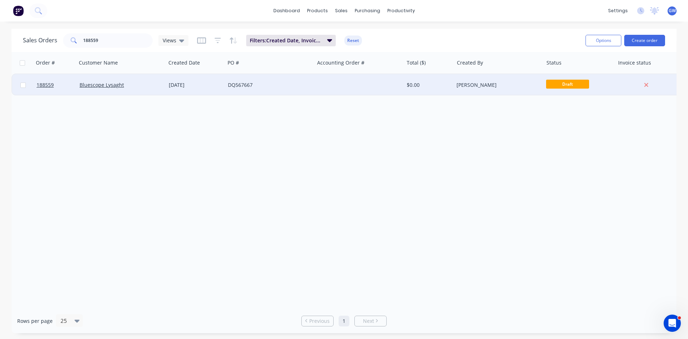
click at [481, 86] on div "[PERSON_NAME]" at bounding box center [497, 84] width 80 height 7
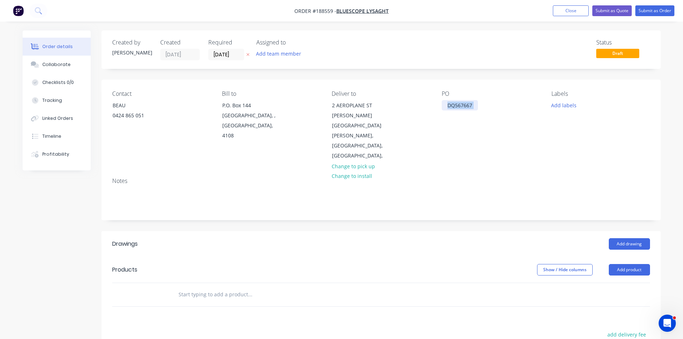
drag, startPoint x: 482, startPoint y: 103, endPoint x: 471, endPoint y: 105, distance: 10.9
click at [471, 105] on div "PO DQ567667" at bounding box center [491, 125] width 98 height 71
drag, startPoint x: 434, startPoint y: 99, endPoint x: 509, endPoint y: 71, distance: 80.9
click at [506, 43] on div "Status Draft" at bounding box center [489, 49] width 322 height 21
drag, startPoint x: 476, startPoint y: 102, endPoint x: 441, endPoint y: 99, distance: 35.3
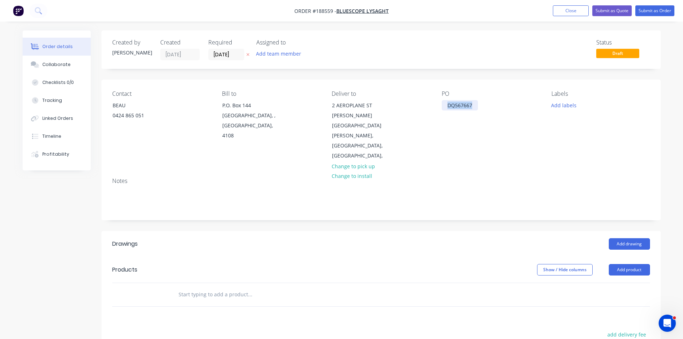
click at [442, 99] on div "PO DQ567667" at bounding box center [491, 125] width 98 height 71
copy div "DQ567667"
click at [505, 80] on div "Contact BEAU 0424 865 051 Bill to P.O. Box 144 Archerfield, , Australia, 4108 D…" at bounding box center [380, 126] width 559 height 92
drag, startPoint x: 474, startPoint y: 106, endPoint x: 432, endPoint y: 97, distance: 42.9
click at [432, 97] on div "Contact BEAU 0424 865 051 Bill to P.O. Box 144 Archerfield, , Australia, 4108 D…" at bounding box center [380, 126] width 559 height 92
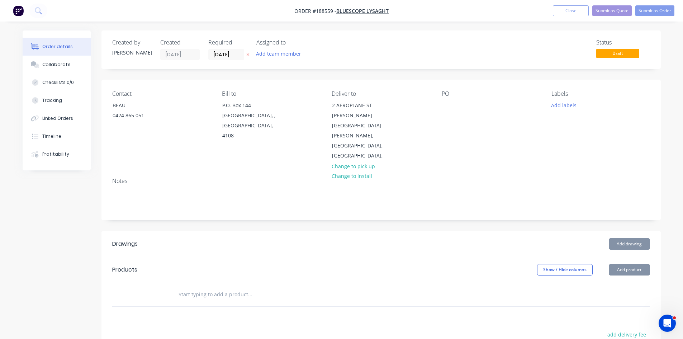
click at [561, 25] on div "Order details Collaborate Checklists 0/0 Tracking Linked Orders Timeline Profit…" at bounding box center [341, 244] width 683 height 489
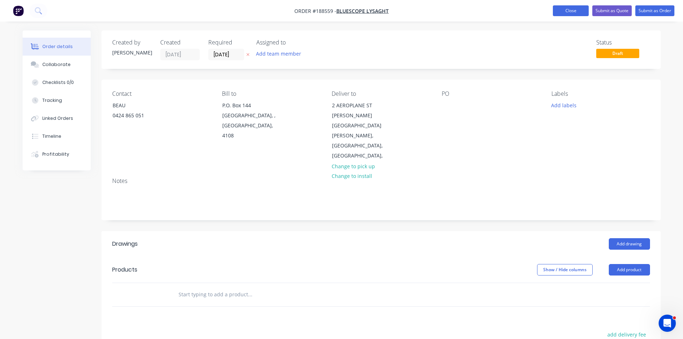
click at [579, 8] on button "Close" at bounding box center [571, 10] width 36 height 11
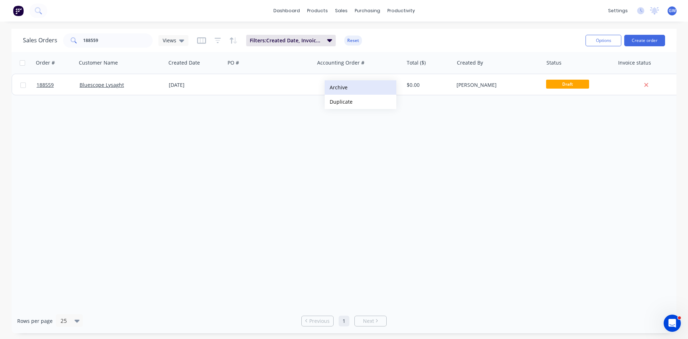
click at [357, 86] on button "Archive" at bounding box center [361, 87] width 72 height 14
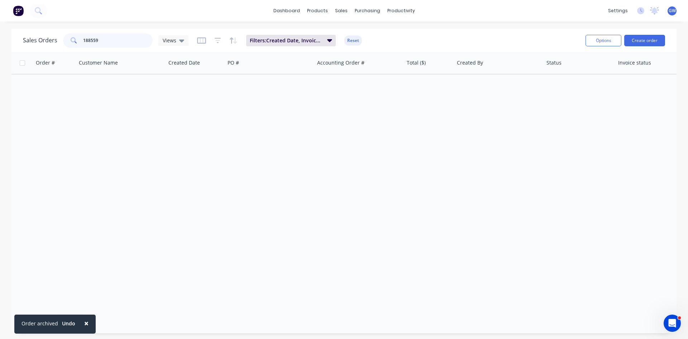
drag, startPoint x: 124, startPoint y: 40, endPoint x: 0, endPoint y: 35, distance: 123.8
click at [0, 35] on div "Sales Orders 188559 Views Filters: Created Date, Invoice status, Status Reset O…" at bounding box center [344, 181] width 688 height 304
type input "189201"
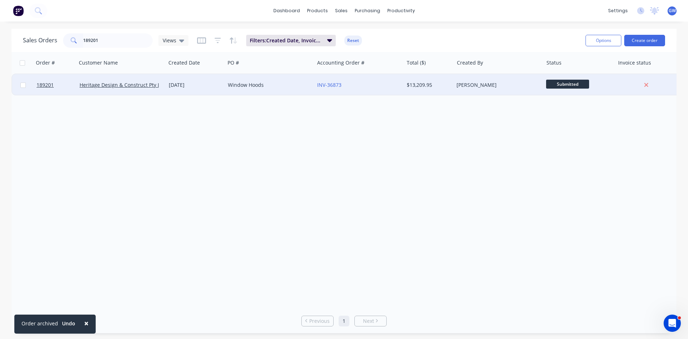
click at [460, 88] on div "John Tanos" at bounding box center [497, 84] width 80 height 7
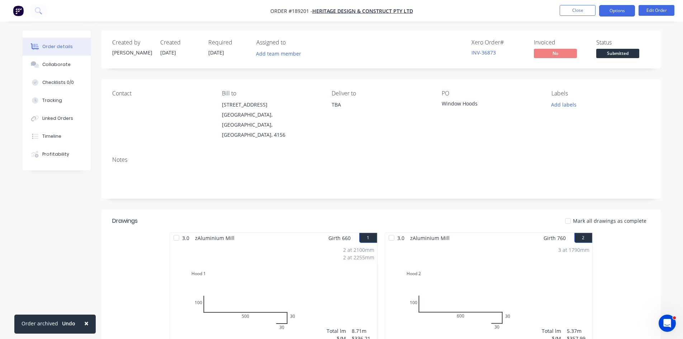
click at [614, 10] on button "Options" at bounding box center [617, 10] width 36 height 11
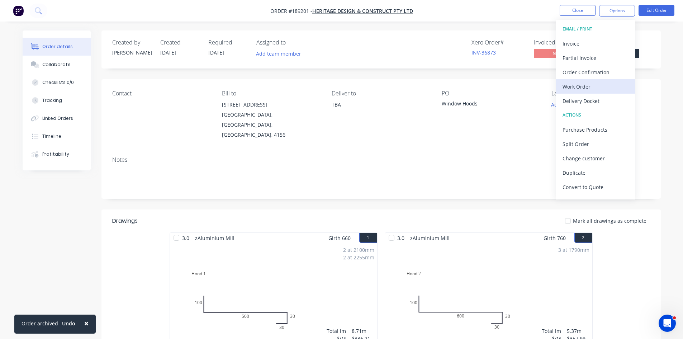
click at [585, 89] on div "Work Order" at bounding box center [595, 86] width 66 height 10
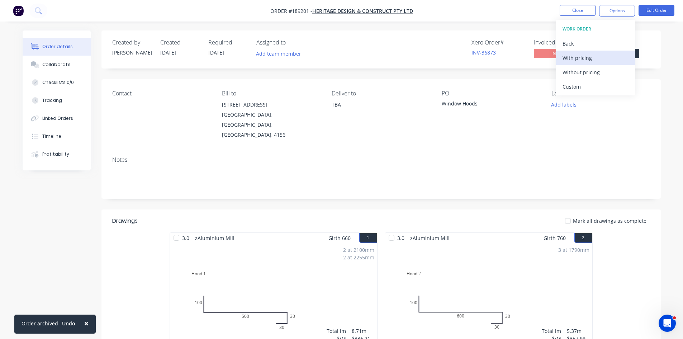
click at [591, 57] on div "With pricing" at bounding box center [595, 58] width 66 height 10
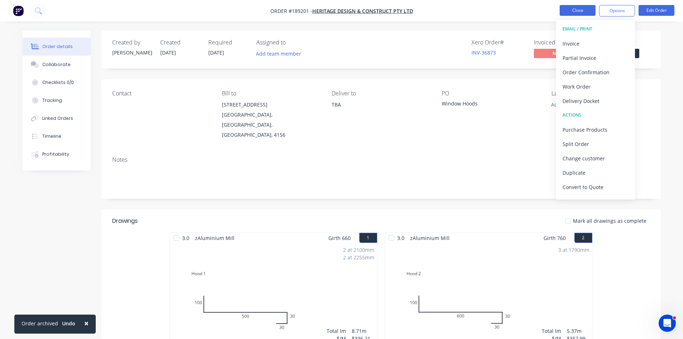
click at [577, 11] on button "Close" at bounding box center [577, 10] width 36 height 11
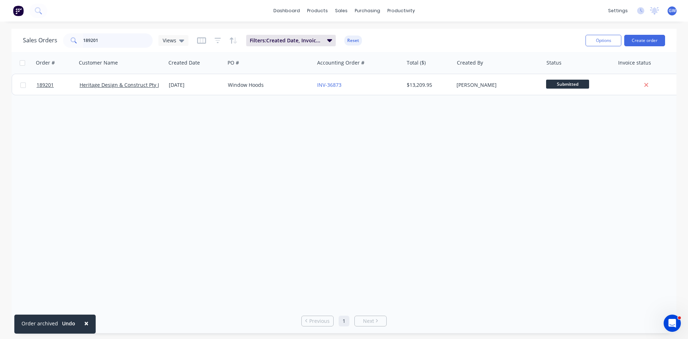
drag, startPoint x: 122, startPoint y: 41, endPoint x: 39, endPoint y: 42, distance: 82.8
click at [39, 42] on div "Sales Orders 189201 Views" at bounding box center [106, 40] width 166 height 14
type input "189299"
click at [406, 77] on div "$368.33" at bounding box center [429, 85] width 50 height 22
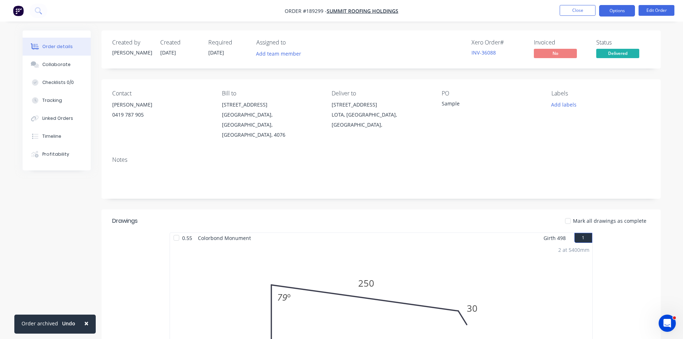
click at [620, 13] on button "Options" at bounding box center [617, 10] width 36 height 11
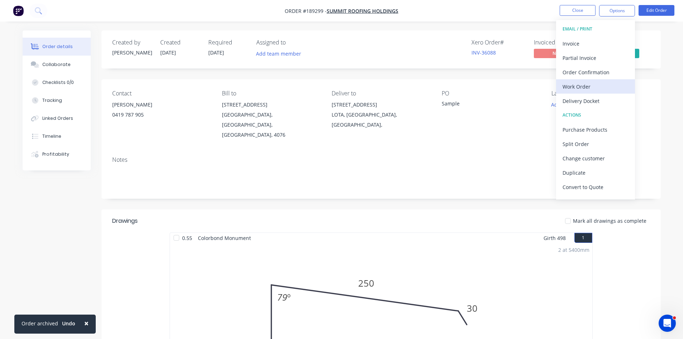
click at [593, 86] on div "Work Order" at bounding box center [595, 86] width 66 height 10
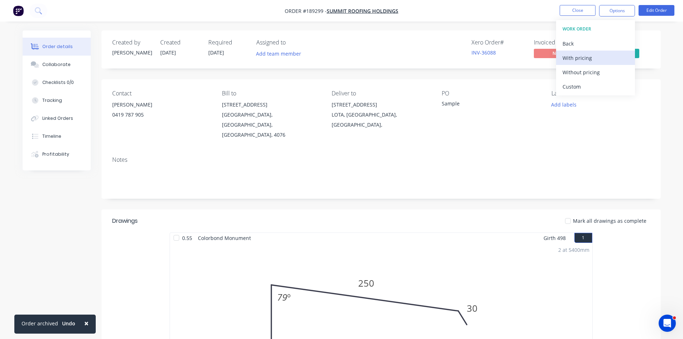
click at [587, 55] on div "With pricing" at bounding box center [595, 58] width 66 height 10
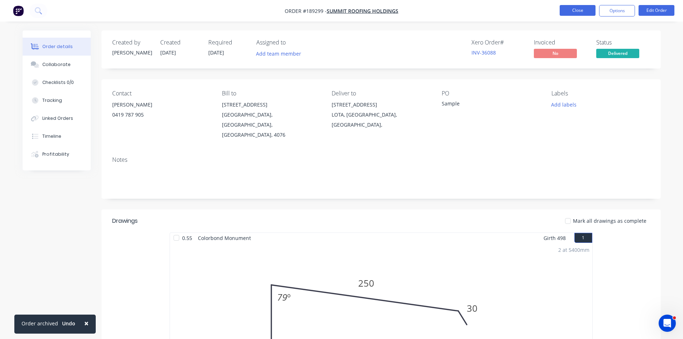
click at [578, 7] on button "Close" at bounding box center [577, 10] width 36 height 11
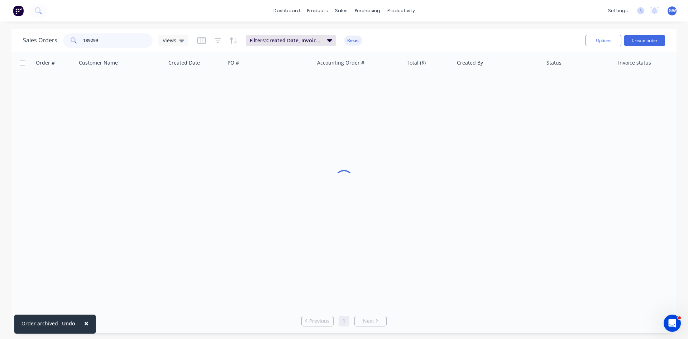
drag, startPoint x: 124, startPoint y: 38, endPoint x: 0, endPoint y: 41, distance: 124.4
click at [0, 41] on div "Sales Orders 189299 Views Filters: Created Date, Invoice status, Status Reset O…" at bounding box center [344, 181] width 688 height 304
click at [102, 37] on input "189299" at bounding box center [118, 40] width 70 height 14
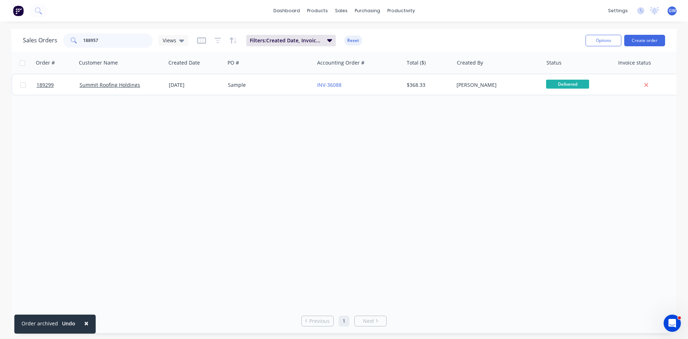
type input "188957"
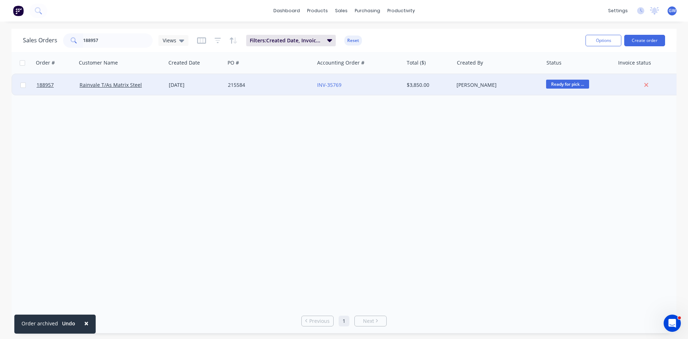
click at [445, 77] on div "$3,850.00" at bounding box center [429, 85] width 50 height 22
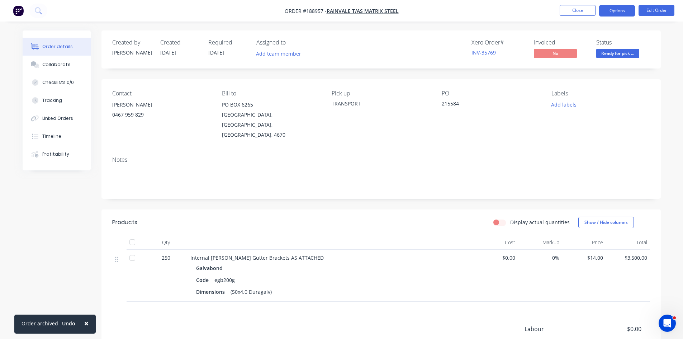
click at [612, 12] on button "Options" at bounding box center [617, 10] width 36 height 11
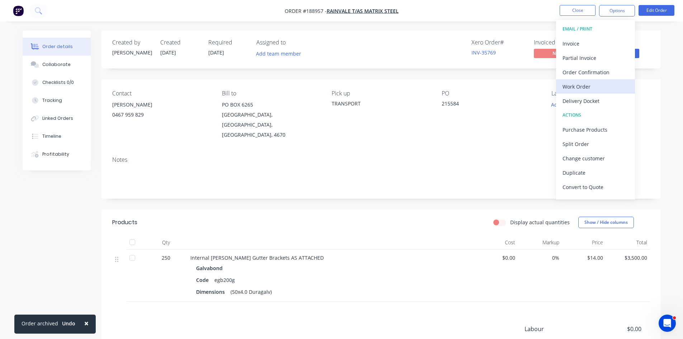
click at [580, 86] on div "Work Order" at bounding box center [595, 86] width 66 height 10
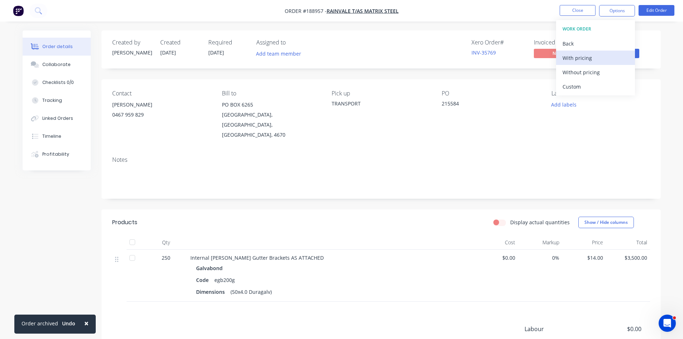
click at [591, 58] on div "With pricing" at bounding box center [595, 58] width 66 height 10
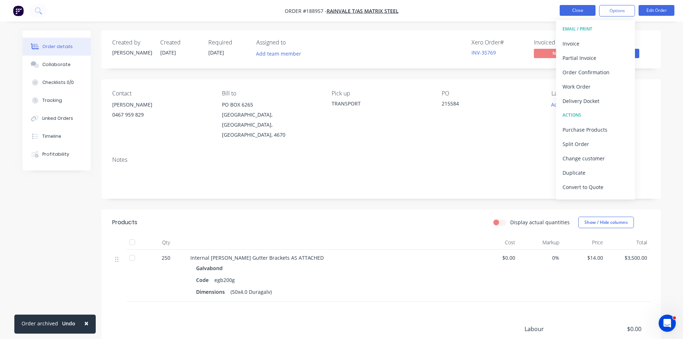
click at [576, 9] on button "Close" at bounding box center [577, 10] width 36 height 11
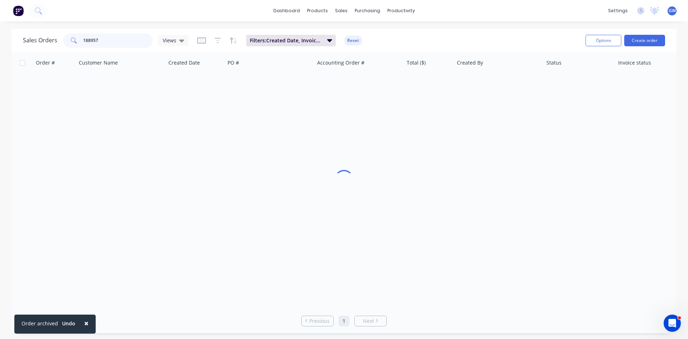
drag, startPoint x: 120, startPoint y: 38, endPoint x: 0, endPoint y: 44, distance: 120.2
click at [0, 44] on div "Sales Orders 188957 Views Filters: Created Date, Invoice status, Status Reset O…" at bounding box center [344, 181] width 688 height 304
type input "1"
type input "188892"
click at [570, 34] on div "Sales Orders 188892 Views Filters: Created Date, Invoice status, Status Reset" at bounding box center [301, 41] width 557 height 18
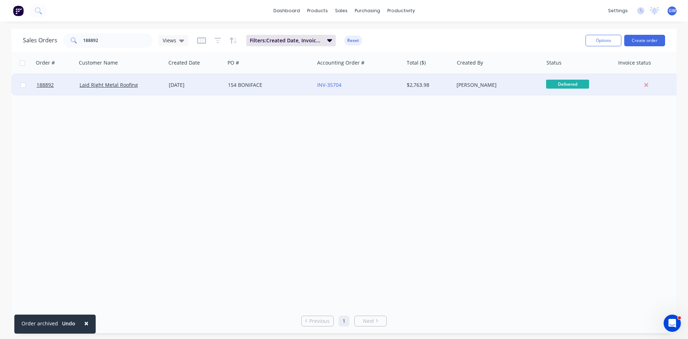
click at [490, 84] on div "[PERSON_NAME]" at bounding box center [497, 84] width 80 height 7
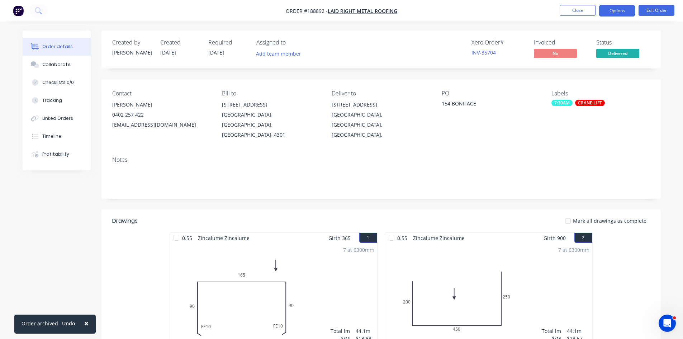
click at [612, 12] on button "Options" at bounding box center [617, 10] width 36 height 11
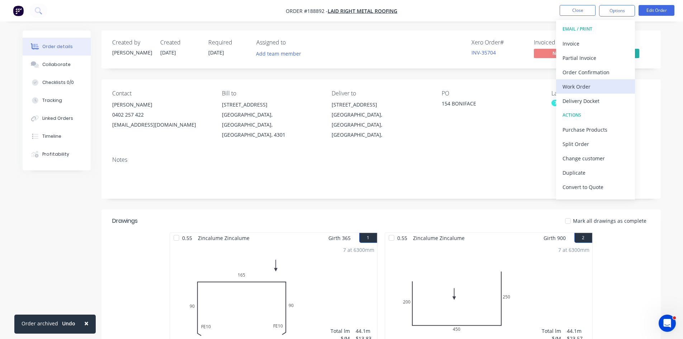
click at [591, 87] on div "Work Order" at bounding box center [595, 86] width 66 height 10
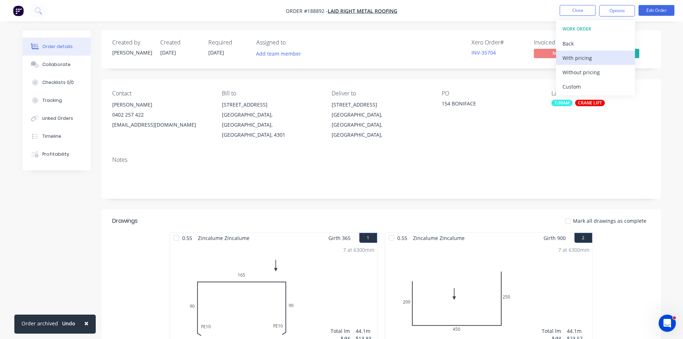
click at [595, 56] on div "With pricing" at bounding box center [595, 58] width 66 height 10
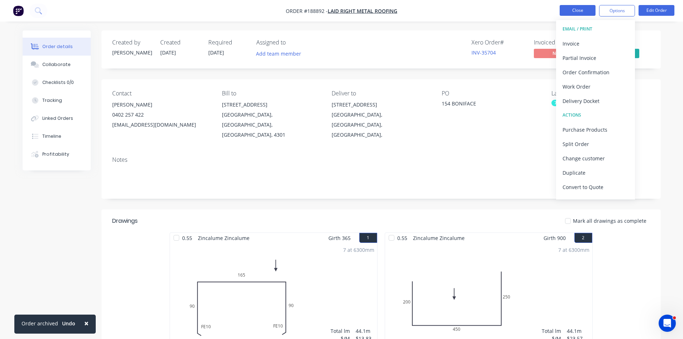
click at [574, 9] on button "Close" at bounding box center [577, 10] width 36 height 11
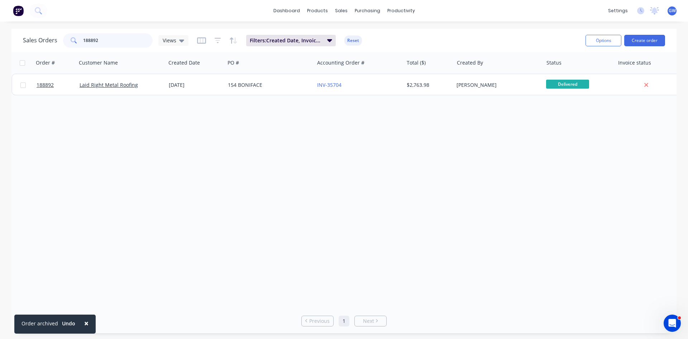
drag, startPoint x: 65, startPoint y: 37, endPoint x: 50, endPoint y: 37, distance: 15.1
click at [50, 37] on div "Sales Orders 188892 Views" at bounding box center [106, 40] width 166 height 14
type input "189426"
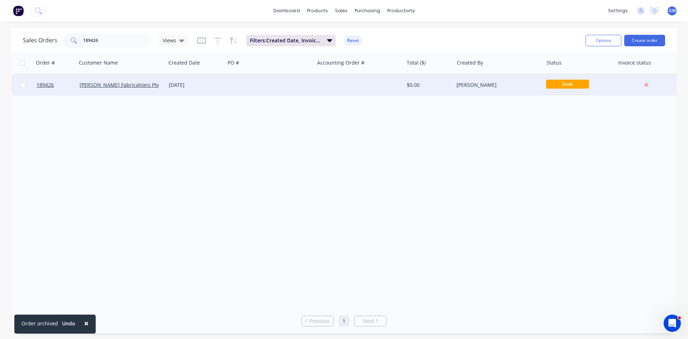
click at [471, 89] on div "[PERSON_NAME]" at bounding box center [498, 85] width 89 height 22
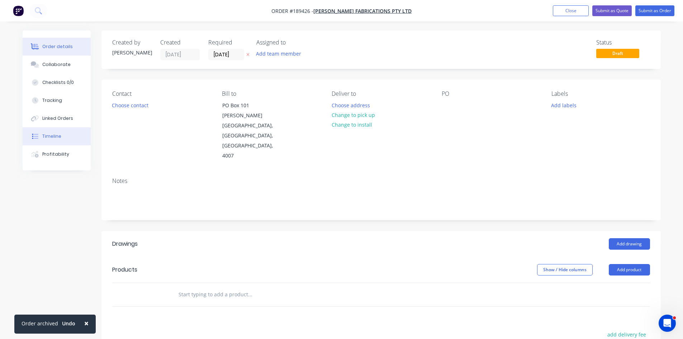
click at [46, 138] on div "Timeline" at bounding box center [51, 136] width 19 height 6
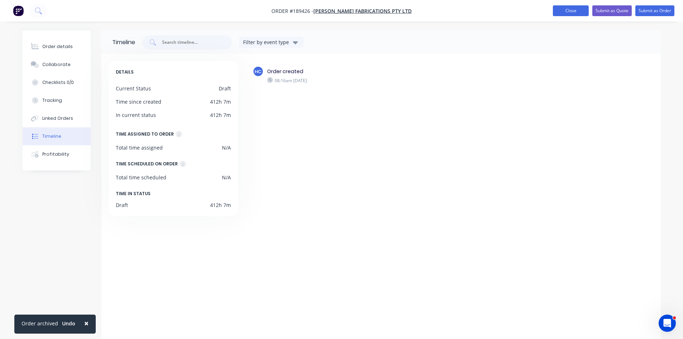
click at [563, 11] on button "Close" at bounding box center [571, 10] width 36 height 11
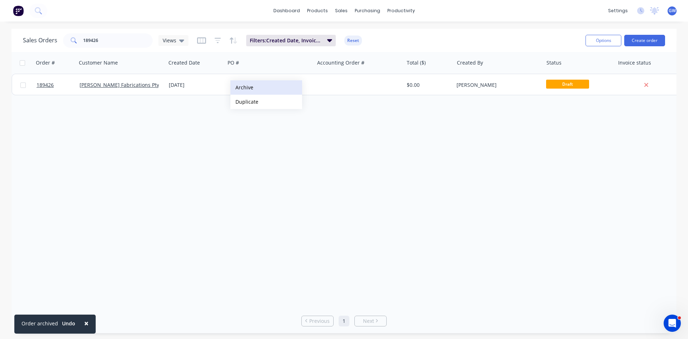
click at [256, 89] on button "Archive" at bounding box center [266, 87] width 72 height 14
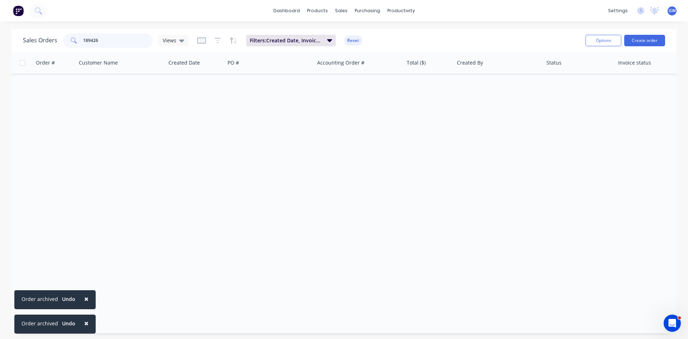
drag, startPoint x: 102, startPoint y: 40, endPoint x: 8, endPoint y: 35, distance: 94.0
click at [8, 35] on div "Sales Orders 189426 Views Filters: Created Date, Invoice status, Status Reset O…" at bounding box center [344, 181] width 688 height 304
type input "189667"
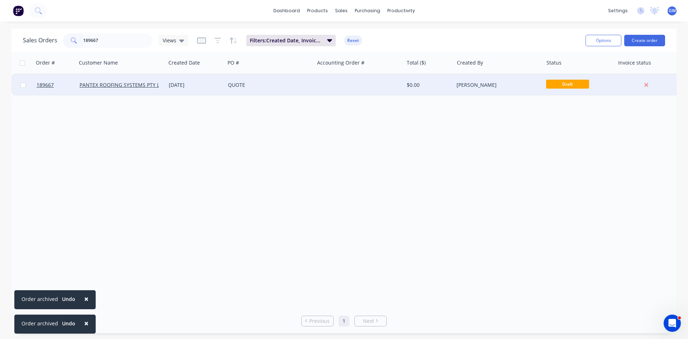
click at [470, 89] on div "Michael Himona" at bounding box center [498, 85] width 89 height 22
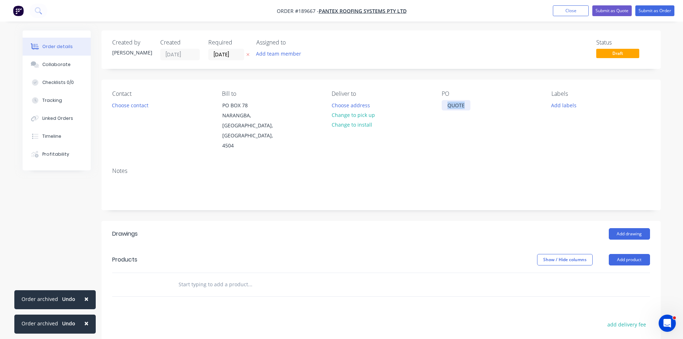
drag, startPoint x: 468, startPoint y: 102, endPoint x: 394, endPoint y: 96, distance: 74.0
click at [394, 96] on div "Contact Choose contact Bill to PO BOX 78 NARANGBA, Queensland, Australia, 4504 …" at bounding box center [380, 121] width 559 height 82
click at [497, 60] on div "Status Draft" at bounding box center [489, 49] width 322 height 21
click at [43, 142] on button "Timeline" at bounding box center [57, 136] width 68 height 18
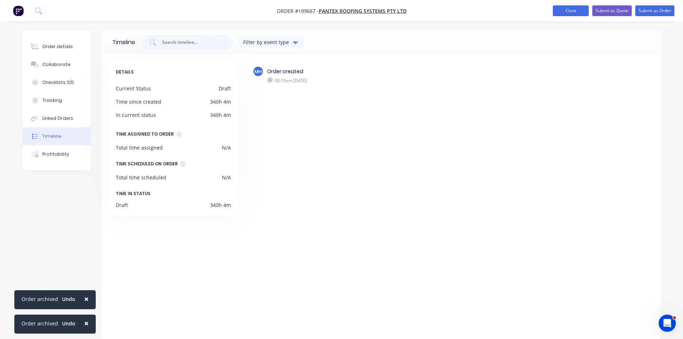
click at [557, 11] on button "Close" at bounding box center [571, 10] width 36 height 11
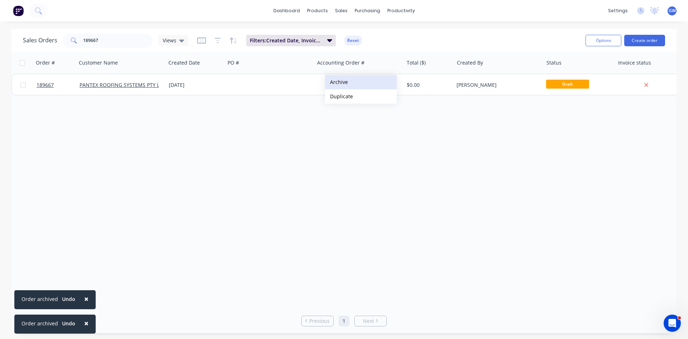
click at [345, 81] on button "Archive" at bounding box center [361, 82] width 72 height 14
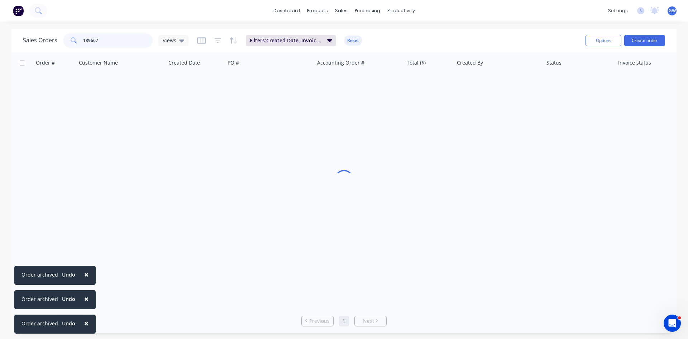
drag, startPoint x: 107, startPoint y: 40, endPoint x: 49, endPoint y: 38, distance: 57.7
click at [49, 38] on div "Sales Orders 189667 Views" at bounding box center [106, 40] width 166 height 14
type input "189608"
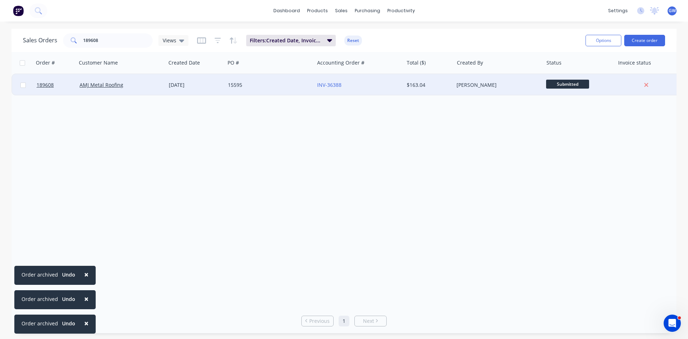
click at [464, 89] on div "[PERSON_NAME]" at bounding box center [498, 85] width 89 height 22
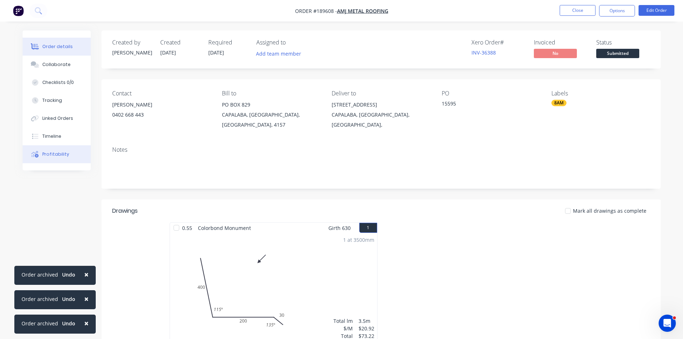
click at [43, 154] on div "Profitability" at bounding box center [55, 154] width 27 height 6
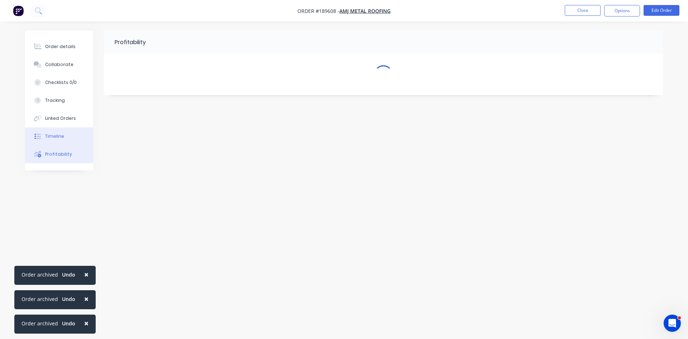
click at [43, 138] on button "Timeline" at bounding box center [59, 136] width 68 height 18
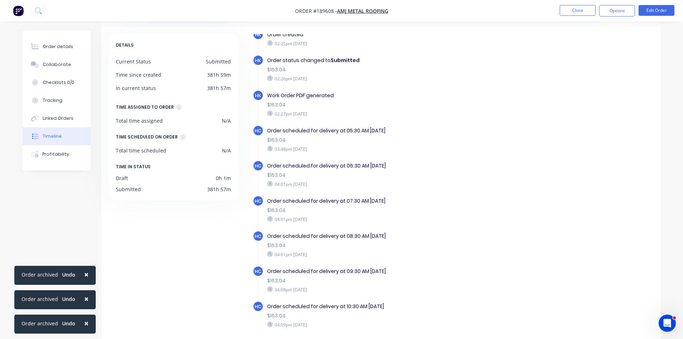
scroll to position [55, 0]
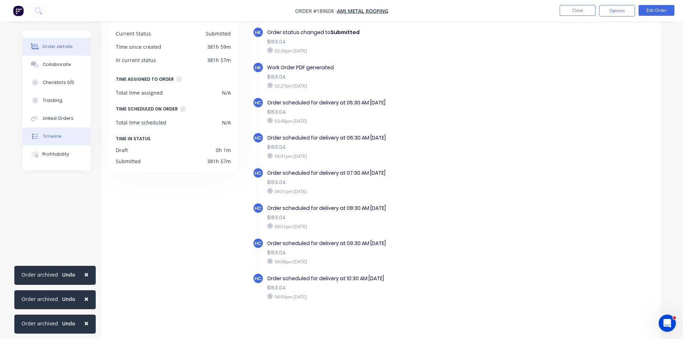
click at [53, 42] on button "Order details" at bounding box center [57, 47] width 68 height 18
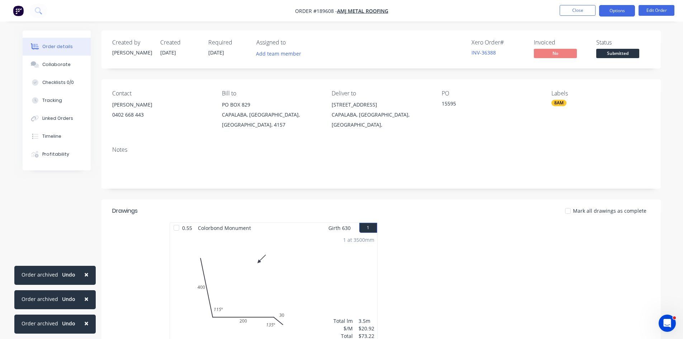
click at [619, 8] on button "Options" at bounding box center [617, 10] width 36 height 11
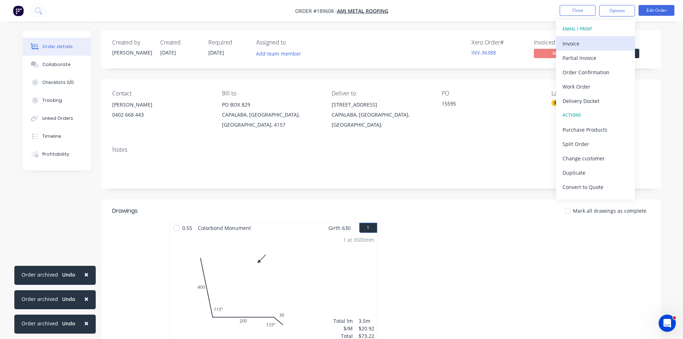
click at [603, 40] on div "Invoice" at bounding box center [595, 43] width 66 height 10
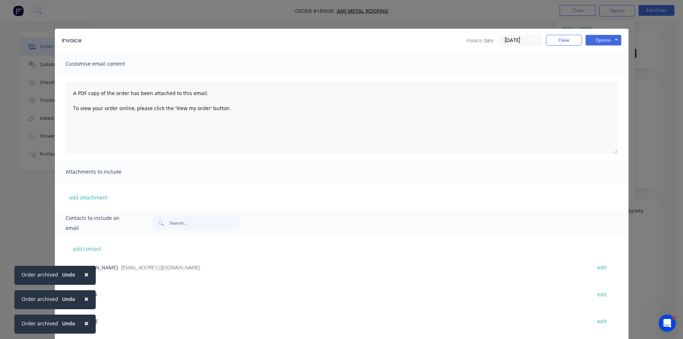
click at [82, 323] on button "×" at bounding box center [86, 322] width 19 height 17
click at [82, 307] on button "×" at bounding box center [86, 298] width 19 height 17
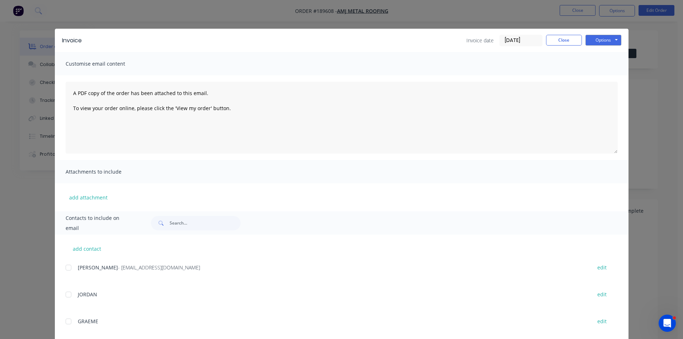
click at [65, 264] on div at bounding box center [68, 267] width 14 height 14
click at [568, 39] on button "Close" at bounding box center [564, 40] width 36 height 11
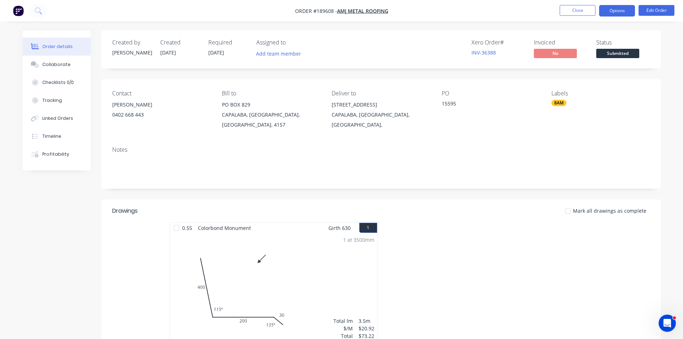
click at [616, 7] on button "Options" at bounding box center [617, 10] width 36 height 11
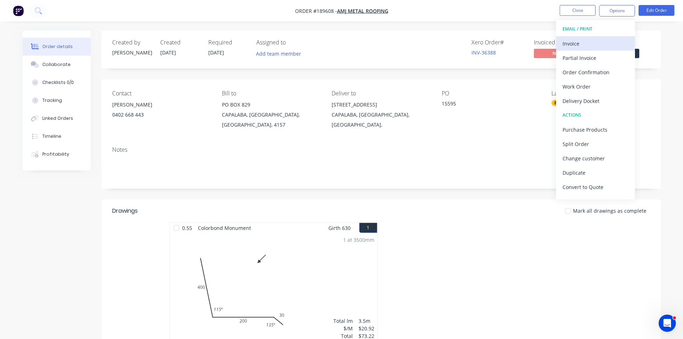
click at [604, 46] on div "Invoice" at bounding box center [595, 43] width 66 height 10
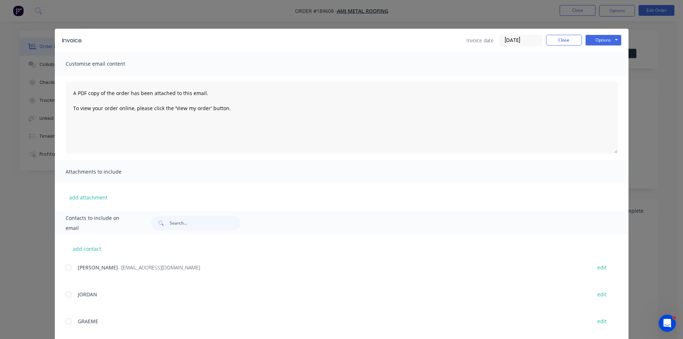
click at [65, 270] on div at bounding box center [68, 267] width 14 height 14
click at [607, 42] on button "Options" at bounding box center [603, 40] width 36 height 11
click at [601, 79] on button "Email" at bounding box center [608, 77] width 46 height 12
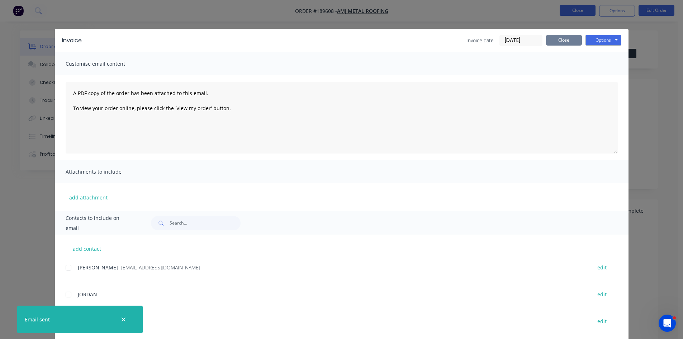
drag, startPoint x: 555, startPoint y: 37, endPoint x: 571, endPoint y: 15, distance: 26.5
click at [555, 37] on button "Close" at bounding box center [564, 40] width 36 height 11
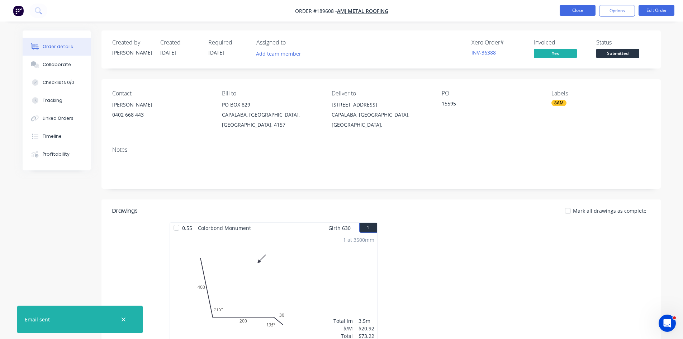
click at [578, 9] on button "Close" at bounding box center [577, 10] width 36 height 11
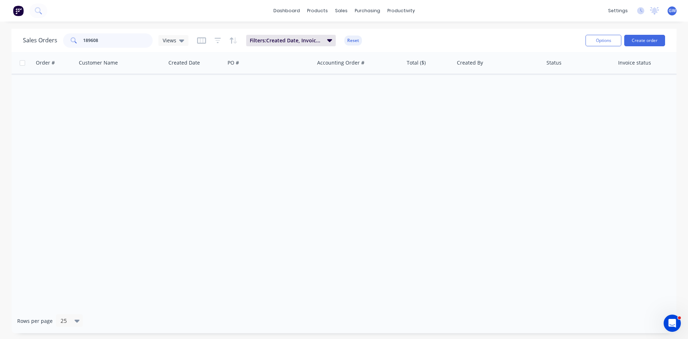
drag, startPoint x: 125, startPoint y: 41, endPoint x: 33, endPoint y: 41, distance: 92.1
click at [33, 41] on div "Sales Orders 189608 Views" at bounding box center [106, 40] width 166 height 14
type input "189246"
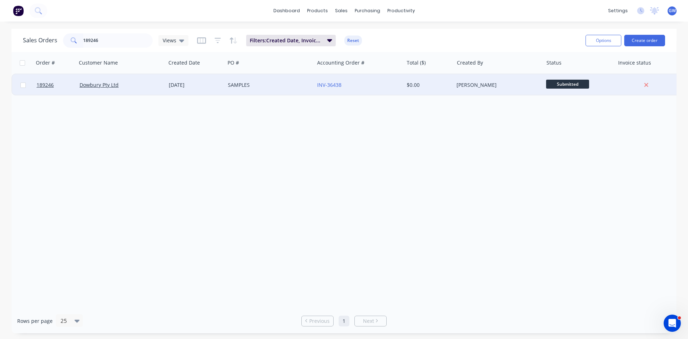
click at [498, 85] on div "[PERSON_NAME]" at bounding box center [497, 84] width 80 height 7
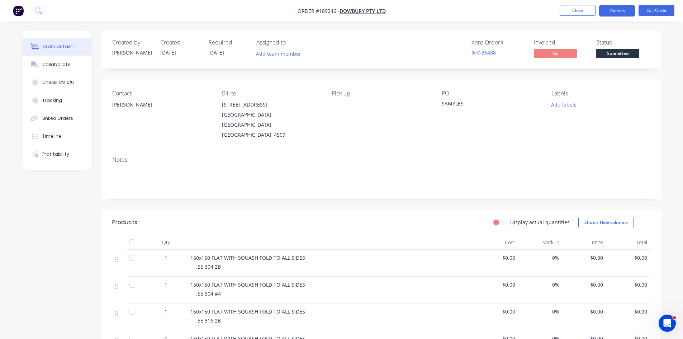
click at [611, 12] on button "Options" at bounding box center [617, 10] width 36 height 11
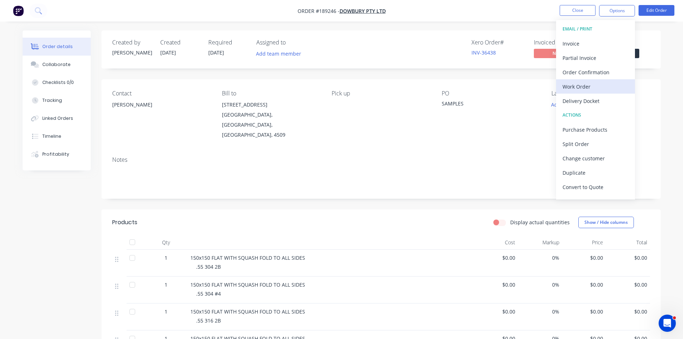
drag, startPoint x: 598, startPoint y: 41, endPoint x: 592, endPoint y: 85, distance: 44.5
click at [592, 85] on div "EMAIL / PRINT Invoice Partial Invoice Order Confirmation Work Order Delivery Do…" at bounding box center [595, 109] width 79 height 179
click at [592, 85] on div "Work Order" at bounding box center [595, 86] width 66 height 10
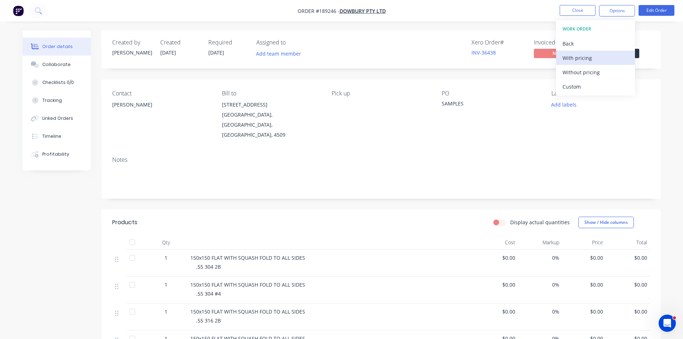
click at [598, 58] on div "With pricing" at bounding box center [595, 58] width 66 height 10
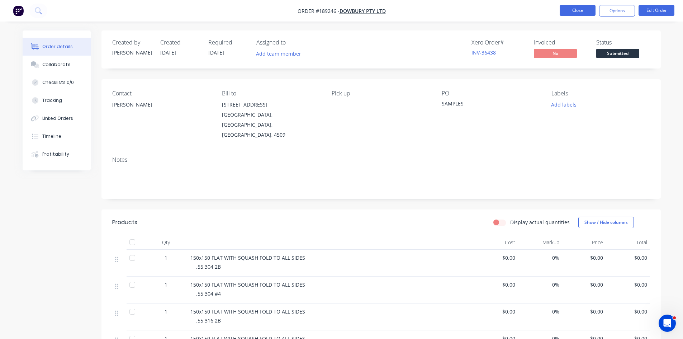
click at [587, 7] on button "Close" at bounding box center [577, 10] width 36 height 11
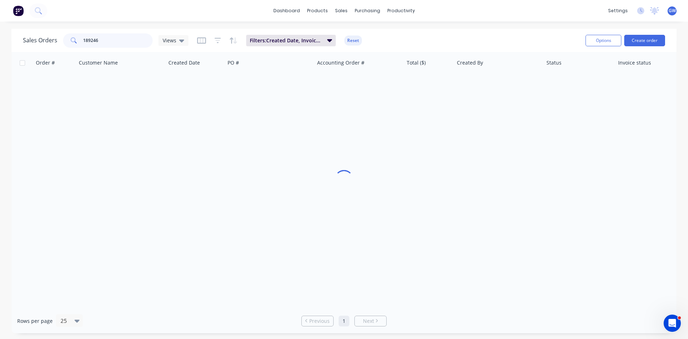
drag, startPoint x: 120, startPoint y: 39, endPoint x: 48, endPoint y: 38, distance: 72.4
click at [48, 38] on div "Sales Orders 189246 Views" at bounding box center [106, 40] width 166 height 14
type input "190199"
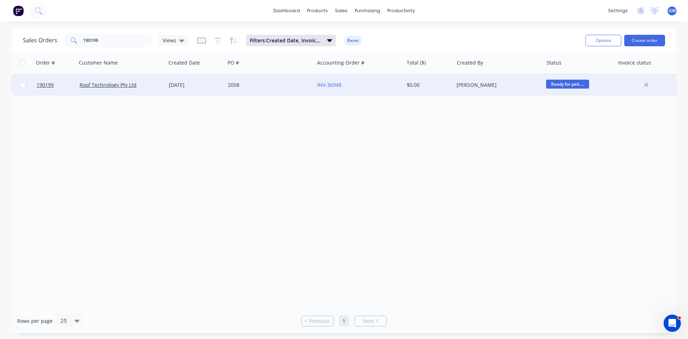
click at [462, 89] on div "[PERSON_NAME]" at bounding box center [498, 85] width 89 height 22
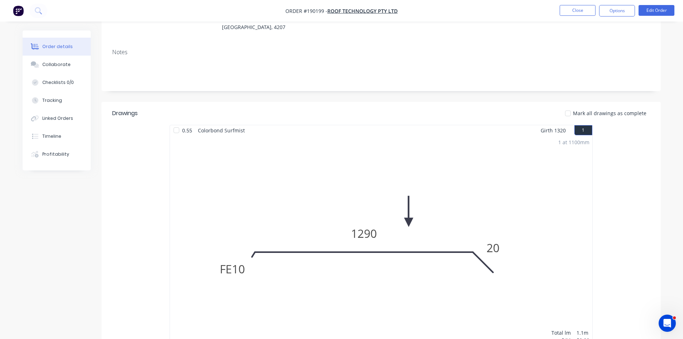
scroll to position [215, 0]
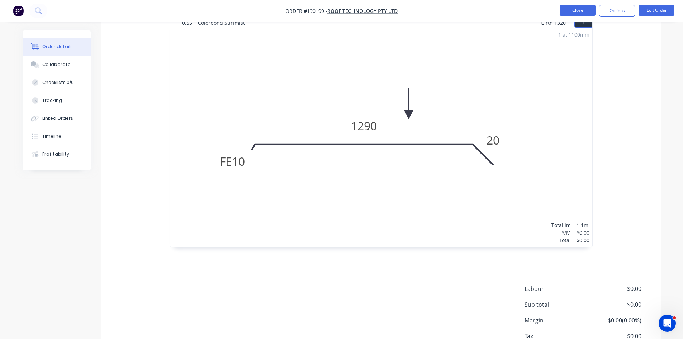
click at [573, 6] on button "Close" at bounding box center [577, 10] width 36 height 11
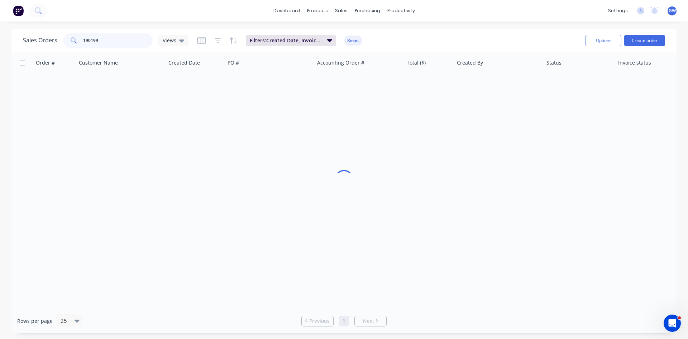
drag, startPoint x: 141, startPoint y: 43, endPoint x: 34, endPoint y: 43, distance: 107.2
click at [34, 43] on div "Sales Orders 190199 Views" at bounding box center [106, 40] width 166 height 14
type input "190387"
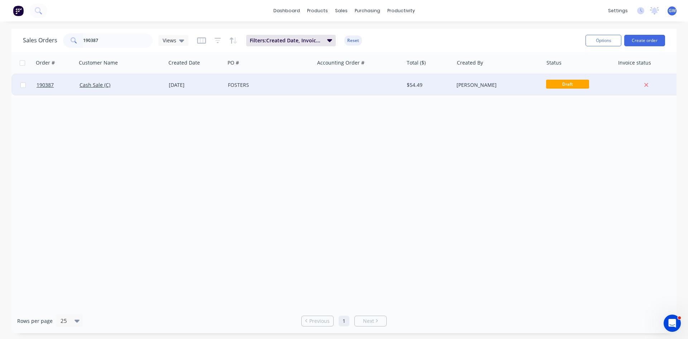
click at [503, 88] on div "[PERSON_NAME]" at bounding box center [497, 84] width 80 height 7
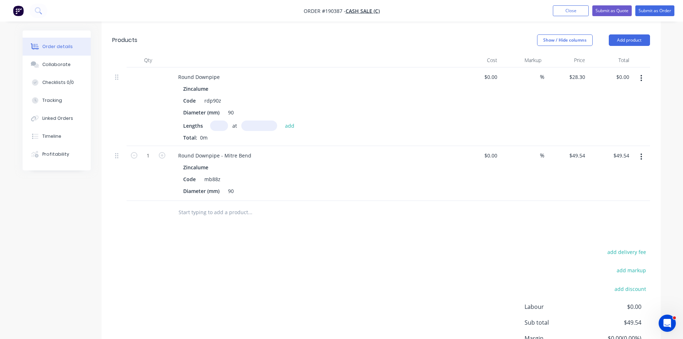
scroll to position [179, 0]
click at [638, 78] on button "button" at bounding box center [641, 77] width 17 height 13
click at [622, 139] on div "Delete" at bounding box center [615, 139] width 55 height 10
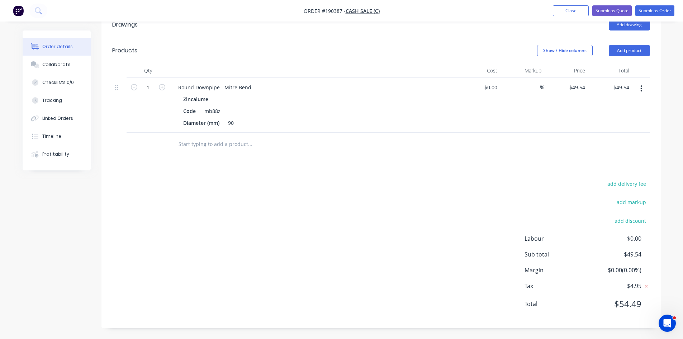
scroll to position [168, 0]
click at [640, 90] on icon "button" at bounding box center [641, 89] width 2 height 8
click at [607, 152] on div "Delete" at bounding box center [615, 150] width 55 height 10
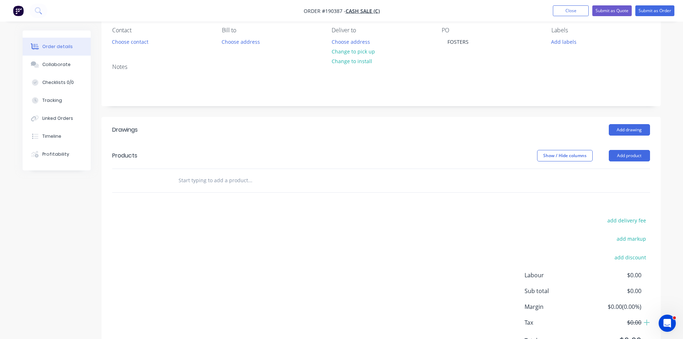
scroll to position [0, 0]
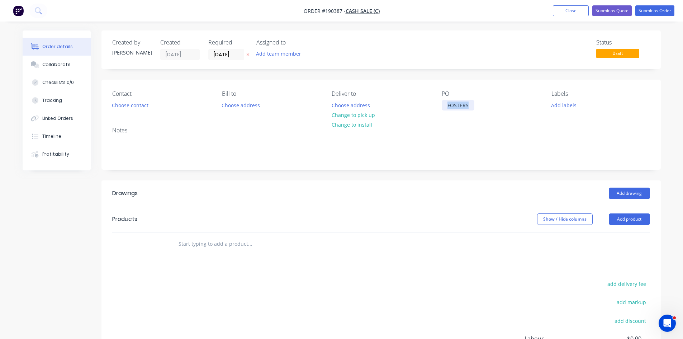
drag, startPoint x: 471, startPoint y: 105, endPoint x: 429, endPoint y: 101, distance: 41.7
click at [429, 102] on div "Contact Choose contact Bill to Choose address Deliver to Choose address Change …" at bounding box center [380, 101] width 559 height 42
click at [498, 28] on div "Order details Collaborate Checklists 0/0 Tracking Linked Orders Timeline Profit…" at bounding box center [341, 219] width 683 height 439
click at [59, 133] on div "Timeline" at bounding box center [51, 136] width 19 height 6
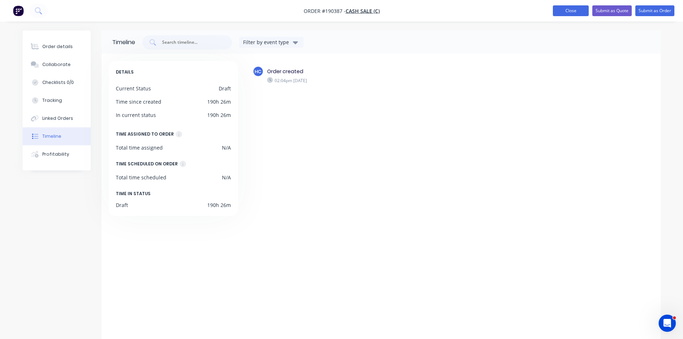
click at [571, 7] on button "Close" at bounding box center [571, 10] width 36 height 11
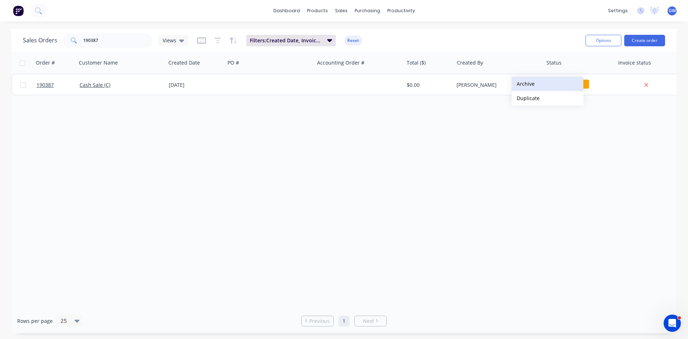
click at [544, 85] on button "Archive" at bounding box center [548, 84] width 72 height 14
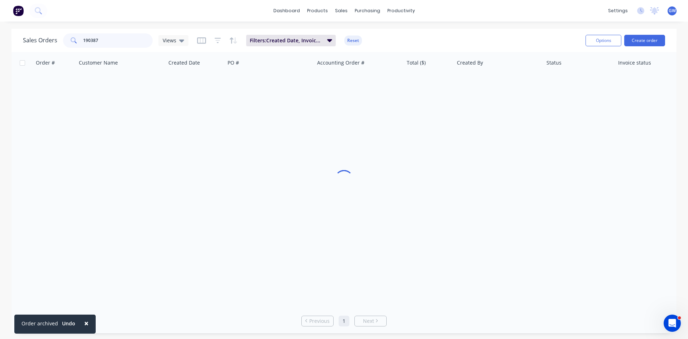
drag, startPoint x: 67, startPoint y: 41, endPoint x: 37, endPoint y: 42, distance: 30.1
click at [37, 42] on div "Sales Orders 190387 Views" at bounding box center [106, 40] width 166 height 14
type input "190218"
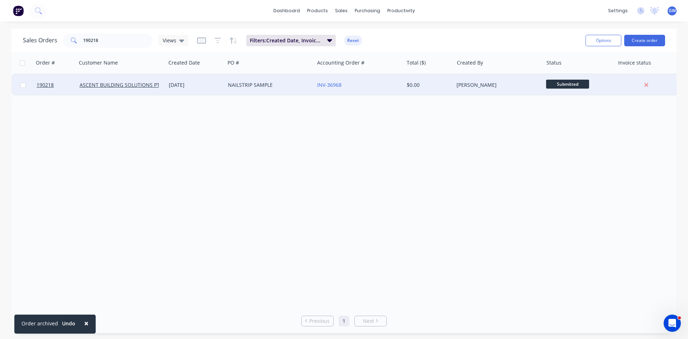
click at [501, 83] on div "[PERSON_NAME]" at bounding box center [497, 84] width 80 height 7
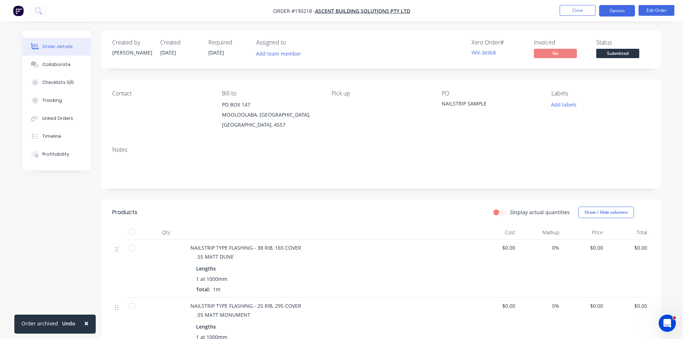
click at [612, 9] on button "Options" at bounding box center [617, 10] width 36 height 11
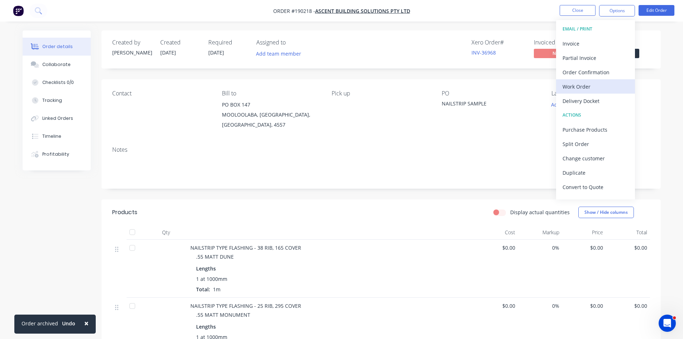
click at [592, 86] on div "Work Order" at bounding box center [595, 86] width 66 height 10
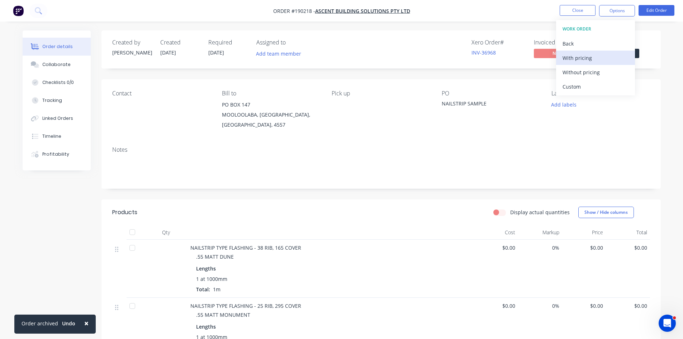
click at [594, 58] on div "With pricing" at bounding box center [595, 58] width 66 height 10
click at [572, 4] on nav "Order #190218 - ASCENT BUILDING SOLUTIONS PTY LTD Close Options Edit Order" at bounding box center [341, 11] width 683 height 22
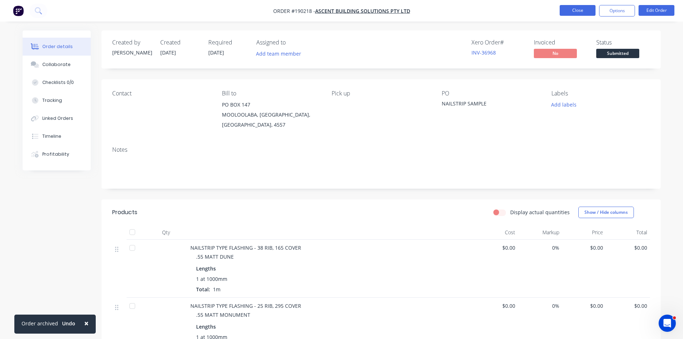
click at [576, 10] on button "Close" at bounding box center [577, 10] width 36 height 11
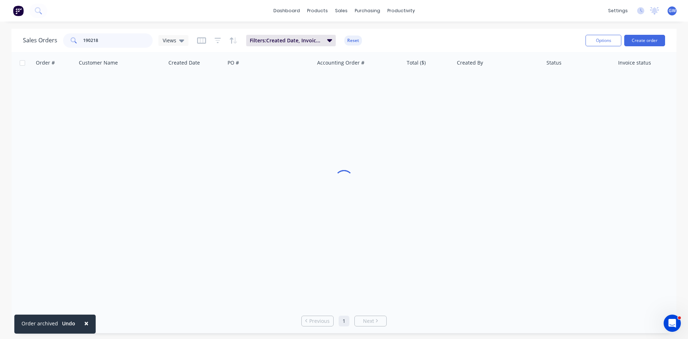
drag, startPoint x: 119, startPoint y: 38, endPoint x: 29, endPoint y: 35, distance: 90.0
click at [29, 35] on div "Sales Orders 190218 Views" at bounding box center [106, 40] width 166 height 14
type input "190172"
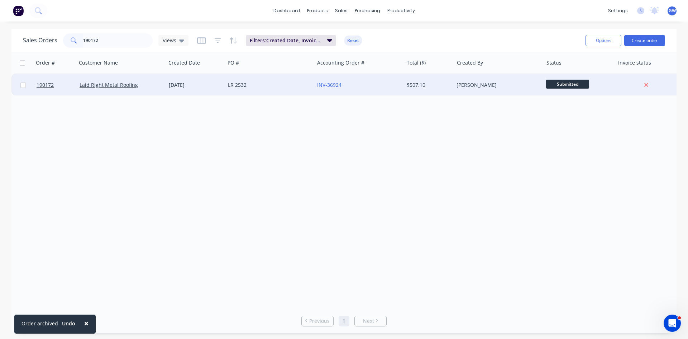
click at [442, 86] on div "$507.10" at bounding box center [428, 84] width 42 height 7
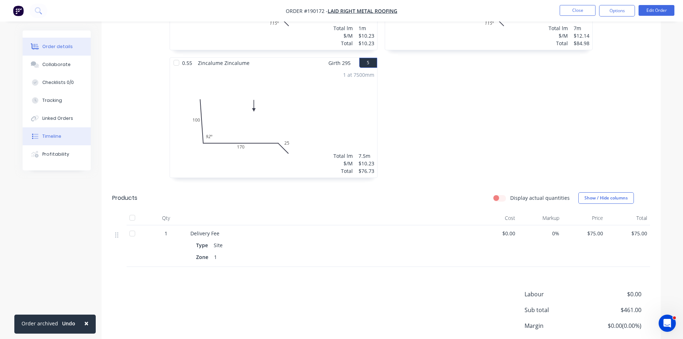
click at [61, 133] on button "Timeline" at bounding box center [57, 136] width 68 height 18
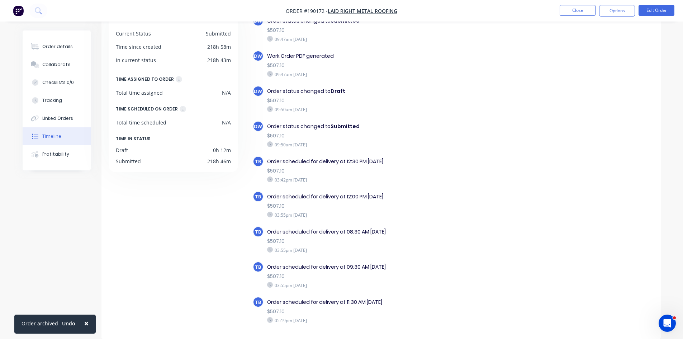
scroll to position [45, 0]
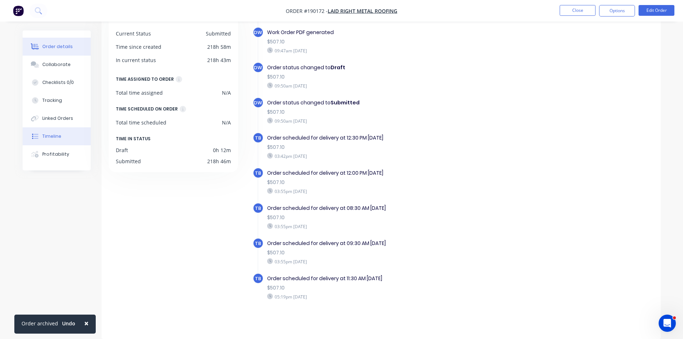
click at [64, 45] on div "Order details" at bounding box center [57, 46] width 30 height 6
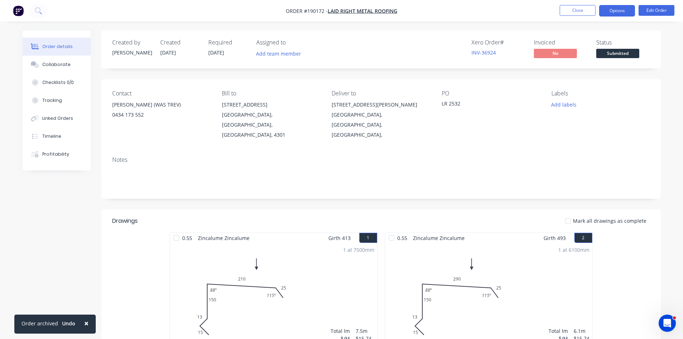
click at [609, 7] on button "Options" at bounding box center [617, 10] width 36 height 11
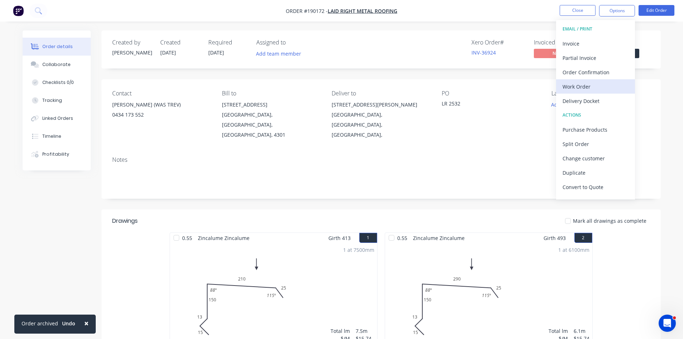
drag, startPoint x: 593, startPoint y: 41, endPoint x: 596, endPoint y: 92, distance: 51.7
click at [596, 92] on div "EMAIL / PRINT Invoice Partial Invoice Order Confirmation Work Order Delivery Do…" at bounding box center [595, 109] width 79 height 179
click at [597, 89] on div "Work Order" at bounding box center [595, 86] width 66 height 10
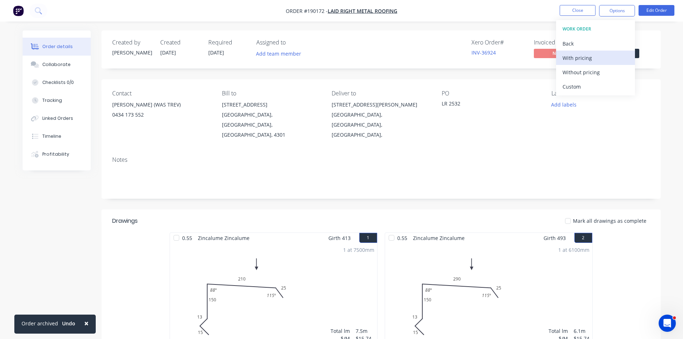
click at [596, 63] on button "With pricing" at bounding box center [595, 58] width 79 height 14
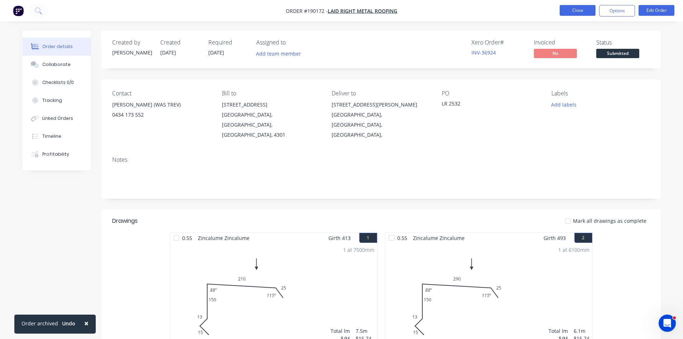
click at [582, 10] on button "Close" at bounding box center [577, 10] width 36 height 11
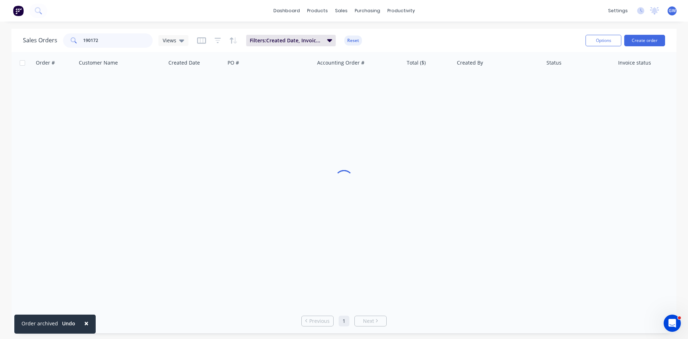
drag, startPoint x: 127, startPoint y: 42, endPoint x: 16, endPoint y: 39, distance: 110.0
click at [16, 39] on div "Sales Orders 190172 Views Filters: Created Date, Invoice status, Status Reset O…" at bounding box center [343, 40] width 665 height 23
type input "190422"
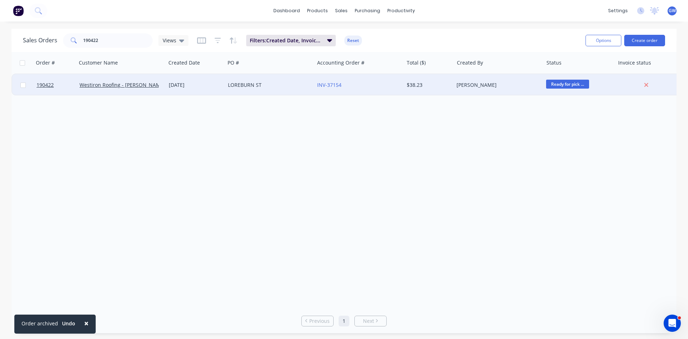
click at [459, 87] on div "[PERSON_NAME]" at bounding box center [497, 84] width 80 height 7
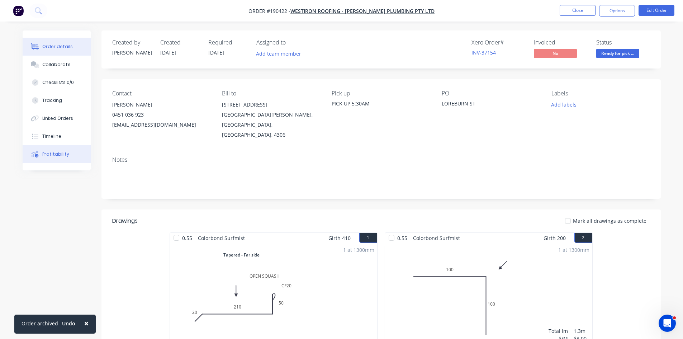
click at [60, 156] on div "Profitability" at bounding box center [55, 154] width 27 height 6
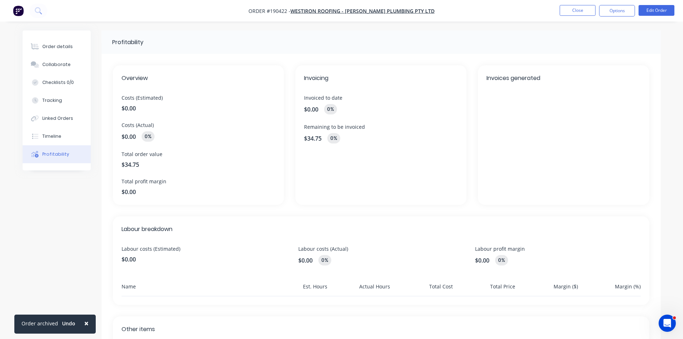
drag, startPoint x: 58, startPoint y: 40, endPoint x: 96, endPoint y: 45, distance: 38.6
click at [58, 40] on button "Order details" at bounding box center [57, 47] width 68 height 18
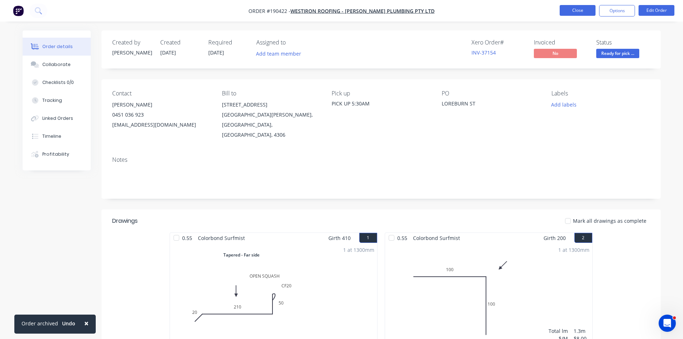
click at [576, 10] on button "Close" at bounding box center [577, 10] width 36 height 11
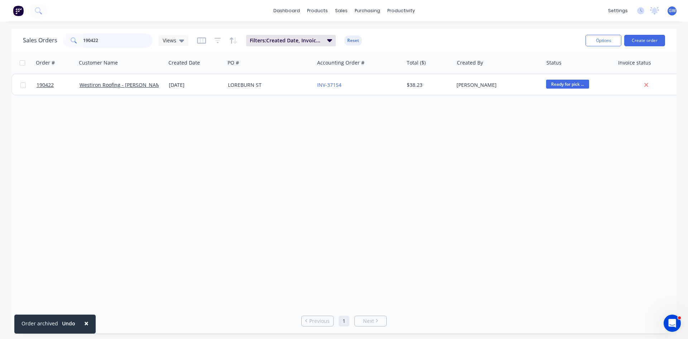
drag, startPoint x: 113, startPoint y: 39, endPoint x: 44, endPoint y: 40, distance: 69.2
click at [44, 40] on div "Sales Orders 190422 Views" at bounding box center [106, 40] width 166 height 14
type input "190543"
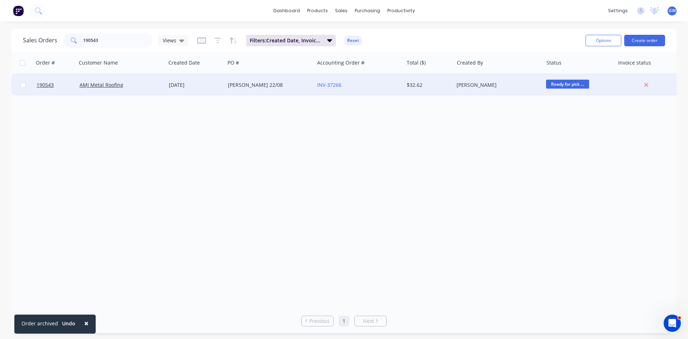
click at [482, 90] on div "[PERSON_NAME]" at bounding box center [498, 85] width 89 height 22
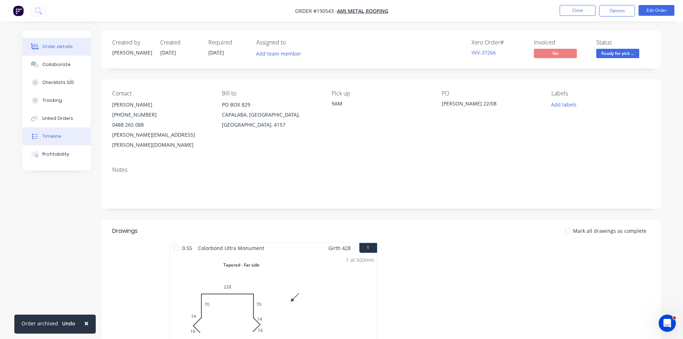
click at [55, 135] on div "Timeline" at bounding box center [51, 136] width 19 height 6
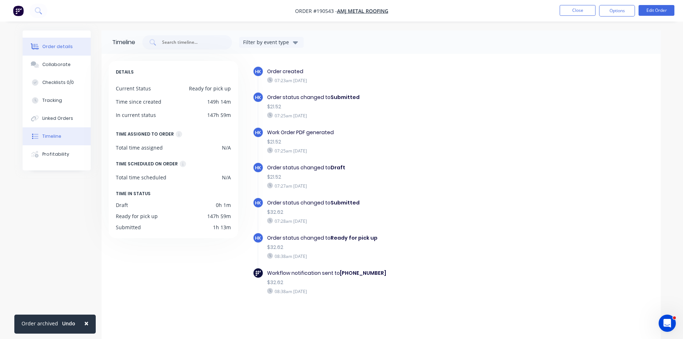
click at [64, 47] on div "Order details" at bounding box center [57, 46] width 30 height 6
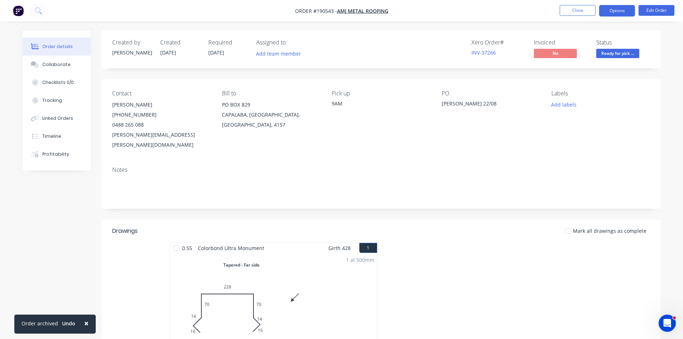
click at [616, 8] on button "Options" at bounding box center [617, 10] width 36 height 11
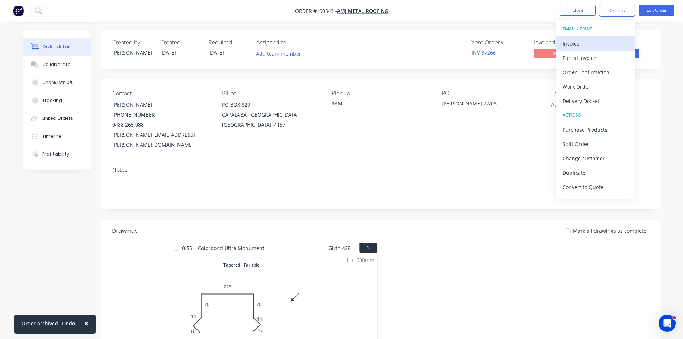
click at [601, 38] on div "Invoice" at bounding box center [595, 43] width 66 height 10
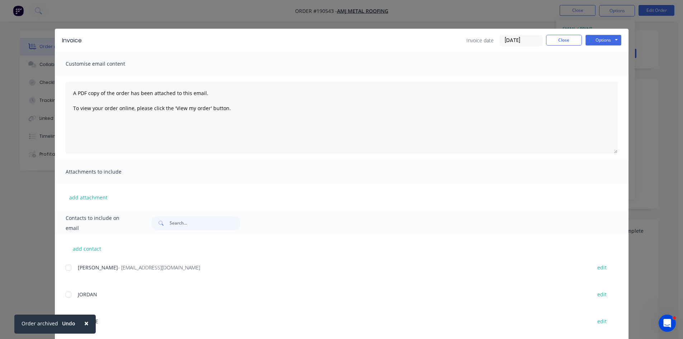
click at [70, 267] on div at bounding box center [68, 267] width 14 height 14
click at [603, 33] on div "Invoice Invoice date 28/08/25 Close Options Preview Print Email" at bounding box center [341, 40] width 573 height 23
click at [602, 39] on button "Options" at bounding box center [603, 40] width 36 height 11
click at [610, 77] on button "Email" at bounding box center [608, 77] width 46 height 12
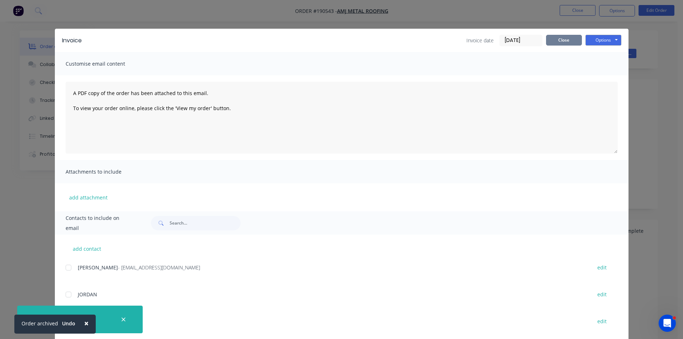
click at [555, 37] on button "Close" at bounding box center [564, 40] width 36 height 11
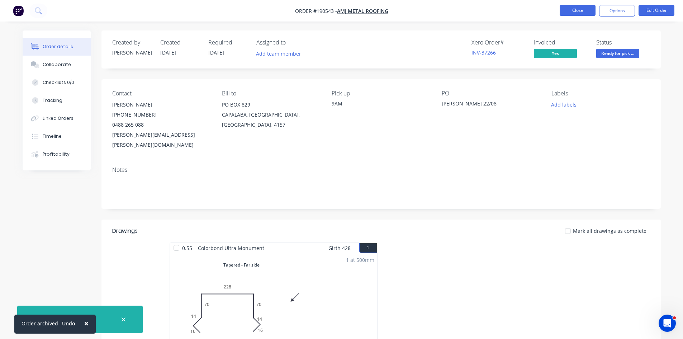
click at [576, 6] on button "Close" at bounding box center [577, 10] width 36 height 11
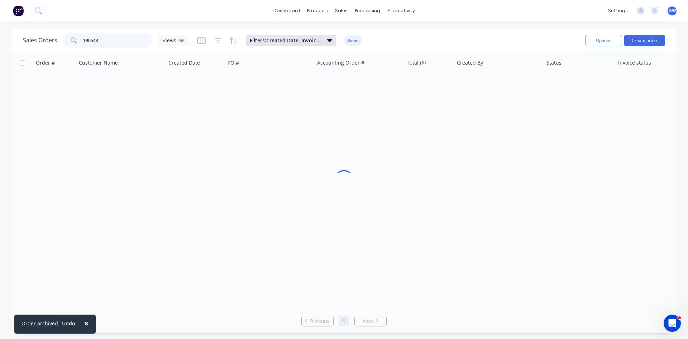
drag, startPoint x: 124, startPoint y: 38, endPoint x: 0, endPoint y: 39, distance: 124.0
click at [0, 39] on div "Sales Orders 190543 Views Filters: Created Date, Invoice status, Status Reset O…" at bounding box center [344, 181] width 688 height 304
type input "190424"
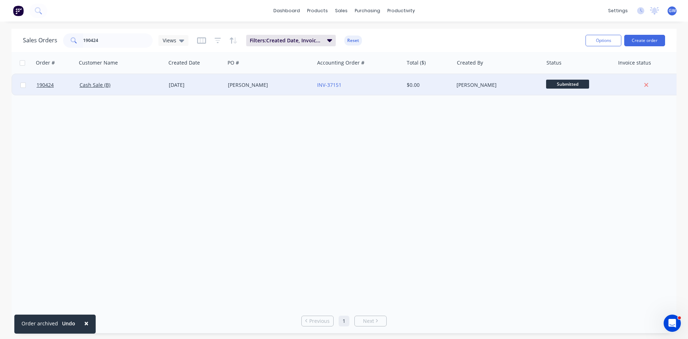
click at [366, 91] on div "INV-37151" at bounding box center [358, 85] width 89 height 22
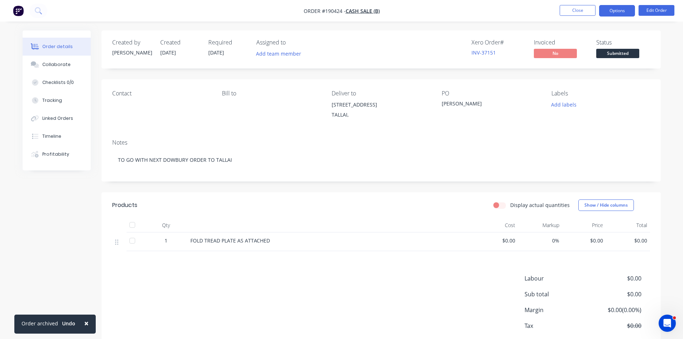
click at [610, 13] on button "Options" at bounding box center [617, 10] width 36 height 11
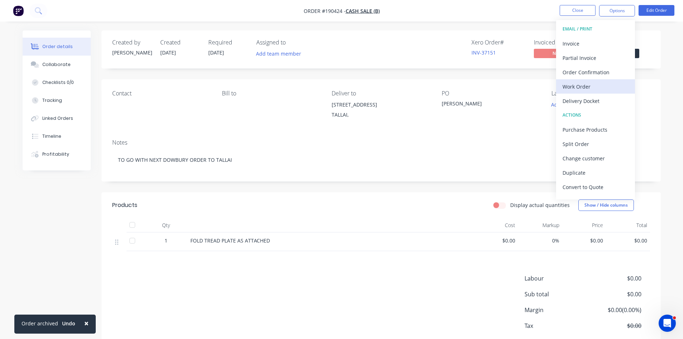
click at [587, 85] on div "Work Order" at bounding box center [595, 86] width 66 height 10
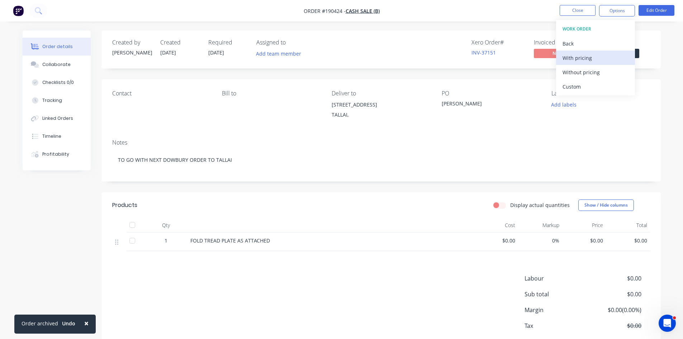
click at [603, 60] on div "With pricing" at bounding box center [595, 58] width 66 height 10
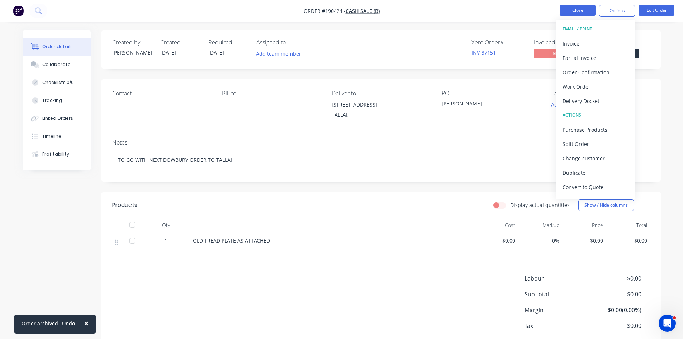
click at [576, 10] on button "Close" at bounding box center [577, 10] width 36 height 11
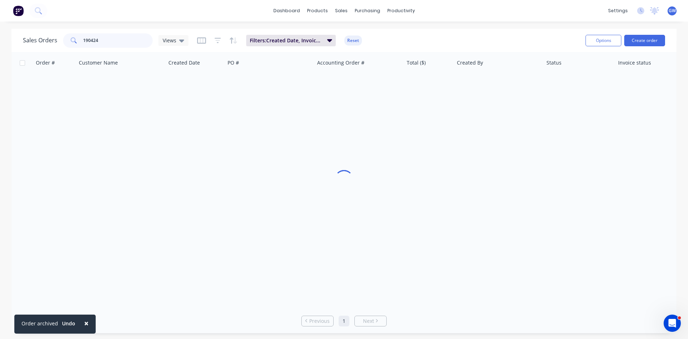
drag, startPoint x: 126, startPoint y: 40, endPoint x: 49, endPoint y: 35, distance: 76.8
click at [49, 35] on div "Sales Orders 190424 Views" at bounding box center [106, 40] width 166 height 14
type input "190673"
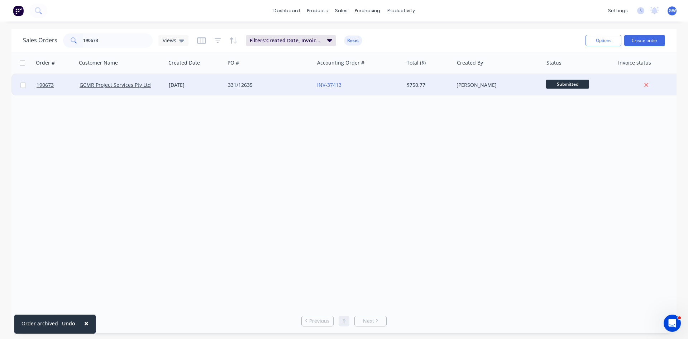
click at [490, 86] on div "[PERSON_NAME]" at bounding box center [497, 84] width 80 height 7
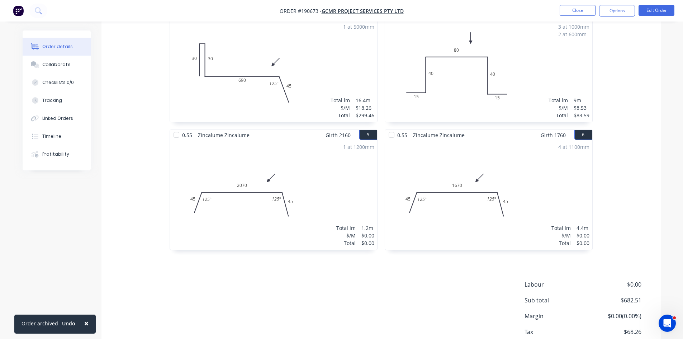
scroll to position [404, 0]
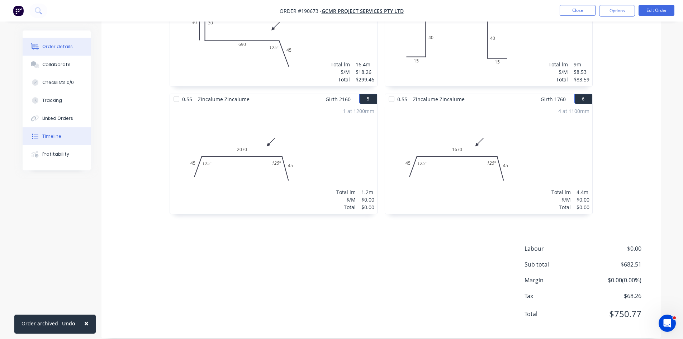
click at [62, 137] on button "Timeline" at bounding box center [57, 136] width 68 height 18
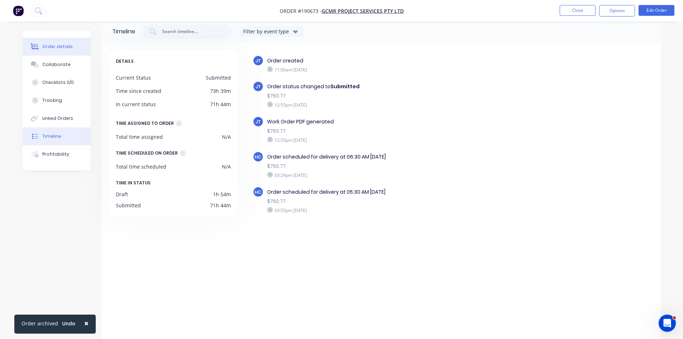
click at [44, 50] on button "Order details" at bounding box center [57, 47] width 68 height 18
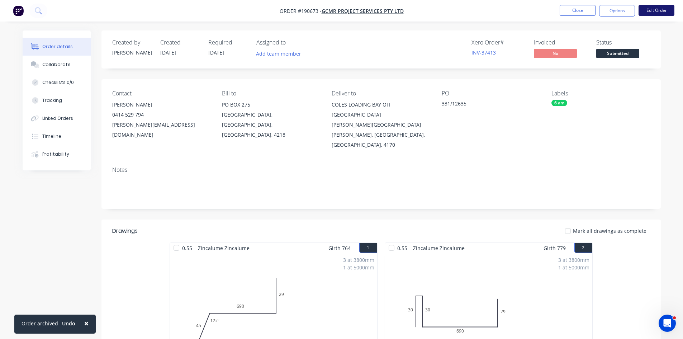
click at [649, 10] on button "Edit Order" at bounding box center [656, 10] width 36 height 11
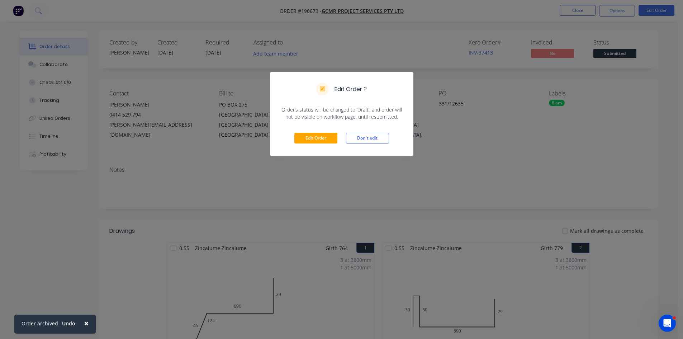
click at [315, 132] on div "Edit Order Don't edit" at bounding box center [341, 137] width 143 height 35
click at [307, 135] on button "Edit Order" at bounding box center [315, 138] width 43 height 11
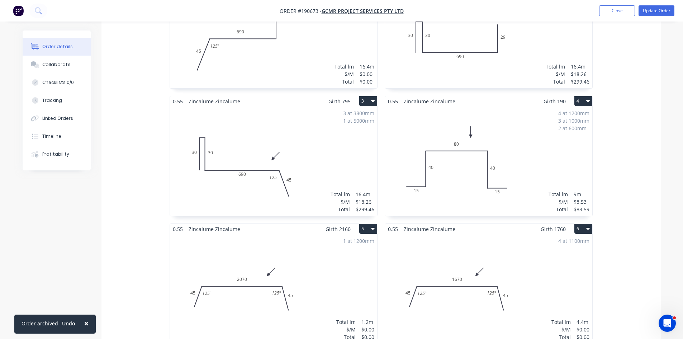
scroll to position [215, 0]
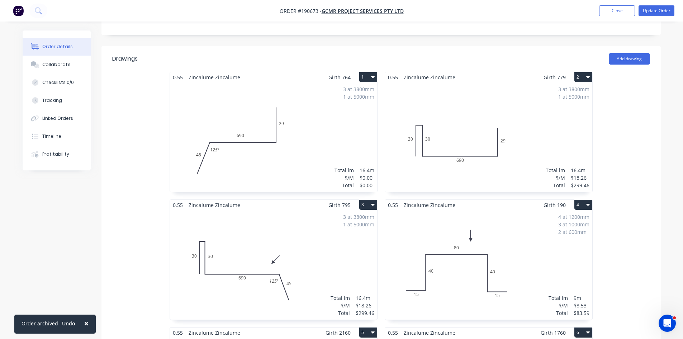
click at [329, 85] on div "3 at 3800mm 1 at 5000mm Total lm $/M Total 16.4m $0.00 $0.00" at bounding box center [273, 136] width 207 height 109
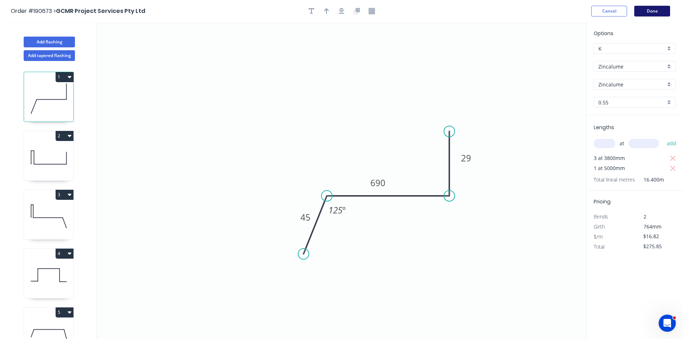
click at [644, 15] on button "Done" at bounding box center [652, 11] width 36 height 11
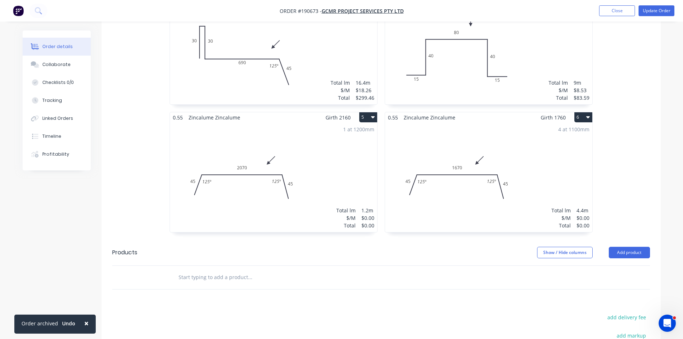
click at [333, 123] on div "1 at 1200mm Total lm $/M Total 1.2m $0.00 $0.00" at bounding box center [273, 177] width 207 height 109
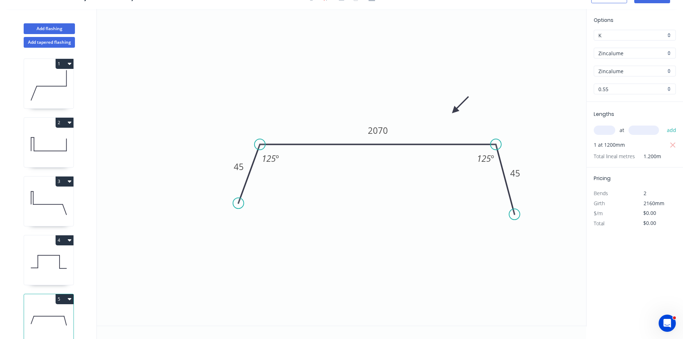
click at [606, 129] on input "text" at bounding box center [604, 129] width 22 height 9
type input "1"
type input "2160"
click at [663, 124] on button "add" at bounding box center [671, 130] width 17 height 12
click at [381, 132] on tspan "2070" at bounding box center [378, 130] width 20 height 12
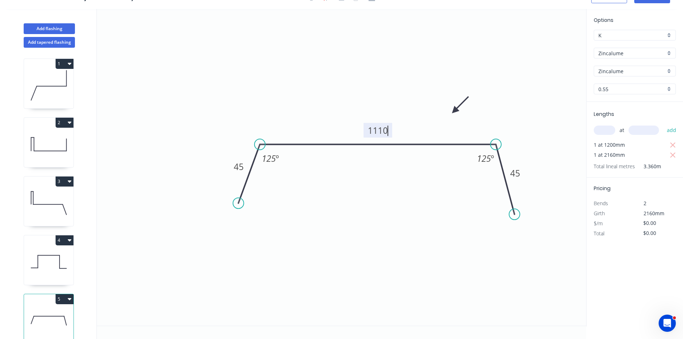
type input "$23.30"
click at [673, 145] on icon "button" at bounding box center [672, 144] width 5 height 5
type input "$50.33"
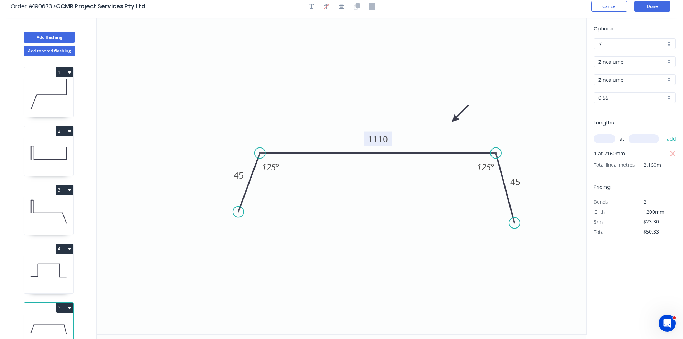
scroll to position [0, 0]
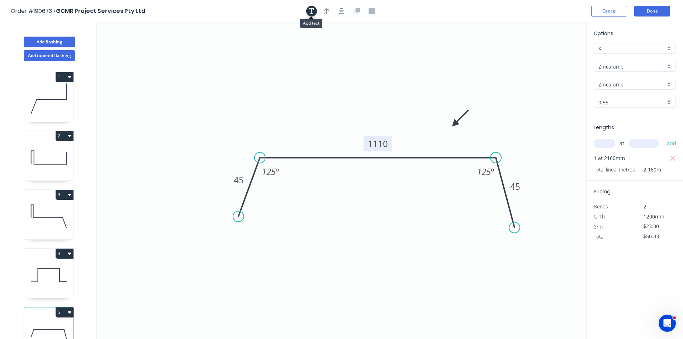
click at [307, 8] on button "button" at bounding box center [311, 11] width 11 height 11
drag, startPoint x: 150, startPoint y: 45, endPoint x: 160, endPoint y: 49, distance: 10.8
click at [160, 49] on textarea at bounding box center [143, 50] width 58 height 27
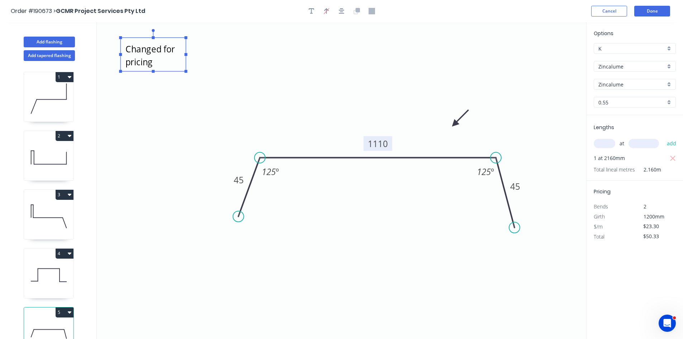
click at [382, 107] on icon "Changed for pricing 45 1110 45 125 º 125 º" at bounding box center [341, 180] width 489 height 316
type textarea "Changed for pricing"
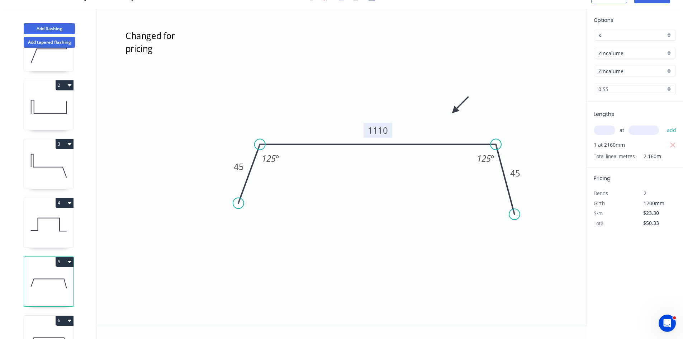
scroll to position [78, 0]
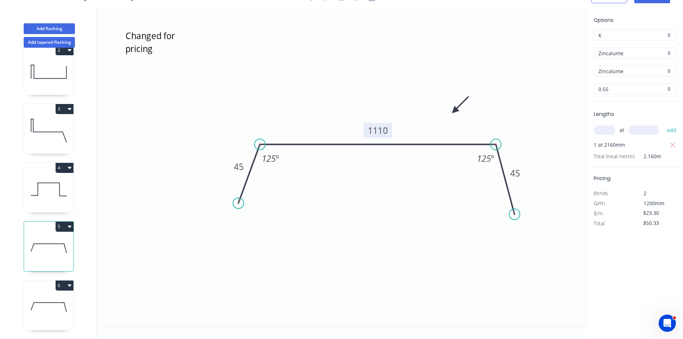
click at [44, 295] on icon at bounding box center [48, 307] width 49 height 46
type input "$0.00"
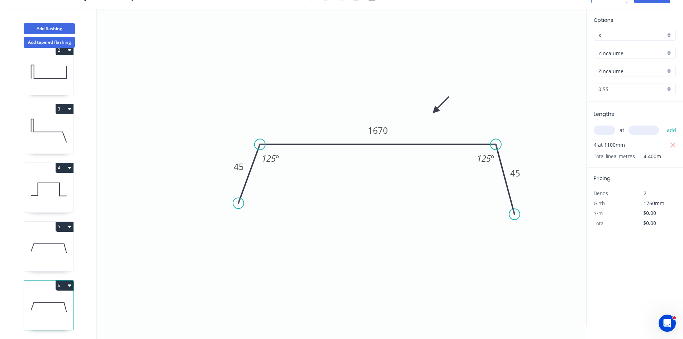
click at [602, 128] on input "text" at bounding box center [604, 129] width 22 height 9
type input "4"
type input "1760"
click at [663, 124] on button "add" at bounding box center [671, 130] width 17 height 12
click at [374, 126] on tspan "1670" at bounding box center [378, 130] width 20 height 12
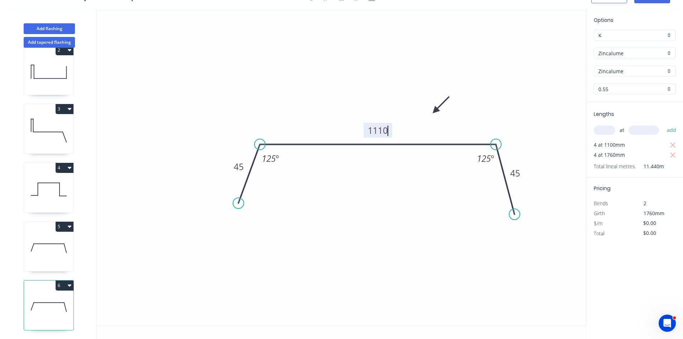
type input "$23.30"
click at [381, 134] on tspan "1110" at bounding box center [378, 130] width 20 height 12
click at [674, 147] on icon "button" at bounding box center [672, 144] width 5 height 5
type input "$164.03"
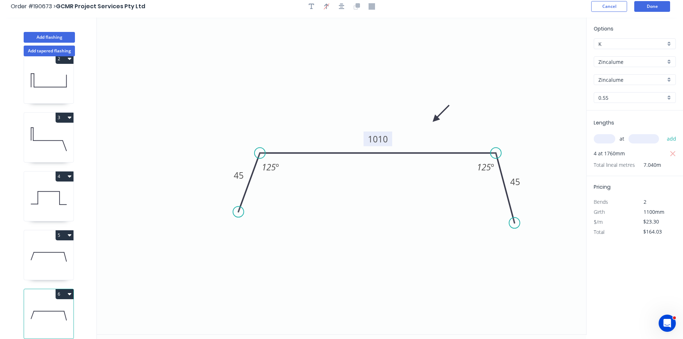
scroll to position [0, 0]
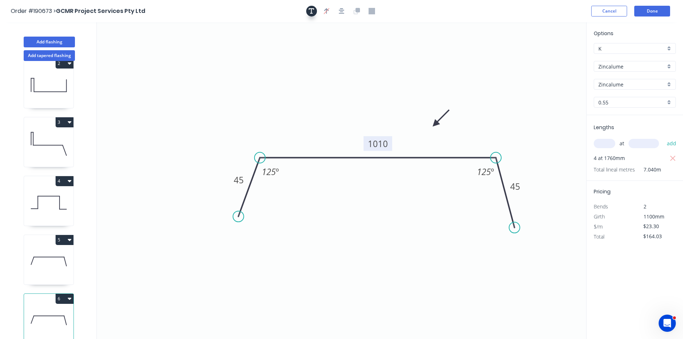
click at [312, 11] on icon "button" at bounding box center [312, 11] width 6 height 6
drag, startPoint x: 139, startPoint y: 45, endPoint x: 155, endPoint y: 52, distance: 17.5
click at [155, 52] on textarea at bounding box center [153, 55] width 58 height 27
click at [387, 31] on icon "Changed for pricing 45 1010 45 125 º 125 º" at bounding box center [341, 180] width 489 height 316
type textarea "Changed for pricing"
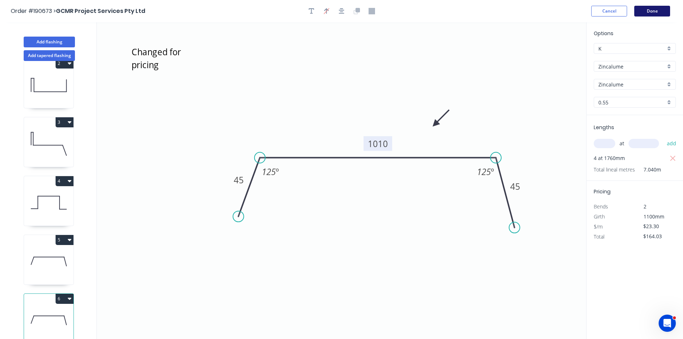
click at [654, 14] on button "Done" at bounding box center [652, 11] width 36 height 11
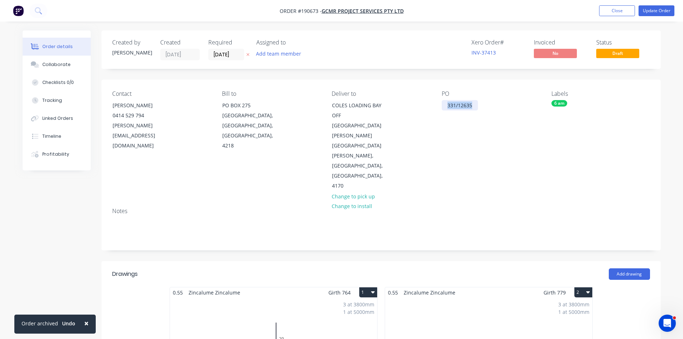
drag, startPoint x: 473, startPoint y: 102, endPoint x: 439, endPoint y: 106, distance: 34.7
click at [439, 106] on div "Contact NIGEL 0414 529 794 nigel@gcmr.com.au Bill to PO BOX 275 MERMAID BEACH, …" at bounding box center [380, 141] width 559 height 122
copy div "331/12635"
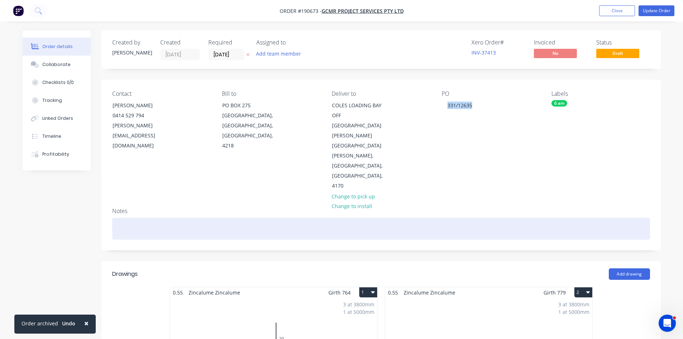
drag, startPoint x: 528, startPoint y: 178, endPoint x: 570, endPoint y: 179, distance: 41.9
click at [528, 218] on div at bounding box center [381, 229] width 538 height 22
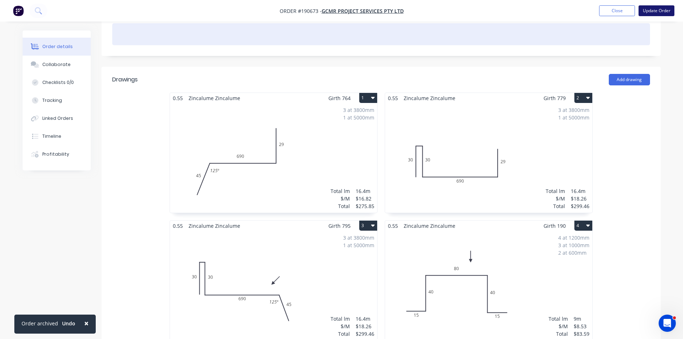
scroll to position [179, 0]
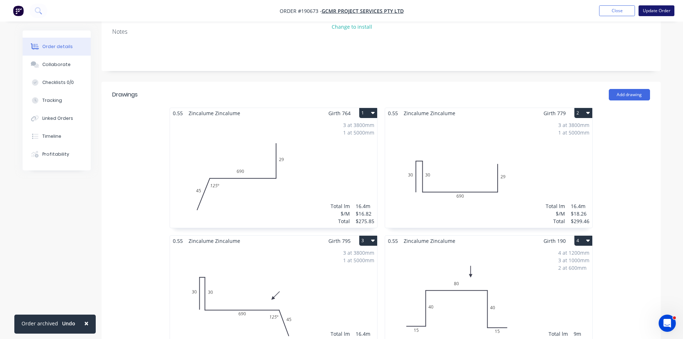
click at [649, 10] on button "Update Order" at bounding box center [656, 10] width 36 height 11
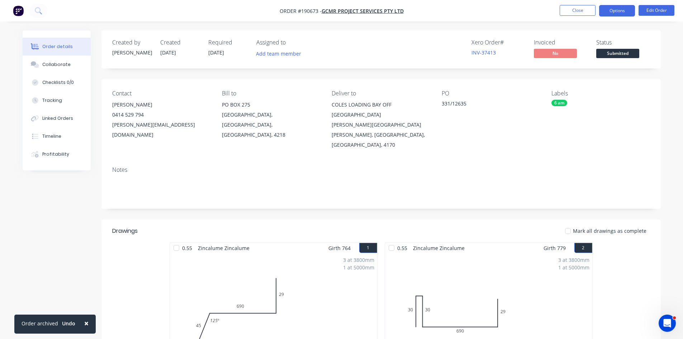
click at [619, 12] on button "Options" at bounding box center [617, 10] width 36 height 11
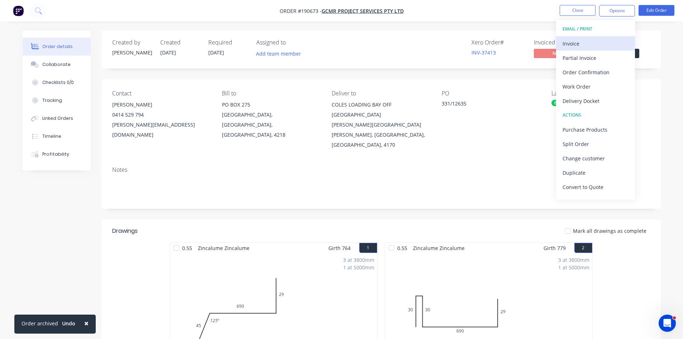
click at [600, 43] on div "Invoice" at bounding box center [595, 43] width 66 height 10
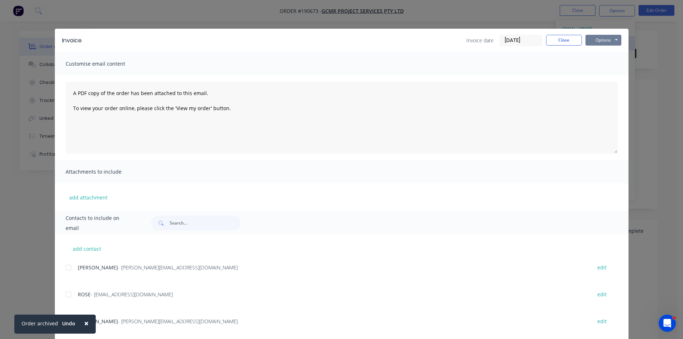
click at [605, 40] on button "Options" at bounding box center [603, 40] width 36 height 11
click at [66, 270] on div at bounding box center [68, 267] width 14 height 14
click at [65, 293] on div at bounding box center [68, 294] width 14 height 14
click at [605, 43] on button "Options" at bounding box center [603, 40] width 36 height 11
click at [608, 77] on button "Email" at bounding box center [608, 77] width 46 height 12
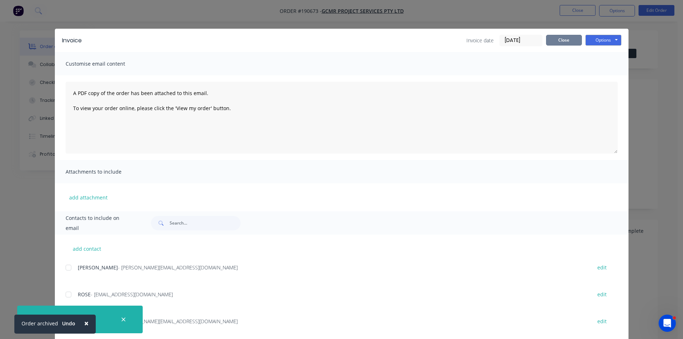
drag, startPoint x: 563, startPoint y: 40, endPoint x: 568, endPoint y: 16, distance: 24.8
click at [563, 40] on button "Close" at bounding box center [564, 40] width 36 height 11
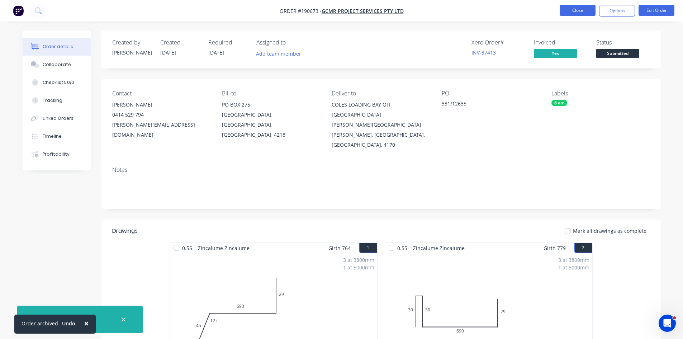
click at [569, 8] on button "Close" at bounding box center [577, 10] width 36 height 11
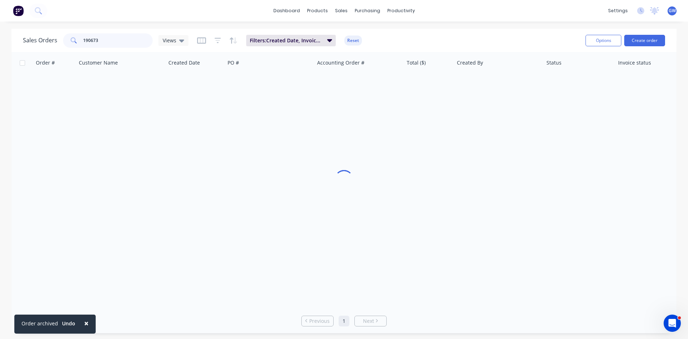
drag, startPoint x: 115, startPoint y: 44, endPoint x: 0, endPoint y: 32, distance: 115.3
click at [0, 32] on div "Sales Orders 190673 Views Filters: Created Date, Invoice status, Status Reset O…" at bounding box center [344, 181] width 688 height 304
type input "190412"
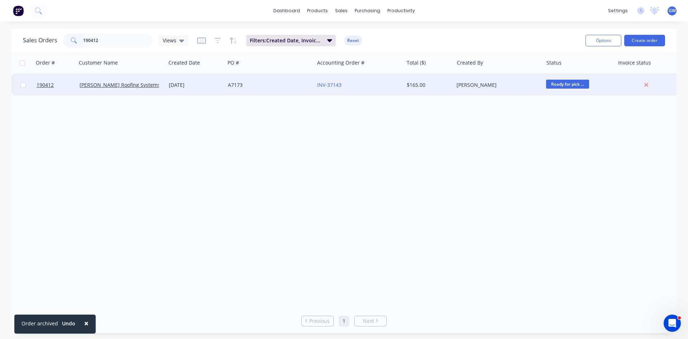
click at [425, 87] on div "$165.00" at bounding box center [428, 84] width 42 height 7
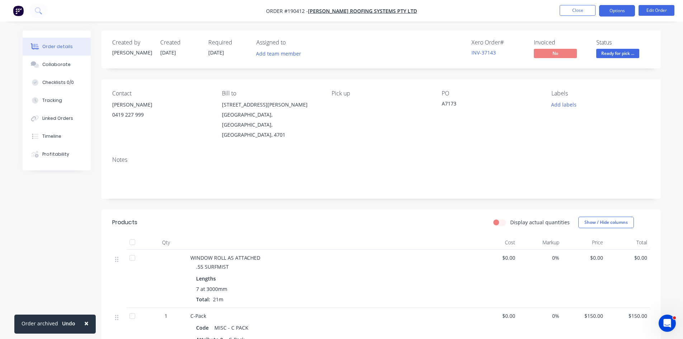
click at [624, 11] on button "Options" at bounding box center [617, 10] width 36 height 11
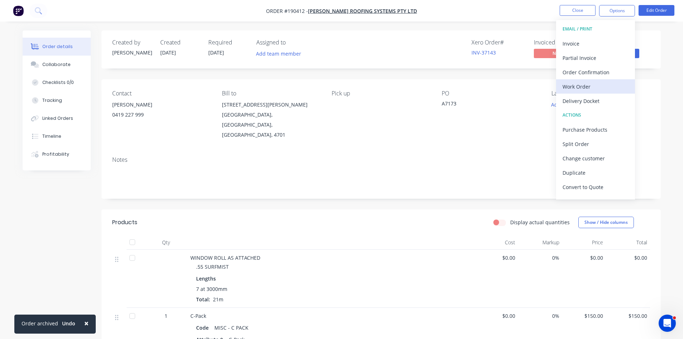
click at [576, 89] on div "Work Order" at bounding box center [595, 86] width 66 height 10
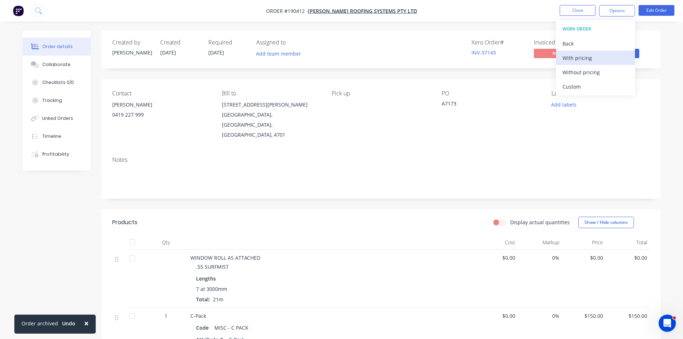
click at [583, 59] on div "With pricing" at bounding box center [595, 58] width 66 height 10
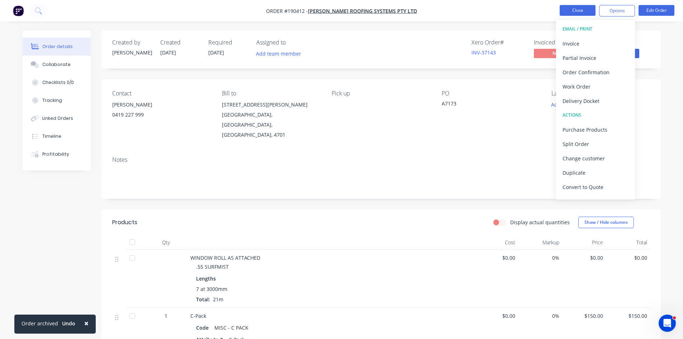
click at [578, 10] on button "Close" at bounding box center [577, 10] width 36 height 11
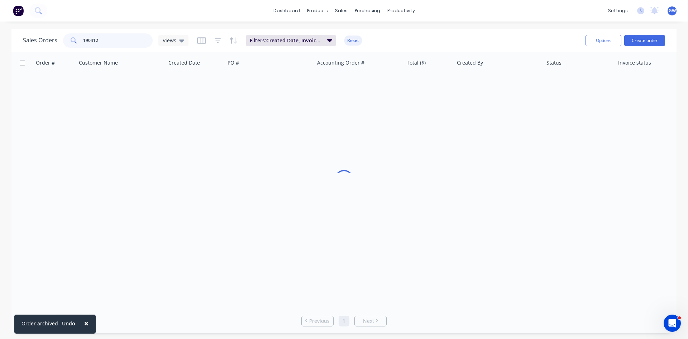
drag, startPoint x: 127, startPoint y: 38, endPoint x: 24, endPoint y: 36, distance: 102.2
click at [24, 36] on div "Sales Orders 190412 Views" at bounding box center [106, 40] width 166 height 14
type input "190893"
click at [457, 86] on div "Michael Himona" at bounding box center [497, 84] width 80 height 7
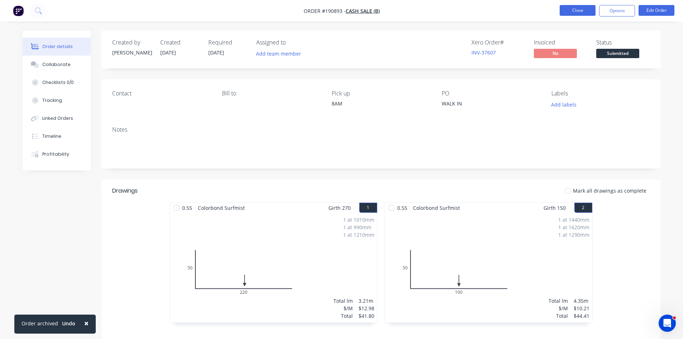
click at [585, 9] on button "Close" at bounding box center [577, 10] width 36 height 11
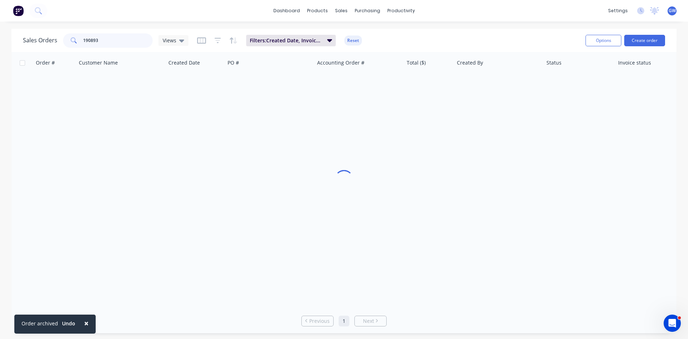
drag, startPoint x: 114, startPoint y: 46, endPoint x: 28, endPoint y: 43, distance: 86.1
click at [28, 43] on div "Sales Orders 190893 Views" at bounding box center [106, 40] width 166 height 14
type input "191074"
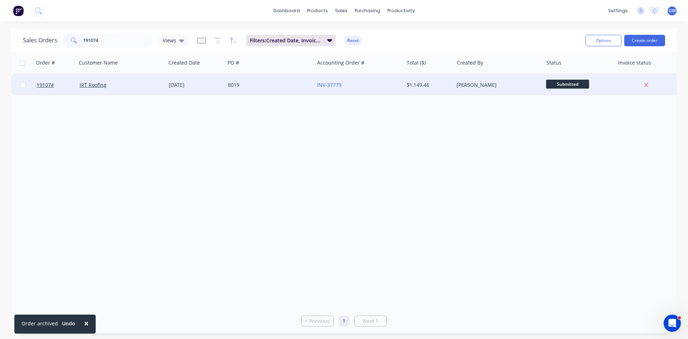
click at [408, 90] on div "$1,149.46" at bounding box center [429, 85] width 50 height 22
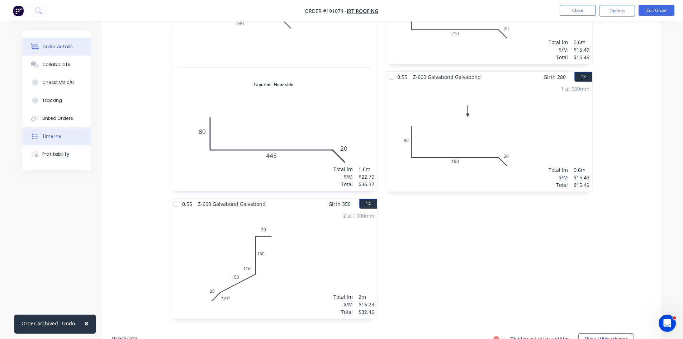
click at [69, 144] on button "Timeline" at bounding box center [57, 136] width 68 height 18
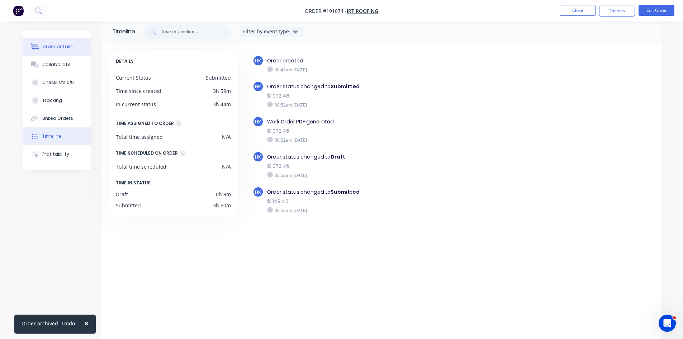
click at [42, 48] on button "Order details" at bounding box center [57, 47] width 68 height 18
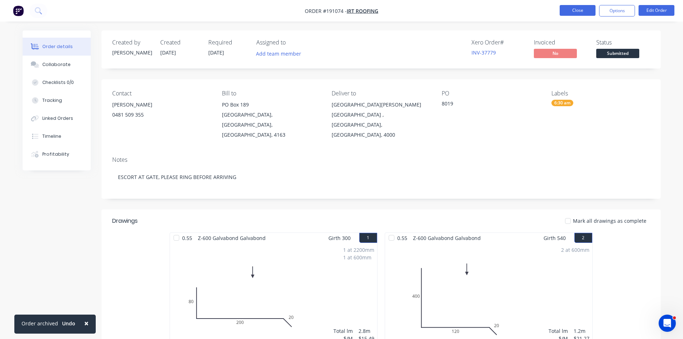
click at [581, 9] on button "Close" at bounding box center [577, 10] width 36 height 11
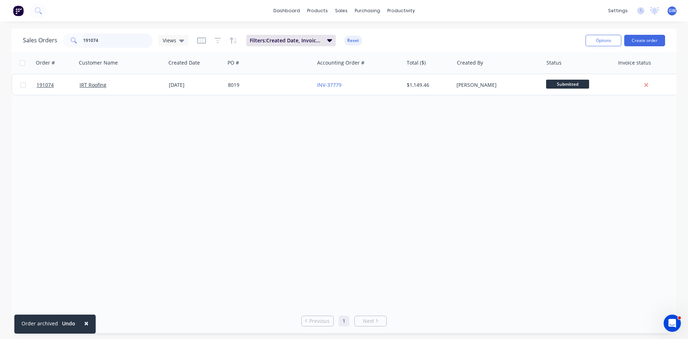
drag, startPoint x: 123, startPoint y: 40, endPoint x: 0, endPoint y: 51, distance: 123.0
click at [0, 51] on div "Sales Orders 191074 Views Filters: Created Date, Invoice status, Status Reset O…" at bounding box center [344, 181] width 688 height 304
drag, startPoint x: 114, startPoint y: 40, endPoint x: 40, endPoint y: 38, distance: 74.2
click at [40, 38] on div "Sales Orders 191061 Views" at bounding box center [106, 40] width 166 height 14
drag, startPoint x: 56, startPoint y: 39, endPoint x: 16, endPoint y: 39, distance: 39.8
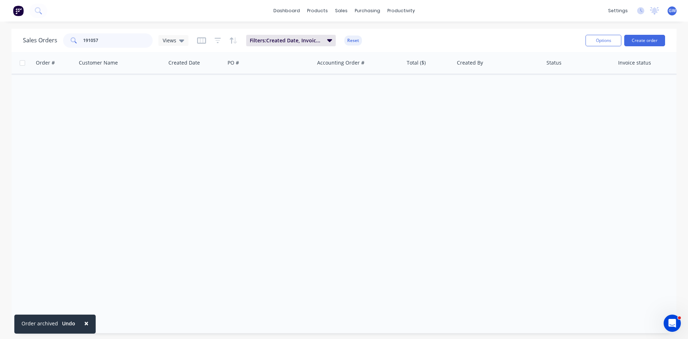
click at [16, 39] on div "Sales Orders 191057 Views Filters: Created Date, Invoice status, Status Reset O…" at bounding box center [343, 40] width 665 height 23
type input "191054"
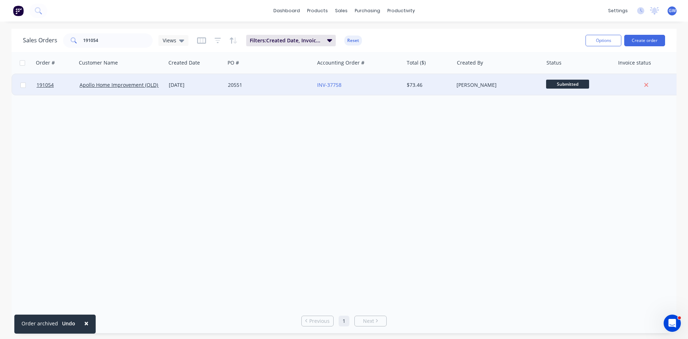
click at [384, 93] on div "INV-37758" at bounding box center [358, 85] width 89 height 22
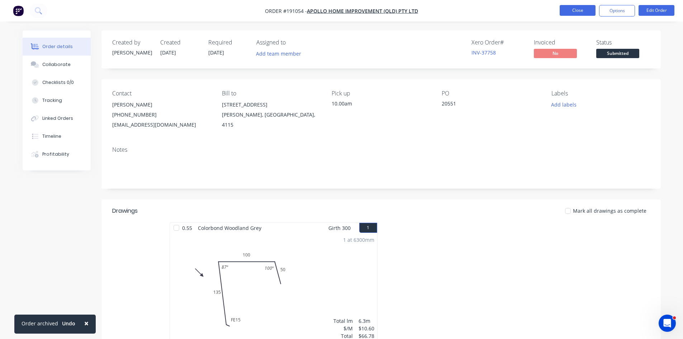
click at [573, 8] on button "Close" at bounding box center [577, 10] width 36 height 11
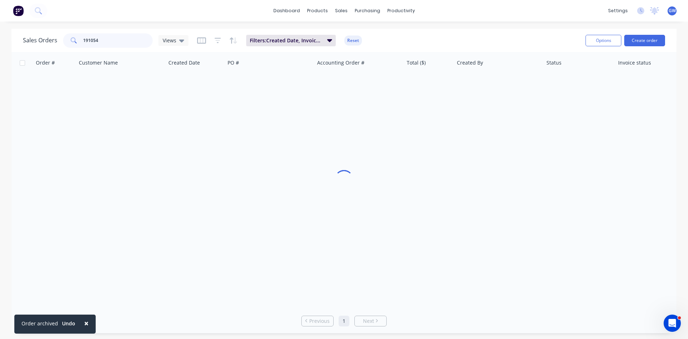
drag, startPoint x: 78, startPoint y: 38, endPoint x: 24, endPoint y: 32, distance: 54.1
click at [24, 32] on div "Sales Orders 191054 Views Filters: Created Date, Invoice status, Status Reset" at bounding box center [301, 41] width 557 height 18
drag, startPoint x: 118, startPoint y: 40, endPoint x: 44, endPoint y: 33, distance: 74.2
click at [41, 35] on div "Sales Orders 191039 Views" at bounding box center [106, 40] width 166 height 14
type input "191036"
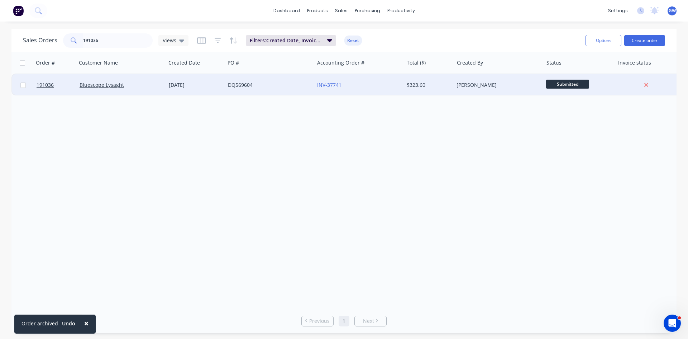
click at [482, 86] on div "[PERSON_NAME]" at bounding box center [497, 84] width 80 height 7
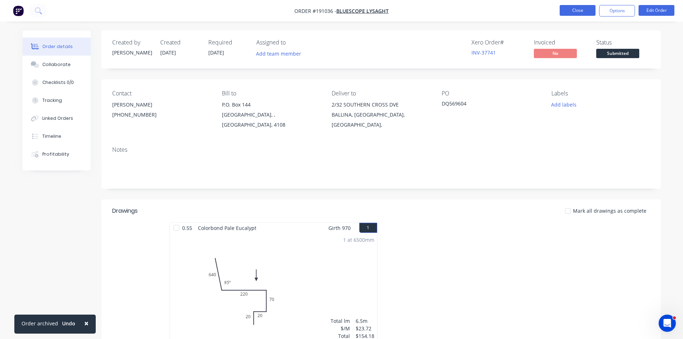
click at [576, 13] on button "Close" at bounding box center [577, 10] width 36 height 11
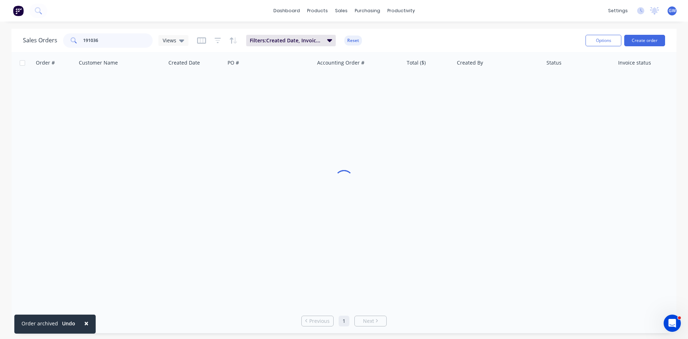
drag, startPoint x: 109, startPoint y: 38, endPoint x: 35, endPoint y: 38, distance: 74.2
click at [35, 38] on div "Sales Orders 191036 Views" at bounding box center [106, 40] width 166 height 14
type input "190989"
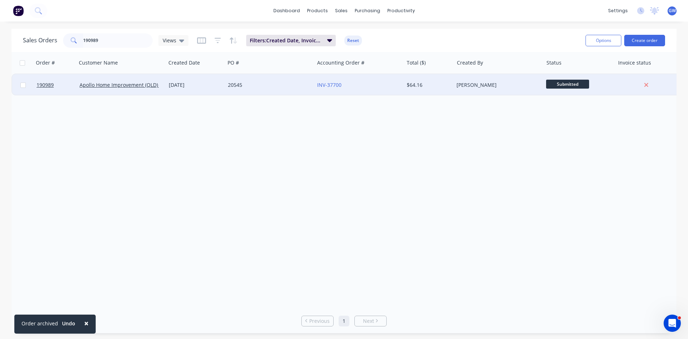
click at [472, 93] on div "[PERSON_NAME]" at bounding box center [498, 85] width 89 height 22
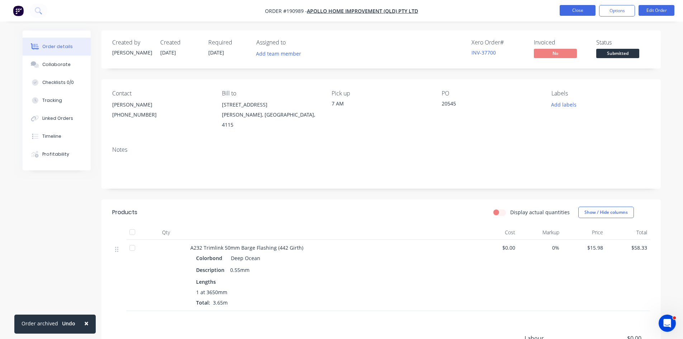
click at [580, 13] on button "Close" at bounding box center [577, 10] width 36 height 11
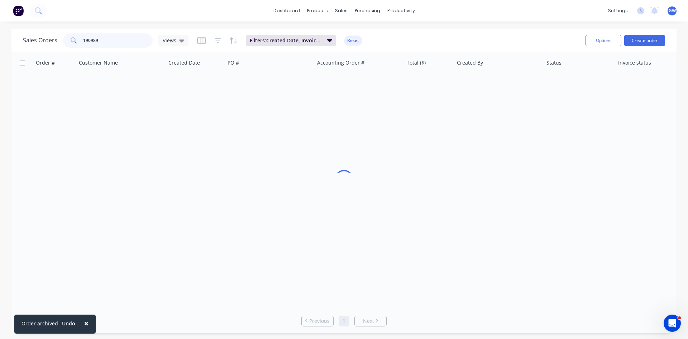
drag, startPoint x: 111, startPoint y: 41, endPoint x: 11, endPoint y: 40, distance: 99.6
click at [11, 40] on div "Sales Orders 190989 Views Filters: Created Date, Invoice status, Status Reset O…" at bounding box center [344, 181] width 688 height 304
drag, startPoint x: 85, startPoint y: 42, endPoint x: 71, endPoint y: 41, distance: 14.0
click at [71, 41] on div "190813" at bounding box center [108, 40] width 90 height 14
drag, startPoint x: 124, startPoint y: 38, endPoint x: 63, endPoint y: 38, distance: 60.9
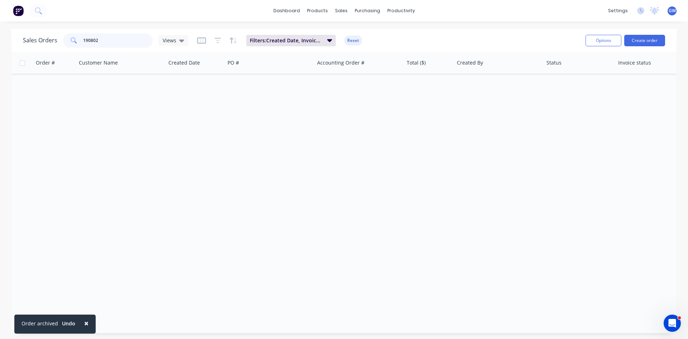
click at [63, 38] on div "190802" at bounding box center [108, 40] width 90 height 14
type input "190461"
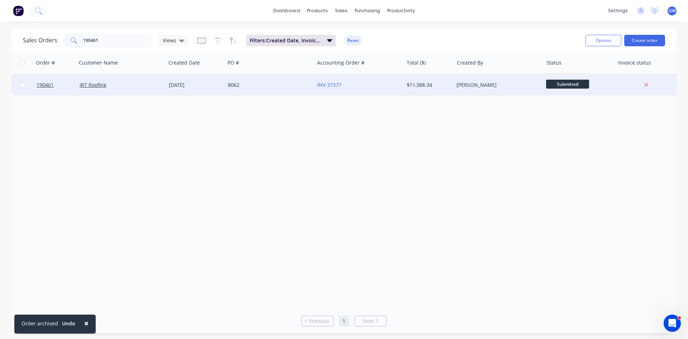
click at [474, 82] on div "[PERSON_NAME]" at bounding box center [497, 84] width 80 height 7
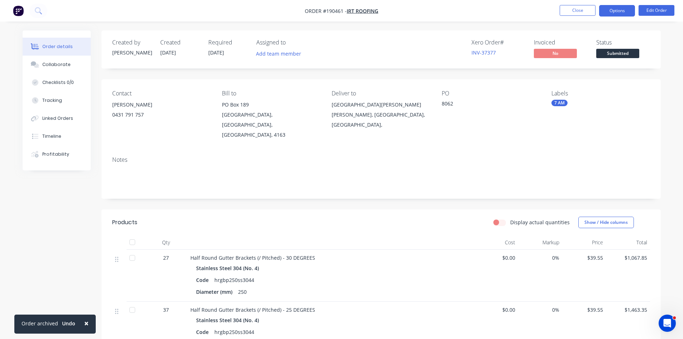
click at [617, 11] on button "Options" at bounding box center [617, 10] width 36 height 11
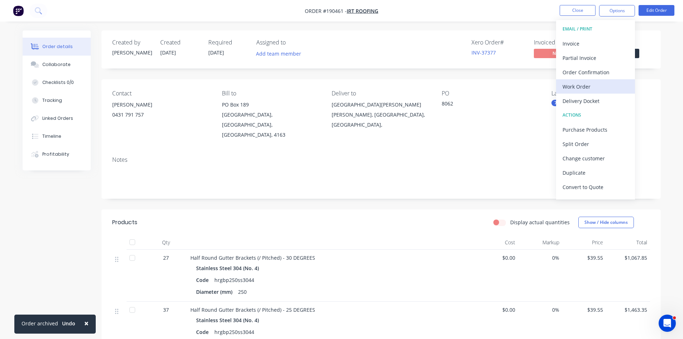
click at [587, 82] on div "Work Order" at bounding box center [595, 86] width 66 height 10
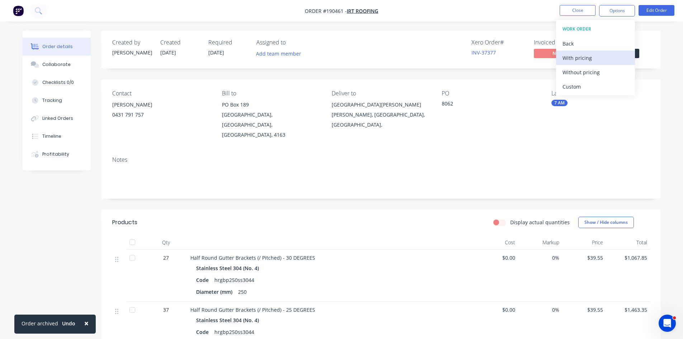
click at [590, 58] on div "With pricing" at bounding box center [595, 58] width 66 height 10
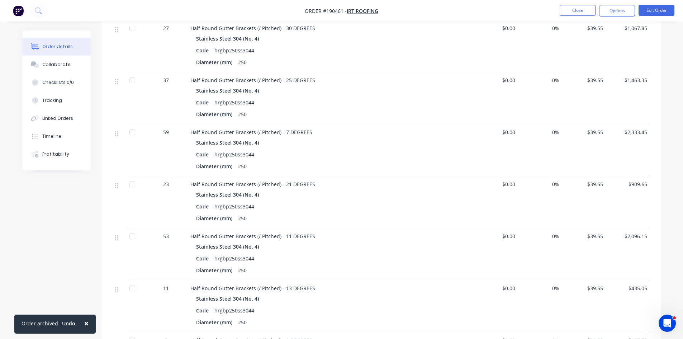
scroll to position [117, 0]
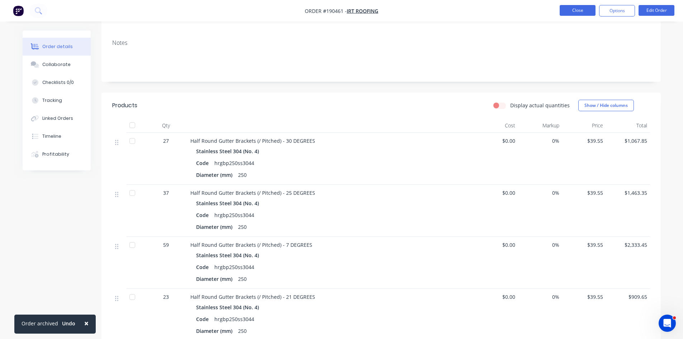
click at [570, 9] on button "Close" at bounding box center [577, 10] width 36 height 11
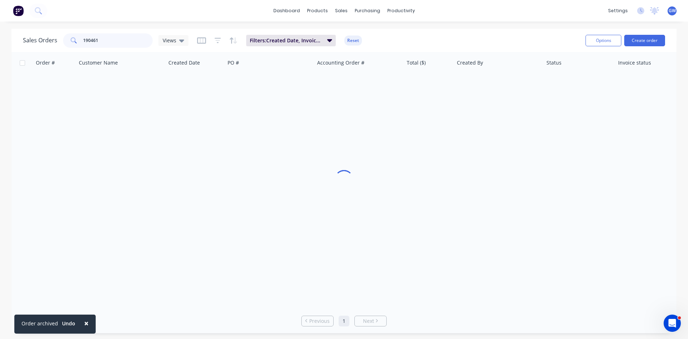
drag, startPoint x: 87, startPoint y: 40, endPoint x: 49, endPoint y: 40, distance: 38.3
click at [49, 40] on div "Sales Orders 190461 Views" at bounding box center [106, 40] width 166 height 14
drag, startPoint x: 118, startPoint y: 39, endPoint x: 27, endPoint y: 38, distance: 91.8
click at [27, 38] on div "Sales Orders 190533 Views" at bounding box center [106, 40] width 166 height 14
drag, startPoint x: 64, startPoint y: 41, endPoint x: 49, endPoint y: 40, distance: 14.7
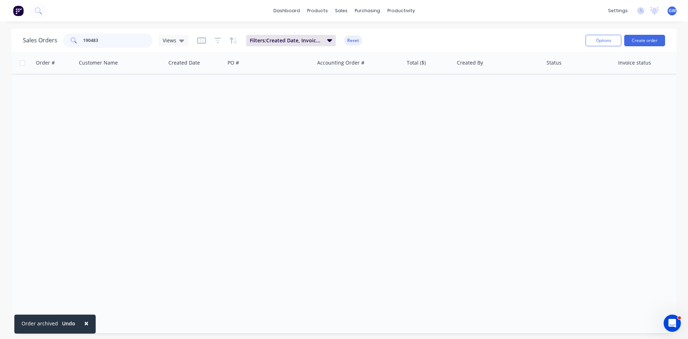
click at [49, 40] on div "Sales Orders 190483 Views" at bounding box center [106, 40] width 166 height 14
drag, startPoint x: 111, startPoint y: 39, endPoint x: 65, endPoint y: 34, distance: 46.9
click at [65, 34] on div "190117" at bounding box center [108, 40] width 90 height 14
drag, startPoint x: 50, startPoint y: 37, endPoint x: 37, endPoint y: 35, distance: 13.7
click at [37, 35] on div "Sales Orders 190113 Views" at bounding box center [106, 40] width 166 height 14
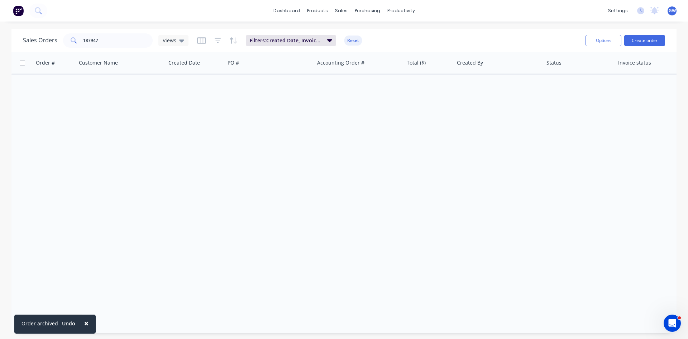
drag, startPoint x: 129, startPoint y: 32, endPoint x: 86, endPoint y: 36, distance: 42.9
click at [86, 36] on div "Sales Orders 187947 Views Filters: Created Date, Invoice status, Status Reset" at bounding box center [301, 41] width 557 height 18
drag, startPoint x: 119, startPoint y: 45, endPoint x: 56, endPoint y: 41, distance: 63.2
click at [56, 41] on div "Sales Orders 187947 Views" at bounding box center [106, 40] width 166 height 14
drag, startPoint x: 120, startPoint y: 37, endPoint x: 53, endPoint y: 35, distance: 67.4
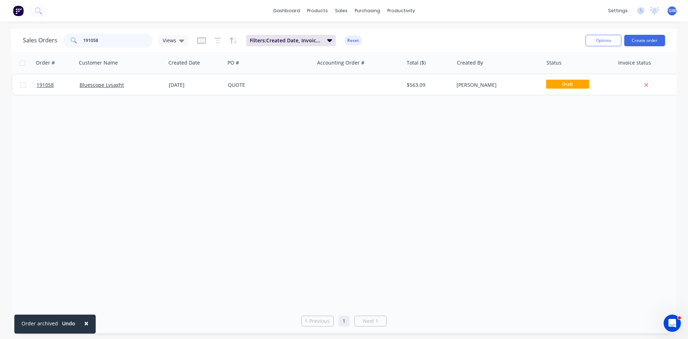
click at [53, 35] on div "Sales Orders 191058 Views" at bounding box center [106, 40] width 166 height 14
type input "189710"
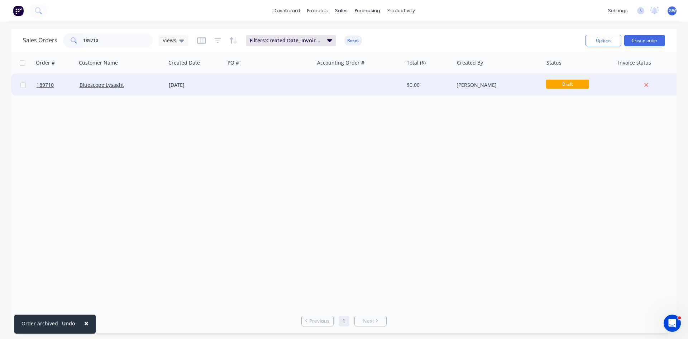
click at [447, 78] on div "$0.00" at bounding box center [429, 85] width 50 height 22
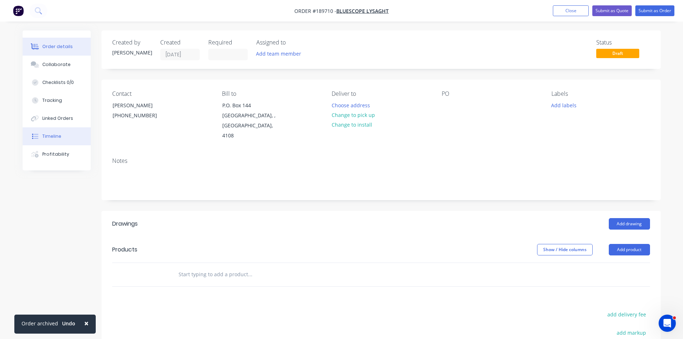
click at [51, 137] on div "Timeline" at bounding box center [51, 136] width 19 height 6
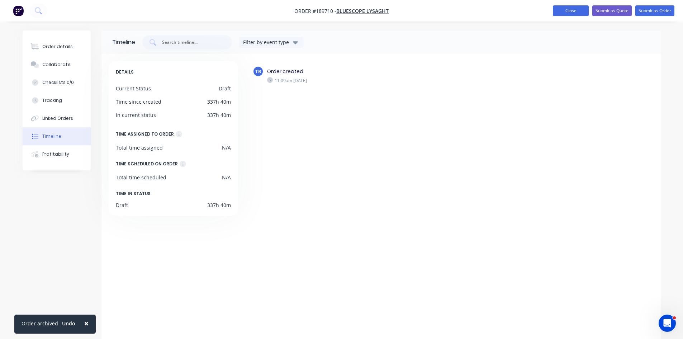
click at [578, 12] on button "Close" at bounding box center [571, 10] width 36 height 11
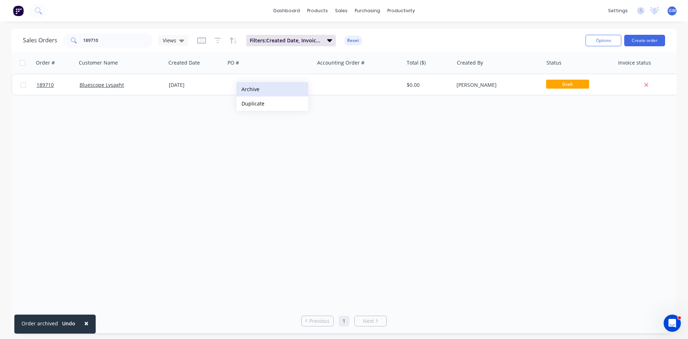
click at [261, 89] on button "Archive" at bounding box center [273, 89] width 72 height 14
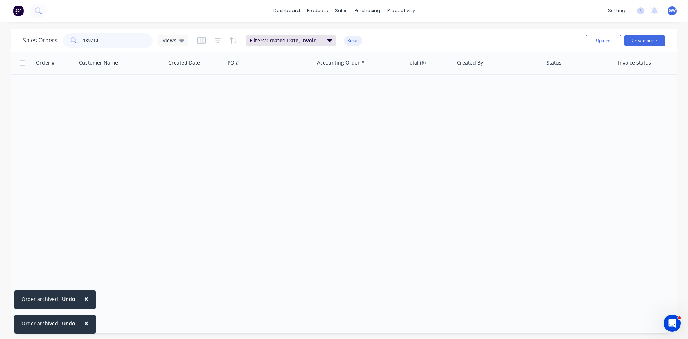
drag, startPoint x: 120, startPoint y: 46, endPoint x: 41, endPoint y: 41, distance: 79.0
click at [41, 41] on div "Sales Orders 189710 Views" at bounding box center [106, 40] width 166 height 14
click at [113, 36] on input "189710" at bounding box center [118, 40] width 70 height 14
type input "189458"
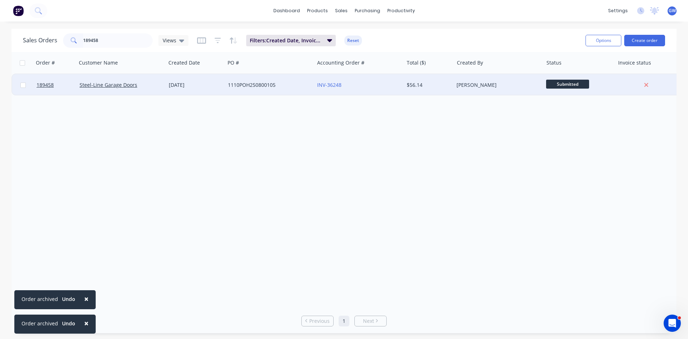
click at [380, 87] on div "INV-36248" at bounding box center [357, 84] width 80 height 7
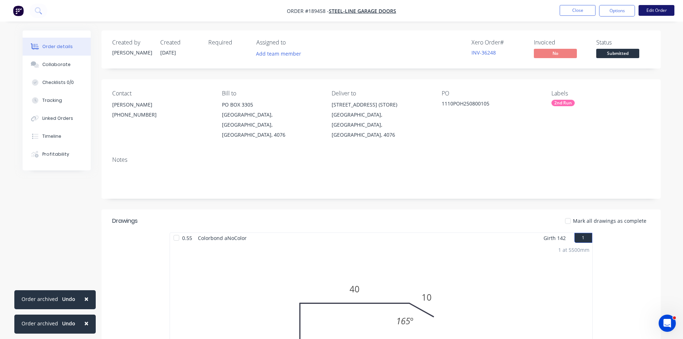
click at [660, 13] on button "Edit Order" at bounding box center [656, 10] width 36 height 11
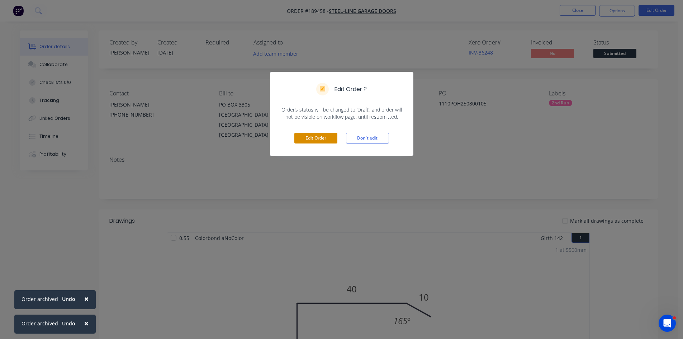
click at [319, 138] on button "Edit Order" at bounding box center [315, 138] width 43 height 11
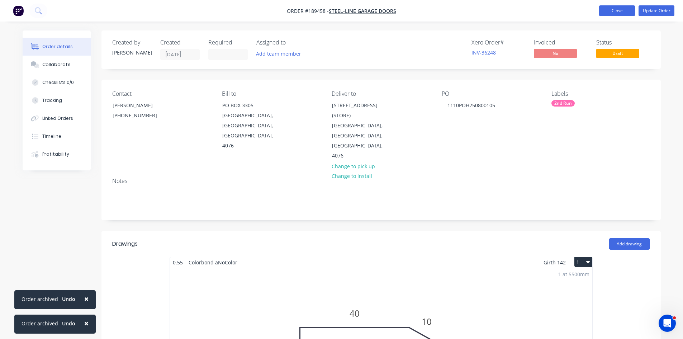
click at [615, 14] on button "Close" at bounding box center [617, 10] width 36 height 11
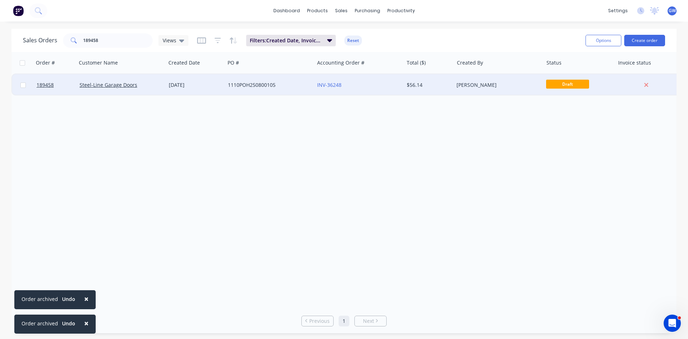
click at [516, 83] on div "[PERSON_NAME]" at bounding box center [497, 84] width 80 height 7
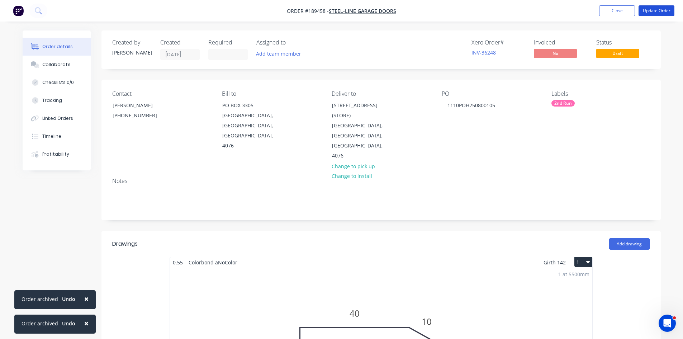
click at [664, 11] on button "Update Order" at bounding box center [656, 10] width 36 height 11
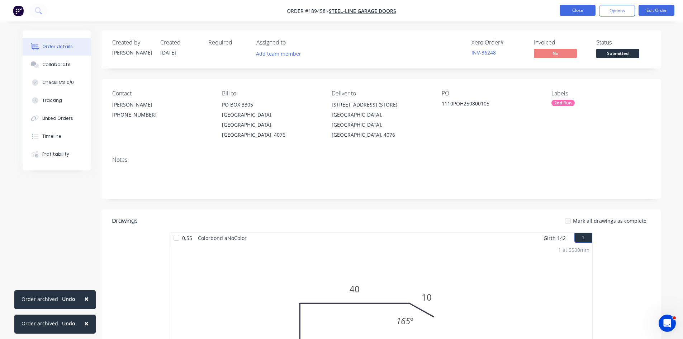
click at [570, 10] on button "Close" at bounding box center [577, 10] width 36 height 11
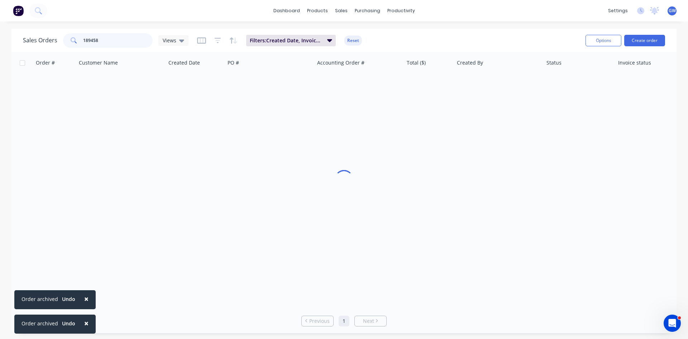
drag, startPoint x: 122, startPoint y: 43, endPoint x: 28, endPoint y: 44, distance: 94.3
click at [28, 44] on div "Sales Orders 189458 Views" at bounding box center [106, 40] width 166 height 14
type input "189394"
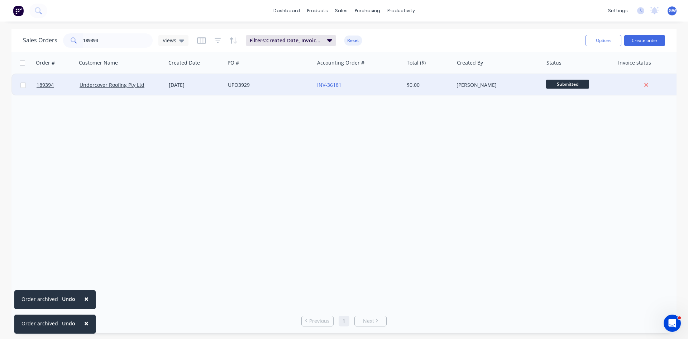
click at [487, 91] on div "John Tanos" at bounding box center [498, 85] width 89 height 22
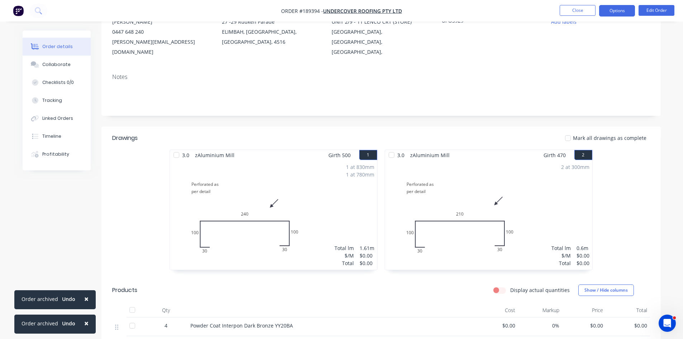
scroll to position [18, 0]
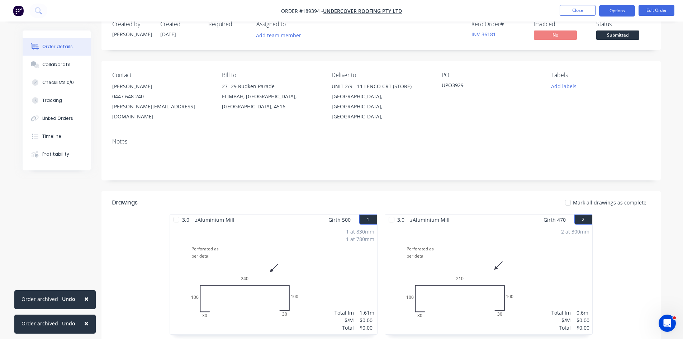
click at [620, 11] on button "Options" at bounding box center [617, 10] width 36 height 11
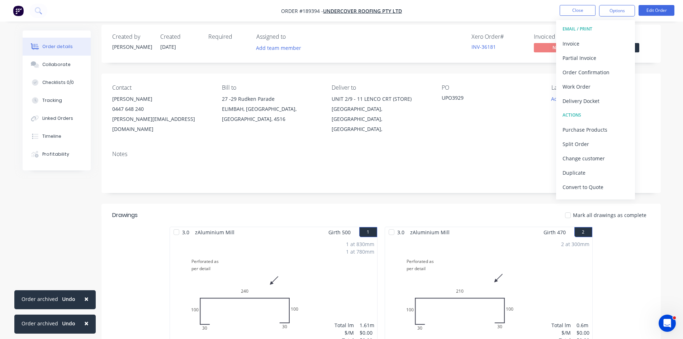
scroll to position [0, 0]
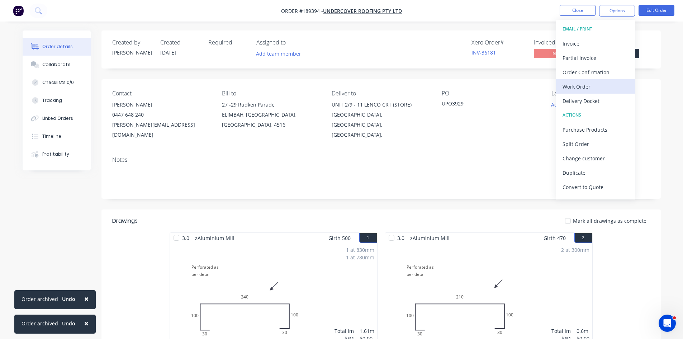
click at [595, 88] on div "Work Order" at bounding box center [595, 86] width 66 height 10
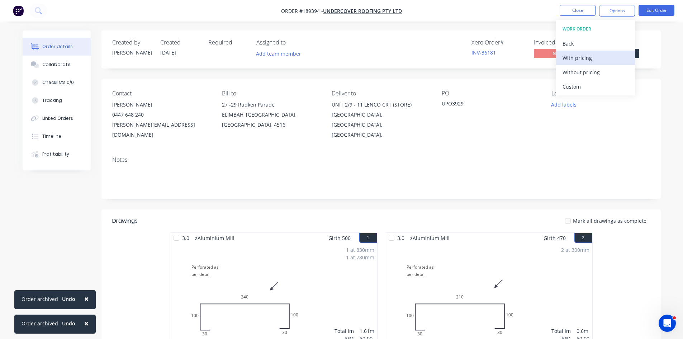
click at [594, 61] on div "With pricing" at bounding box center [595, 58] width 66 height 10
click at [571, 16] on li "Close" at bounding box center [577, 10] width 36 height 11
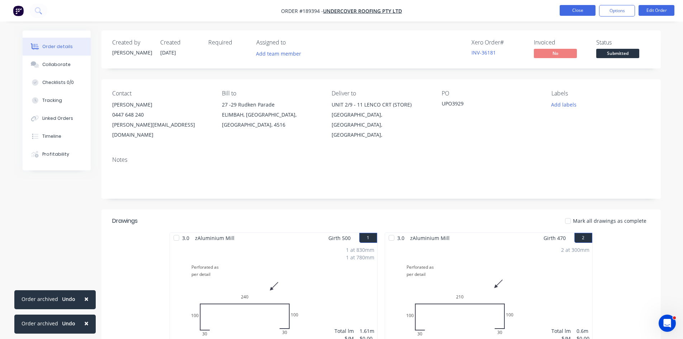
click at [576, 13] on button "Close" at bounding box center [577, 10] width 36 height 11
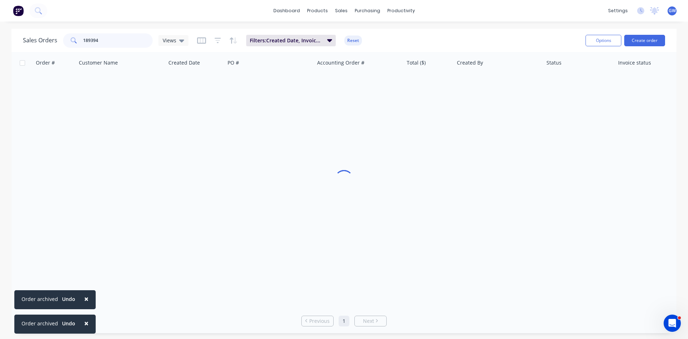
drag, startPoint x: 110, startPoint y: 39, endPoint x: 40, endPoint y: 33, distance: 70.5
click at [40, 33] on div "Sales Orders 189394 Views" at bounding box center [106, 40] width 166 height 14
type input "185024"
click at [374, 87] on div at bounding box center [358, 85] width 89 height 22
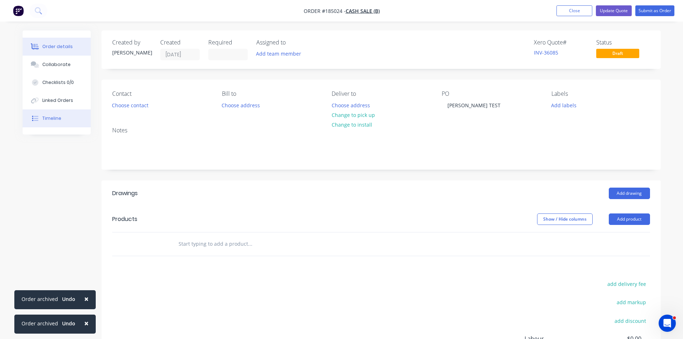
click at [49, 114] on button "Timeline" at bounding box center [57, 118] width 68 height 18
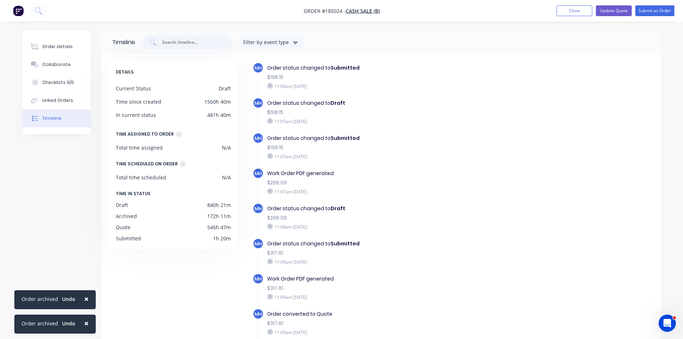
scroll to position [1520, 0]
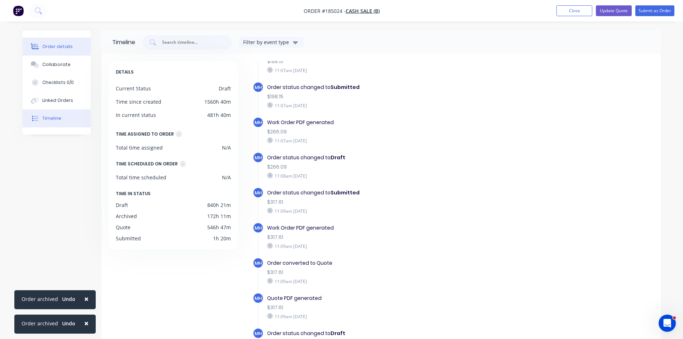
click at [43, 41] on button "Order details" at bounding box center [57, 47] width 68 height 18
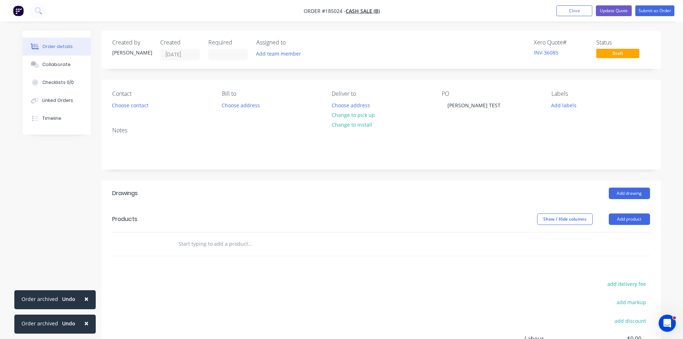
drag, startPoint x: 572, startPoint y: 10, endPoint x: 400, endPoint y: 28, distance: 173.0
click at [572, 10] on button "Close" at bounding box center [574, 10] width 36 height 11
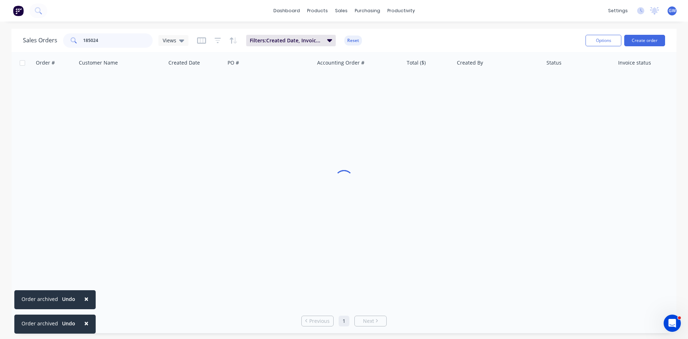
drag, startPoint x: 135, startPoint y: 38, endPoint x: 0, endPoint y: 34, distance: 135.5
click at [0, 34] on div "Sales Orders 185024 Views Filters: Created Date, Invoice status, Status Reset O…" at bounding box center [344, 181] width 688 height 304
type input "189054"
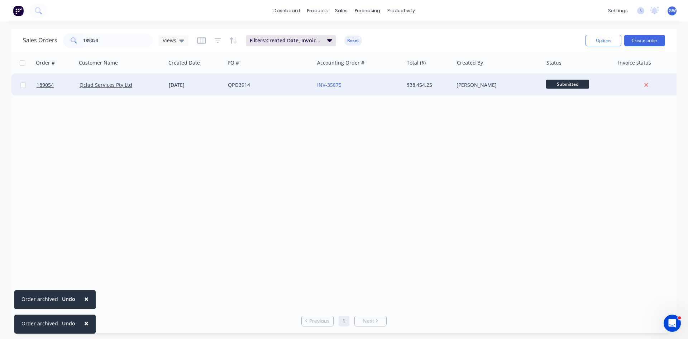
click at [421, 94] on div "$38,454.25" at bounding box center [429, 85] width 50 height 22
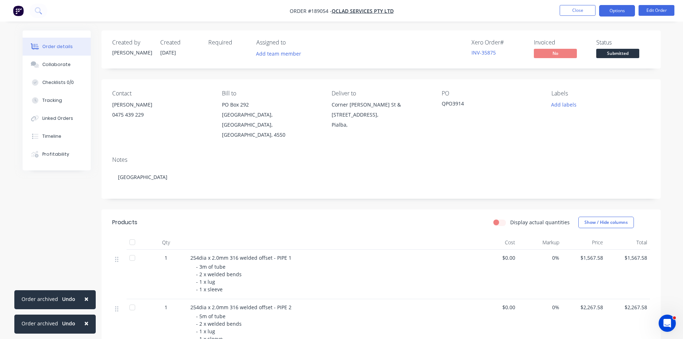
click at [611, 16] on button "Options" at bounding box center [617, 10] width 36 height 11
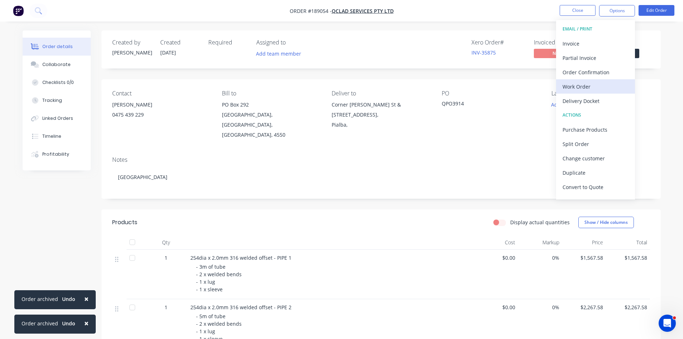
click at [604, 86] on div "Work Order" at bounding box center [595, 86] width 66 height 10
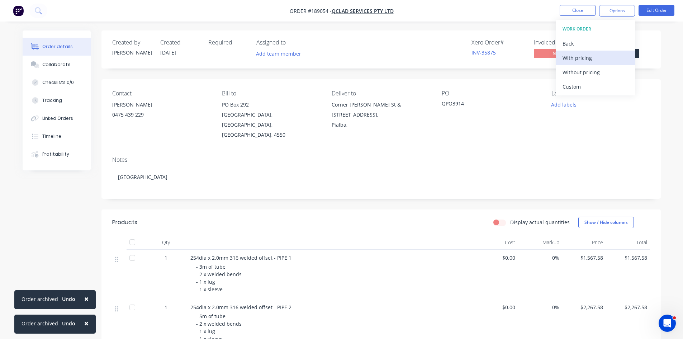
click at [600, 60] on div "With pricing" at bounding box center [595, 58] width 66 height 10
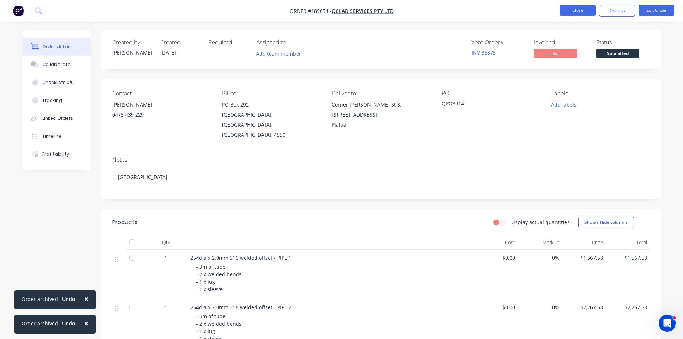
click at [580, 13] on button "Close" at bounding box center [577, 10] width 36 height 11
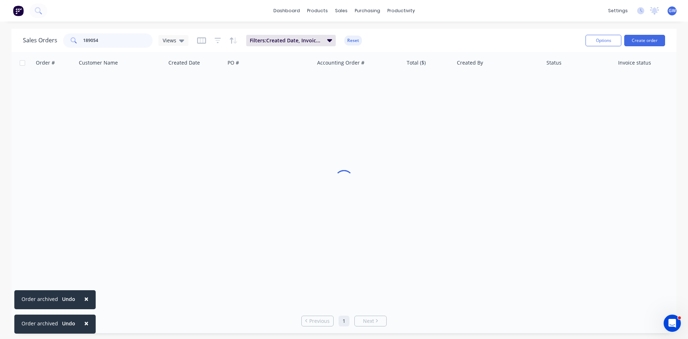
drag, startPoint x: 120, startPoint y: 42, endPoint x: 25, endPoint y: 43, distance: 95.0
click at [25, 43] on div "Sales Orders 189054 Views" at bounding box center [106, 40] width 166 height 14
type input "188538"
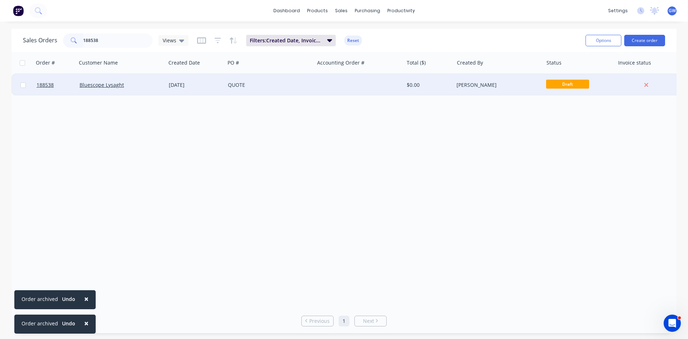
click at [439, 87] on div "$0.00" at bounding box center [428, 84] width 42 height 7
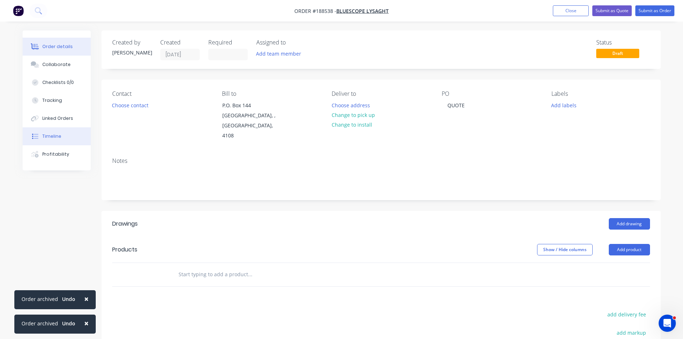
click at [50, 136] on div "Timeline" at bounding box center [51, 136] width 19 height 6
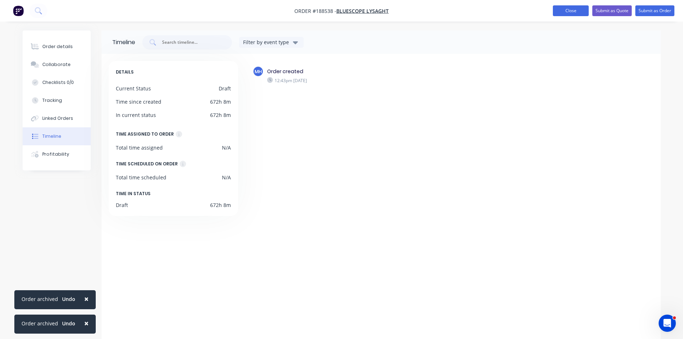
click at [579, 9] on button "Close" at bounding box center [571, 10] width 36 height 11
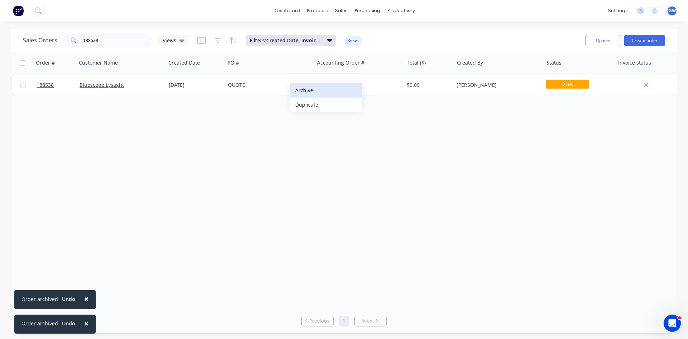
click at [340, 92] on button "Archive" at bounding box center [326, 90] width 72 height 14
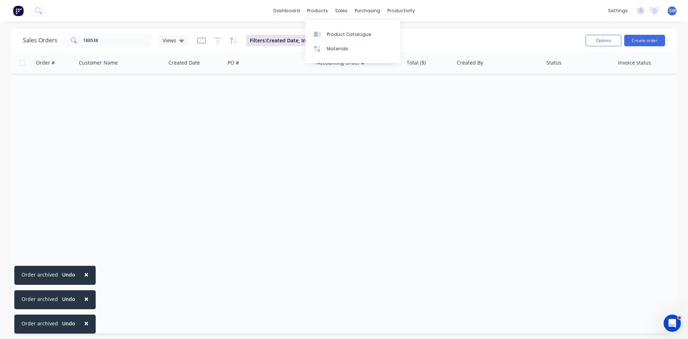
click at [155, 8] on div "dashboard products sales purchasing productivity dashboard products Product Cat…" at bounding box center [344, 11] width 688 height 22
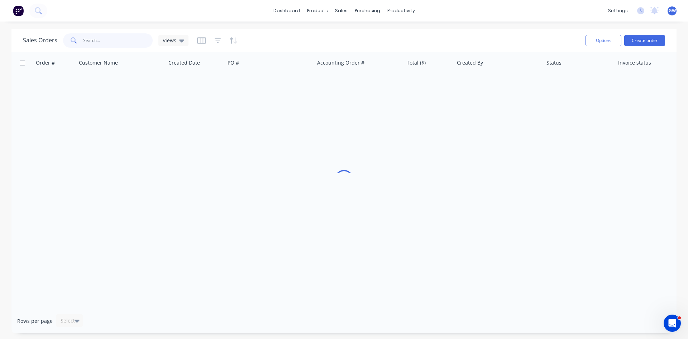
click at [109, 44] on input "text" at bounding box center [118, 40] width 70 height 14
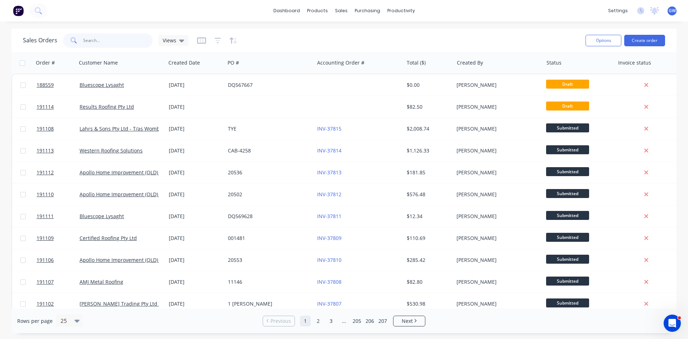
paste input "DQ567667"
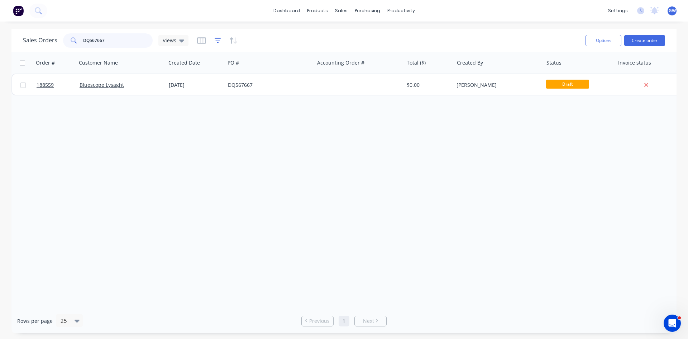
type input "DQ567667"
click at [216, 43] on icon "button" at bounding box center [218, 40] width 6 height 5
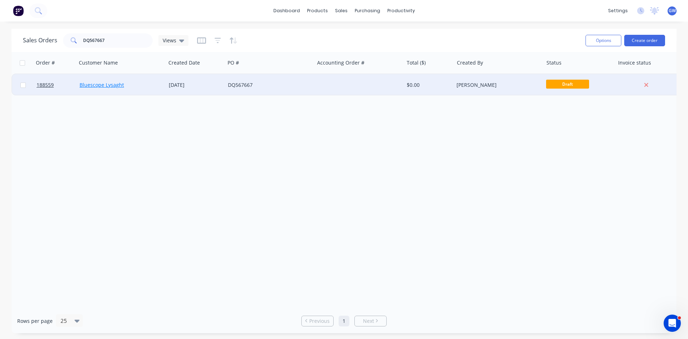
click at [91, 87] on link "Bluescope Lysaght" at bounding box center [102, 84] width 44 height 7
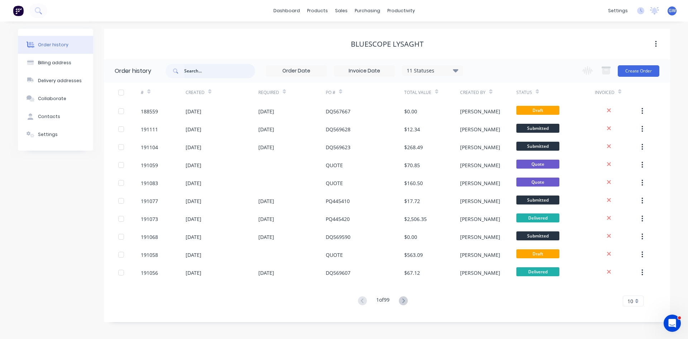
click at [215, 72] on input "text" at bounding box center [219, 71] width 71 height 14
paste input "DQ567667"
type input "DQ567667"
click at [487, 46] on div "Bluescope Lysaght" at bounding box center [387, 44] width 566 height 9
click at [430, 68] on div "11 Statuses" at bounding box center [432, 71] width 60 height 8
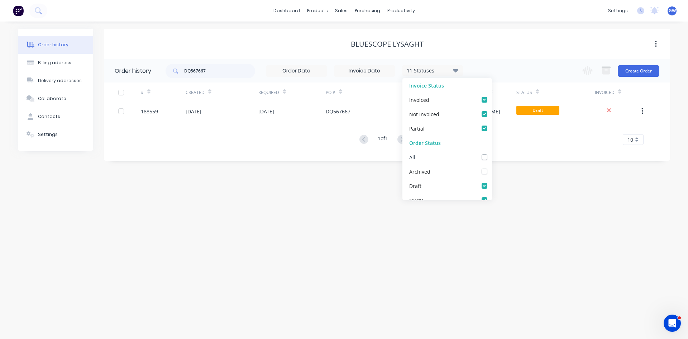
click at [492, 153] on label at bounding box center [492, 153] width 0 height 0
click at [492, 155] on input "checkbox" at bounding box center [495, 156] width 6 height 7
checkbox input "true"
click at [498, 40] on div "Bluescope Lysaght" at bounding box center [387, 44] width 566 height 9
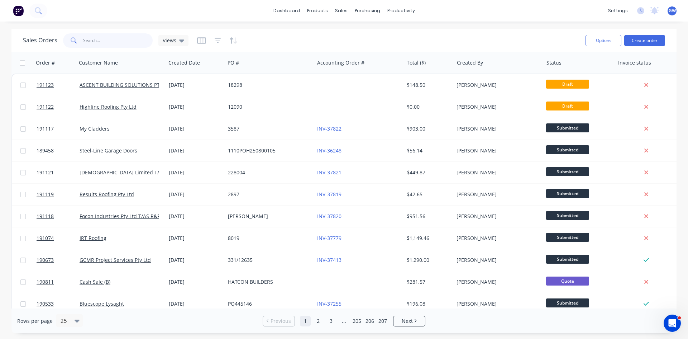
click at [102, 35] on input "text" at bounding box center [118, 40] width 70 height 14
type input "191054"
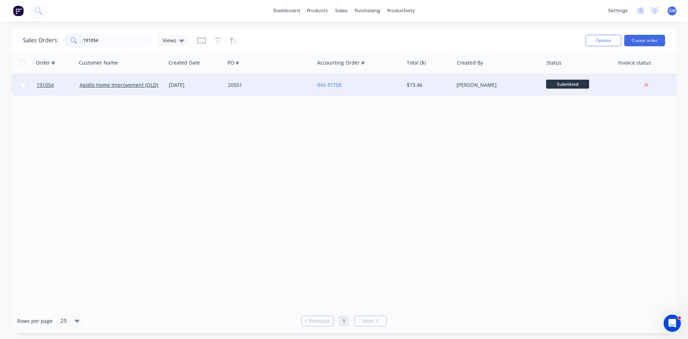
click at [401, 81] on div "INV-37758" at bounding box center [359, 84] width 84 height 7
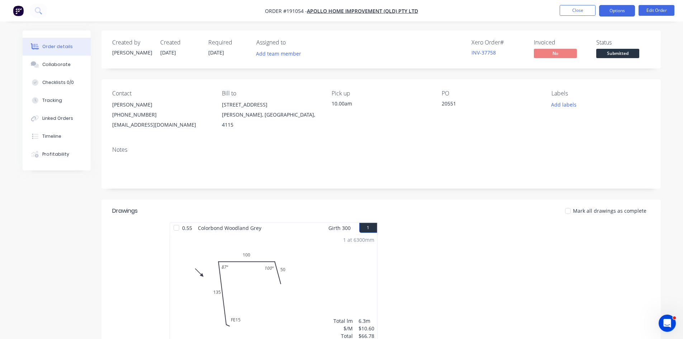
click at [611, 11] on button "Options" at bounding box center [617, 10] width 36 height 11
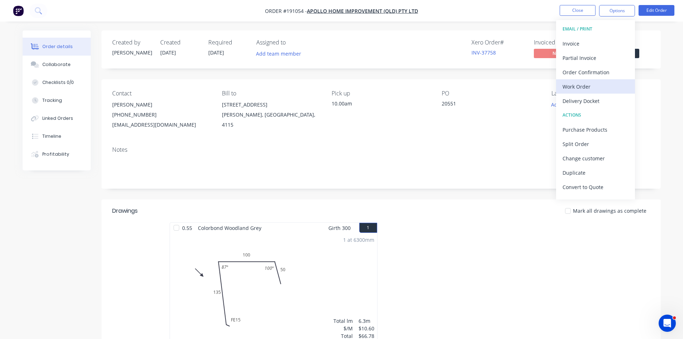
click at [590, 89] on div "Work Order" at bounding box center [595, 86] width 66 height 10
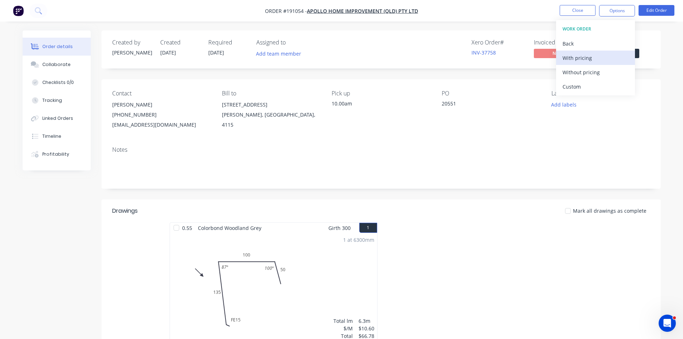
click at [596, 57] on div "With pricing" at bounding box center [595, 58] width 66 height 10
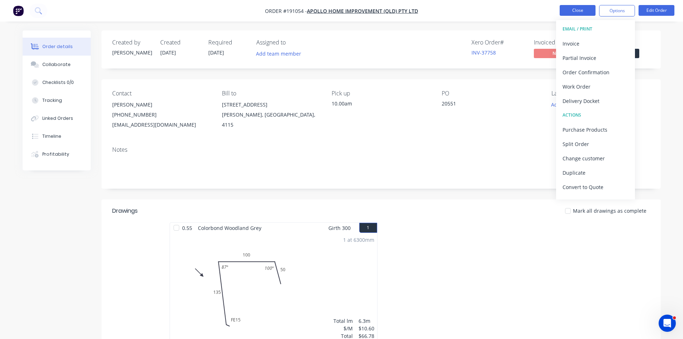
click at [586, 11] on button "Close" at bounding box center [577, 10] width 36 height 11
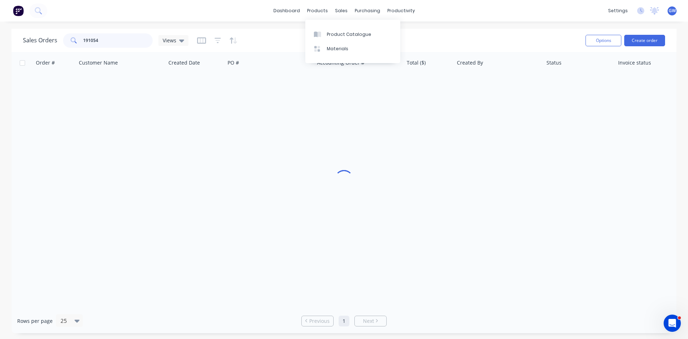
drag, startPoint x: 109, startPoint y: 40, endPoint x: 32, endPoint y: 38, distance: 77.4
click at [32, 38] on div "Sales Orders 191054 Views" at bounding box center [106, 40] width 166 height 14
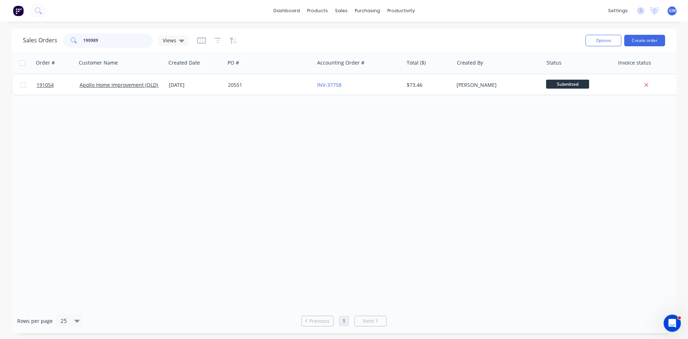
type input "190989"
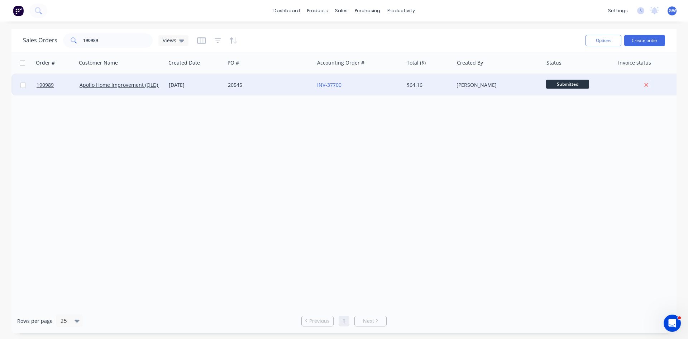
click at [416, 87] on div "$64.16" at bounding box center [428, 84] width 42 height 7
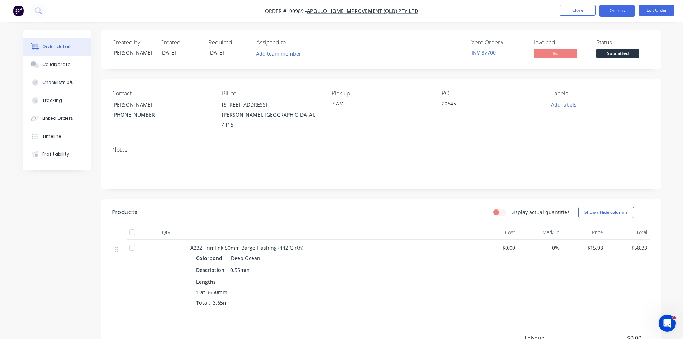
click at [628, 9] on button "Options" at bounding box center [617, 10] width 36 height 11
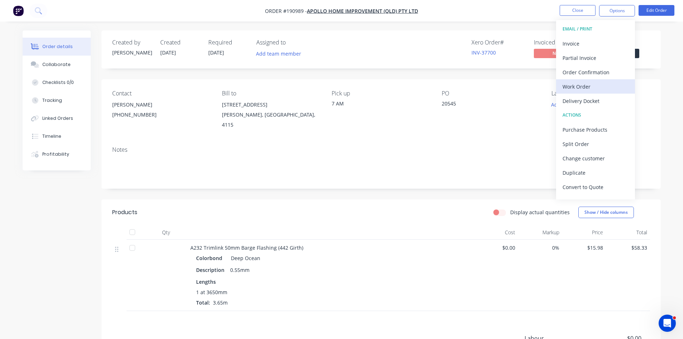
click at [592, 84] on div "Work Order" at bounding box center [595, 86] width 66 height 10
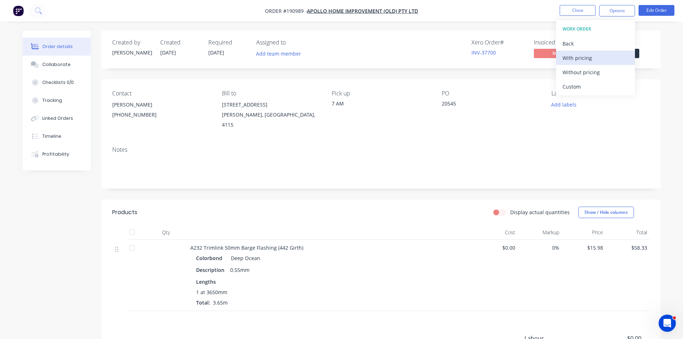
click at [593, 58] on div "With pricing" at bounding box center [595, 58] width 66 height 10
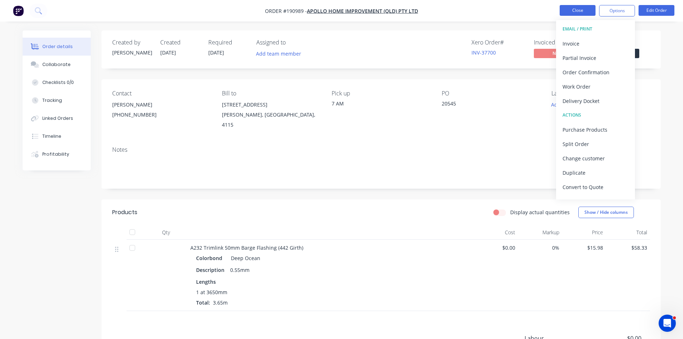
click at [570, 8] on button "Close" at bounding box center [577, 10] width 36 height 11
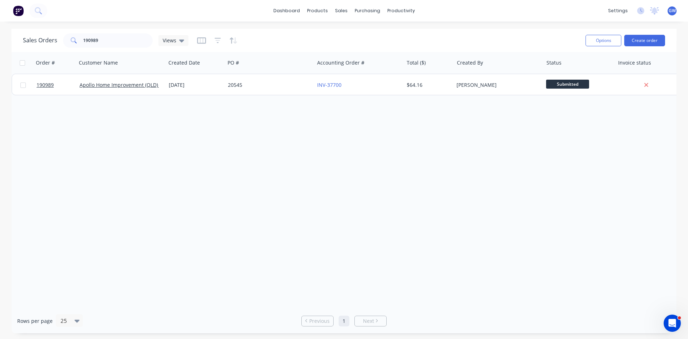
click at [378, 164] on div "Order # Customer Name Created Date PO # Accounting Order # Total ($) Created By…" at bounding box center [343, 180] width 665 height 256
click at [360, 50] on div "Customers" at bounding box center [366, 49] width 26 height 6
